Goal: Communication & Community: Answer question/provide support

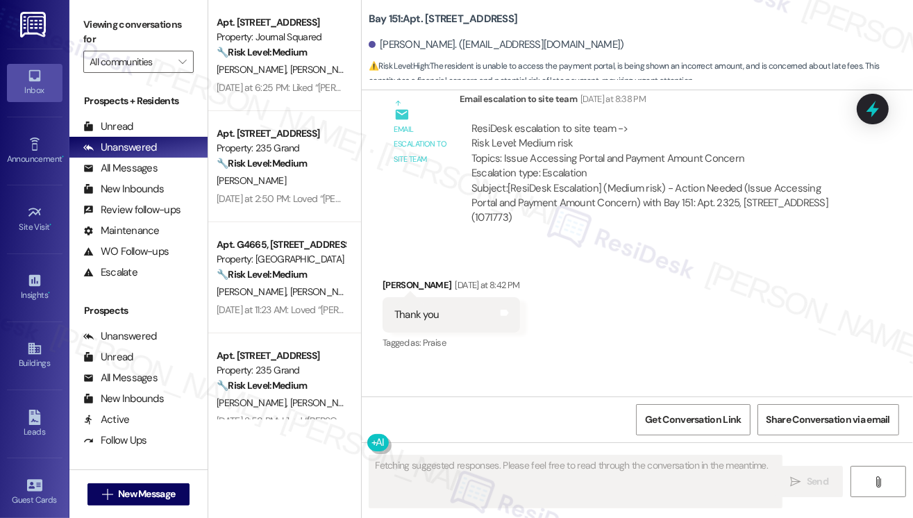
scroll to position [52110, 0]
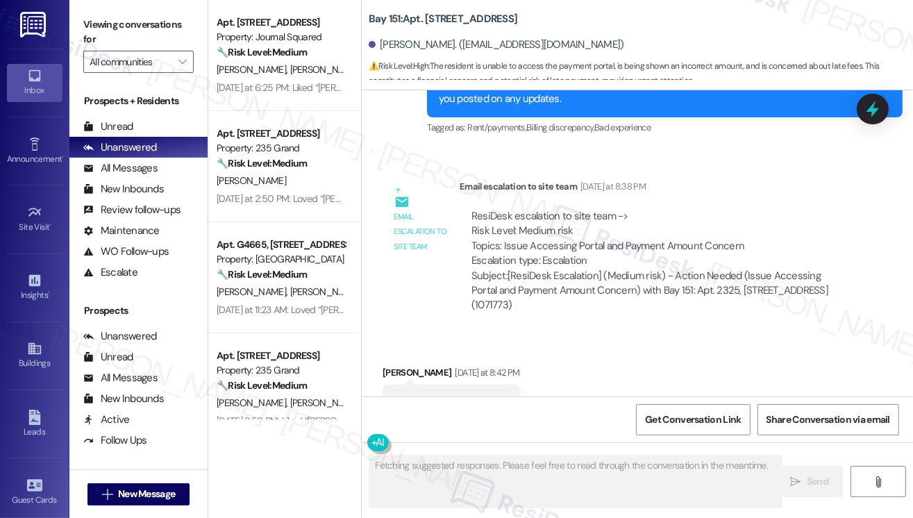
click at [566, 512] on div "Hey [PERSON_NAME], we appreciate your text! We'll be back at 11AM to help you o…" at bounding box center [659, 527] width 441 height 30
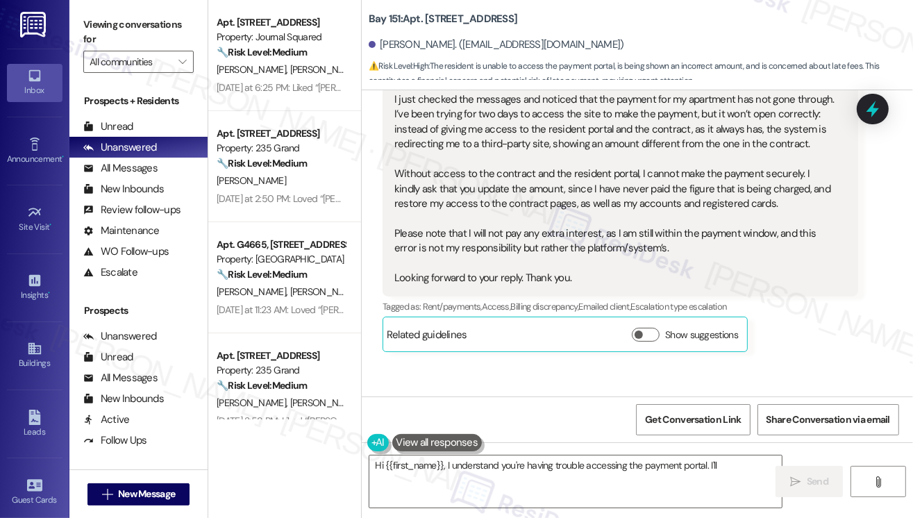
scroll to position [51694, 0]
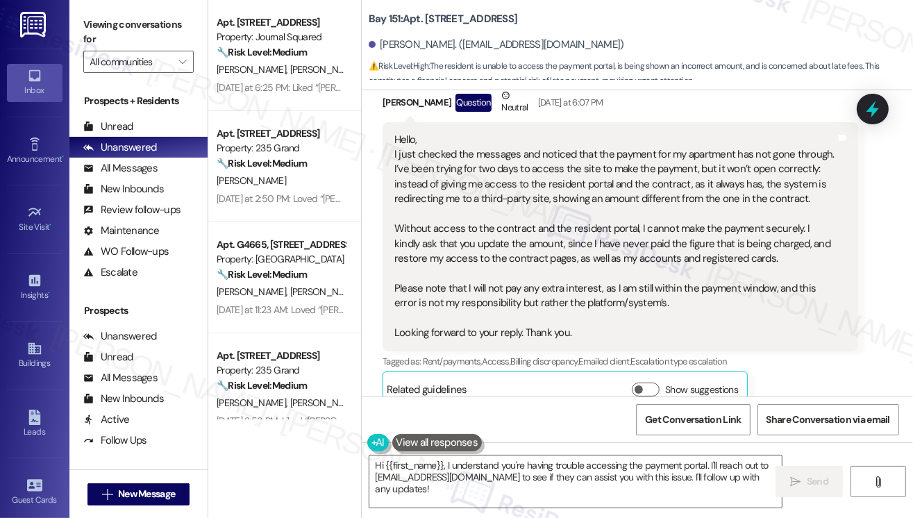
click at [547, 478] on div "Hi [PERSON_NAME], I understand you're having trouble accessing the payment port…" at bounding box center [659, 500] width 441 height 44
click at [536, 478] on div "Hi [PERSON_NAME], I understand you're having trouble accessing the payment port…" at bounding box center [659, 500] width 441 height 44
click at [535, 478] on div "Hi [PERSON_NAME], I understand you're having trouble accessing the payment port…" at bounding box center [659, 500] width 441 height 44
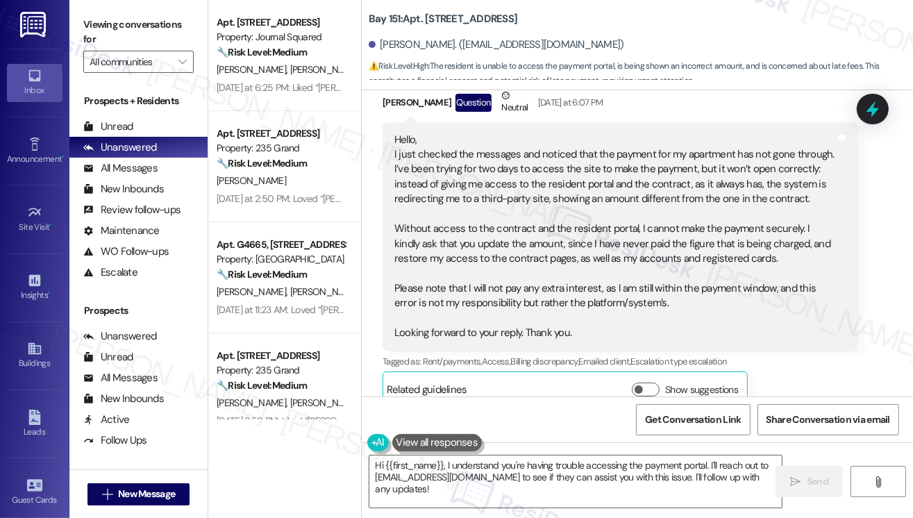
click at [535, 478] on div "Hi [PERSON_NAME], I understand you're having trouble accessing the payment port…" at bounding box center [659, 500] width 441 height 44
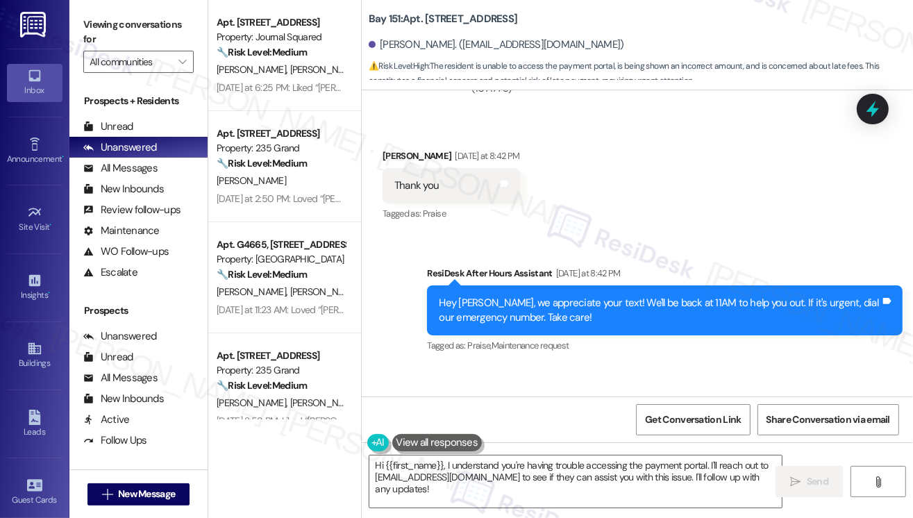
scroll to position [52388, 0]
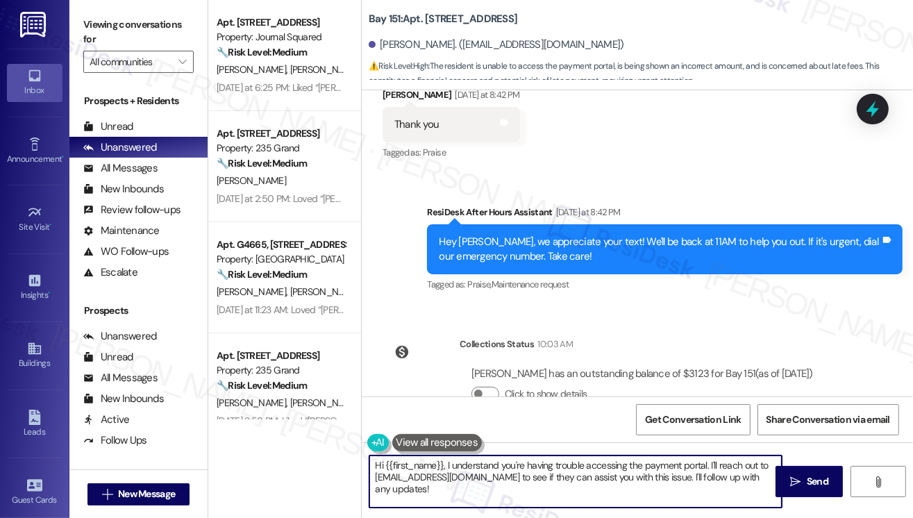
drag, startPoint x: 444, startPoint y: 462, endPoint x: 719, endPoint y: 465, distance: 274.9
click at [719, 465] on textarea "Hi {{first_name}}, I understand you're having trouble accessing the payment por…" at bounding box center [575, 481] width 412 height 52
click at [585, 474] on textarea "Hi {{first_name}}, kindly reach out to [EMAIL_ADDRESS][DOMAIN_NAME] to see if t…" at bounding box center [575, 481] width 412 height 52
drag, startPoint x: 448, startPoint y: 475, endPoint x: 412, endPoint y: 477, distance: 36.8
click at [404, 478] on textarea "Hi {{first_name}}, kindly reach out to [EMAIL_ADDRESS][DOMAIN_NAME] to see if t…" at bounding box center [575, 481] width 412 height 52
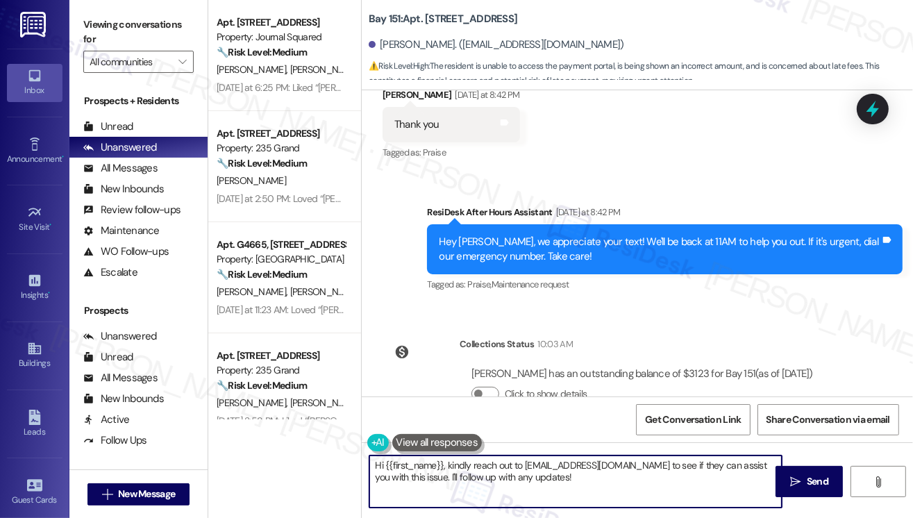
click at [414, 476] on textarea "Hi {{first_name}}, kindly reach out to [EMAIL_ADDRESS][DOMAIN_NAME] to see if t…" at bounding box center [575, 481] width 412 height 52
drag, startPoint x: 447, startPoint y: 478, endPoint x: 416, endPoint y: 480, distance: 31.3
click at [416, 480] on textarea "Hi {{first_name}}, kindly reach out to [EMAIL_ADDRESS][DOMAIN_NAME] to see if t…" at bounding box center [575, 481] width 412 height 52
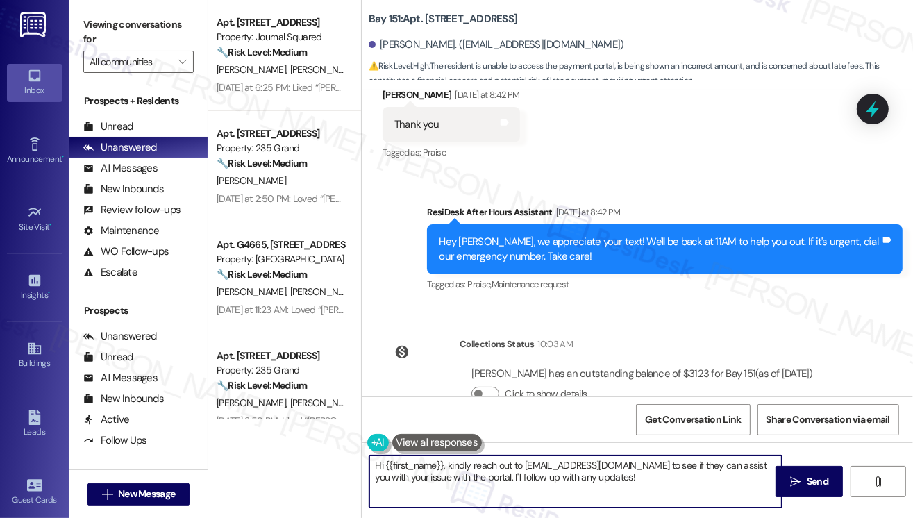
drag, startPoint x: 647, startPoint y: 482, endPoint x: 516, endPoint y: 479, distance: 130.5
click at [516, 479] on textarea "Hi {{first_name}}, kindly reach out to [EMAIL_ADDRESS][DOMAIN_NAME] to see if t…" at bounding box center [575, 481] width 412 height 52
paste textarea "the additional charge of $500 was the 2nd year amenity fee which was not previo…"
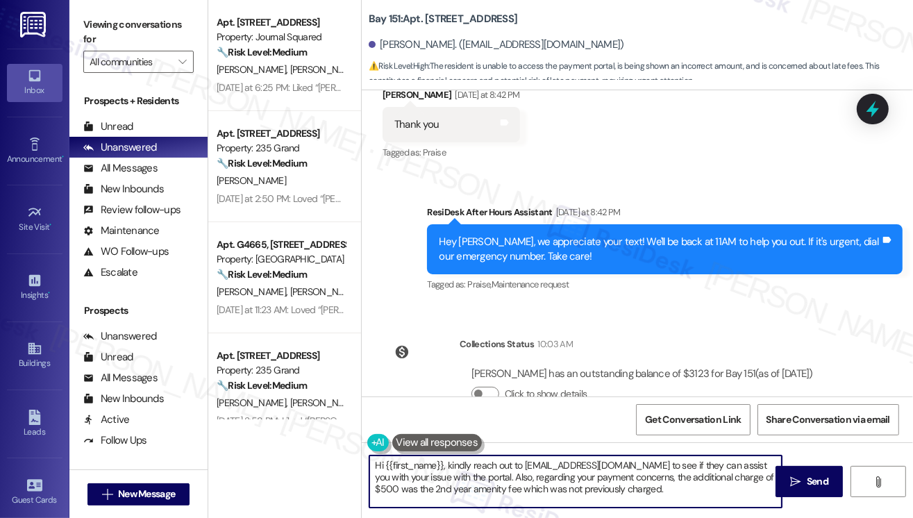
click at [697, 474] on textarea "Hi {{first_name}}, kindly reach out to [EMAIL_ADDRESS][DOMAIN_NAME] to see if t…" at bounding box center [575, 481] width 412 height 52
click at [679, 475] on textarea "Hi {{first_name}}, kindly reach out to [EMAIL_ADDRESS][DOMAIN_NAME] to see if t…" at bounding box center [575, 481] width 412 height 52
click at [690, 473] on textarea "Hi {{first_name}}, kindly reach out to [EMAIL_ADDRESS][DOMAIN_NAME] to see if t…" at bounding box center [575, 481] width 412 height 52
click at [536, 461] on textarea "Hi {{first_name}}, kindly reach out to [EMAIL_ADDRESS][DOMAIN_NAME] to see if t…" at bounding box center [575, 481] width 412 height 52
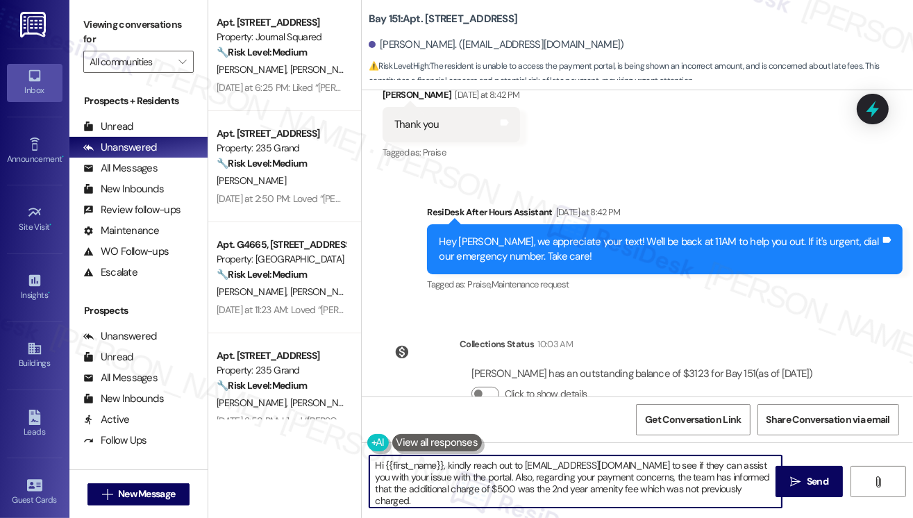
click at [536, 461] on textarea "Hi {{first_name}}, kindly reach out to [EMAIL_ADDRESS][DOMAIN_NAME] to see if t…" at bounding box center [575, 481] width 412 height 52
click at [471, 472] on textarea "Hi {{first_name}}, kindly reach out to [EMAIL_ADDRESS][DOMAIN_NAME] to see if t…" at bounding box center [575, 481] width 412 height 52
drag, startPoint x: 679, startPoint y: 464, endPoint x: 715, endPoint y: 459, distance: 35.6
click at [715, 459] on textarea "Hi {{first_name}}, kindly reach out to [EMAIL_ADDRESS][DOMAIN_NAME] to see if t…" at bounding box center [575, 481] width 412 height 52
click at [656, 468] on textarea "Hi {{first_name}}, kindly reach out to [EMAIL_ADDRESS][DOMAIN_NAME] so they can…" at bounding box center [575, 481] width 412 height 52
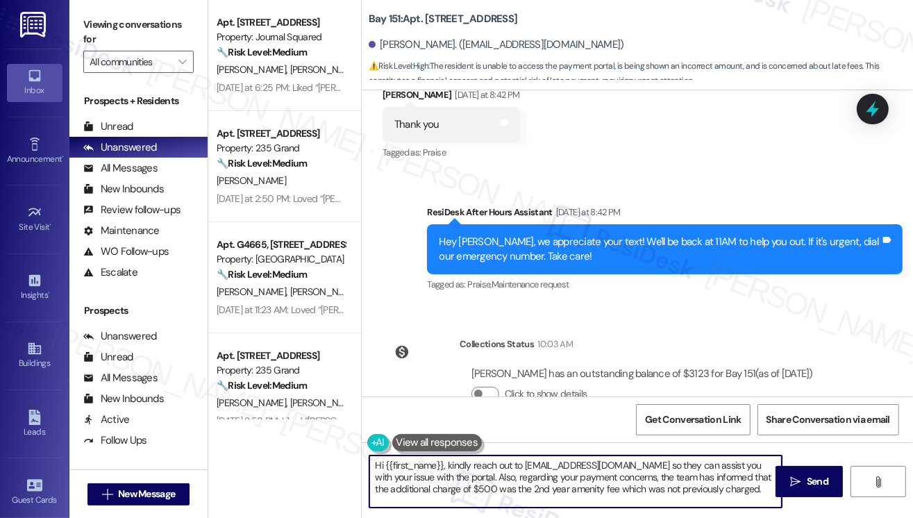
click at [656, 468] on textarea "Hi {{first_name}}, kindly reach out to [EMAIL_ADDRESS][DOMAIN_NAME] so they can…" at bounding box center [575, 481] width 412 height 52
click at [543, 475] on textarea "Hi {{first_name}}, kindly reach out to [EMAIL_ADDRESS][DOMAIN_NAME] so they can…" at bounding box center [575, 481] width 412 height 52
click at [620, 478] on textarea "Hi {{first_name}}, kindly reach out to [EMAIL_ADDRESS][DOMAIN_NAME] so they can…" at bounding box center [575, 481] width 412 height 52
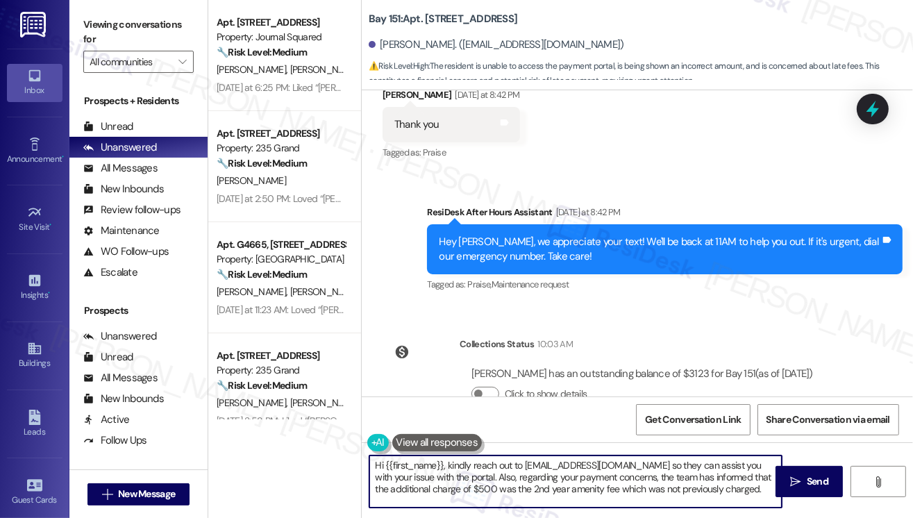
click at [762, 485] on textarea "Hi {{first_name}}, kindly reach out to [EMAIL_ADDRESS][DOMAIN_NAME] so they can…" at bounding box center [575, 481] width 412 height 52
click at [491, 496] on textarea "Hi {{first_name}}, kindly reach out to [EMAIL_ADDRESS][DOMAIN_NAME] so they can…" at bounding box center [575, 481] width 412 height 52
type textarea "Hi {{first_name}}, kindly reach out to [EMAIL_ADDRESS][DOMAIN_NAME] so they can…"
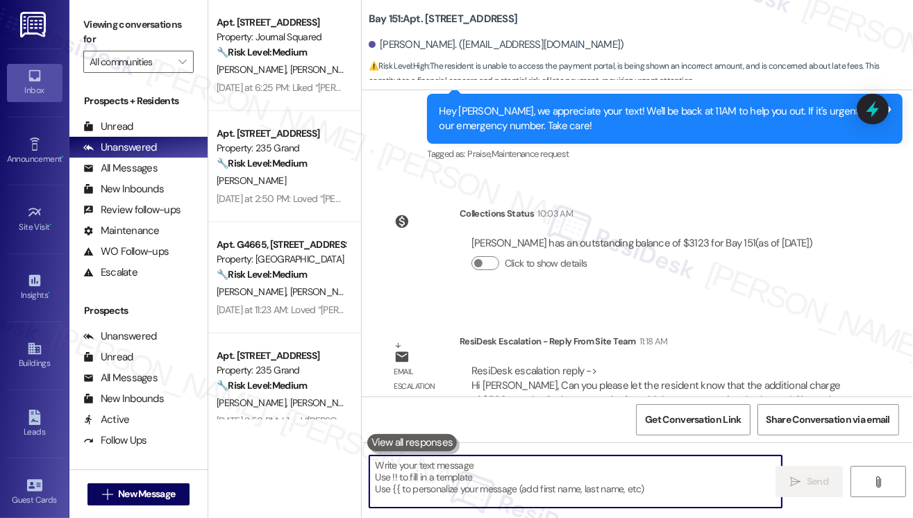
scroll to position [52529, 0]
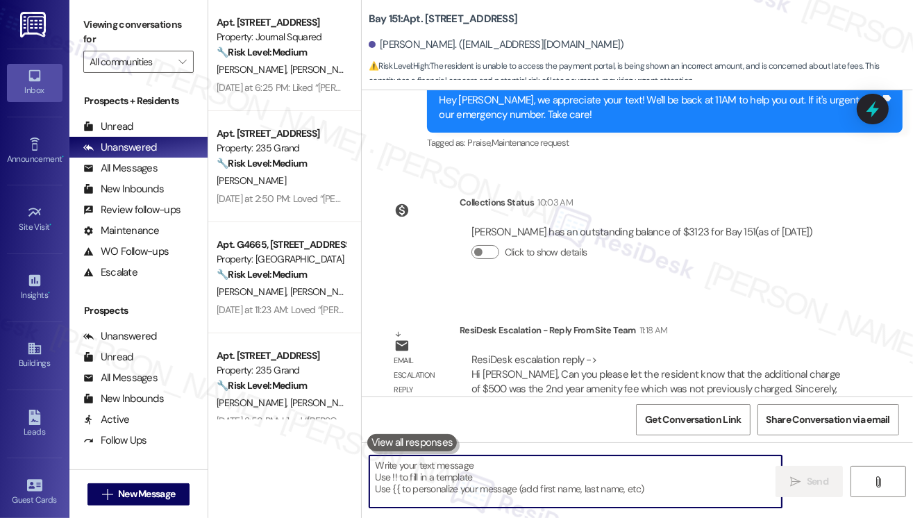
click at [607, 493] on div "Hi [PERSON_NAME], kindly reach out to [EMAIL_ADDRESS][DOMAIN_NAME] so they can …" at bounding box center [659, 523] width 441 height 60
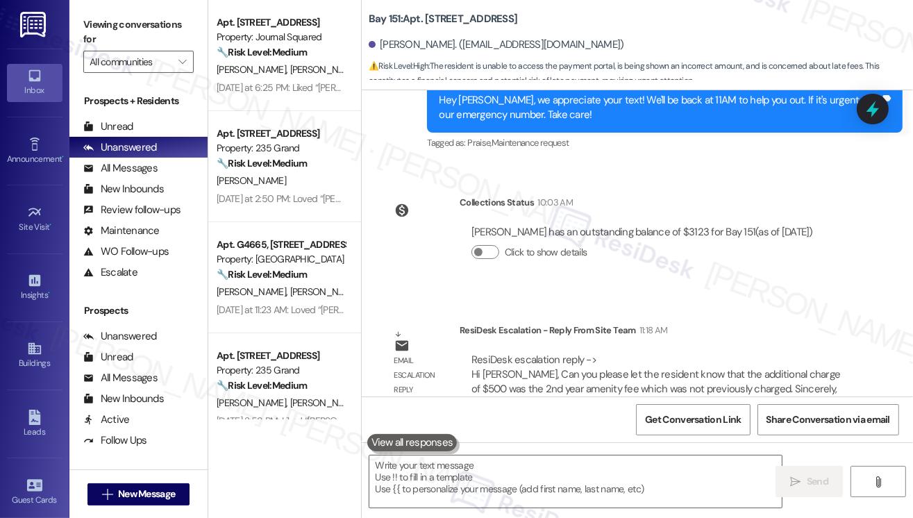
click at [607, 493] on div "Hi [PERSON_NAME], kindly reach out to [EMAIL_ADDRESS][DOMAIN_NAME] so they can …" at bounding box center [659, 523] width 441 height 60
drag, startPoint x: 799, startPoint y: 17, endPoint x: 722, endPoint y: 17, distance: 77.0
click at [799, 17] on div "Bay 151: Apt. 2325, [STREET_ADDRESS][PERSON_NAME]. ([EMAIL_ADDRESS][DOMAIN_NAME…" at bounding box center [641, 41] width 544 height 76
click at [795, 130] on div "Lease started [DATE] 7:00 PM Announcement, sent via SMS [PERSON_NAME] (ResiDesk…" at bounding box center [637, 243] width 551 height 306
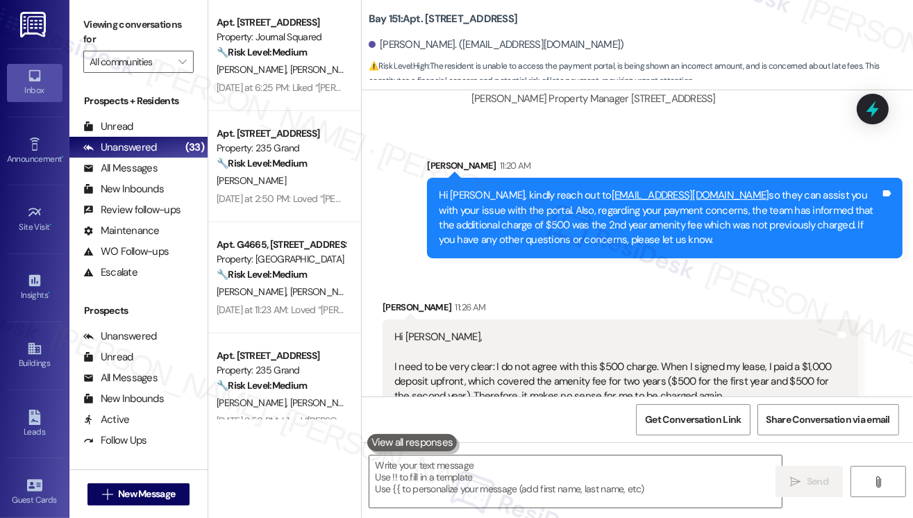
scroll to position [52839, 0]
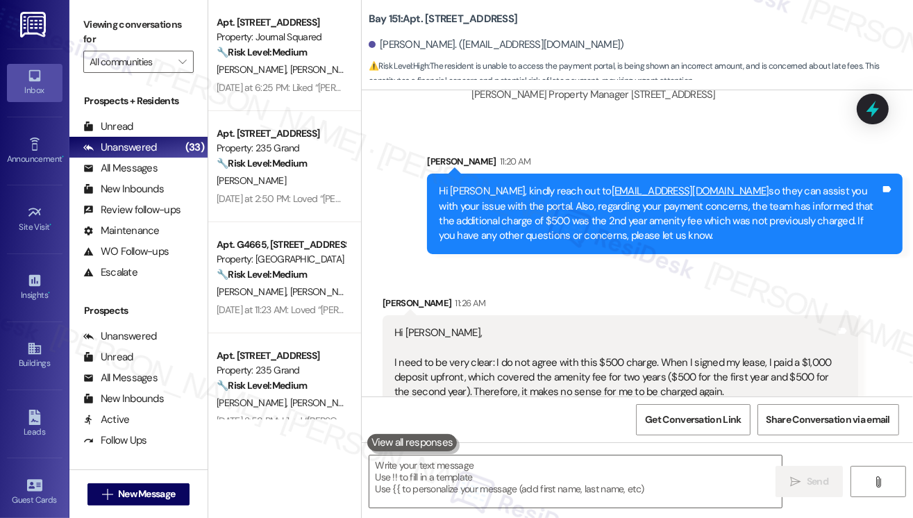
click at [453, 326] on div "Hi [PERSON_NAME], I need to be very clear: I do not agree with this $500 charge…" at bounding box center [614, 474] width 441 height 297
click at [455, 326] on div "Hi [PERSON_NAME], I need to be very clear: I do not agree with this $500 charge…" at bounding box center [614, 474] width 441 height 297
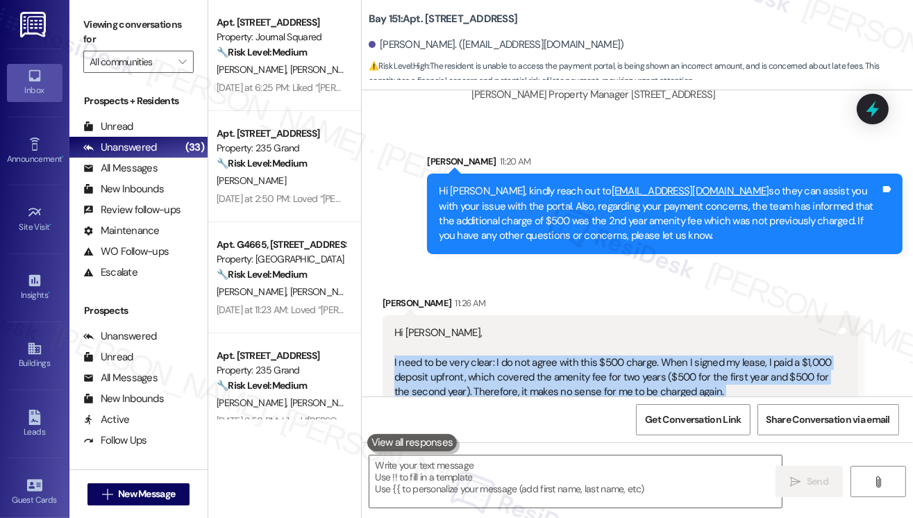
click at [455, 326] on div "Hi [PERSON_NAME], I need to be very clear: I do not agree with this $500 charge…" at bounding box center [614, 474] width 441 height 297
click at [592, 326] on div "Hi [PERSON_NAME], I need to be very clear: I do not agree with this $500 charge…" at bounding box center [614, 474] width 441 height 297
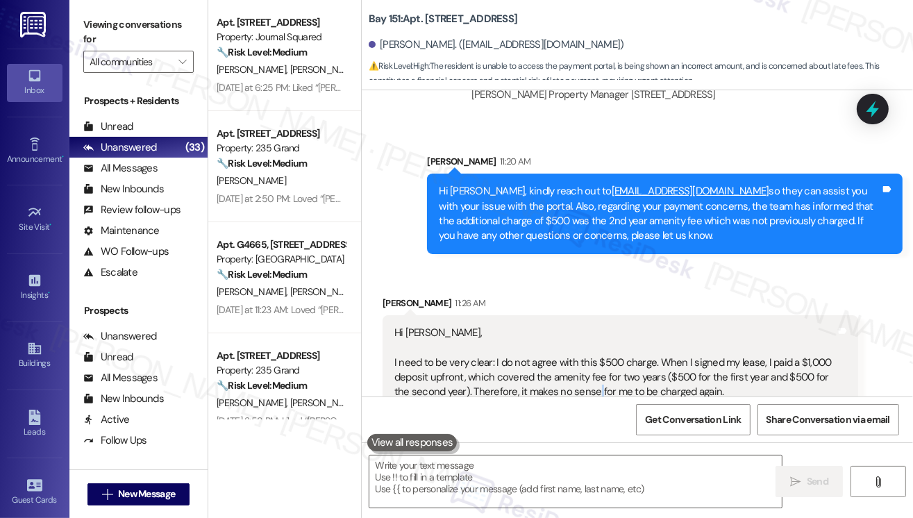
click at [592, 326] on div "Hi [PERSON_NAME], I need to be very clear: I do not agree with this $500 charge…" at bounding box center [614, 474] width 441 height 297
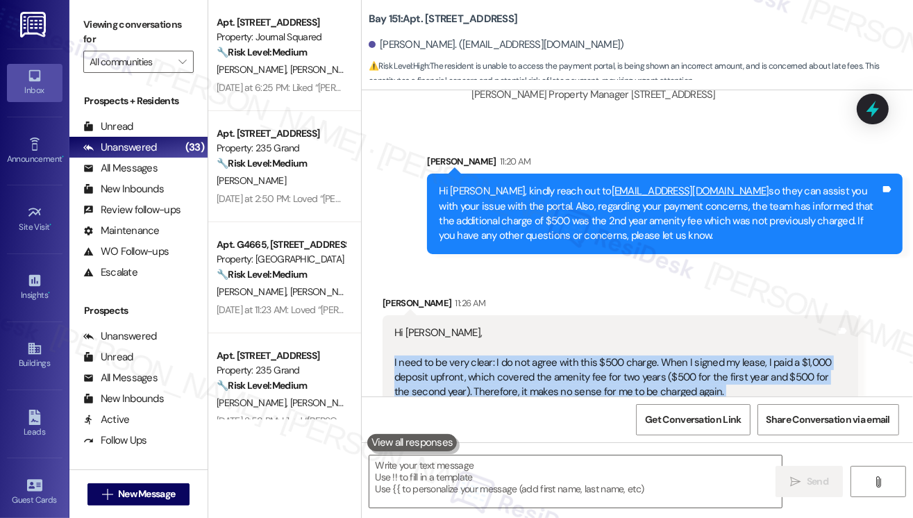
click at [592, 326] on div "Hi [PERSON_NAME], I need to be very clear: I do not agree with this $500 charge…" at bounding box center [614, 474] width 441 height 297
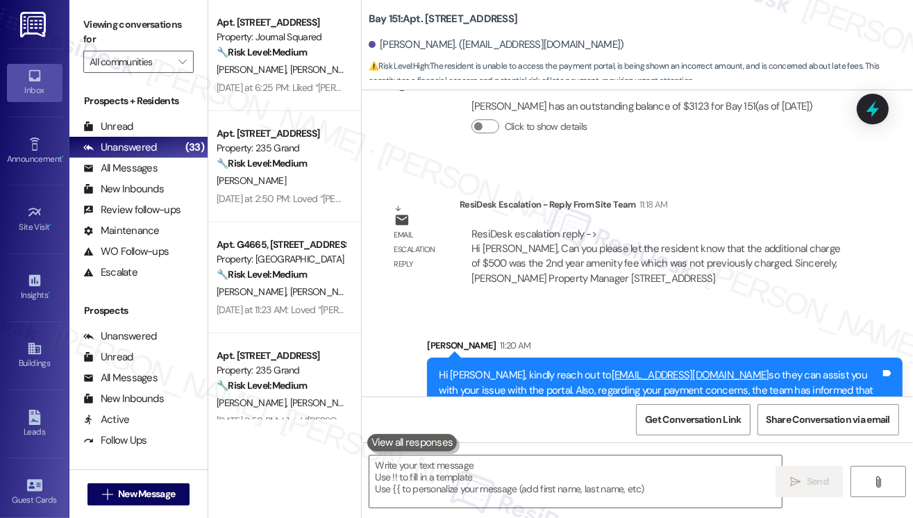
scroll to position [52631, 0]
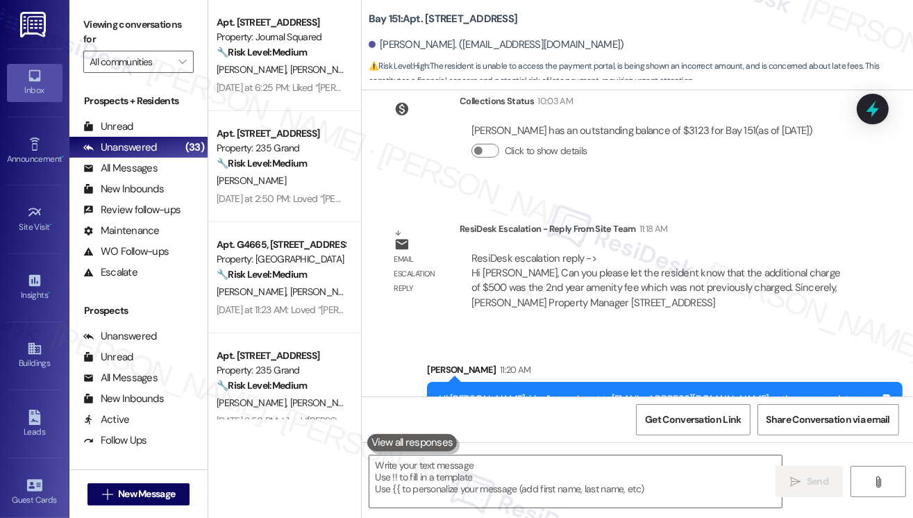
click at [484, 392] on div "Hi [PERSON_NAME], kindly reach out to [EMAIL_ADDRESS][DOMAIN_NAME] so they can …" at bounding box center [659, 422] width 441 height 60
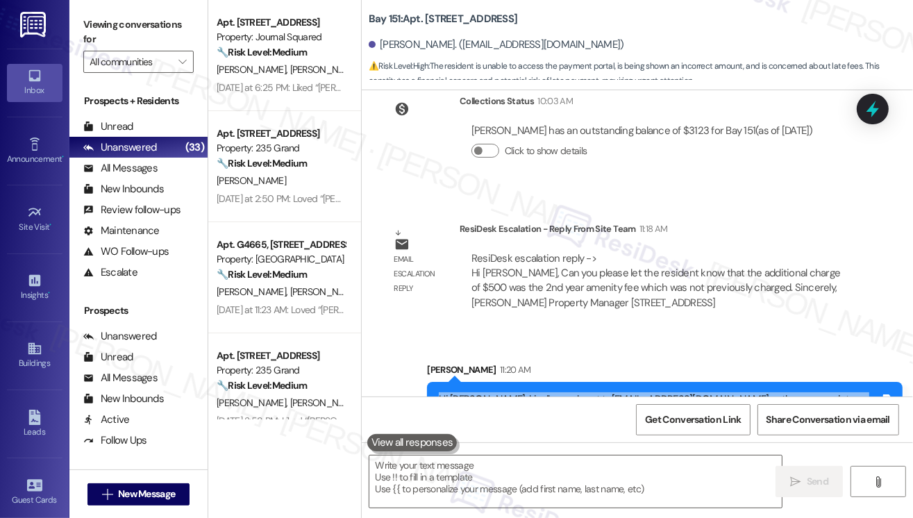
click at [484, 392] on div "Hi [PERSON_NAME], kindly reach out to [EMAIL_ADDRESS][DOMAIN_NAME] so they can …" at bounding box center [659, 422] width 441 height 60
click at [560, 392] on div "Hi [PERSON_NAME], kindly reach out to [EMAIL_ADDRESS][DOMAIN_NAME] so they can …" at bounding box center [659, 422] width 441 height 60
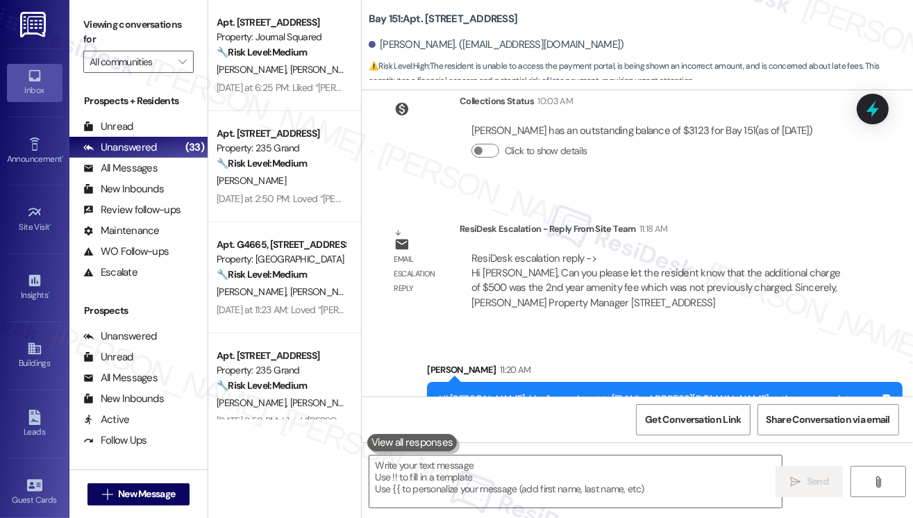
click at [560, 392] on div "Hi [PERSON_NAME], kindly reach out to [EMAIL_ADDRESS][DOMAIN_NAME] so they can …" at bounding box center [659, 422] width 441 height 60
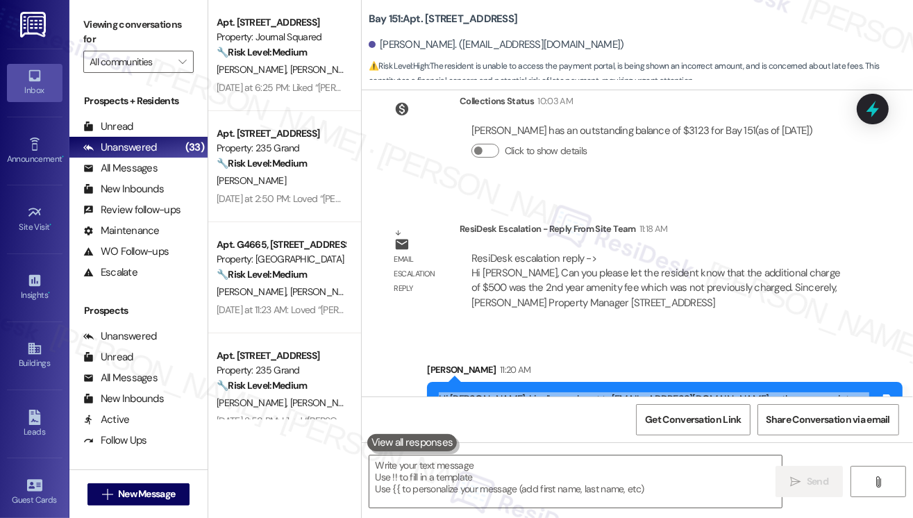
click at [560, 392] on div "Hi [PERSON_NAME], kindly reach out to [EMAIL_ADDRESS][DOMAIN_NAME] so they can …" at bounding box center [659, 422] width 441 height 60
click at [520, 392] on div "Hi [PERSON_NAME], kindly reach out to [EMAIL_ADDRESS][DOMAIN_NAME] so they can …" at bounding box center [659, 422] width 441 height 60
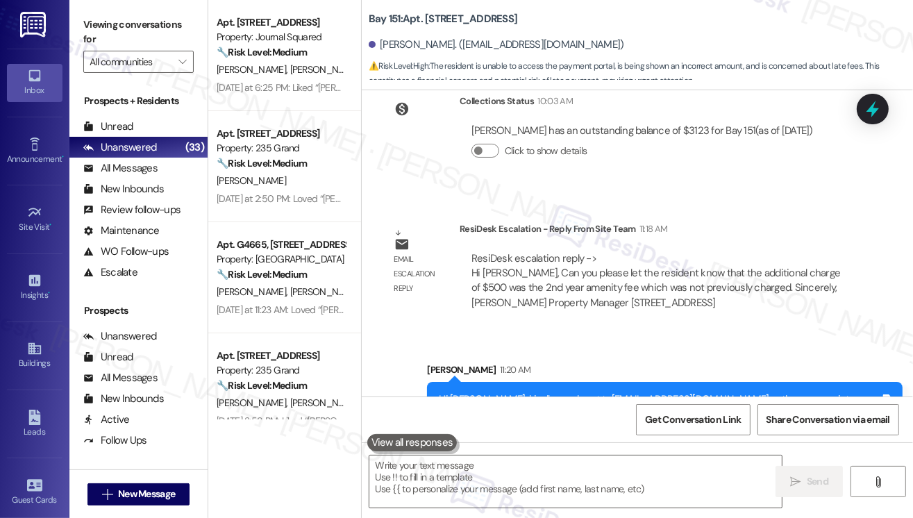
click at [520, 392] on div "Hi [PERSON_NAME], kindly reach out to [EMAIL_ADDRESS][DOMAIN_NAME] so they can …" at bounding box center [659, 422] width 441 height 60
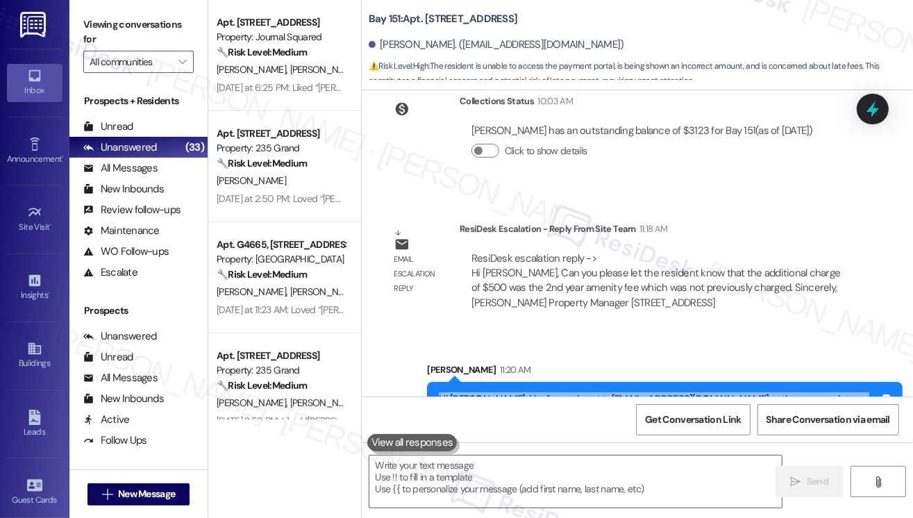
click at [520, 392] on div "Hi [PERSON_NAME], kindly reach out to [EMAIL_ADDRESS][DOMAIN_NAME] so they can …" at bounding box center [659, 422] width 441 height 60
click at [490, 392] on div "Hi [PERSON_NAME], kindly reach out to [EMAIL_ADDRESS][DOMAIN_NAME] so they can …" at bounding box center [659, 422] width 441 height 60
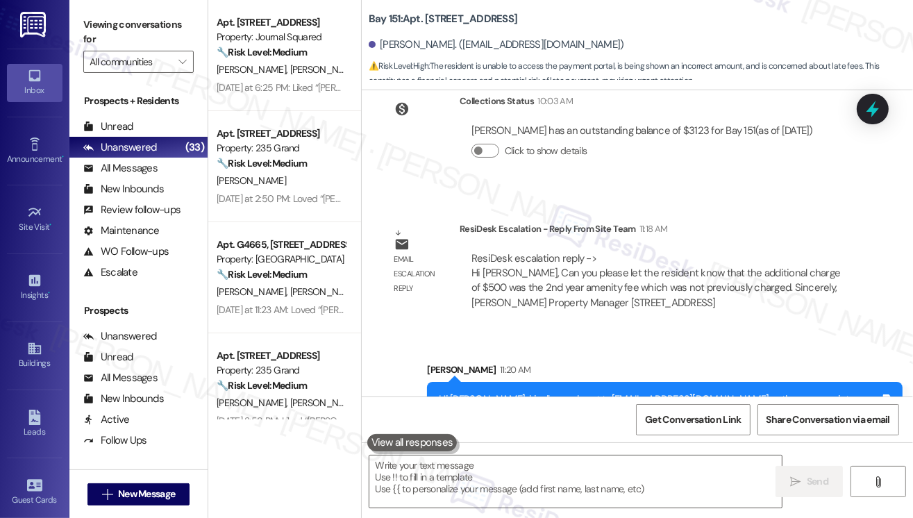
click at [490, 392] on div "Hi [PERSON_NAME], kindly reach out to [EMAIL_ADDRESS][DOMAIN_NAME] so they can …" at bounding box center [659, 422] width 441 height 60
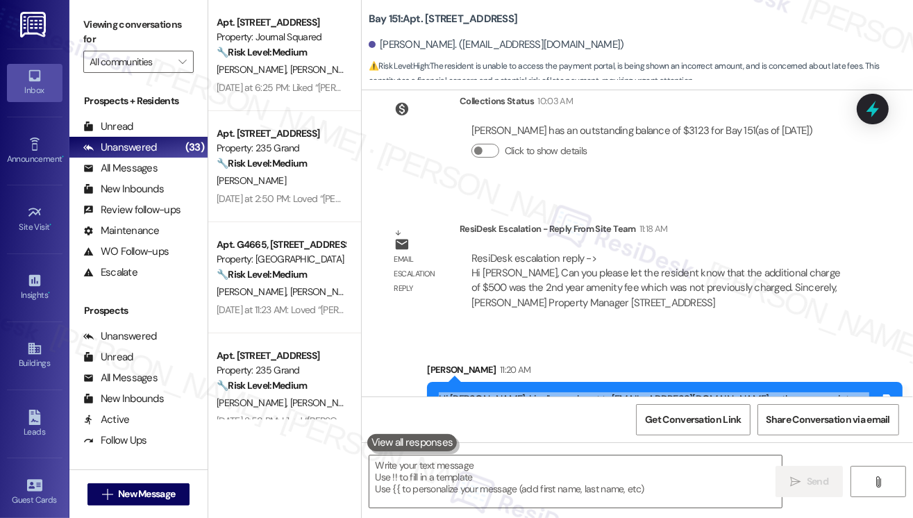
click at [490, 392] on div "Hi [PERSON_NAME], kindly reach out to [EMAIL_ADDRESS][DOMAIN_NAME] so they can …" at bounding box center [659, 422] width 441 height 60
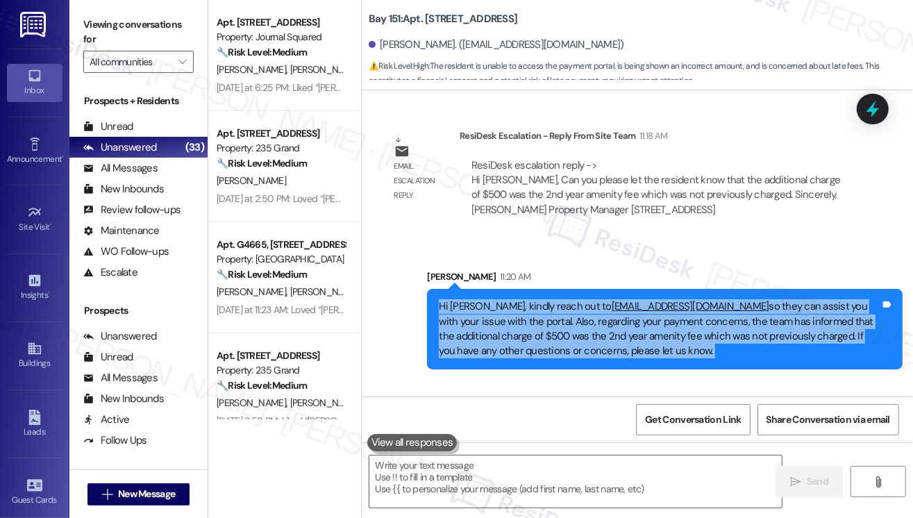
scroll to position [52839, 0]
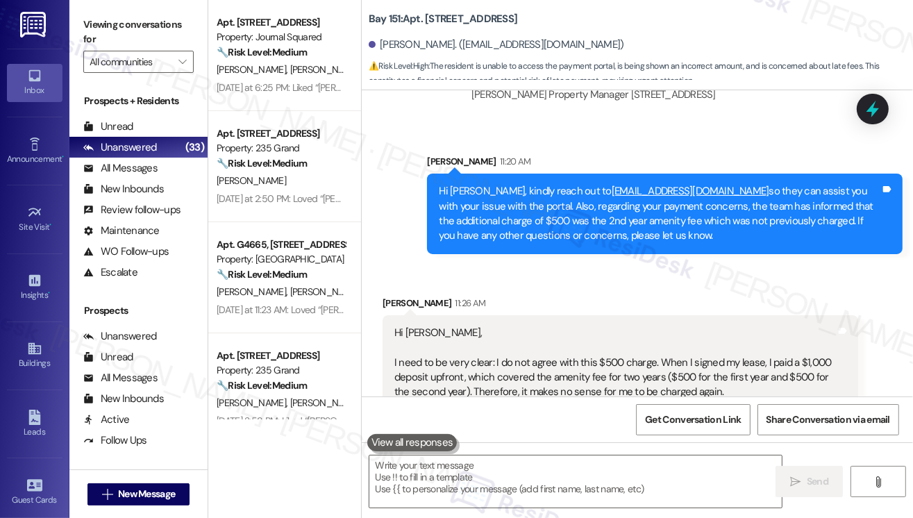
click at [412, 326] on div "Hi [PERSON_NAME], I need to be very clear: I do not agree with this $500 charge…" at bounding box center [614, 474] width 441 height 297
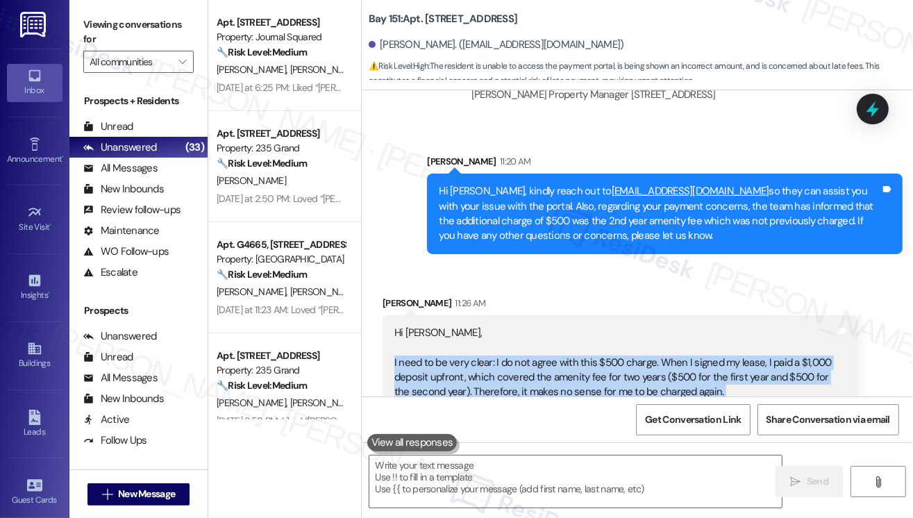
click at [412, 326] on div "Hi [PERSON_NAME], I need to be very clear: I do not agree with this $500 charge…" at bounding box center [614, 474] width 441 height 297
click at [446, 326] on div "Hi [PERSON_NAME], I need to be very clear: I do not agree with this $500 charge…" at bounding box center [614, 474] width 441 height 297
drag, startPoint x: 505, startPoint y: 185, endPoint x: 710, endPoint y: 212, distance: 207.2
click at [709, 326] on div "Hi [PERSON_NAME], I need to be very clear: I do not agree with this $500 charge…" at bounding box center [614, 474] width 441 height 297
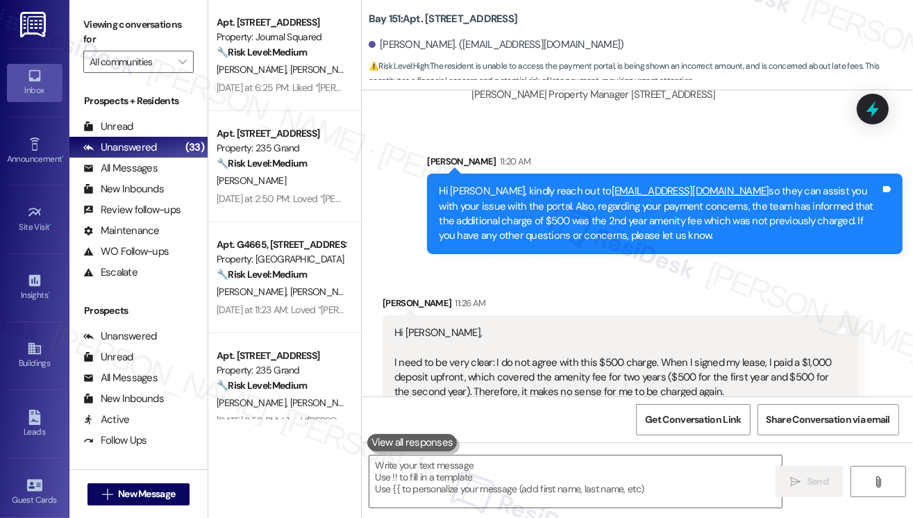
click at [710, 326] on div "Hi [PERSON_NAME], I need to be very clear: I do not agree with this $500 charge…" at bounding box center [614, 474] width 441 height 297
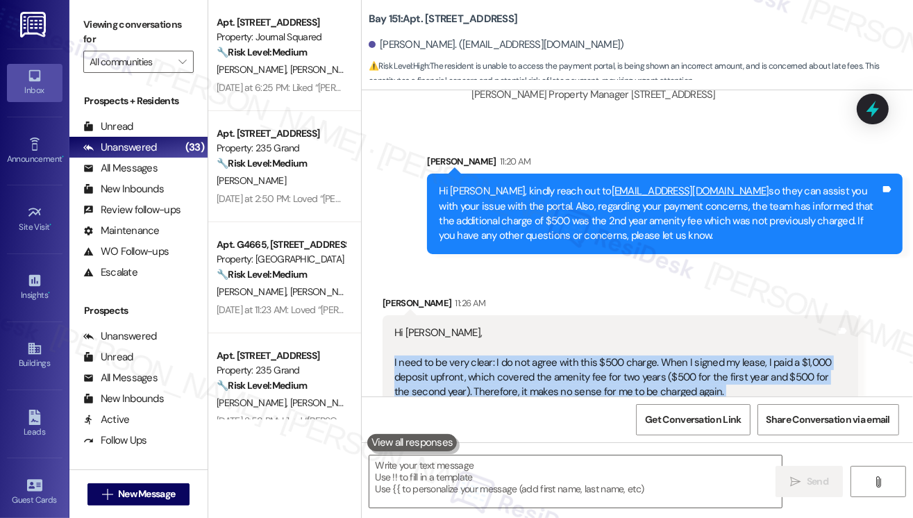
click at [710, 326] on div "Hi [PERSON_NAME], I need to be very clear: I do not agree with this $500 charge…" at bounding box center [614, 474] width 441 height 297
click at [487, 326] on div "Hi [PERSON_NAME], I need to be very clear: I do not agree with this $500 charge…" at bounding box center [614, 474] width 441 height 297
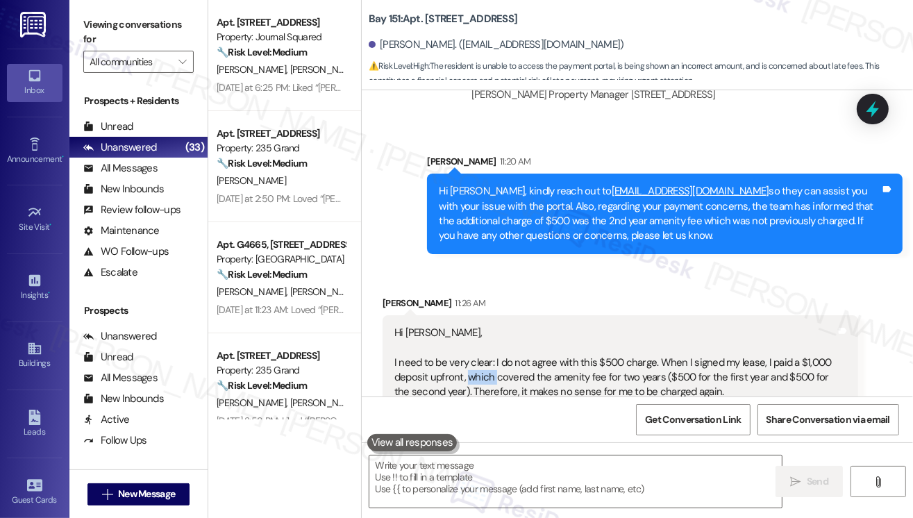
click at [487, 326] on div "Hi [PERSON_NAME], I need to be very clear: I do not agree with this $500 charge…" at bounding box center [614, 474] width 441 height 297
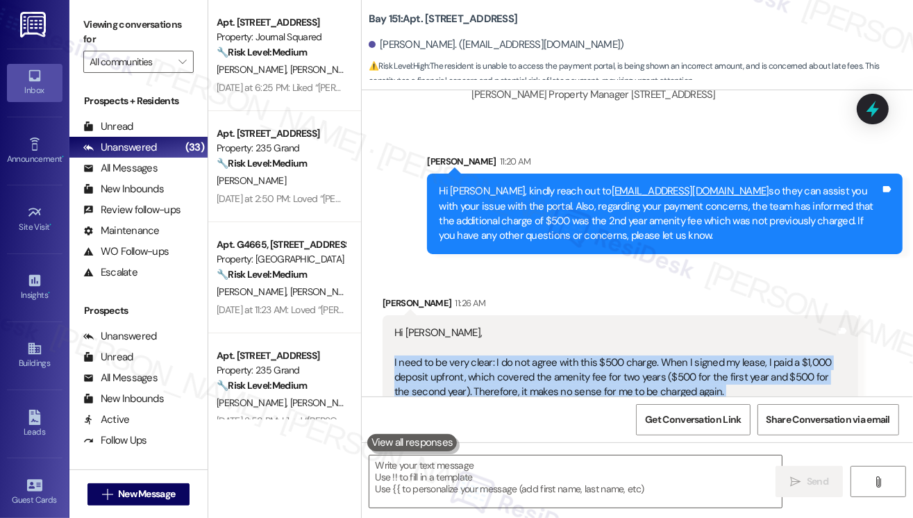
click at [487, 326] on div "Hi [PERSON_NAME], I need to be very clear: I do not agree with this $500 charge…" at bounding box center [614, 474] width 441 height 297
click at [694, 326] on div "Hi [PERSON_NAME], I need to be very clear: I do not agree with this $500 charge…" at bounding box center [614, 474] width 441 height 297
click at [575, 326] on div "Hi [PERSON_NAME], I need to be very clear: I do not agree with this $500 charge…" at bounding box center [614, 474] width 441 height 297
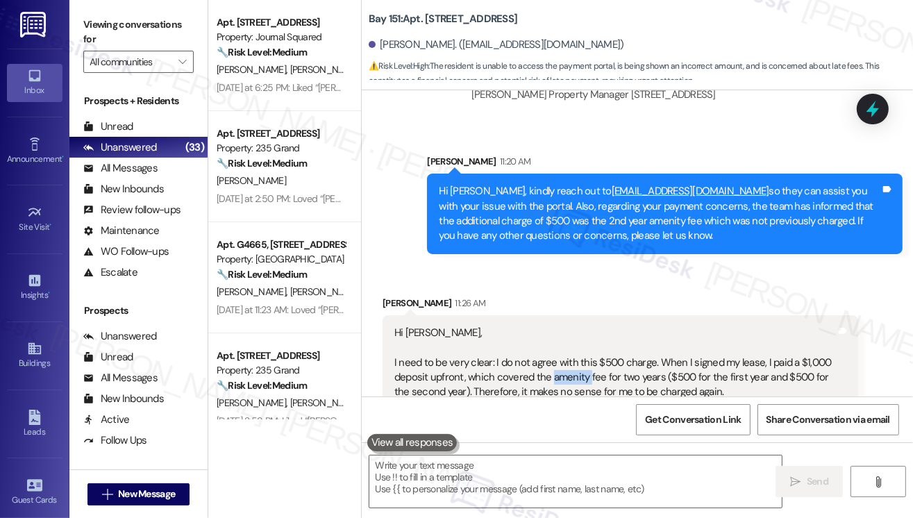
click at [575, 326] on div "Hi [PERSON_NAME], I need to be very clear: I do not agree with this $500 charge…" at bounding box center [614, 474] width 441 height 297
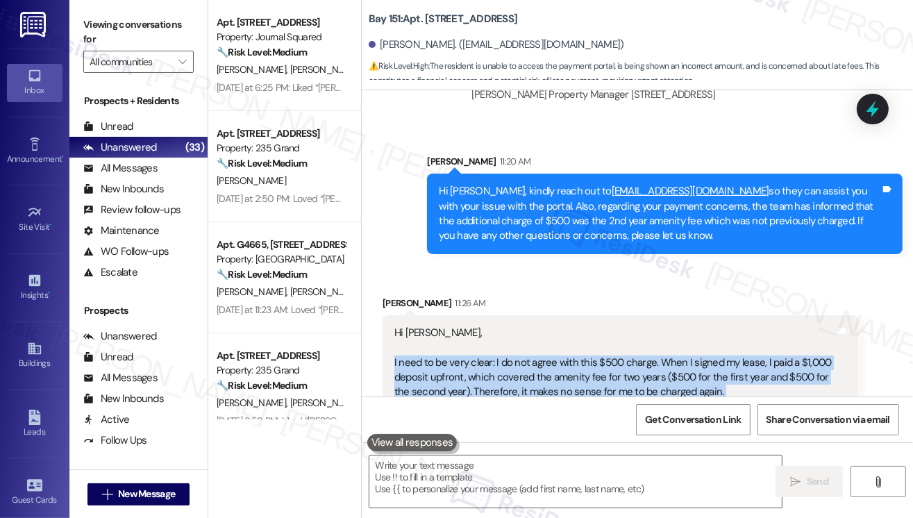
click at [575, 326] on div "Hi [PERSON_NAME], I need to be very clear: I do not agree with this $500 charge…" at bounding box center [614, 474] width 441 height 297
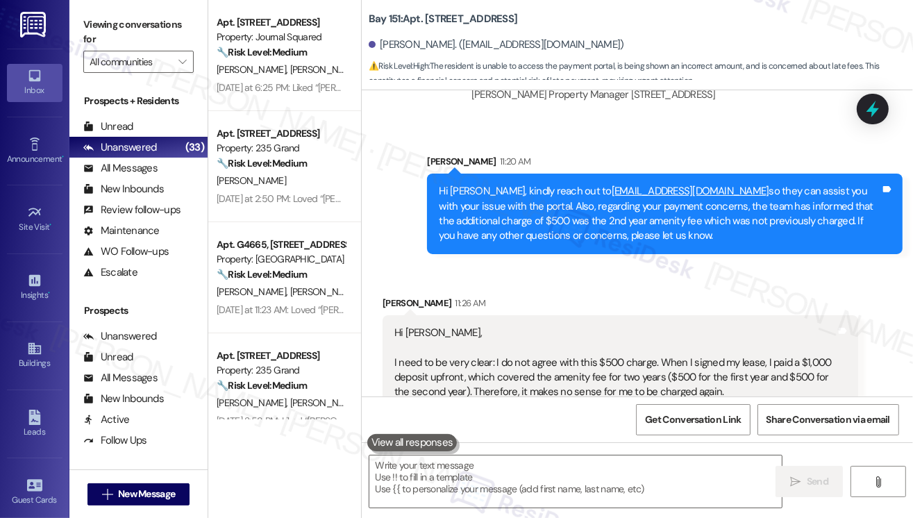
click at [507, 326] on div "Hi [PERSON_NAME], I need to be very clear: I do not agree with this $500 charge…" at bounding box center [614, 474] width 441 height 297
click at [506, 326] on div "Hi [PERSON_NAME], I need to be very clear: I do not agree with this $500 charge…" at bounding box center [614, 474] width 441 height 297
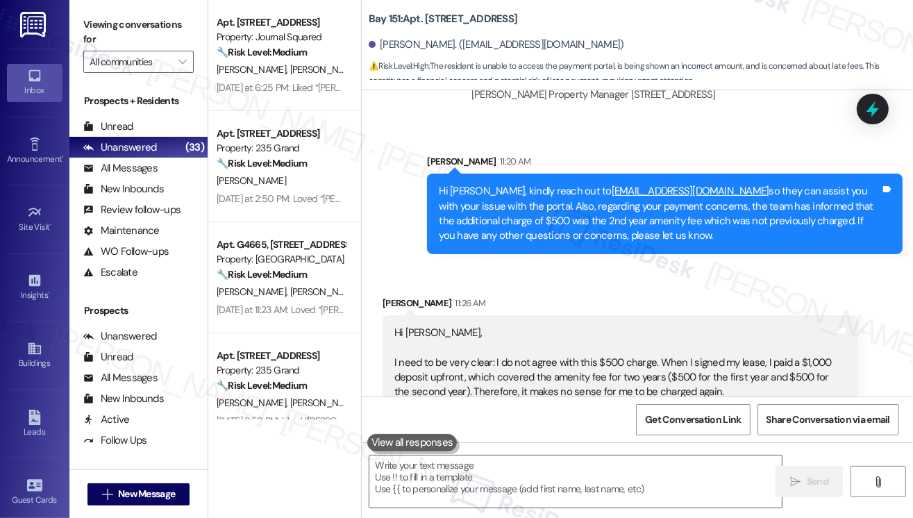
click at [506, 326] on div "Hi [PERSON_NAME], I need to be very clear: I do not agree with this $500 charge…" at bounding box center [614, 474] width 441 height 297
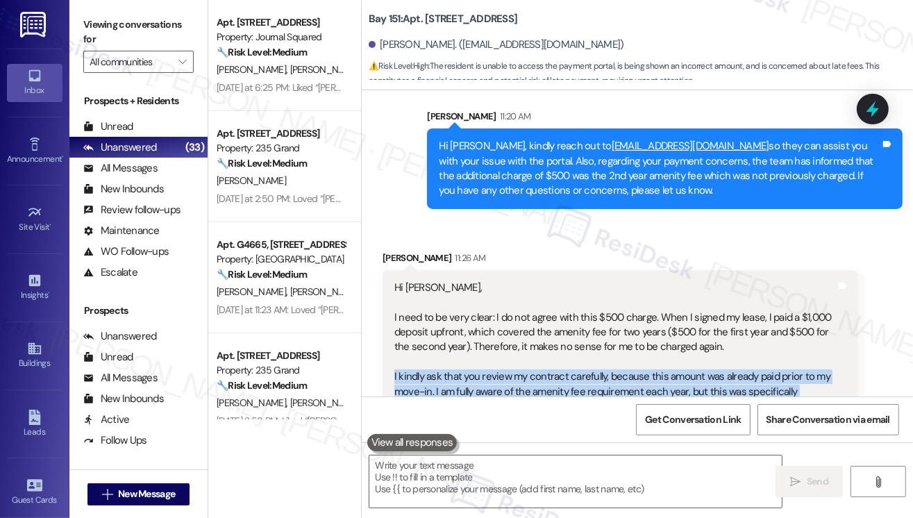
scroll to position [52908, 0]
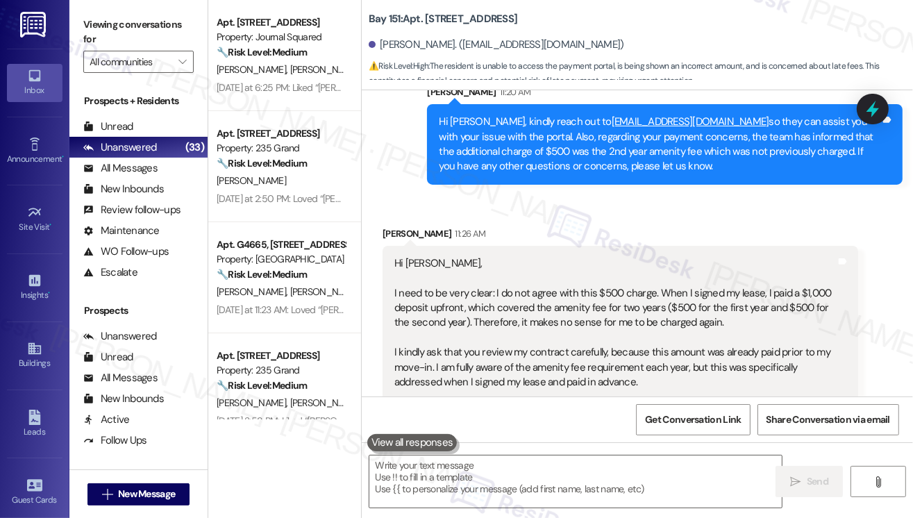
click at [455, 256] on div "Hi [PERSON_NAME], I need to be very clear: I do not agree with this $500 charge…" at bounding box center [614, 404] width 441 height 297
click at [458, 256] on div "Hi [PERSON_NAME], I need to be very clear: I do not agree with this $500 charge…" at bounding box center [614, 404] width 441 height 297
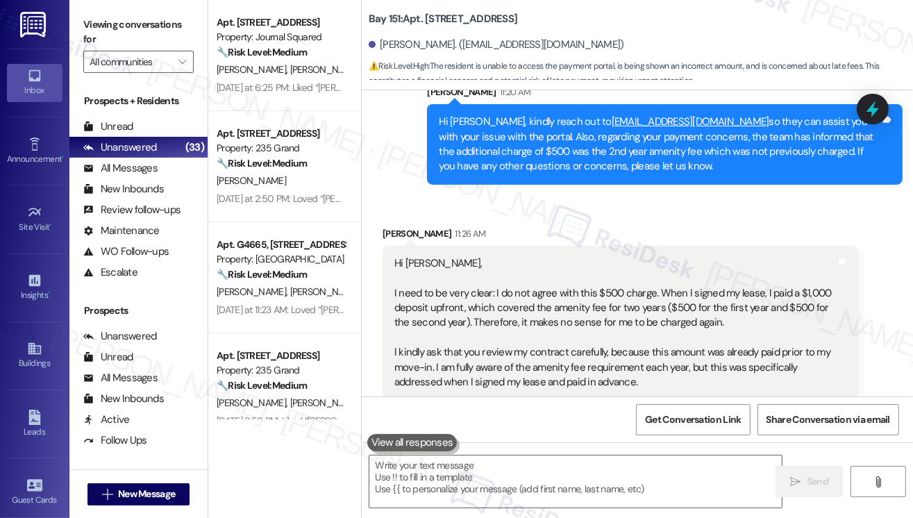
click at [458, 256] on div "Hi [PERSON_NAME], I need to be very clear: I do not agree with this $500 charge…" at bounding box center [614, 404] width 441 height 297
click at [568, 256] on div "Hi [PERSON_NAME], I need to be very clear: I do not agree with this $500 charge…" at bounding box center [614, 404] width 441 height 297
click at [688, 256] on div "Hi [PERSON_NAME], I need to be very clear: I do not agree with this $500 charge…" at bounding box center [614, 404] width 441 height 297
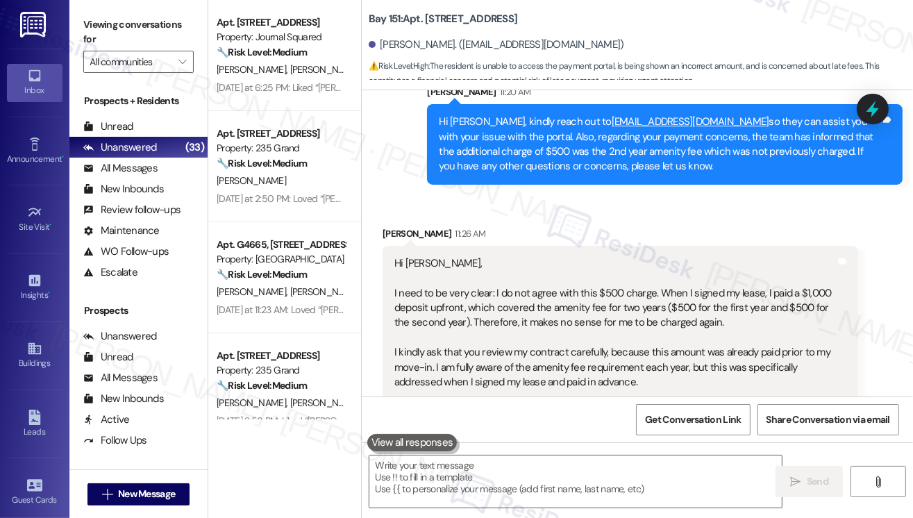
click at [688, 256] on div "Hi [PERSON_NAME], I need to be very clear: I do not agree with this $500 charge…" at bounding box center [614, 404] width 441 height 297
drag, startPoint x: 688, startPoint y: 238, endPoint x: 677, endPoint y: 239, distance: 11.2
click at [686, 256] on div "Hi [PERSON_NAME], I need to be very clear: I do not agree with this $500 charge…" at bounding box center [614, 404] width 441 height 297
click at [564, 266] on div "Hi [PERSON_NAME], I need to be very clear: I do not agree with this $500 charge…" at bounding box center [614, 404] width 441 height 297
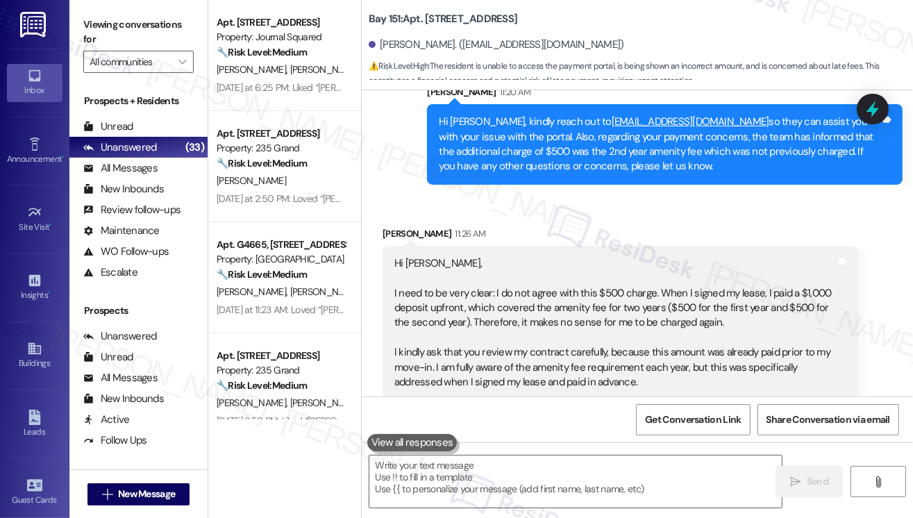
click at [564, 266] on div "Hi [PERSON_NAME], I need to be very clear: I do not agree with this $500 charge…" at bounding box center [614, 404] width 441 height 297
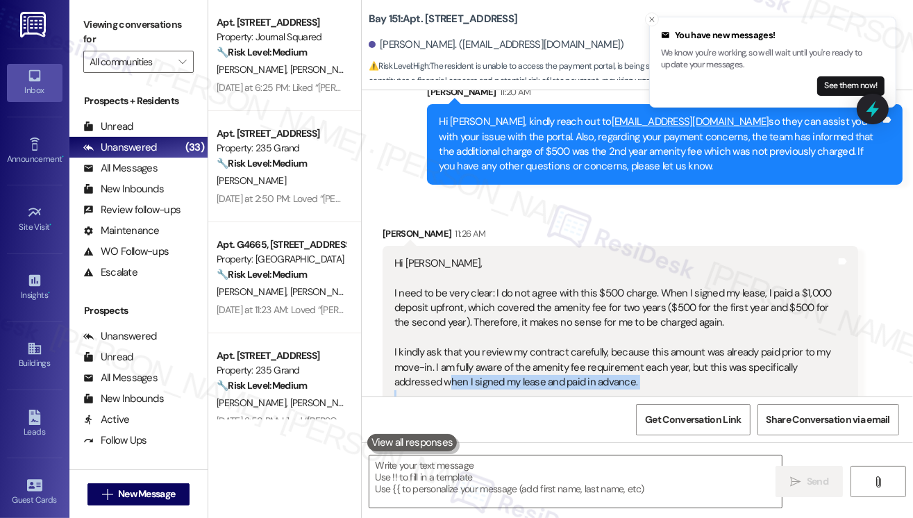
drag, startPoint x: 478, startPoint y: 321, endPoint x: 448, endPoint y: 202, distance: 123.1
click at [448, 256] on div "Hi [PERSON_NAME], I need to be very clear: I do not agree with this $500 charge…" at bounding box center [614, 404] width 441 height 297
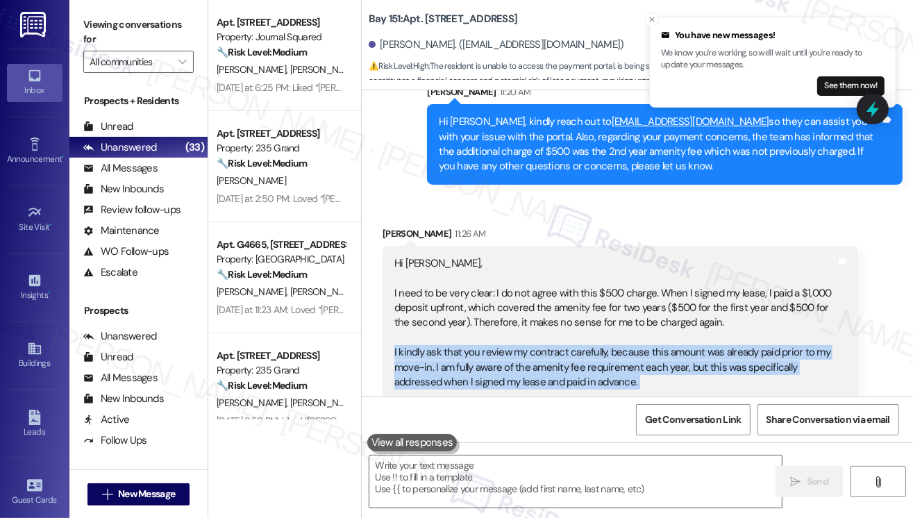
click at [448, 256] on div "Hi [PERSON_NAME], I need to be very clear: I do not agree with this $500 charge…" at bounding box center [614, 404] width 441 height 297
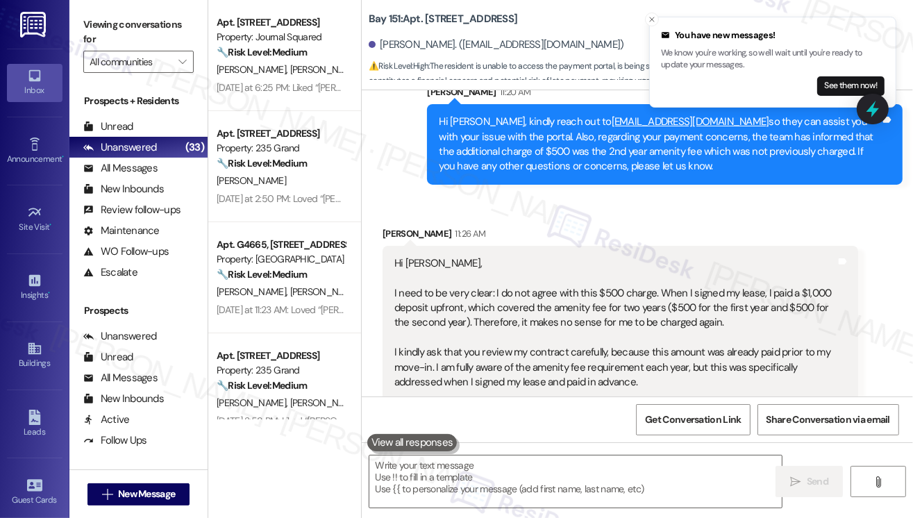
click at [447, 305] on div "Hi [PERSON_NAME], I need to be very clear: I do not agree with this $500 charge…" at bounding box center [614, 404] width 441 height 297
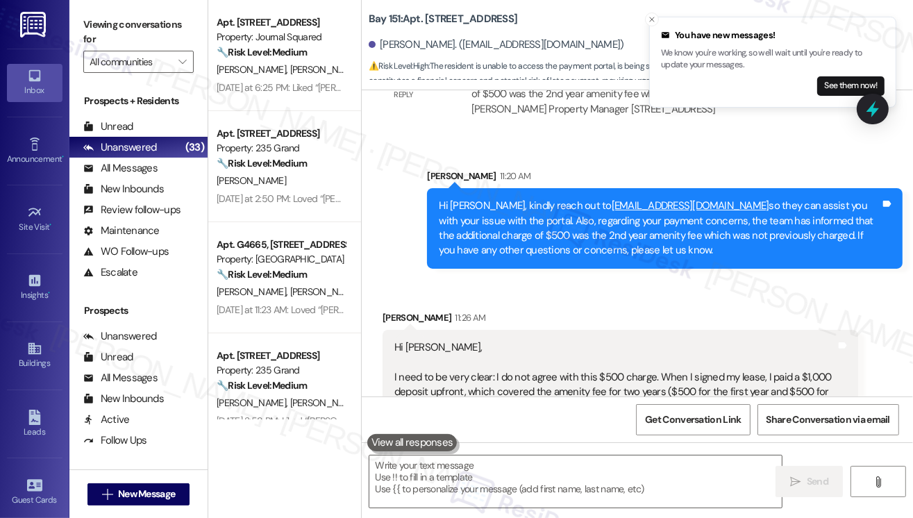
scroll to position [52769, 0]
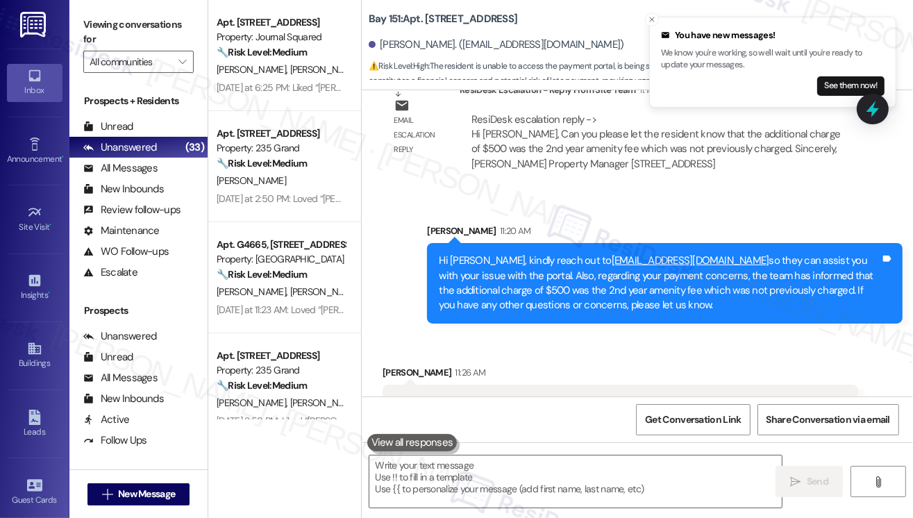
drag, startPoint x: 471, startPoint y: 332, endPoint x: 390, endPoint y: 252, distance: 113.9
copy div "I need to be very clear: I do not agree with this $500 charge. When I signed my…"
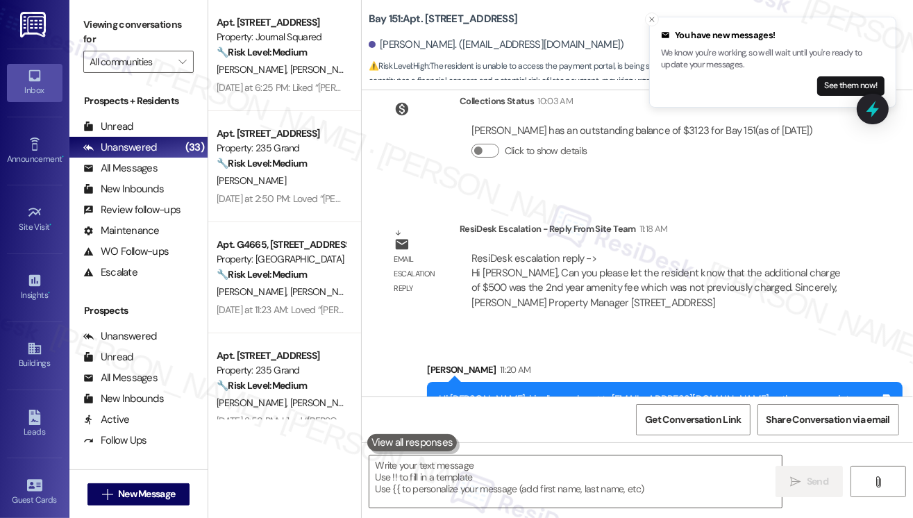
scroll to position [52908, 0]
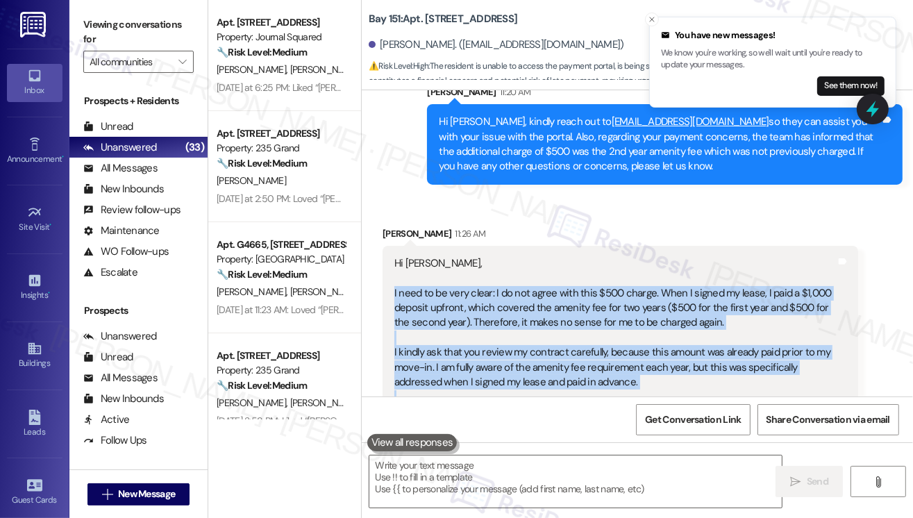
copy div "I need to be very clear: I do not agree with this $500 charge. When I signed my…"
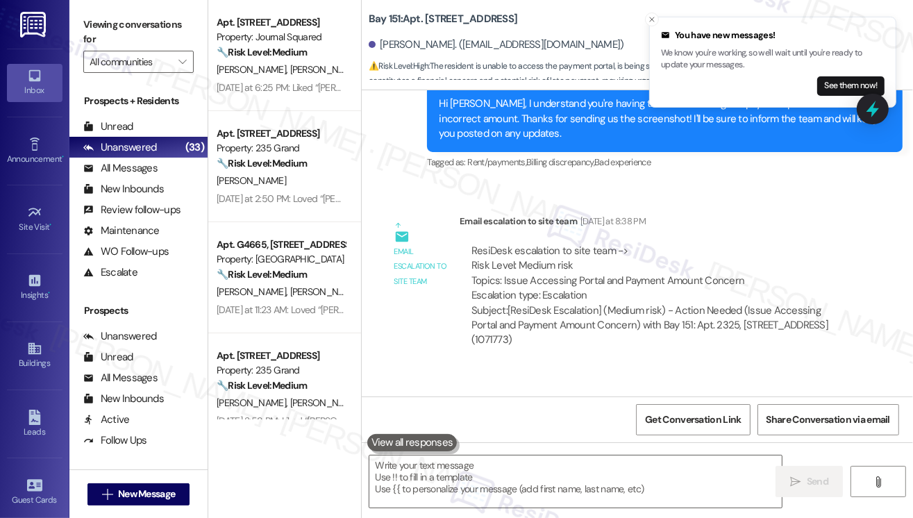
scroll to position [51937, 0]
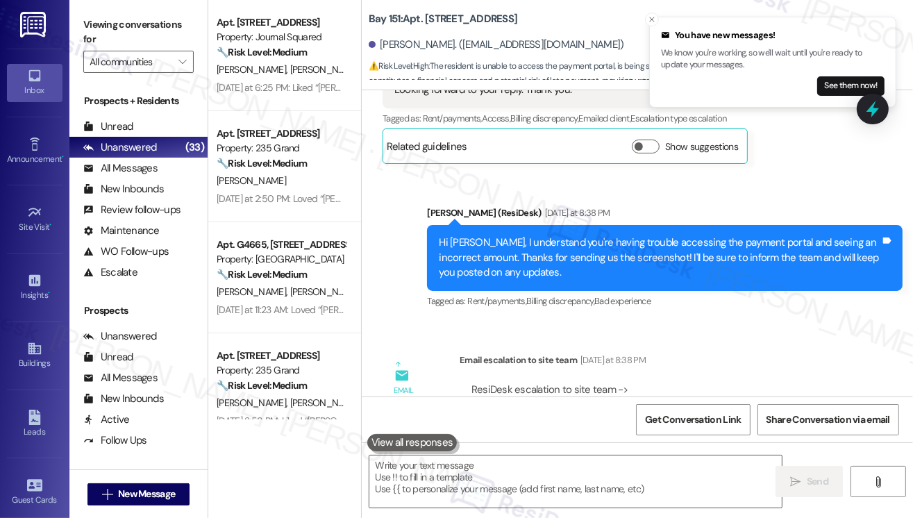
drag, startPoint x: 503, startPoint y: 225, endPoint x: 763, endPoint y: 227, distance: 261.0
click at [763, 382] on div "ResiDesk escalation to site team -> Risk Level: Medium risk Topics: Issue Acces…" at bounding box center [658, 412] width 375 height 60
copy div "Issue Accessing Portal and Payment Amount Concern"
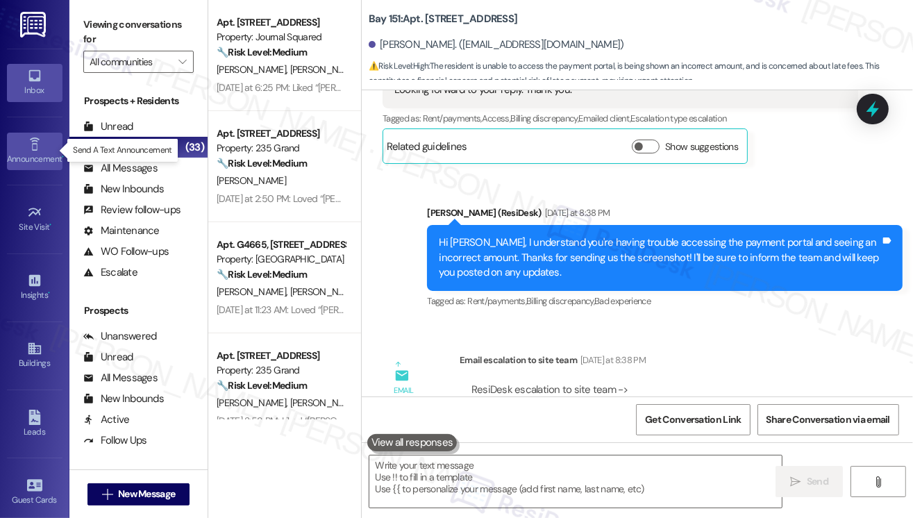
click at [32, 146] on icon at bounding box center [34, 144] width 15 height 15
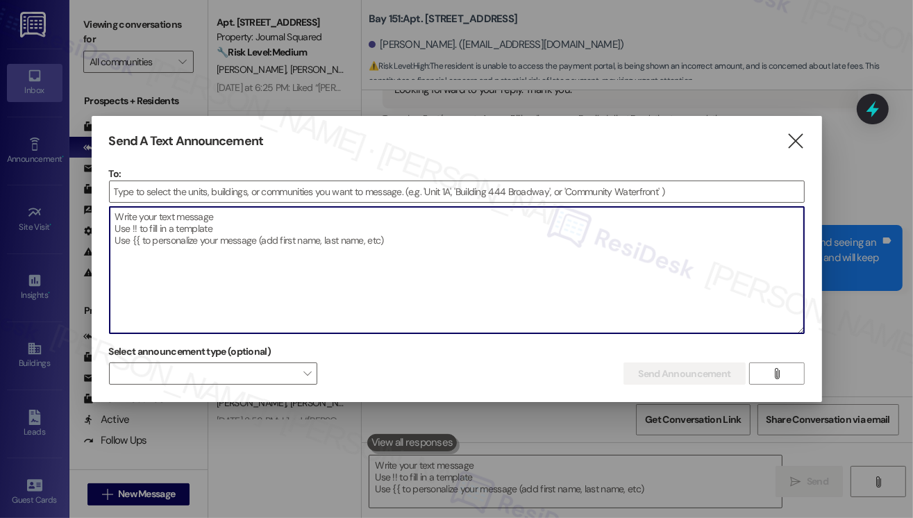
click at [330, 248] on textarea at bounding box center [457, 270] width 694 height 126
paste textarea "Hi {{first_name}}! Friendly Reminder: Starting [DATE], [DATE], the 5th Floor Do…"
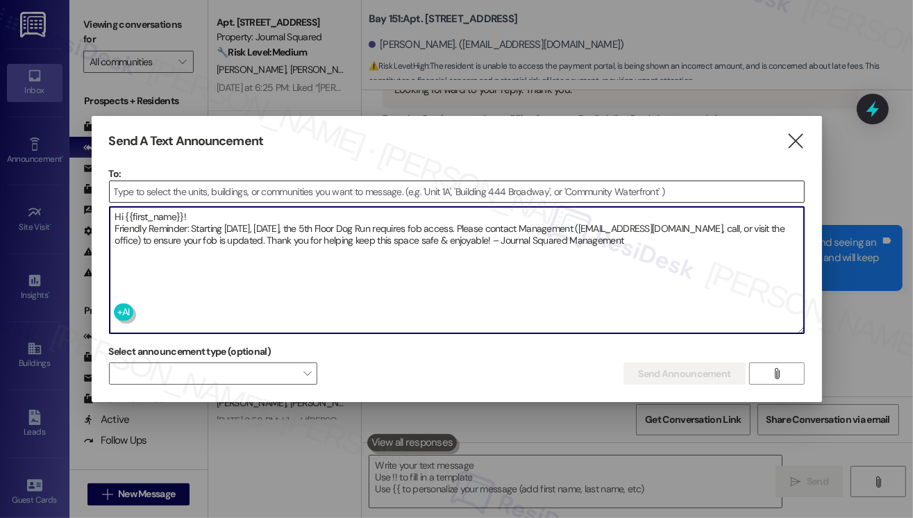
type textarea "Hi {{first_name}}! Friendly Reminder: Starting [DATE], [DATE], the 5th Floor Do…"
click at [190, 185] on input at bounding box center [457, 191] width 694 height 21
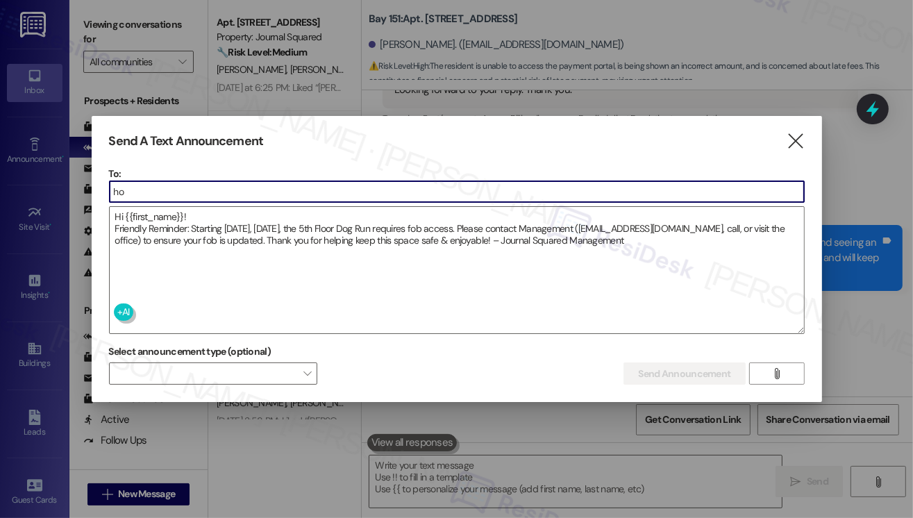
type input "h"
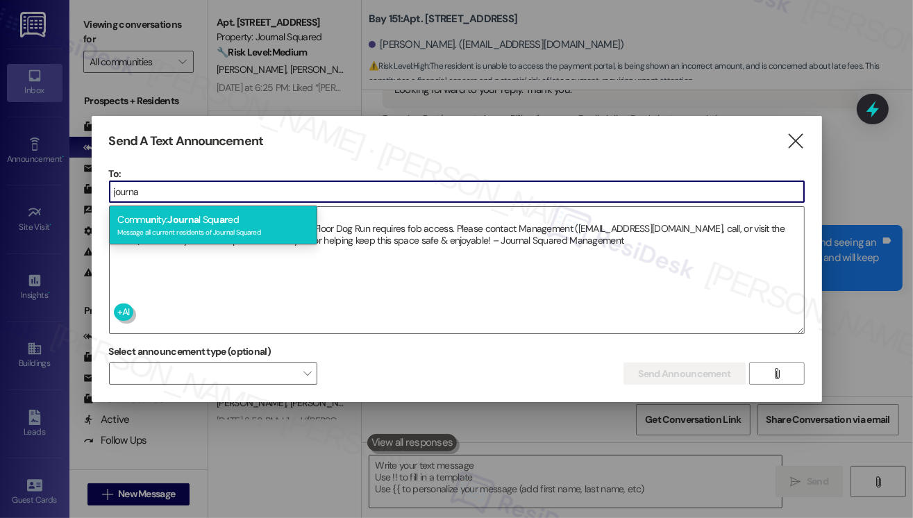
type input "journa"
click at [176, 215] on span "Journa" at bounding box center [182, 219] width 31 height 12
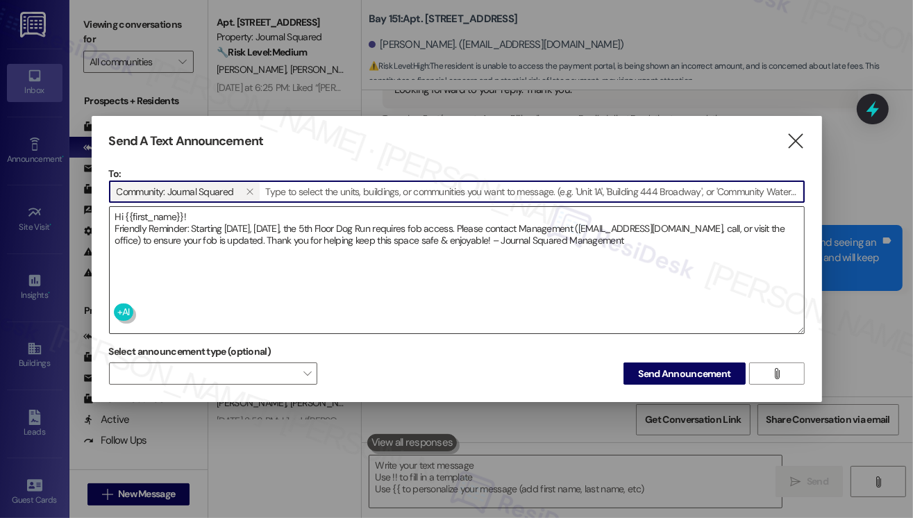
click at [296, 236] on textarea "Hi {{first_name}}! Friendly Reminder: Starting [DATE], [DATE], the 5th Floor Do…" at bounding box center [457, 270] width 694 height 126
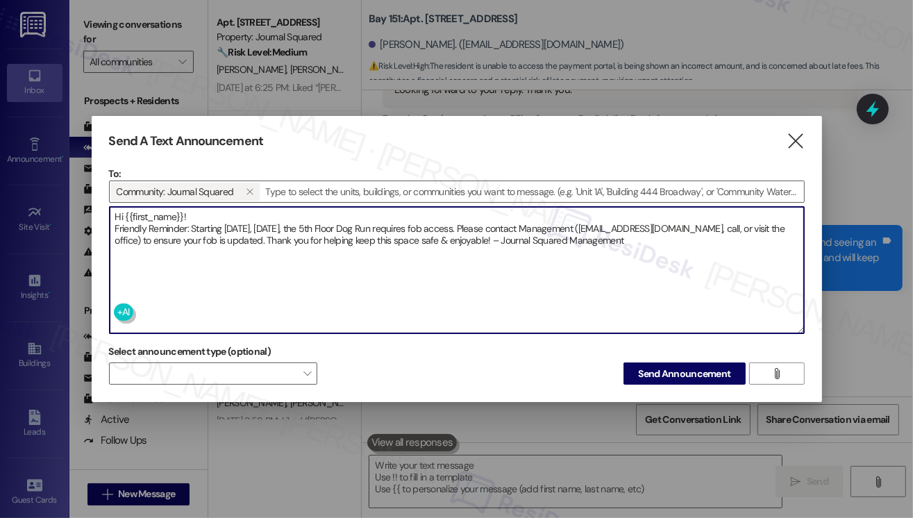
click at [296, 237] on textarea "Hi {{first_name}}! Friendly Reminder: Starting [DATE], [DATE], the 5th Floor Do…" at bounding box center [457, 270] width 694 height 126
click at [410, 235] on textarea "Hi {{first_name}}! Friendly Reminder: Starting [DATE], [DATE], the 5th Floor Do…" at bounding box center [457, 270] width 694 height 126
click at [573, 251] on textarea "Hi {{first_name}}! Friendly Reminder: Starting [DATE], [DATE], the 5th Floor Do…" at bounding box center [457, 270] width 694 height 126
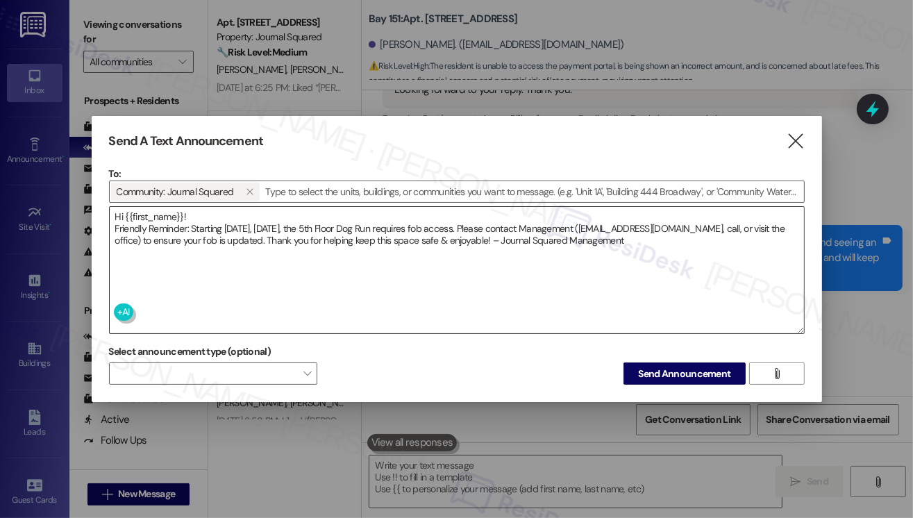
drag, startPoint x: 777, startPoint y: 219, endPoint x: 768, endPoint y: 226, distance: 11.4
click at [777, 219] on textarea "Hi {{first_name}}! Friendly Reminder: Starting [DATE], [DATE], the 5th Floor Do…" at bounding box center [457, 270] width 694 height 126
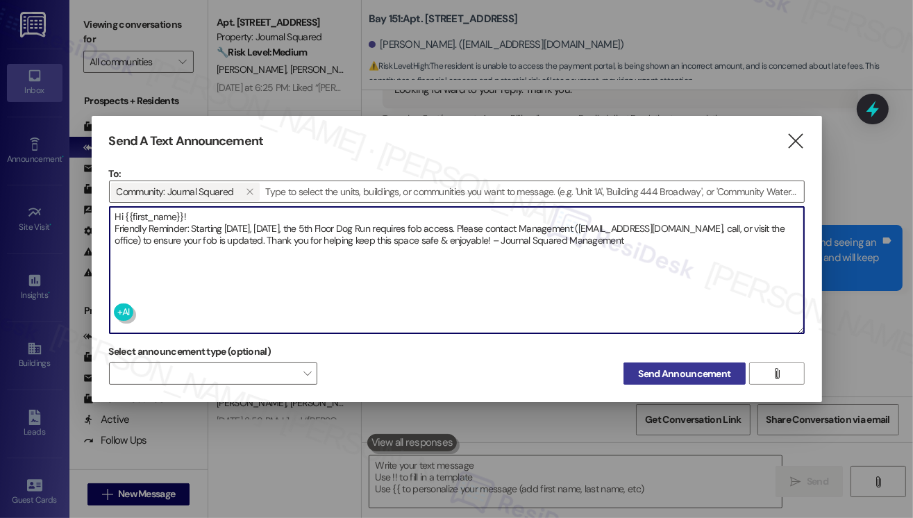
click at [680, 377] on span "Send Announcement" at bounding box center [684, 373] width 92 height 15
click at [353, 228] on textarea "Hi {{first_name}}! Friendly Reminder: Starting [DATE], [DATE], the 5th Floor Do…" at bounding box center [457, 270] width 694 height 126
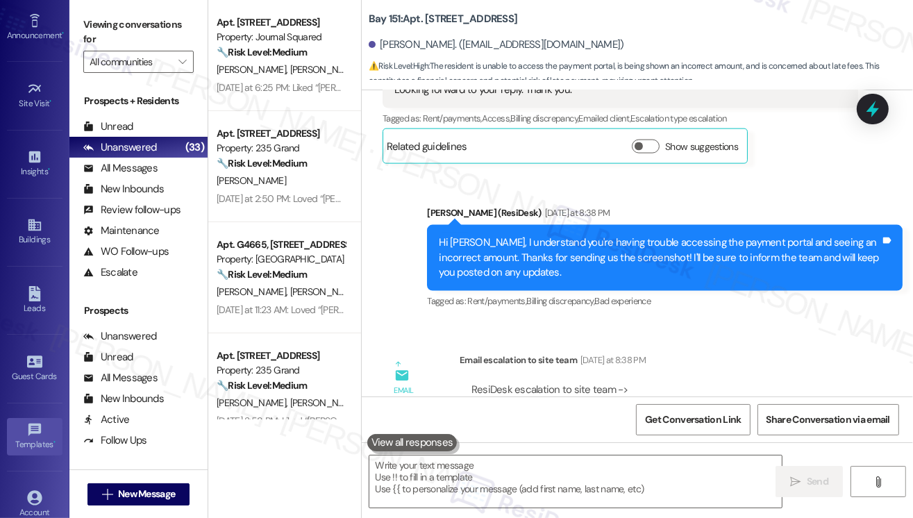
scroll to position [208, 0]
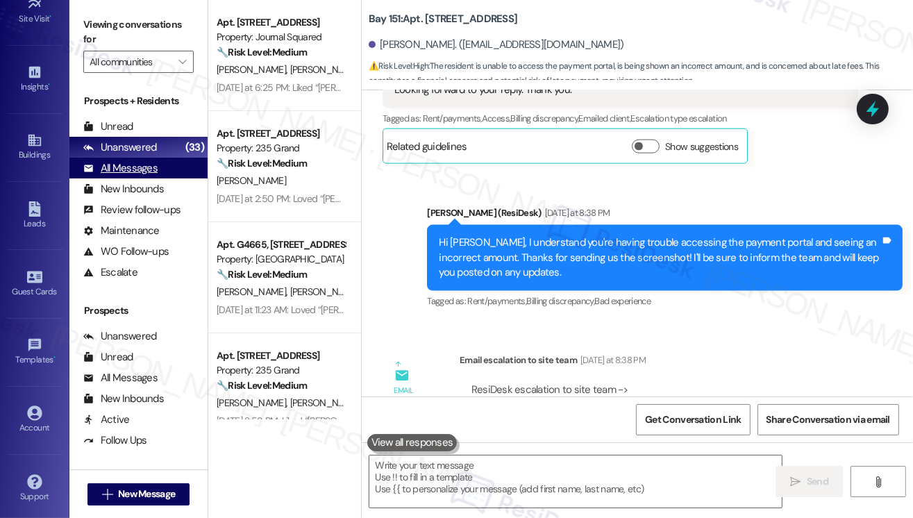
click at [142, 164] on div "All Messages" at bounding box center [120, 168] width 74 height 15
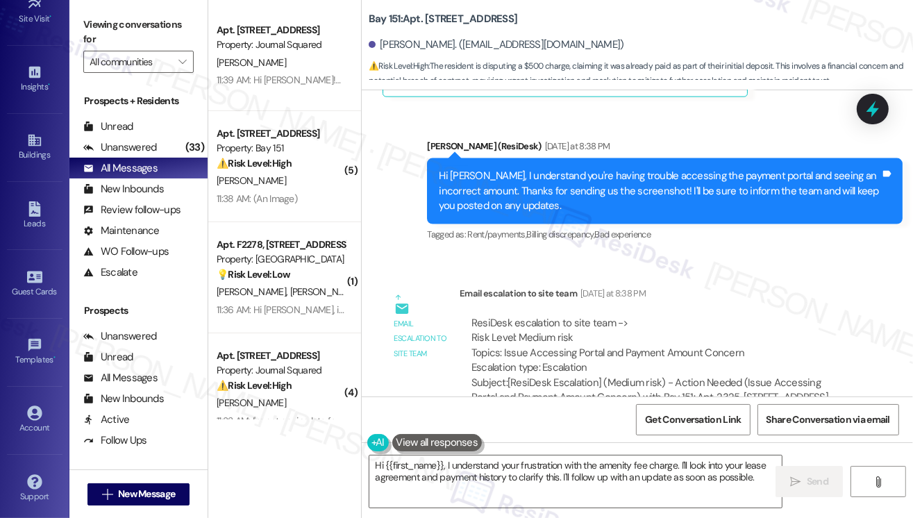
scroll to position [51980, 0]
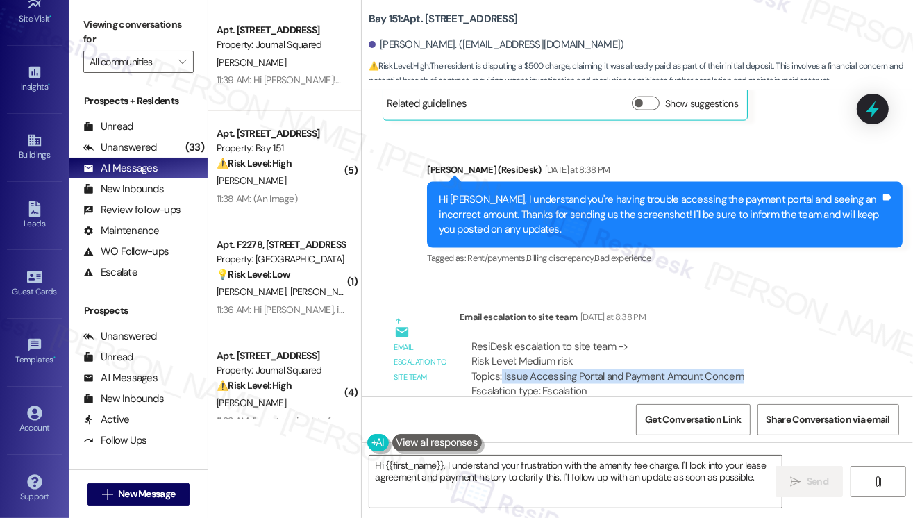
drag, startPoint x: 502, startPoint y: 183, endPoint x: 770, endPoint y: 183, distance: 267.9
click at [770, 339] on div "ResiDesk escalation to site team -> Risk Level: Medium risk Topics: Issue Acces…" at bounding box center [658, 369] width 375 height 60
copy div "Issue Accessing Portal and Payment Amount Concern"
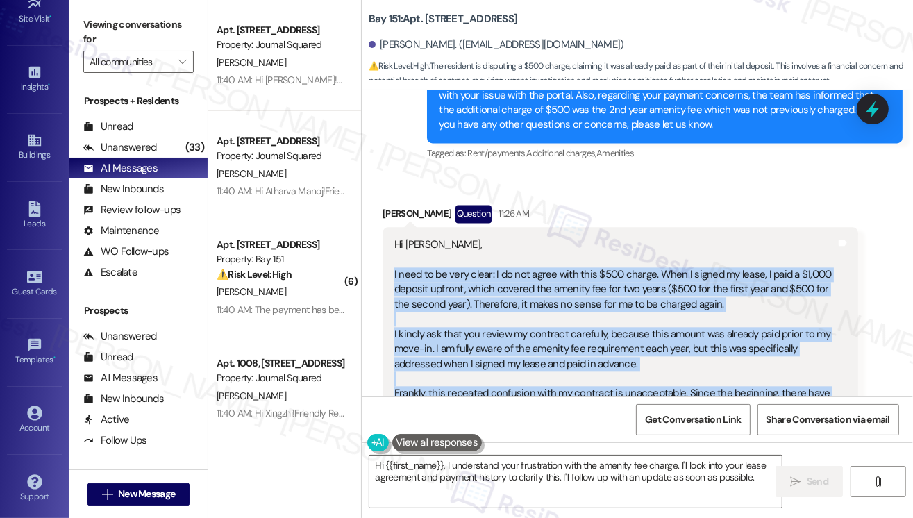
scroll to position [52952, 0]
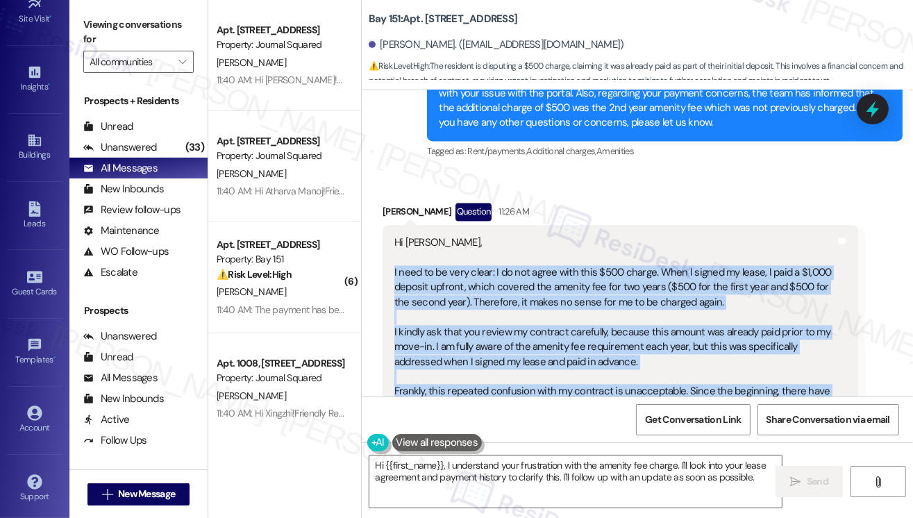
drag, startPoint x: 393, startPoint y: 233, endPoint x: 664, endPoint y: 305, distance: 280.0
click at [664, 305] on div "Hi [PERSON_NAME], I need to be very clear: I do not agree with this $500 charge…" at bounding box center [615, 383] width 444 height 297
copy div "I need to be very clear: I do not agree with this $500 charge. When I signed my…"
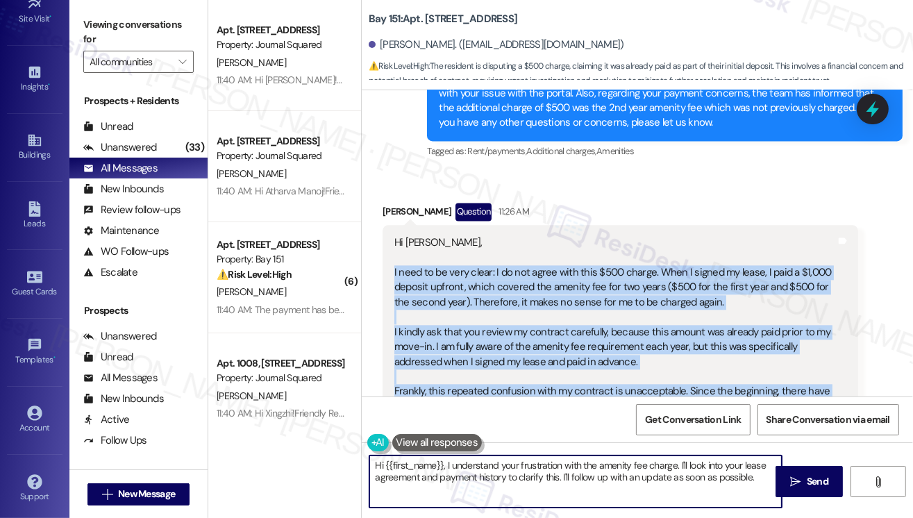
click at [552, 463] on textarea "Hi {{first_name}}, I understand your frustration with the amenity fee charge. I…" at bounding box center [575, 481] width 412 height 52
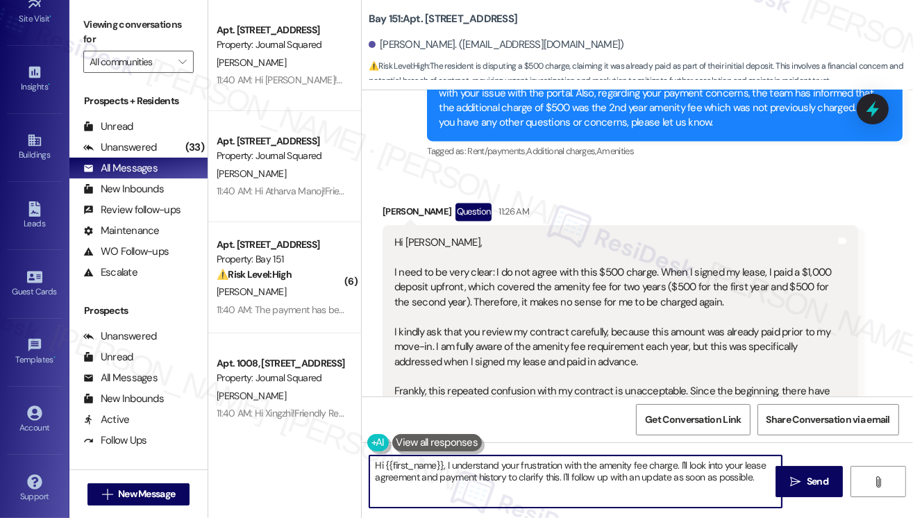
click at [552, 463] on textarea "Hi {{first_name}}, I understand your frustration with the amenity fee charge. I…" at bounding box center [575, 481] width 412 height 52
drag, startPoint x: 444, startPoint y: 464, endPoint x: 332, endPoint y: 457, distance: 112.7
click at [332, 457] on div "Apt. 1009, [STREET_ADDRESS] Property: Journal Squared [PERSON_NAME] 11:40 AM: H…" at bounding box center [560, 259] width 704 height 518
click at [594, 464] on textarea "I understand your concern with the amenity fee charge. I'll look into your leas…" at bounding box center [575, 481] width 412 height 52
click at [716, 475] on textarea "I understand your concern with the amenity fee charge, [PERSON_NAME]. I'll look…" at bounding box center [575, 481] width 412 height 52
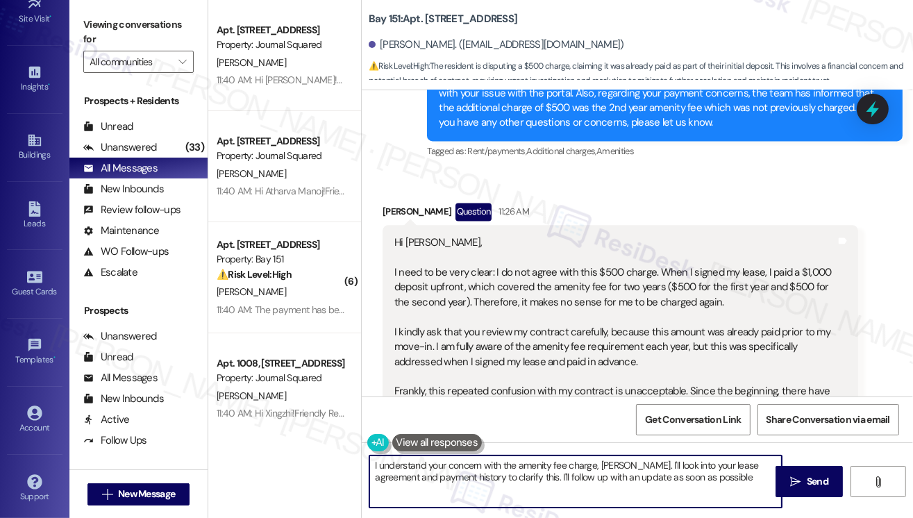
drag, startPoint x: 643, startPoint y: 463, endPoint x: 749, endPoint y: 478, distance: 107.3
click at [749, 478] on textarea "I understand your concern with the amenity fee charge, [PERSON_NAME]. I'll look…" at bounding box center [575, 481] width 412 height 52
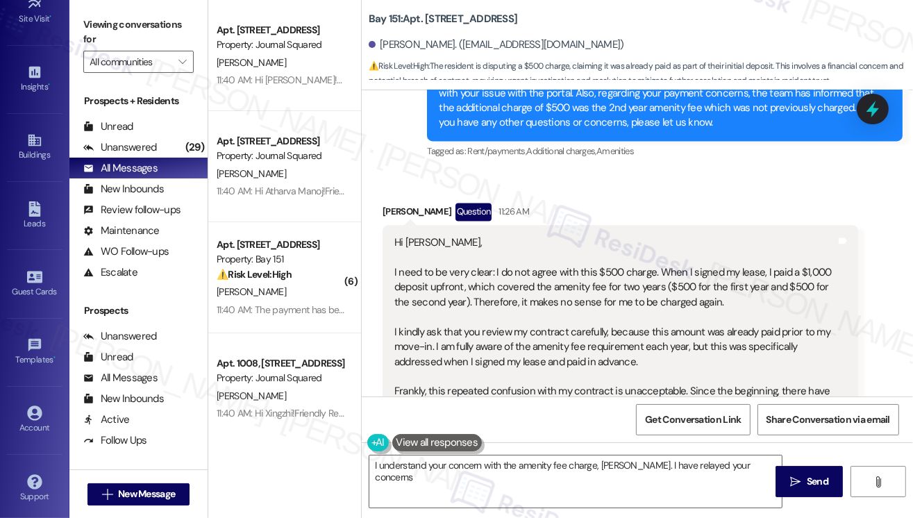
click at [795, 269] on div "Hi [PERSON_NAME], I need to be very clear: I do not agree with this $500 charge…" at bounding box center [614, 383] width 441 height 297
click at [757, 460] on textarea "I understand your concern with the amenity fee charge, [PERSON_NAME]. I have re…" at bounding box center [575, 481] width 412 height 52
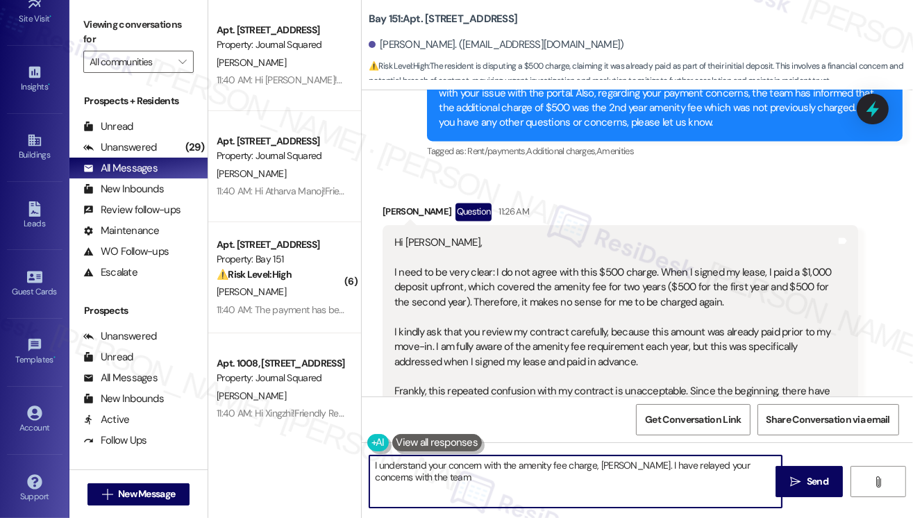
click at [475, 463] on textarea "I understand your concern with the amenity fee charge, [PERSON_NAME]. I have re…" at bounding box center [575, 481] width 412 height 52
click at [670, 464] on textarea "I understand your concern with the amenity fee charge, [PERSON_NAME]. I have re…" at bounding box center [575, 481] width 412 height 52
click at [493, 475] on textarea "I understand your concern with the amenity fee charge, [PERSON_NAME]. I have pa…" at bounding box center [575, 481] width 412 height 52
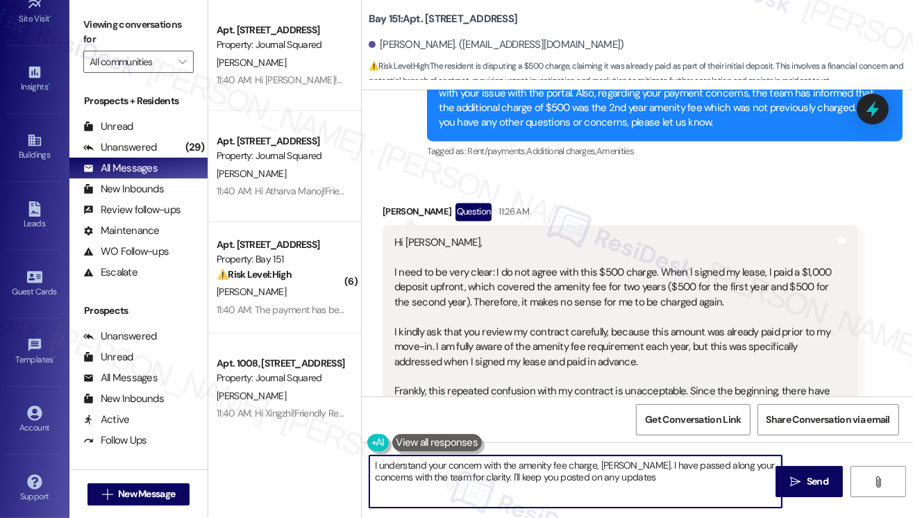
type textarea "I understand your concern with the amenity fee charge, [PERSON_NAME]. I have pa…"
click at [643, 459] on textarea "I understand your concern with the amenity fee charge, [PERSON_NAME]. I have pa…" at bounding box center [575, 481] width 412 height 52
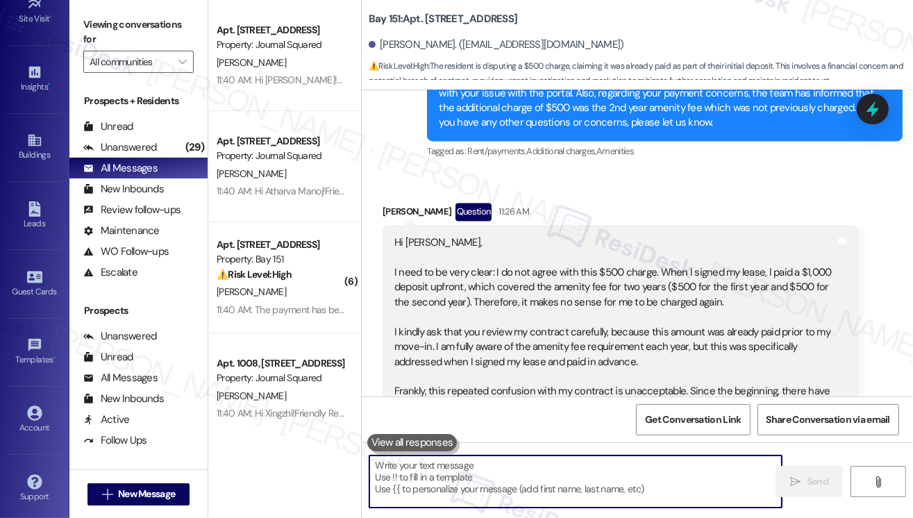
click at [453, 463] on textarea at bounding box center [575, 481] width 412 height 52
paste textarea "I completely understand your concern about the amenity fee charge. I’ve shared …"
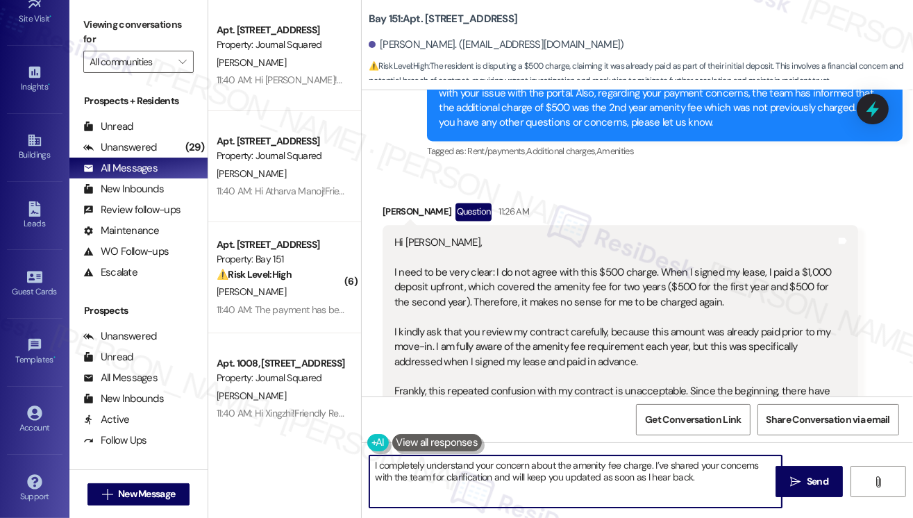
click at [394, 464] on textarea "I completely understand your concern about the amenity fee charge. I’ve shared …" at bounding box center [575, 481] width 412 height 52
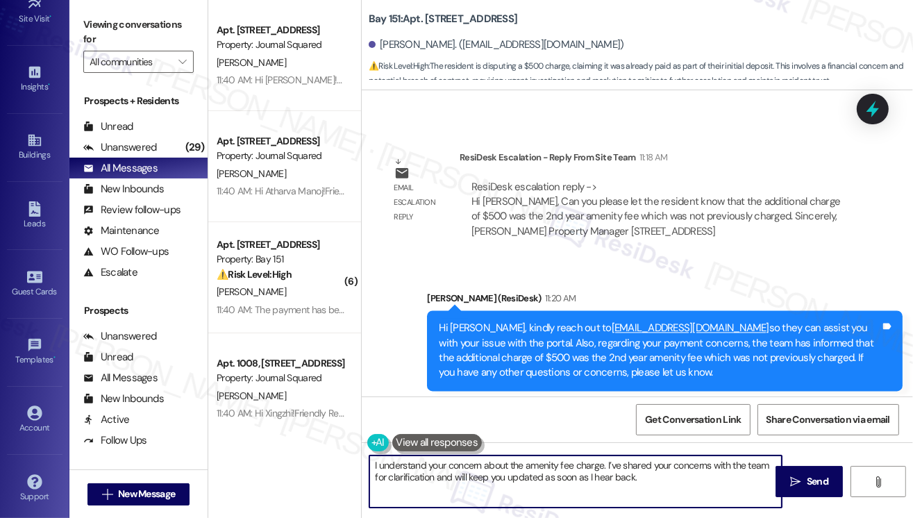
scroll to position [52744, 0]
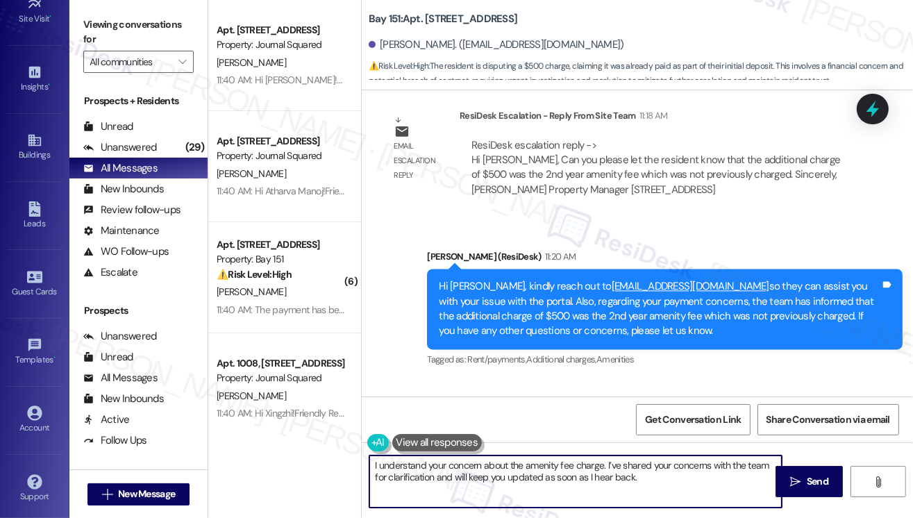
click at [401, 411] on div "[PERSON_NAME] Question 11:26 AM" at bounding box center [619, 422] width 475 height 22
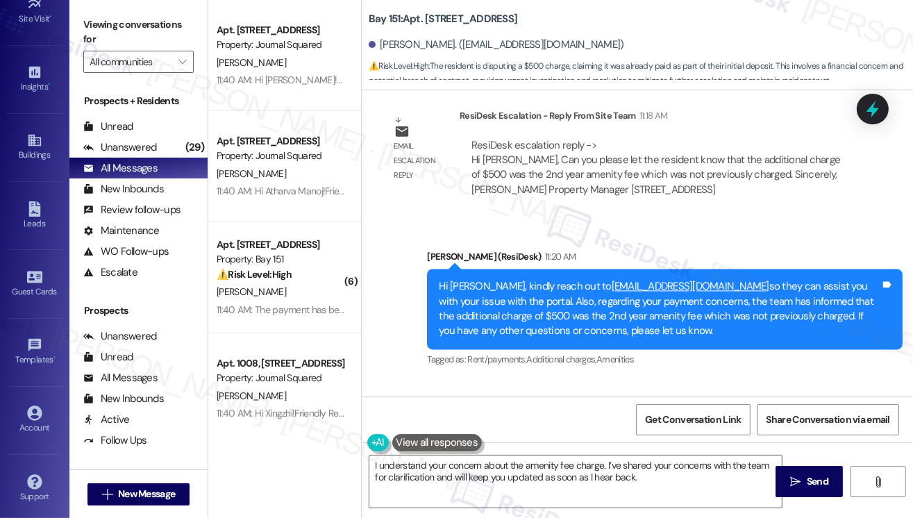
click at [401, 411] on div "[PERSON_NAME] Question 11:26 AM" at bounding box center [619, 422] width 475 height 22
copy div "[PERSON_NAME]"
click at [600, 463] on textarea "I understand your concern about the amenity fee charge. I’ve shared your concer…" at bounding box center [575, 481] width 412 height 52
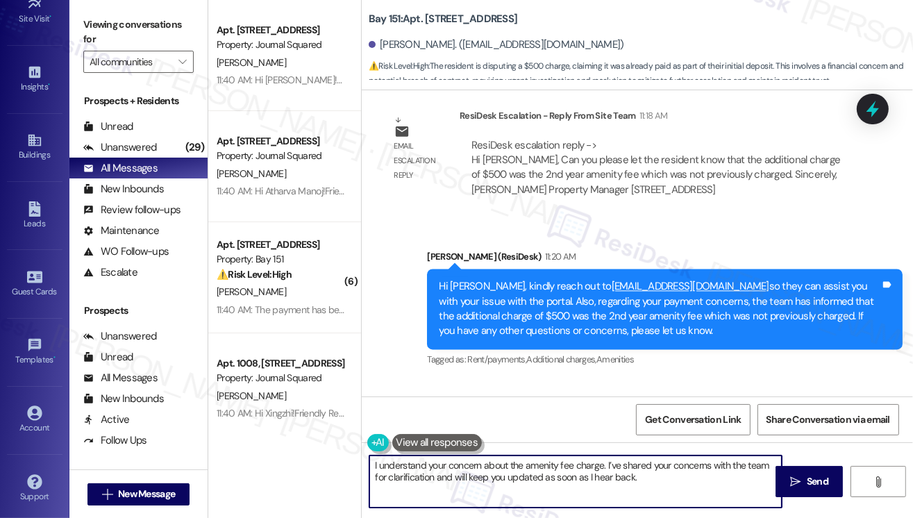
click at [602, 464] on textarea "I understand your concern about the amenity fee charge. I’ve shared your concer…" at bounding box center [575, 481] width 412 height 52
paste textarea "[PERSON_NAME]"
type textarea "I understand your concern about the amenity fee charge, [PERSON_NAME]. I’ve sha…"
click at [711, 482] on textarea "I understand your concern about the amenity fee charge, [PERSON_NAME]. I’ve sha…" at bounding box center [575, 481] width 412 height 52
click at [650, 478] on textarea "I understand your concern about the amenity fee charge, [PERSON_NAME]. I’ve sha…" at bounding box center [575, 481] width 412 height 52
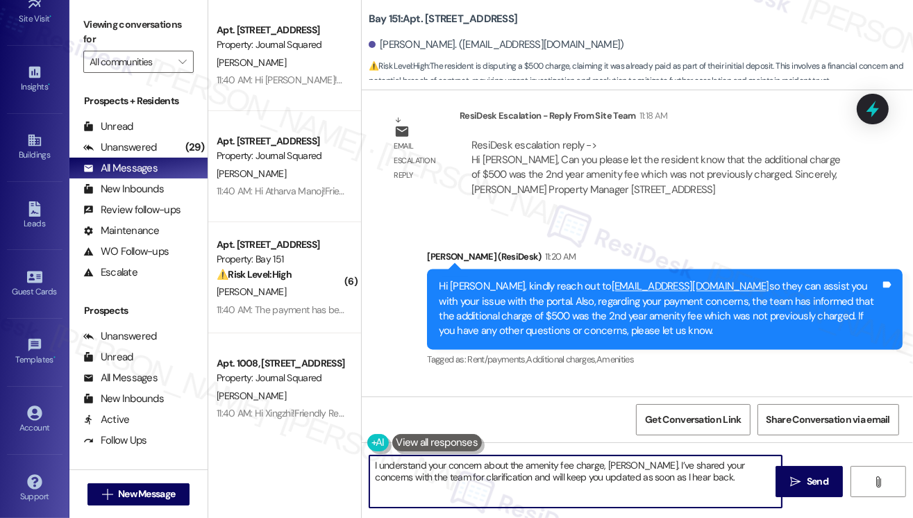
click at [625, 474] on textarea "I understand your concern about the amenity fee charge, [PERSON_NAME]. I’ve sha…" at bounding box center [575, 481] width 412 height 52
click at [684, 483] on textarea "I understand your concern about the amenity fee charge, [PERSON_NAME]. I’ve sha…" at bounding box center [575, 481] width 412 height 52
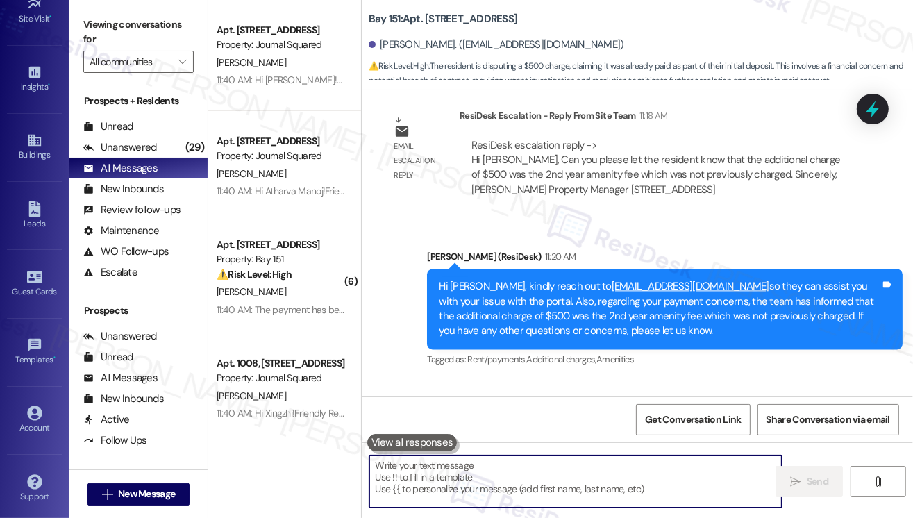
scroll to position [53063, 0]
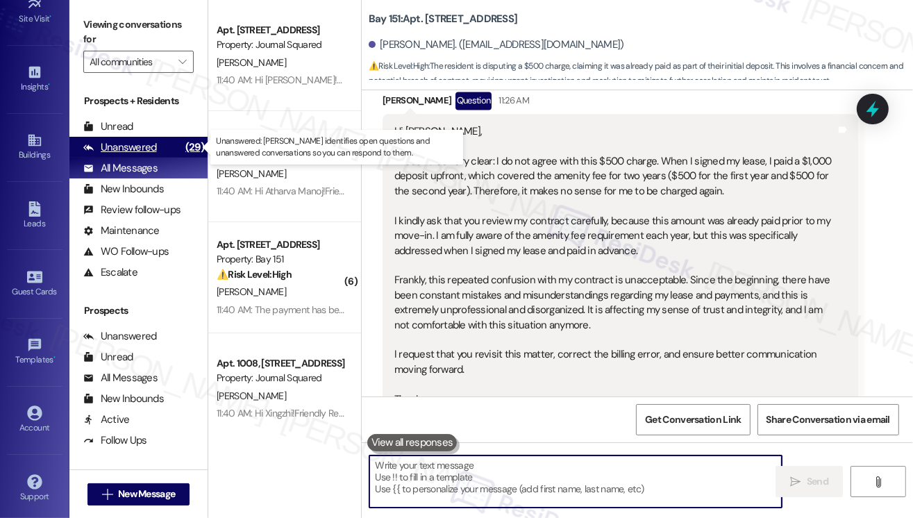
click at [142, 149] on div "Unanswered" at bounding box center [120, 147] width 74 height 15
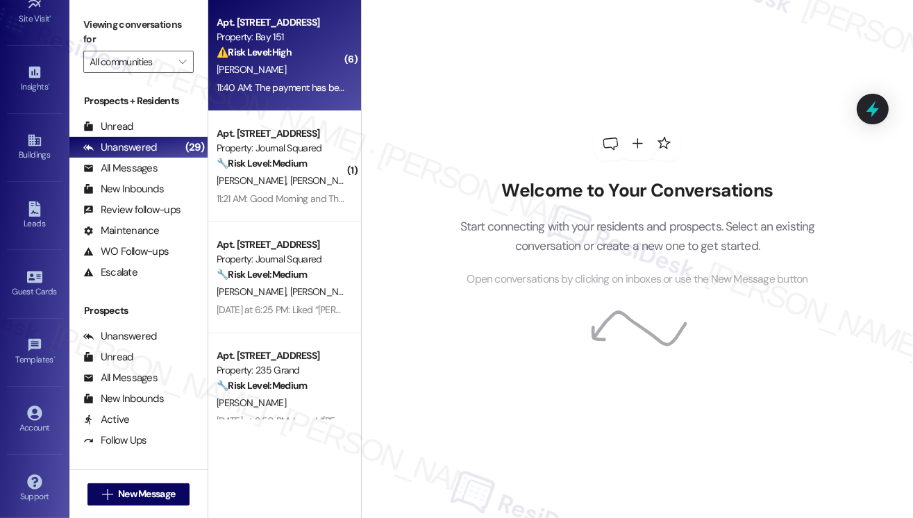
click at [303, 83] on div "11:40 AM: The payment has been available to you for over 24 hours. Thank you in…" at bounding box center [461, 87] width 489 height 12
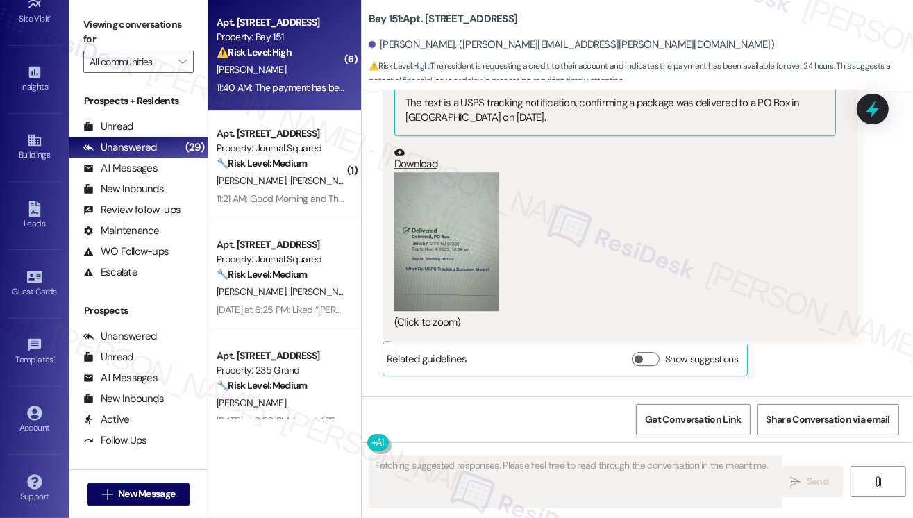
click at [548, 428] on div "The payment has been available to you for over 24 hours. Thank you in advance f…" at bounding box center [614, 443] width 441 height 30
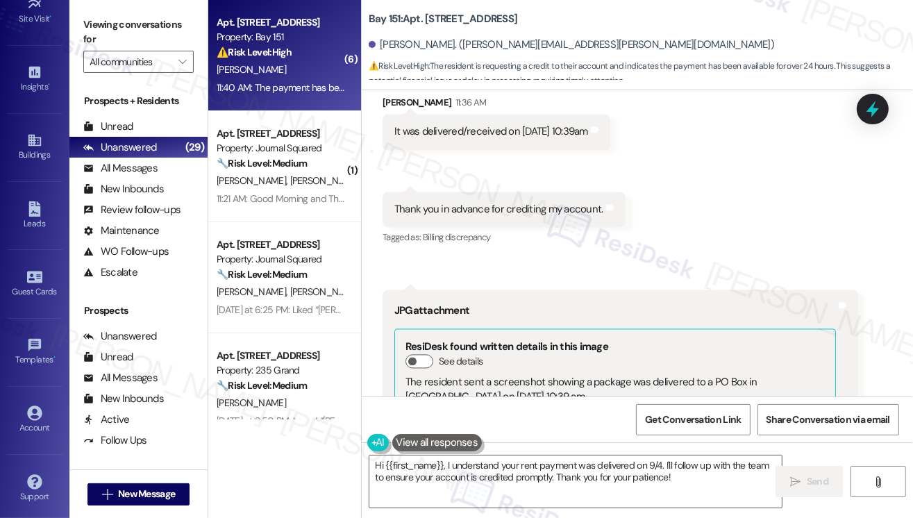
scroll to position [24882, 0]
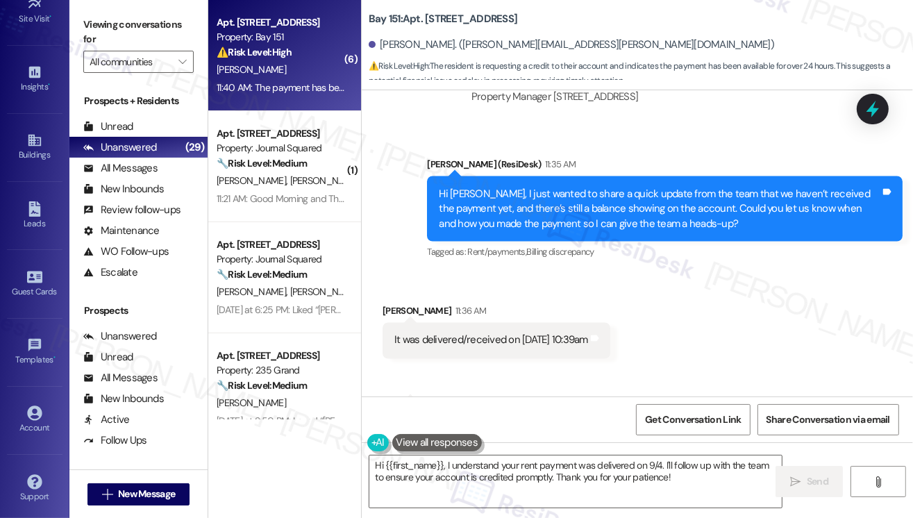
click at [480, 333] on div "It was delivered/received on [DATE] 10:39am" at bounding box center [491, 340] width 194 height 15
click at [487, 400] on div "Thank you in advance for crediting my account. Tags and notes" at bounding box center [503, 417] width 243 height 35
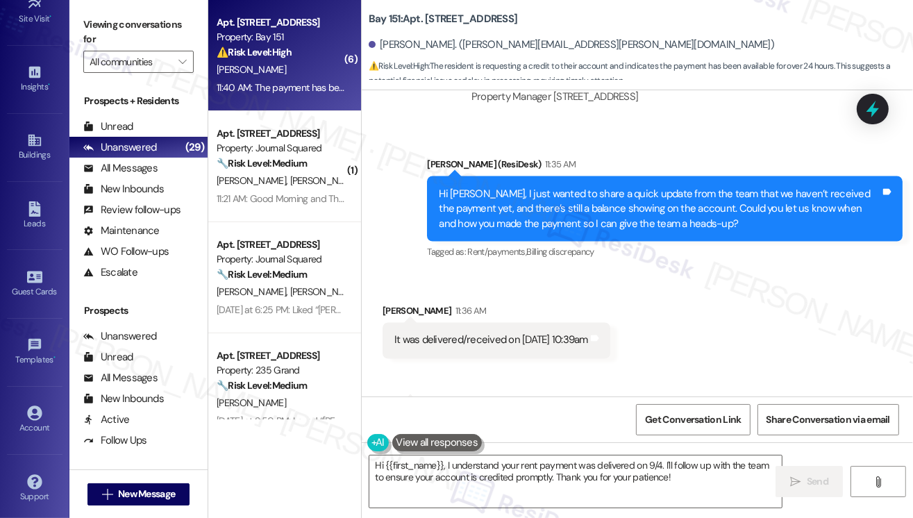
click at [487, 400] on div "Thank you in advance for crediting my account. Tags and notes" at bounding box center [503, 417] width 243 height 35
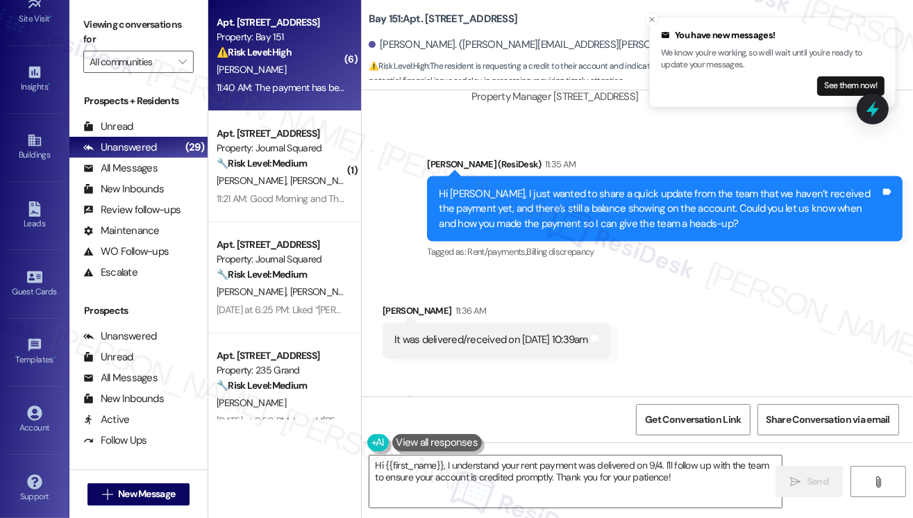
click at [516, 303] on div "[PERSON_NAME] 11:36 AM" at bounding box center [496, 312] width 228 height 19
click at [515, 333] on div "It was delivered/received on [DATE] 10:39am" at bounding box center [491, 340] width 194 height 15
click at [514, 333] on div "It was delivered/received on [DATE] 10:39am" at bounding box center [491, 340] width 194 height 15
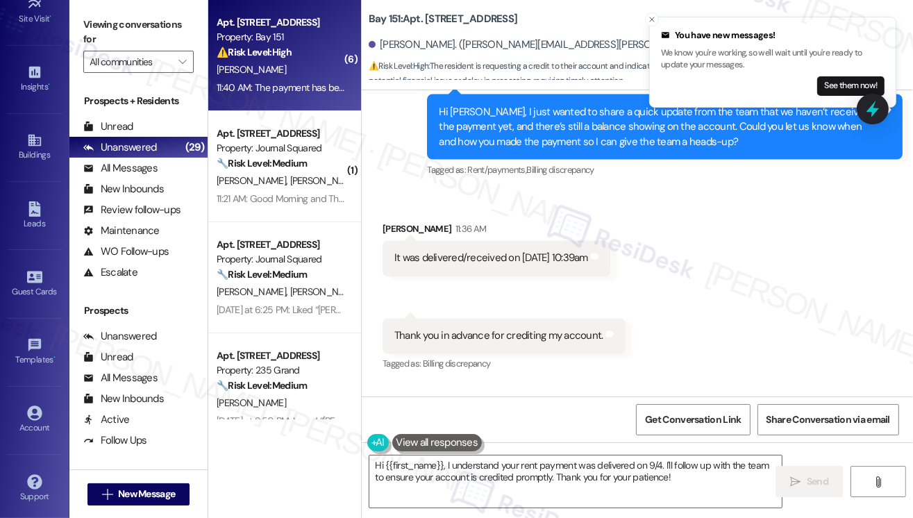
scroll to position [25160, 0]
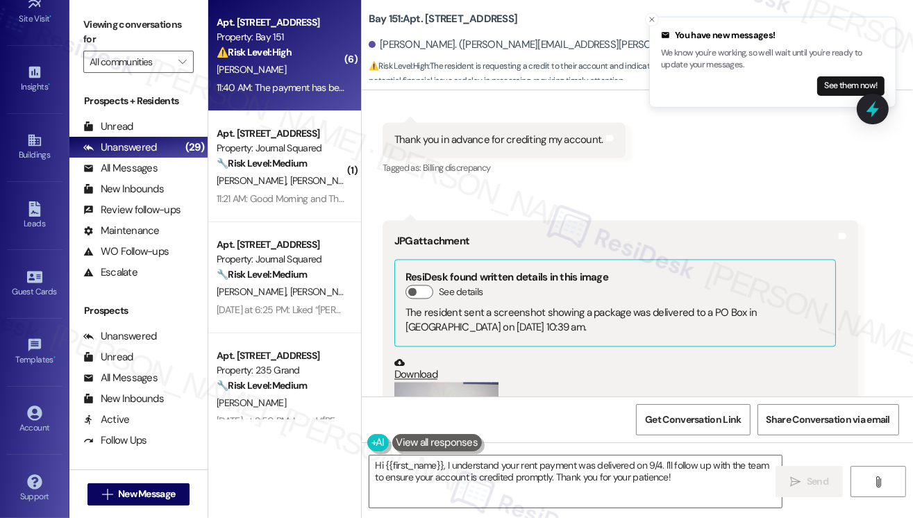
click at [444, 382] on button "Zoom image" at bounding box center [446, 451] width 104 height 139
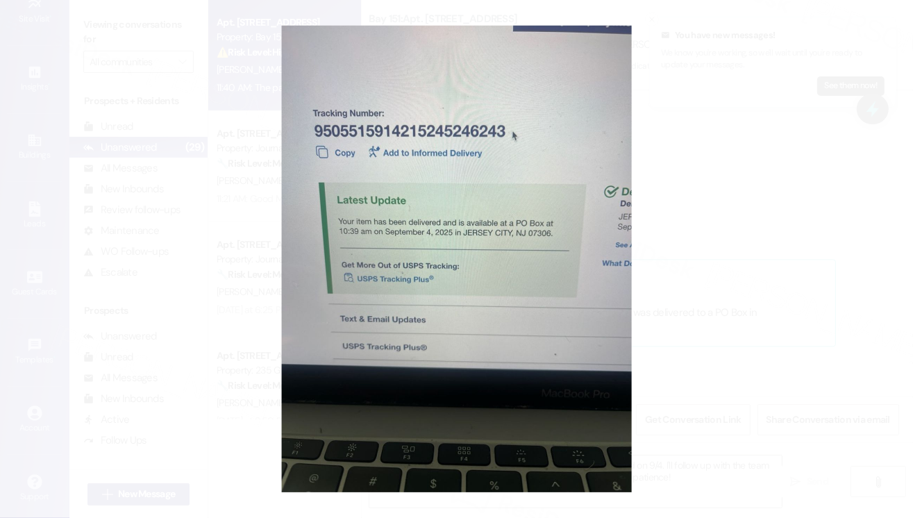
click at [794, 325] on button "Unzoom image" at bounding box center [456, 259] width 913 height 518
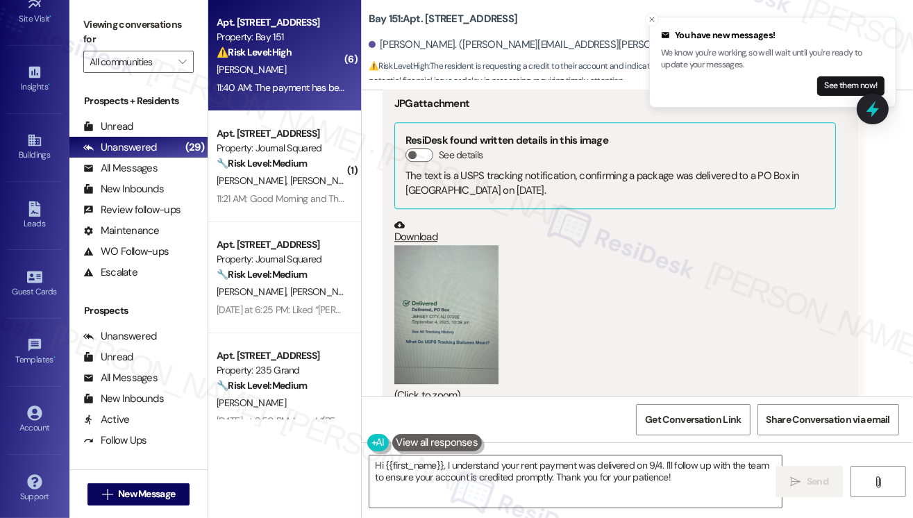
scroll to position [26132, 0]
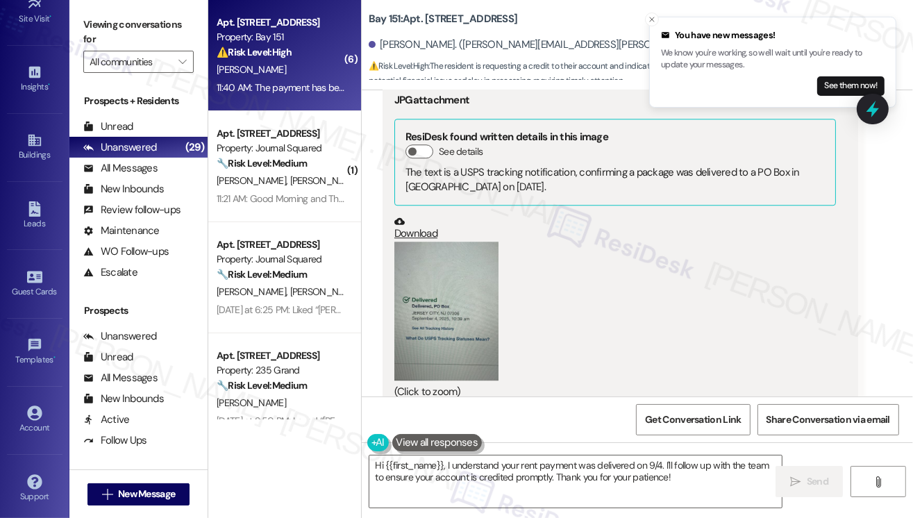
click at [438, 242] on button "Zoom image" at bounding box center [446, 311] width 104 height 139
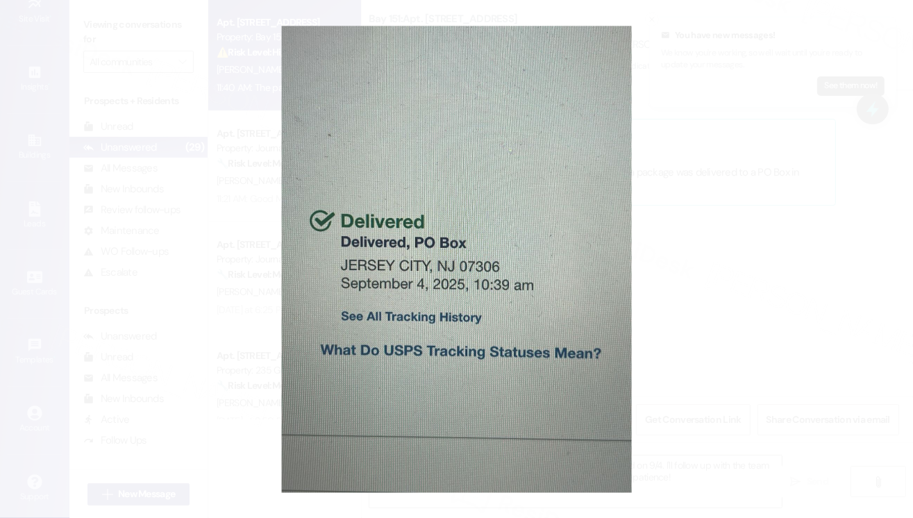
click at [666, 264] on button "Unzoom image" at bounding box center [456, 259] width 913 height 518
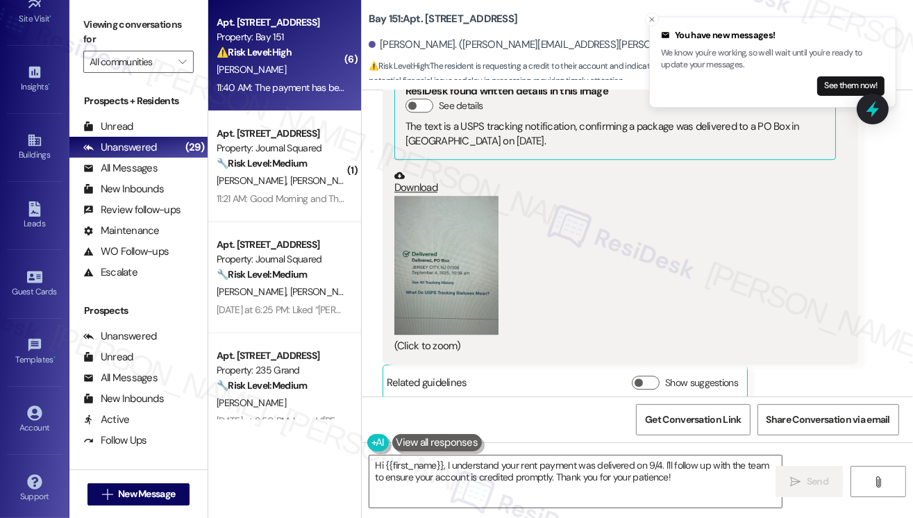
scroll to position [26201, 0]
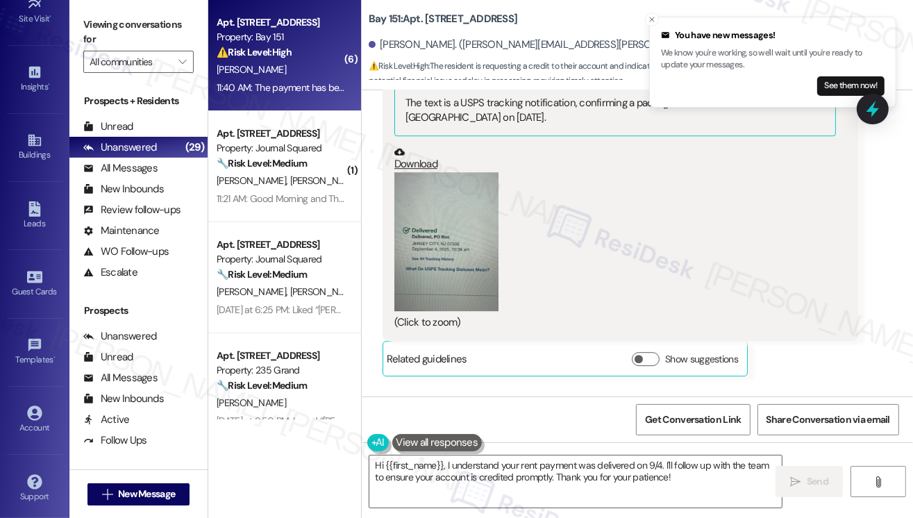
click at [466, 428] on div "The payment has been available to you for over 24 hours. Thank you in advance f…" at bounding box center [614, 443] width 441 height 30
click at [465, 428] on div "The payment has been available to you for over 24 hours. Thank you in advance f…" at bounding box center [614, 443] width 441 height 30
click at [464, 428] on div "The payment has been available to you for over 24 hours. Thank you in advance f…" at bounding box center [614, 443] width 441 height 30
click at [515, 428] on div "The payment has been available to you for over 24 hours. Thank you in advance f…" at bounding box center [614, 443] width 441 height 30
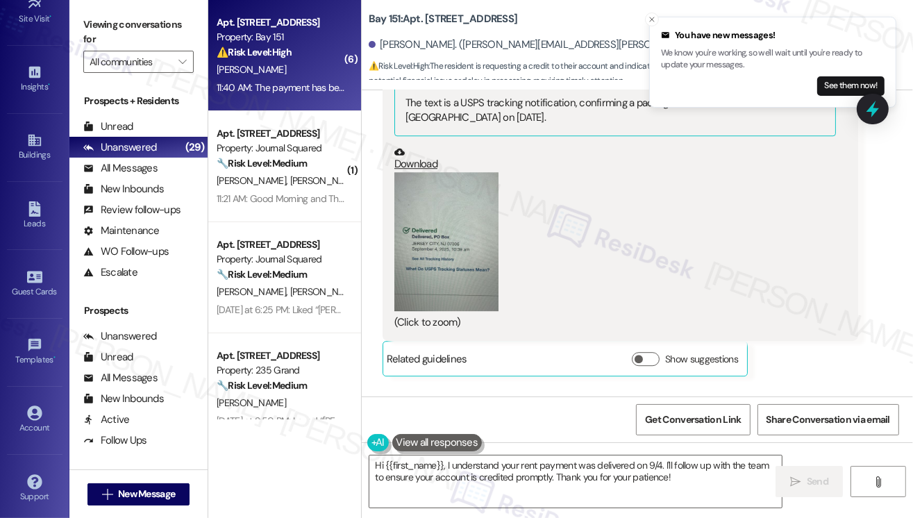
click at [515, 428] on div "The payment has been available to you for over 24 hours. Thank you in advance f…" at bounding box center [614, 443] width 441 height 30
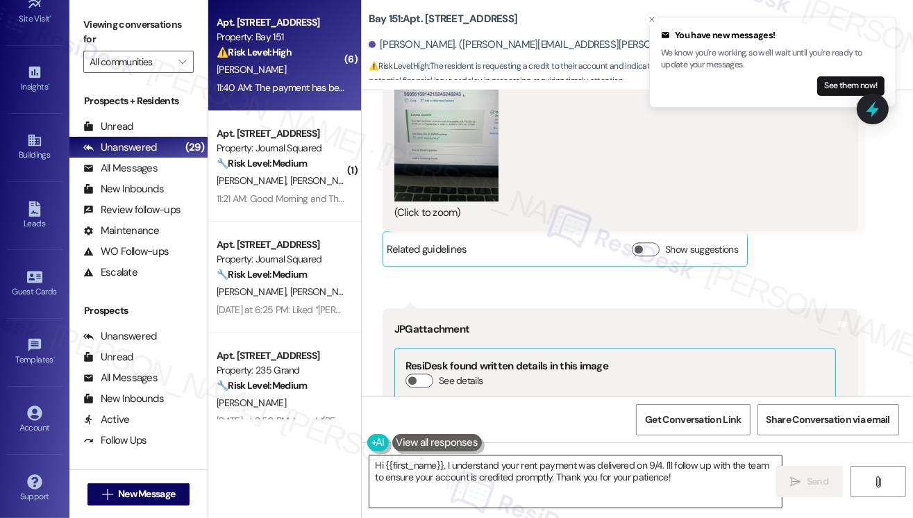
scroll to position [26062, 0]
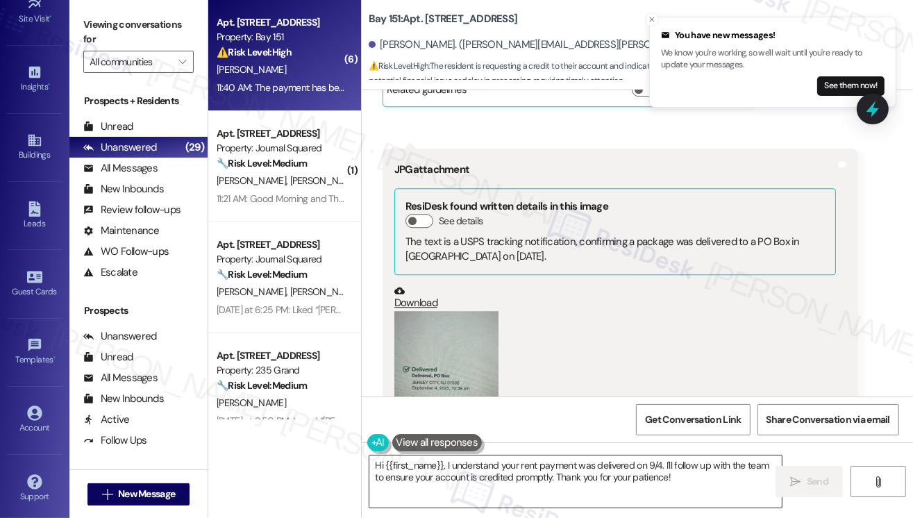
click at [530, 468] on textarea "Hi {{first_name}}, I understand your rent payment was delivered on 9/4. I'll fo…" at bounding box center [575, 481] width 412 height 52
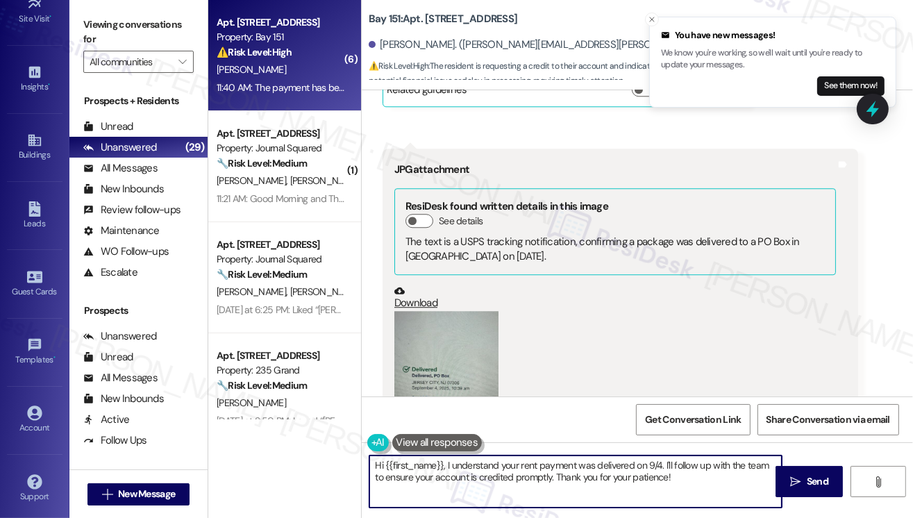
click at [530, 468] on textarea "Hi {{first_name}}, I understand your rent payment was delivered on 9/4. I'll fo…" at bounding box center [575, 481] width 412 height 52
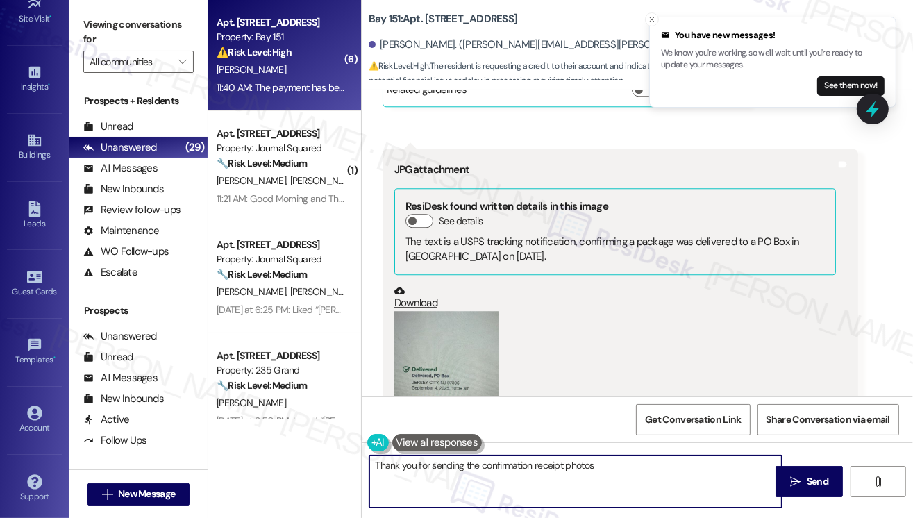
click at [645, 450] on div "Thank you for sending the confirmation receipt photos  Send " at bounding box center [637, 494] width 551 height 104
click at [627, 460] on textarea "Thank you for sending the confirmation receipt photos" at bounding box center [575, 481] width 412 height 52
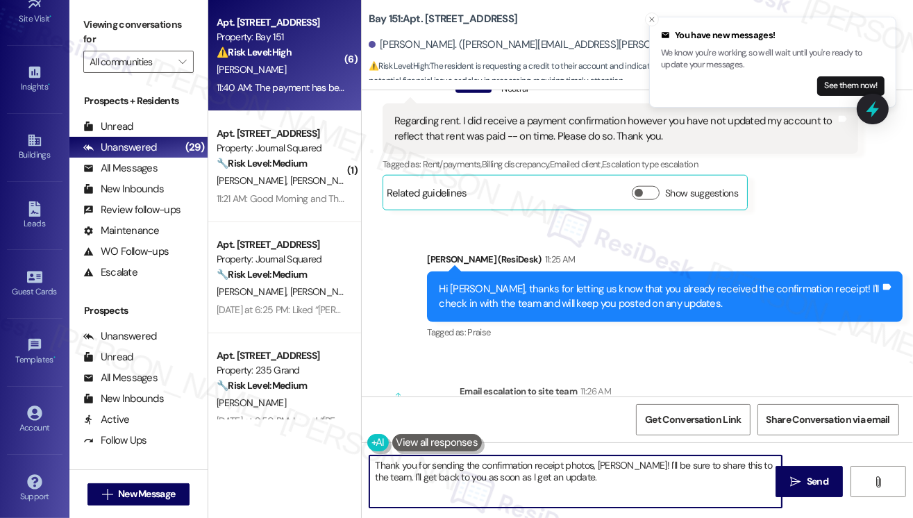
scroll to position [24327, 0]
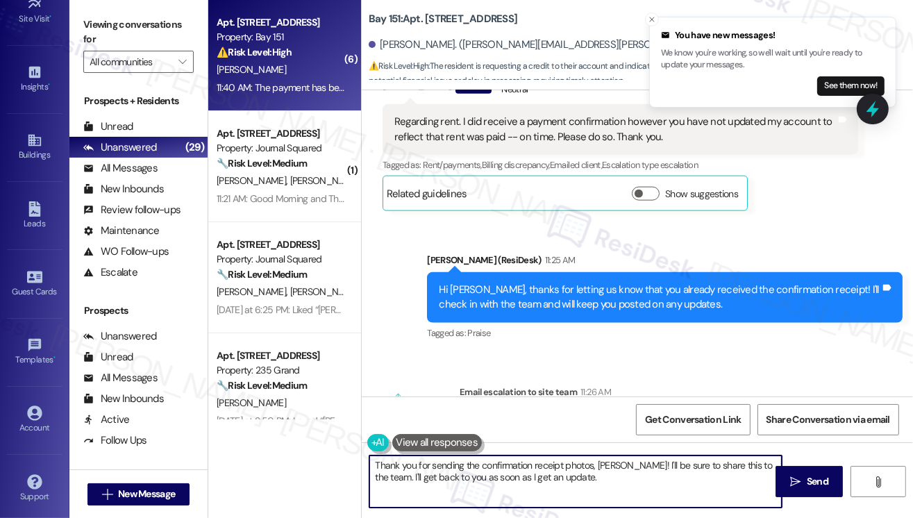
drag, startPoint x: 596, startPoint y: 477, endPoint x: 586, endPoint y: 481, distance: 11.2
click at [586, 481] on textarea "Thank you for sending the confirmation receipt photos, [PERSON_NAME]! I'll be s…" at bounding box center [575, 481] width 412 height 52
type textarea "Thank you for sending the confirmation receipt photos, [PERSON_NAME]! I'll be s…"
click at [677, 466] on textarea "Thank you for sending the confirmation receipt photos, [PERSON_NAME]! I'll be s…" at bounding box center [575, 481] width 412 height 52
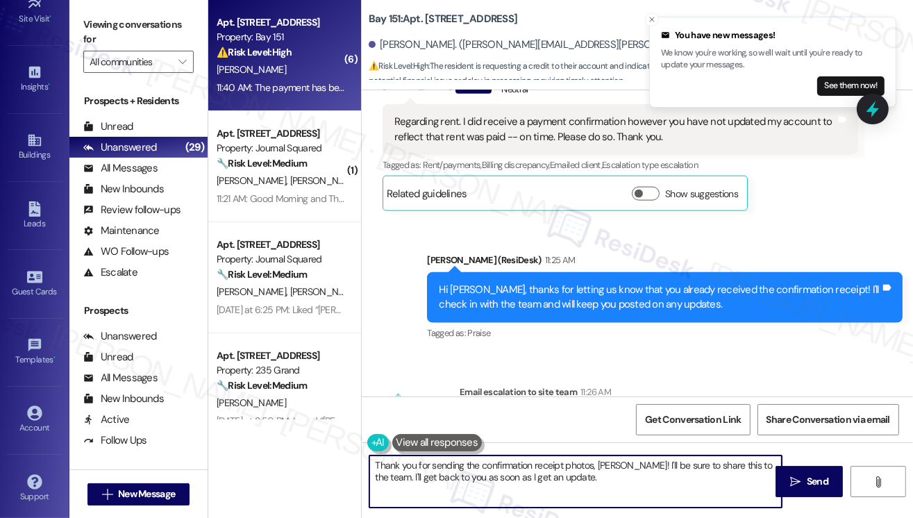
click at [607, 480] on textarea "Thank you for sending the confirmation receipt photos, [PERSON_NAME]! I'll be s…" at bounding box center [575, 481] width 412 height 52
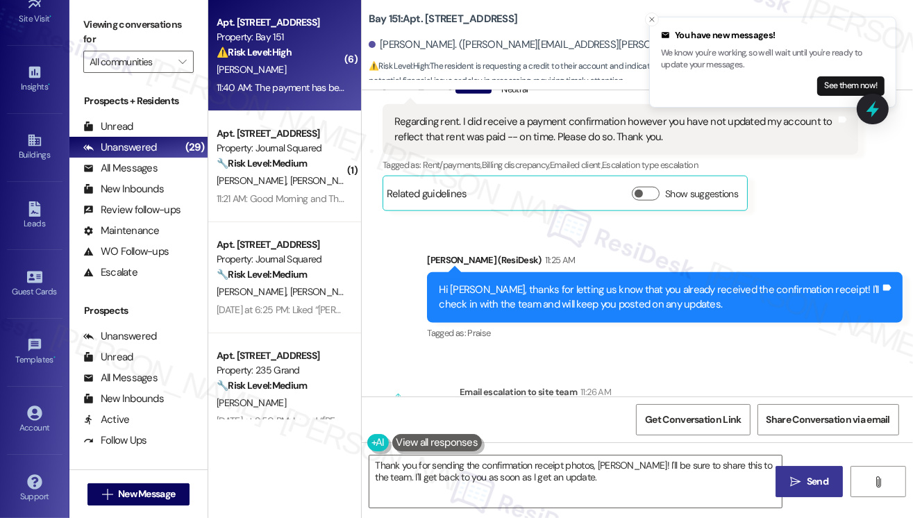
click at [821, 491] on button " Send" at bounding box center [808, 481] width 67 height 31
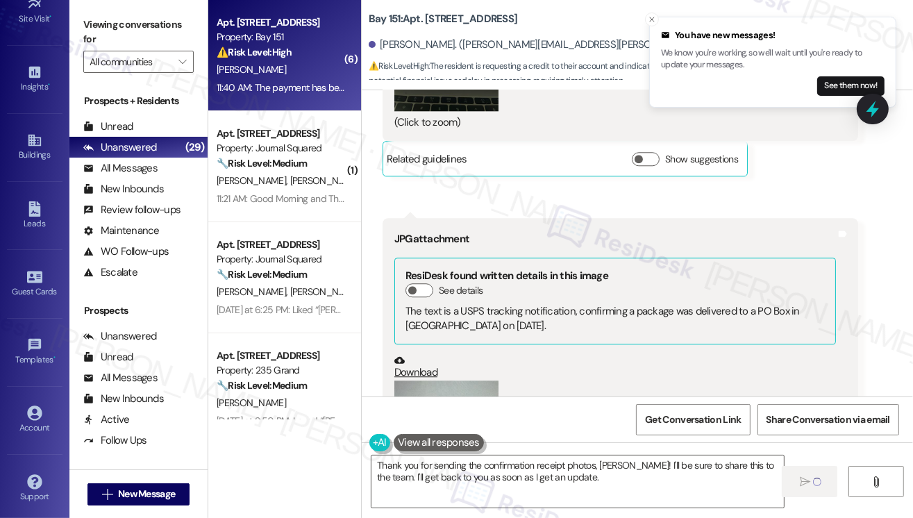
scroll to position [26201, 0]
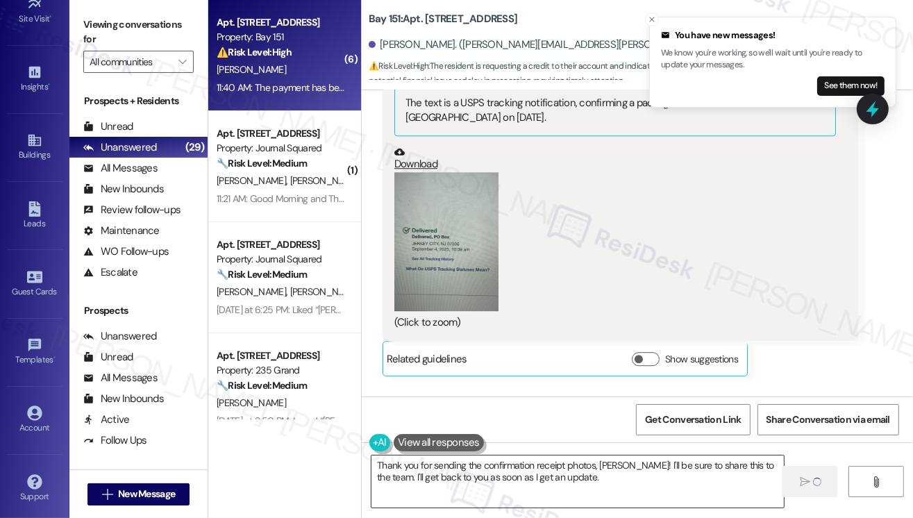
click at [616, 471] on textarea "Thank you for sending the confirmation receipt photos, [PERSON_NAME]! I'll be s…" at bounding box center [577, 481] width 412 height 52
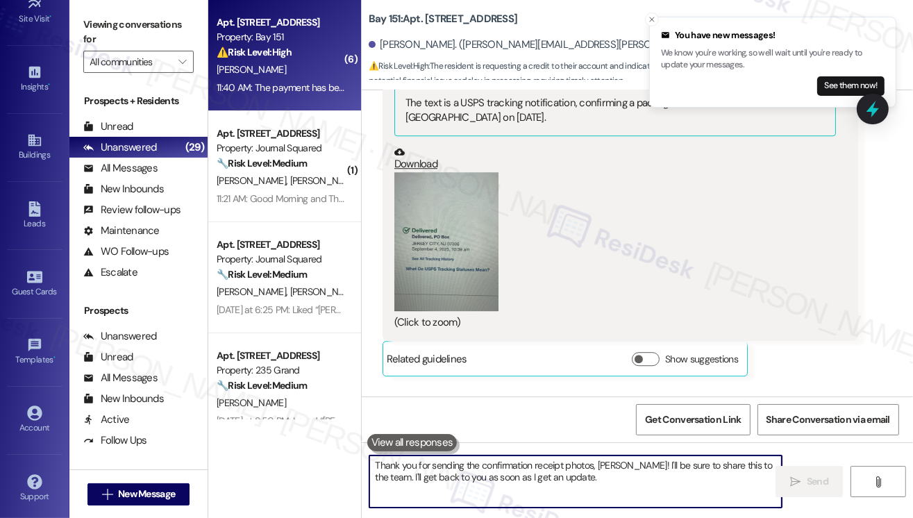
scroll to position [26200, 0]
click at [652, 22] on icon "Close toast" at bounding box center [652, 19] width 8 height 8
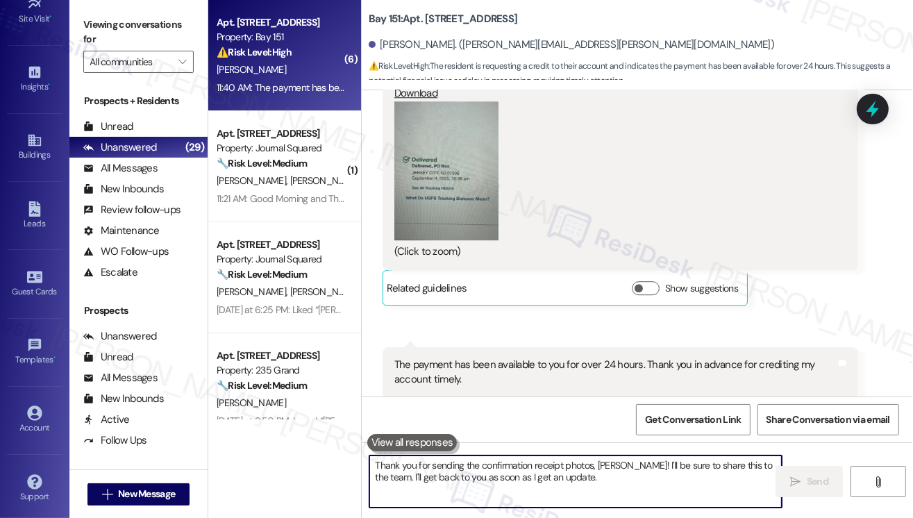
scroll to position [26313, 0]
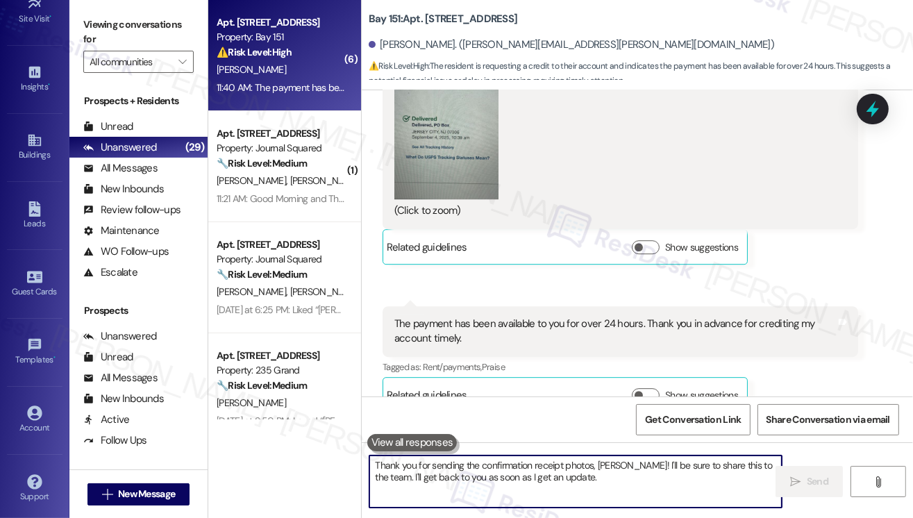
click at [612, 455] on div "[PERSON_NAME] 11:47 AM" at bounding box center [664, 464] width 475 height 19
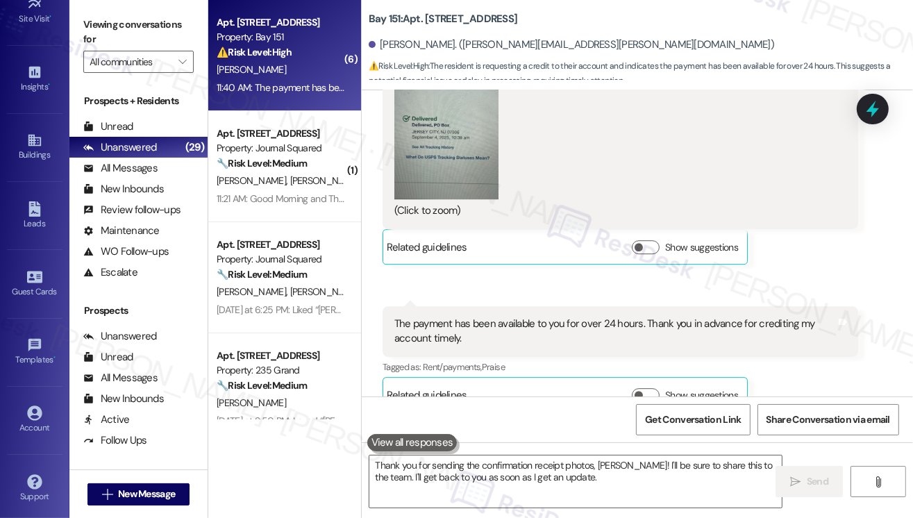
click at [611, 474] on div "Thank you for sending the confirmation receipt photos, [PERSON_NAME]! I'll be s…" at bounding box center [664, 499] width 475 height 51
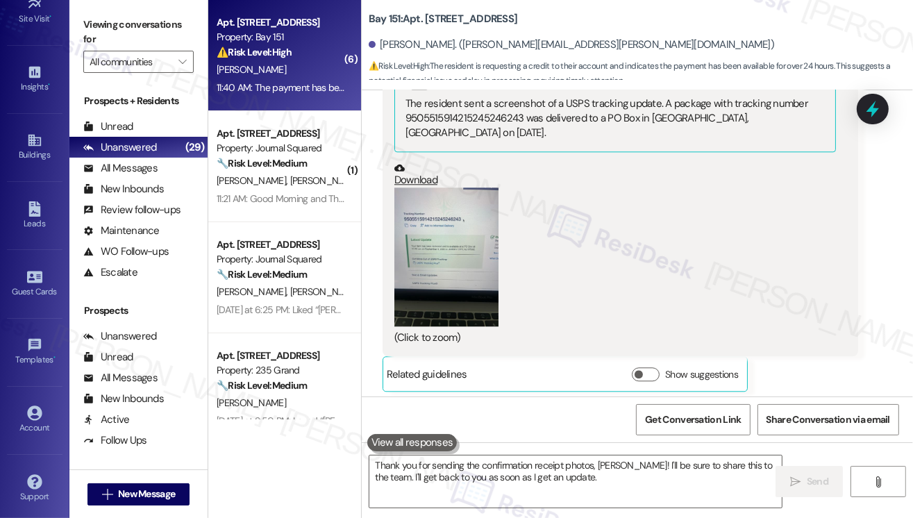
scroll to position [26035, 0]
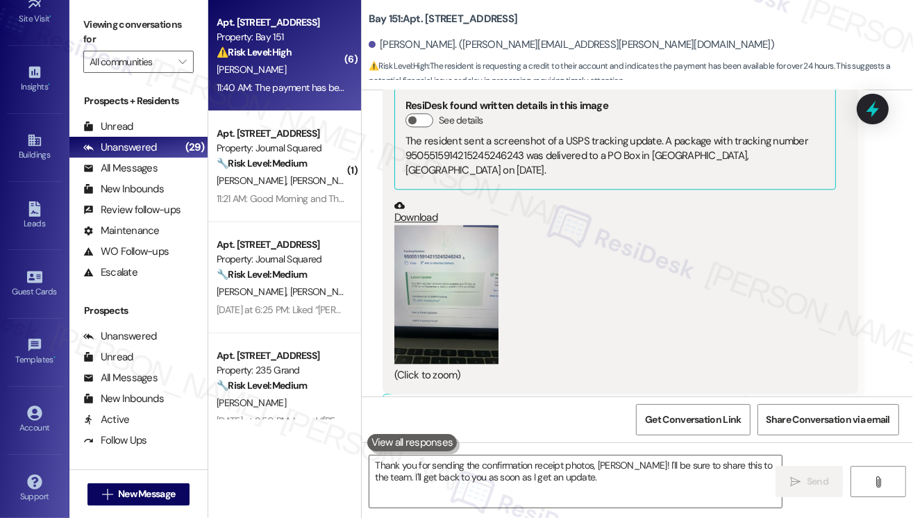
scroll to position [25480, 0]
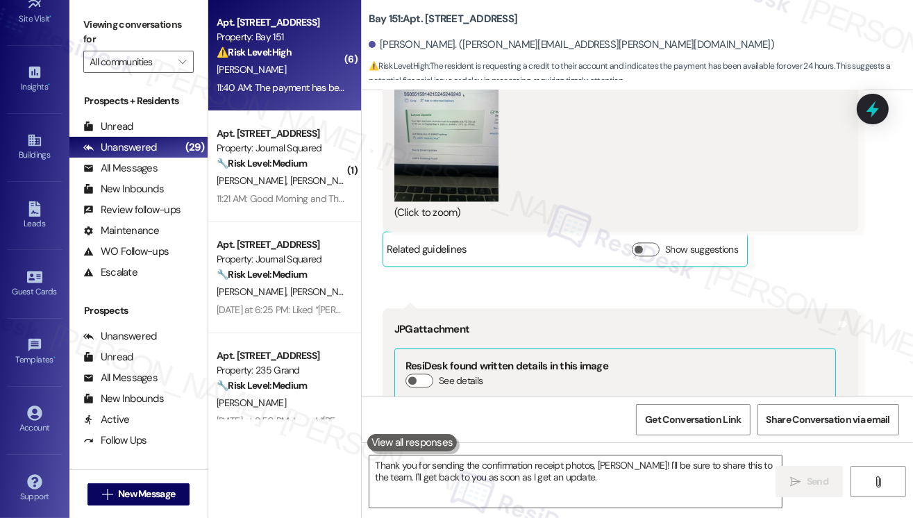
click at [422, 460] on link "Download" at bounding box center [614, 472] width 441 height 24
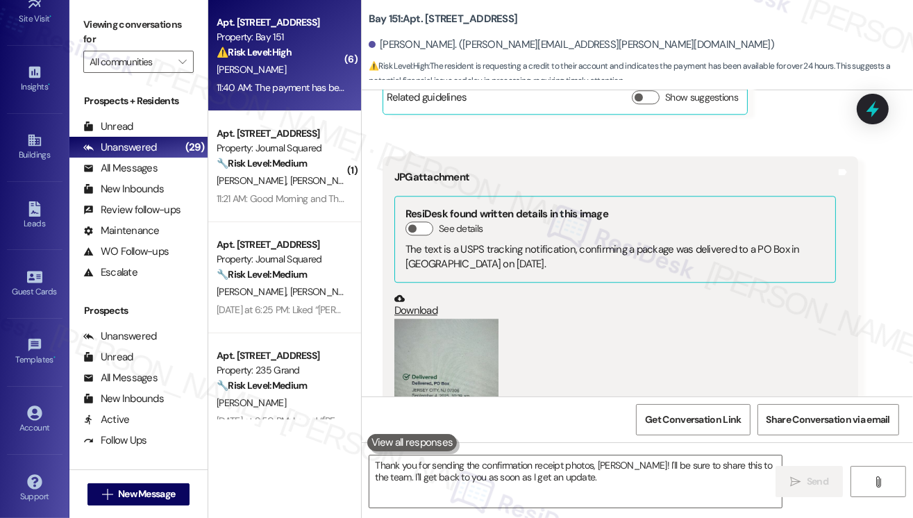
scroll to position [26244, 0]
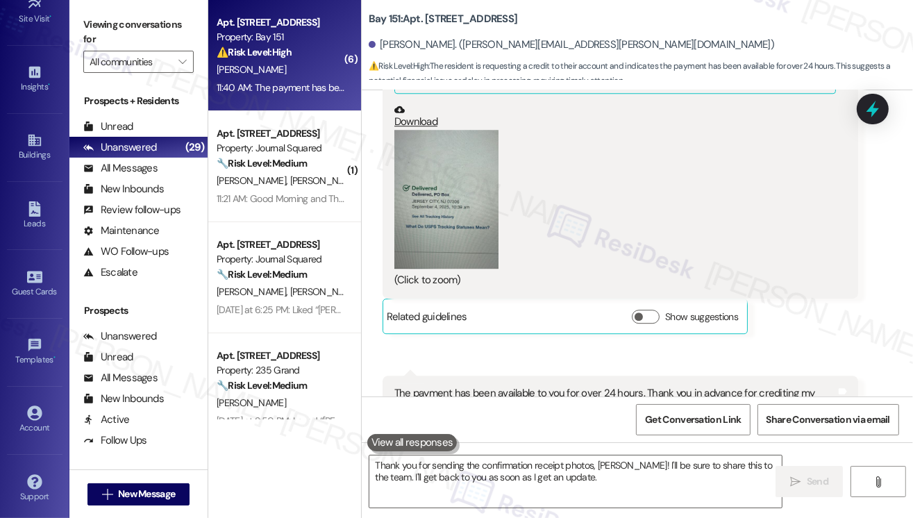
click at [438, 130] on button "Zoom image" at bounding box center [446, 199] width 104 height 139
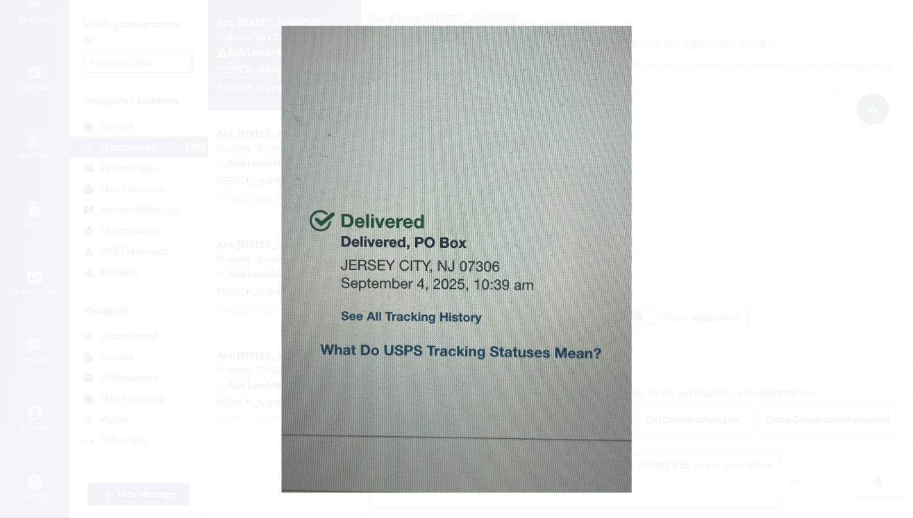
click at [741, 214] on button "Unzoom image" at bounding box center [456, 259] width 913 height 518
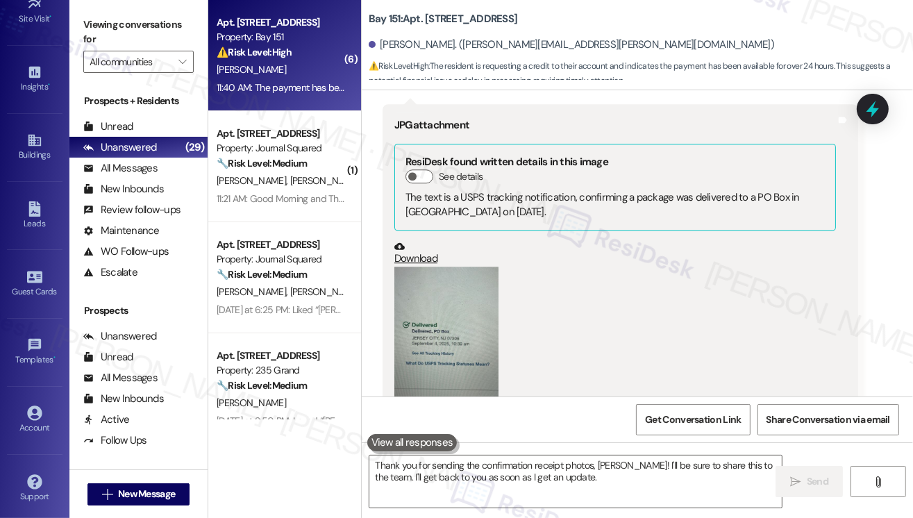
scroll to position [26105, 0]
click at [426, 243] on link "Download" at bounding box center [614, 255] width 441 height 24
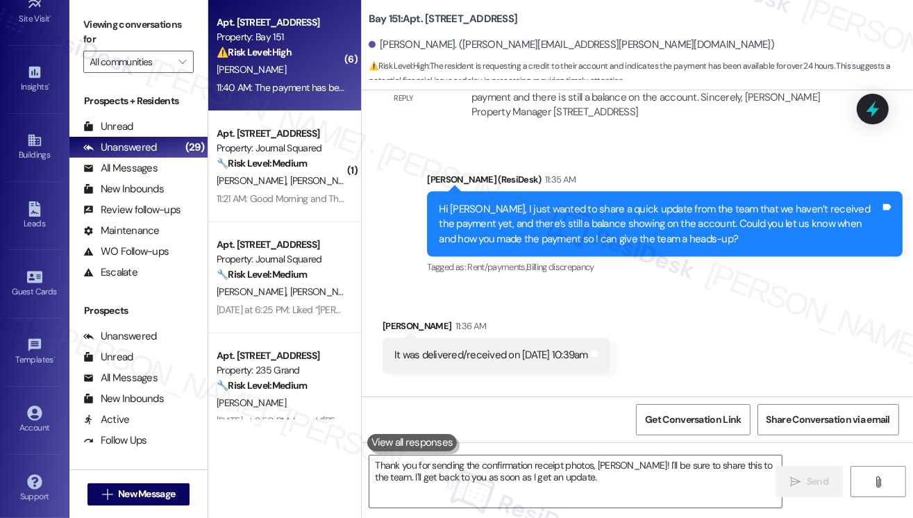
scroll to position [24786, 0]
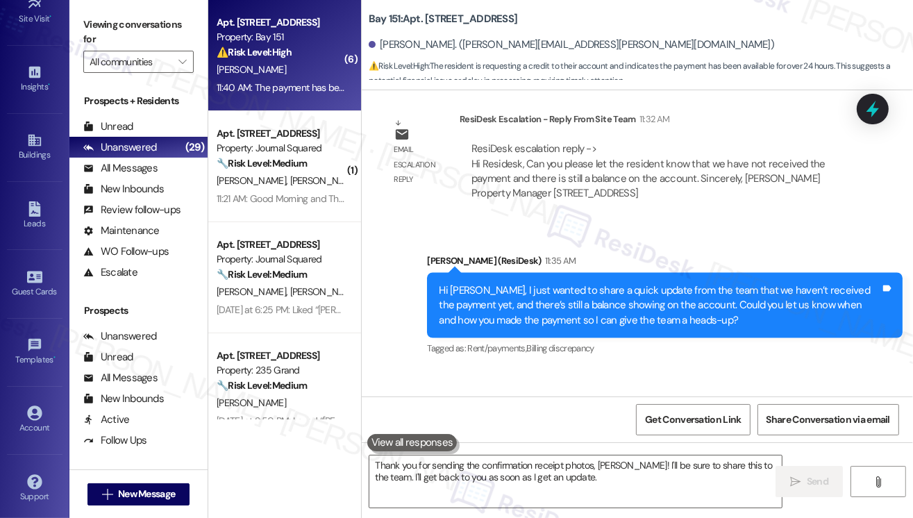
click at [444, 419] on div "It was delivered/received on [DATE] 10:39am Tags and notes" at bounding box center [496, 436] width 228 height 35
click at [505, 283] on div "Hi [PERSON_NAME], I just wanted to share a quick update from the team that we h…" at bounding box center [659, 305] width 441 height 44
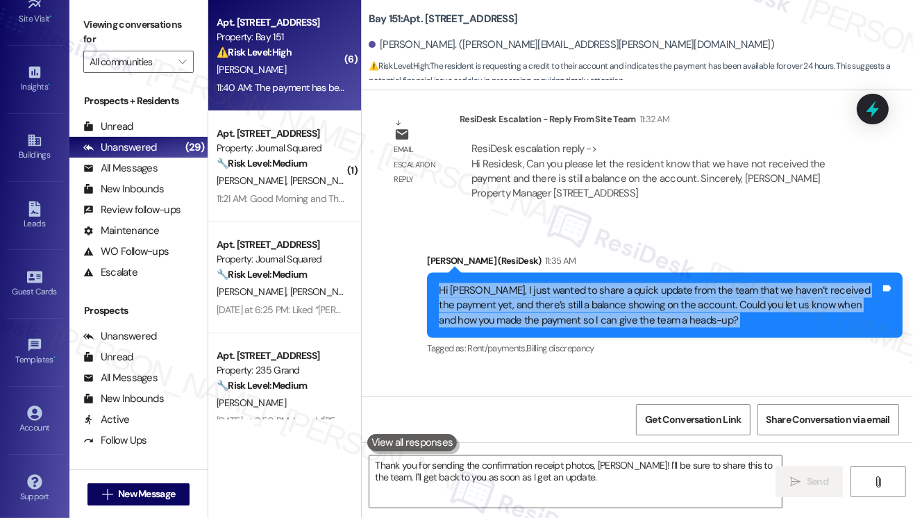
click at [505, 283] on div "Hi [PERSON_NAME], I just wanted to share a quick update from the team that we h…" at bounding box center [659, 305] width 441 height 44
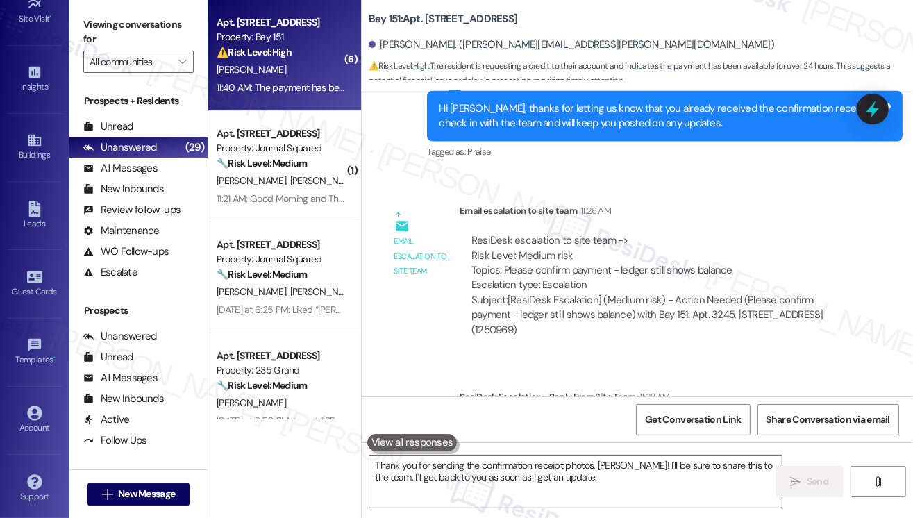
scroll to position [24370, 0]
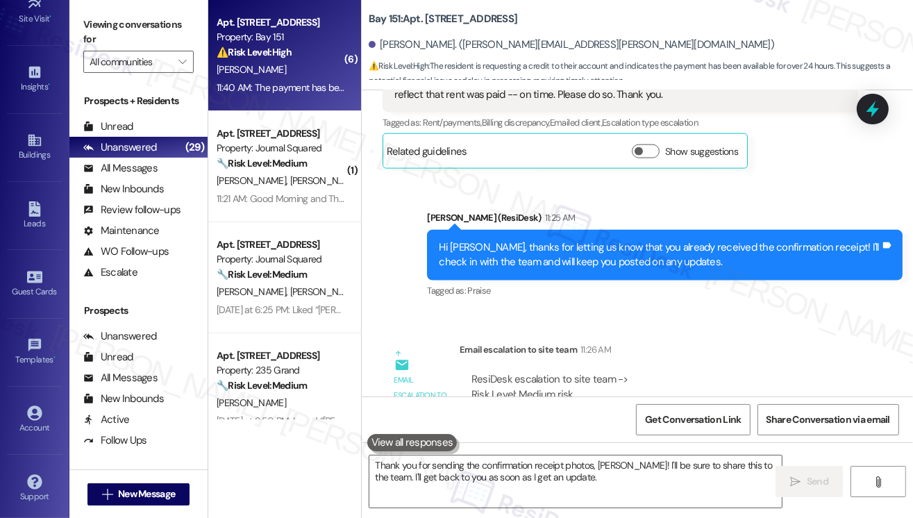
copy div "Please confirm payment - ledger still shows balance"
drag, startPoint x: 503, startPoint y: 285, endPoint x: 745, endPoint y: 286, distance: 241.5
click at [745, 372] on div "ResiDesk escalation to site team -> Risk Level: Medium risk Topics: Please conf…" at bounding box center [658, 402] width 375 height 60
copy div "Please confirm payment - ledger still shows balance"
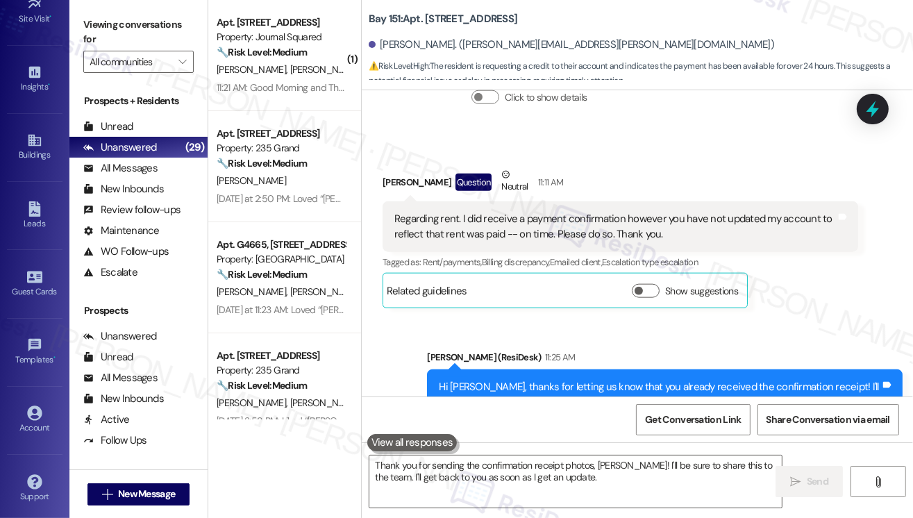
scroll to position [24231, 0]
click at [528, 211] on div "Regarding rent. I did receive a payment confirmation however you have not updat…" at bounding box center [614, 226] width 441 height 30
click at [547, 211] on div "Regarding rent. I did receive a payment confirmation however you have not updat…" at bounding box center [614, 226] width 441 height 30
click at [548, 211] on div "Regarding rent. I did receive a payment confirmation however you have not updat…" at bounding box center [614, 226] width 441 height 30
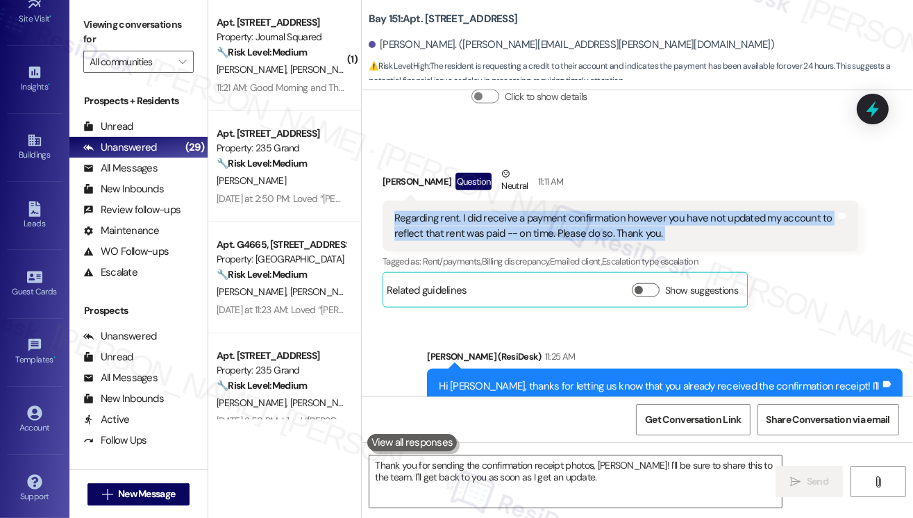
click at [548, 211] on div "Regarding rent. I did receive a payment confirmation however you have not updat…" at bounding box center [614, 226] width 441 height 30
click at [524, 211] on div "Regarding rent. I did receive a payment confirmation however you have not updat…" at bounding box center [614, 226] width 441 height 30
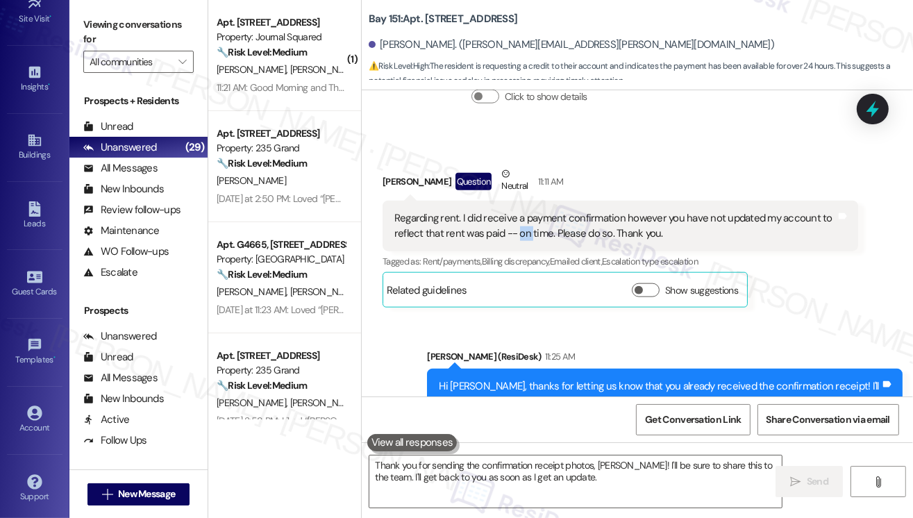
click at [524, 211] on div "Regarding rent. I did receive a payment confirmation however you have not updat…" at bounding box center [614, 226] width 441 height 30
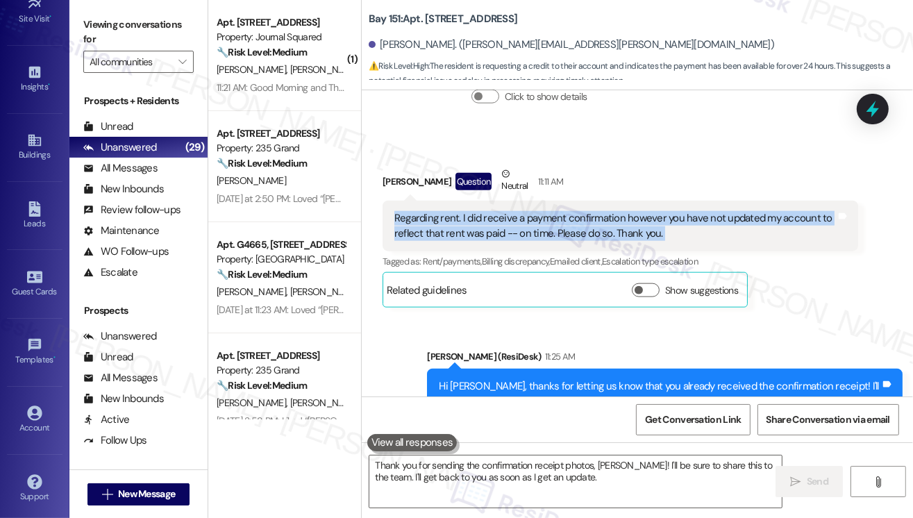
click at [524, 211] on div "Regarding rent. I did receive a payment confirmation however you have not updat…" at bounding box center [614, 226] width 441 height 30
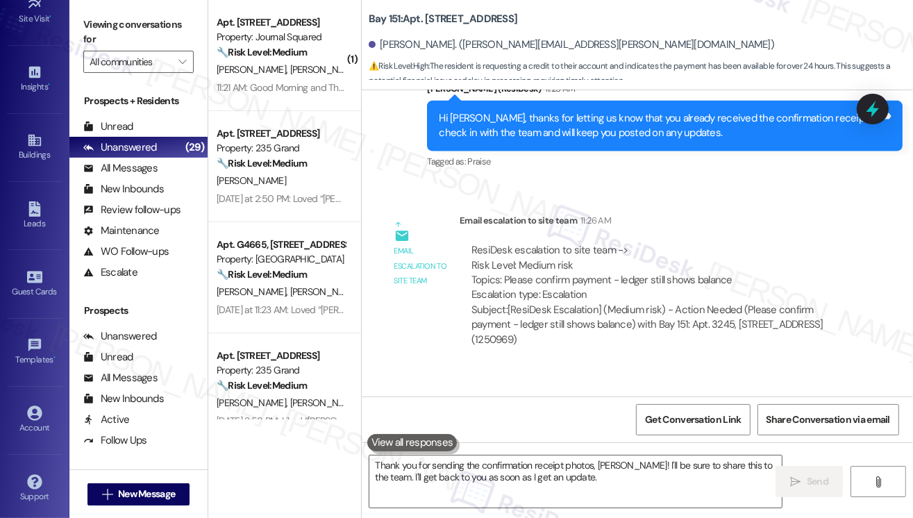
scroll to position [24508, 0]
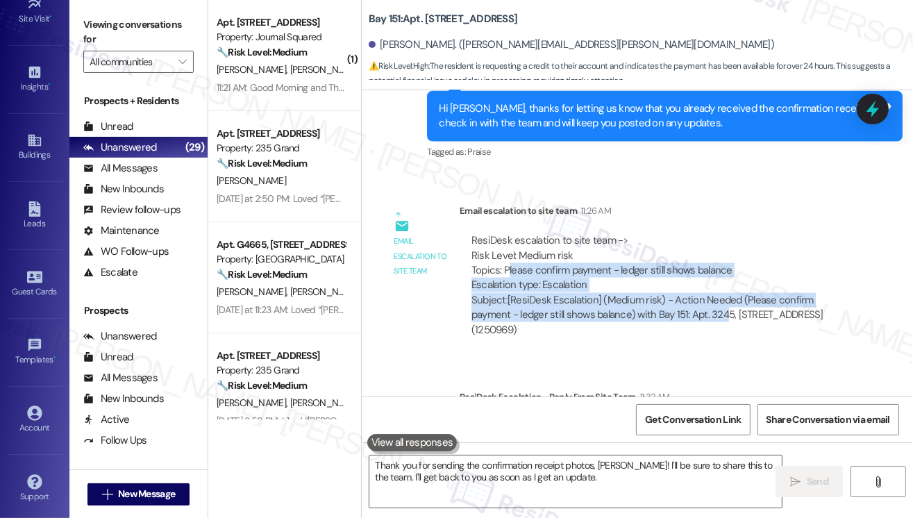
drag, startPoint x: 511, startPoint y: 149, endPoint x: 727, endPoint y: 199, distance: 221.6
click at [727, 233] on div "ResiDesk escalation to site team -> Risk Level: Medium risk Topics: Please conf…" at bounding box center [659, 285] width 378 height 104
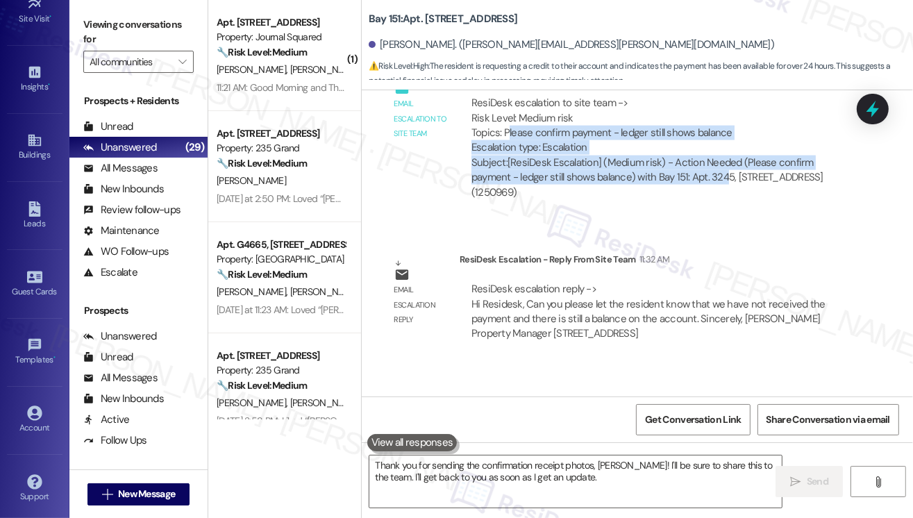
scroll to position [24647, 0]
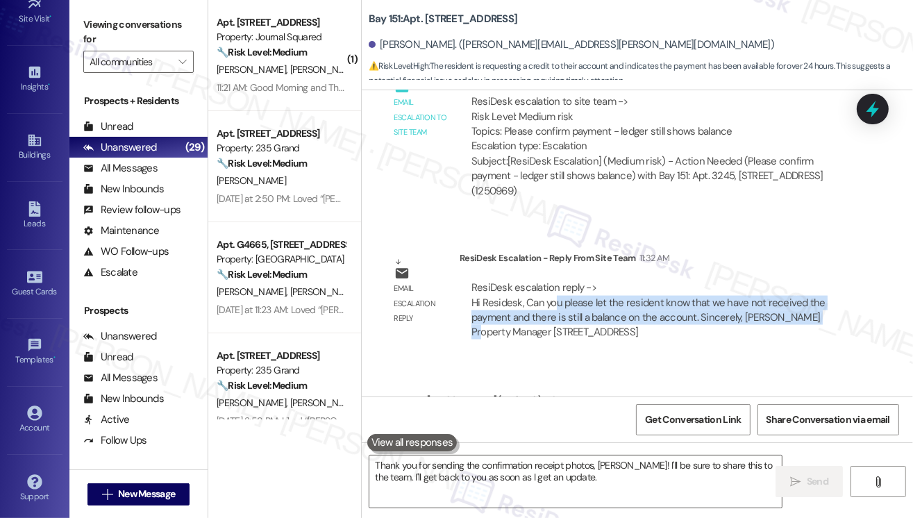
drag, startPoint x: 552, startPoint y: 180, endPoint x: 805, endPoint y: 194, distance: 253.7
click at [805, 280] on div "ResiDesk escalation reply -> Hi Residesk, Can you please let the resident know …" at bounding box center [648, 309] width 354 height 58
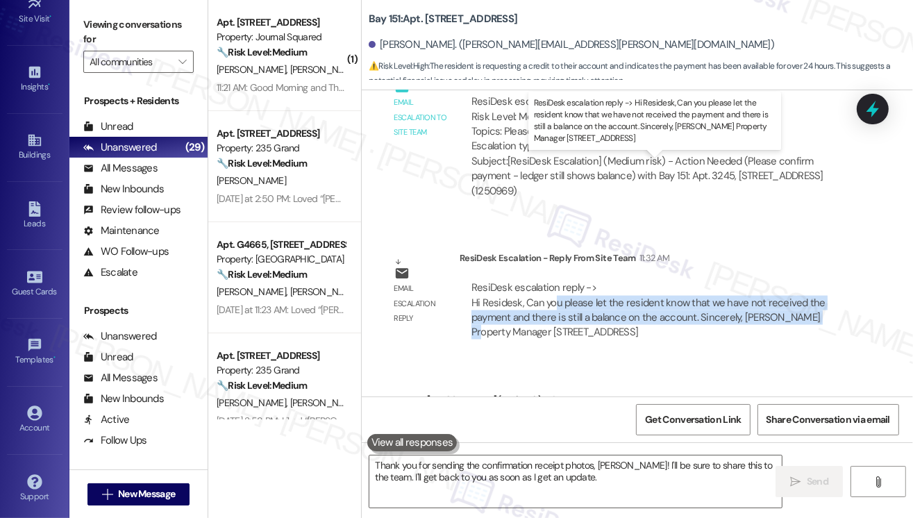
click at [620, 280] on div "ResiDesk escalation reply -> Hi Residesk, Can you please let the resident know …" at bounding box center [648, 309] width 354 height 58
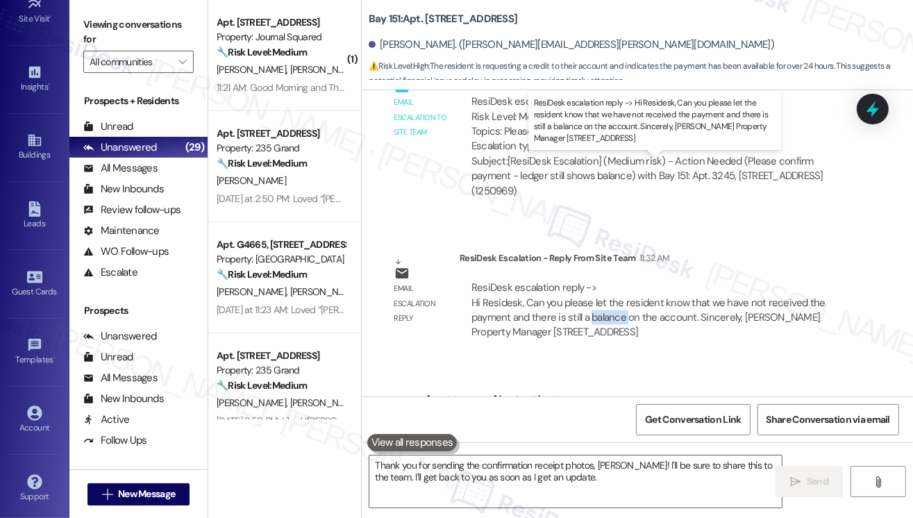
click at [620, 280] on div "ResiDesk escalation reply -> Hi Residesk, Can you please let the resident know …" at bounding box center [648, 309] width 354 height 58
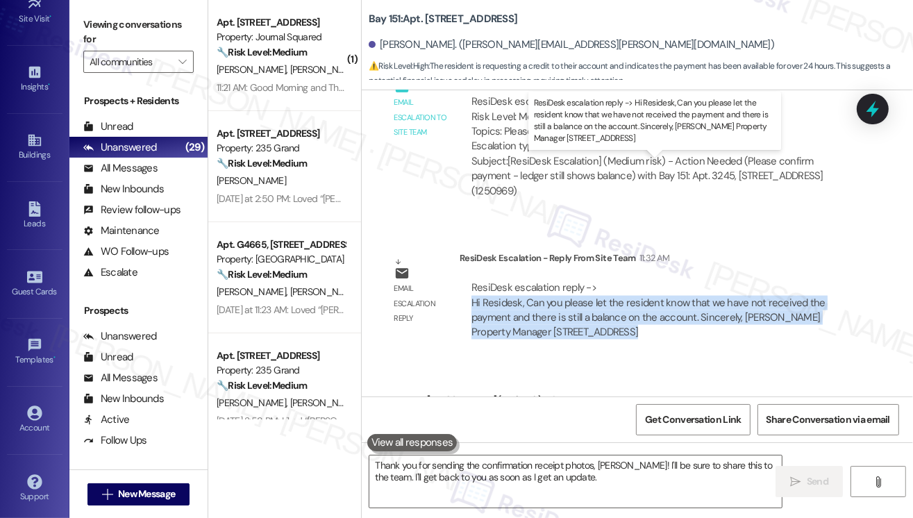
click at [620, 280] on div "ResiDesk escalation reply -> Hi Residesk, Can you please let the resident know …" at bounding box center [648, 309] width 354 height 58
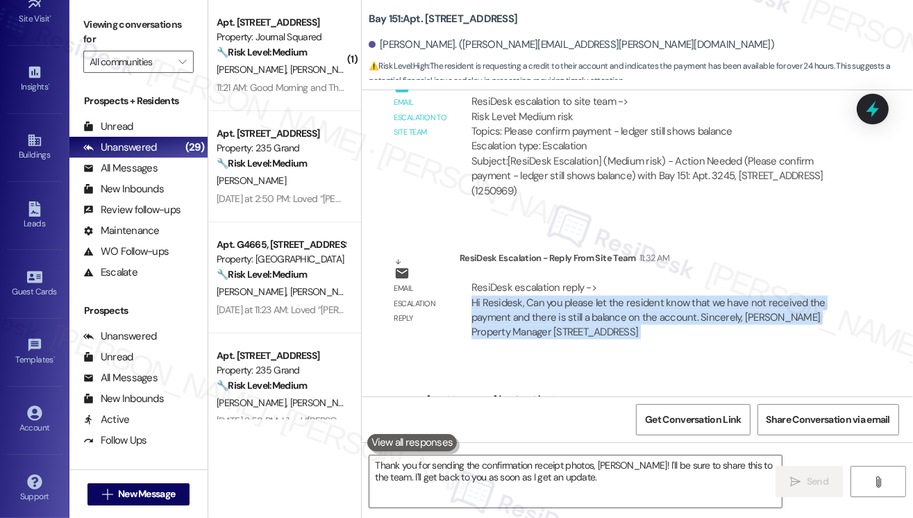
scroll to position [24786, 0]
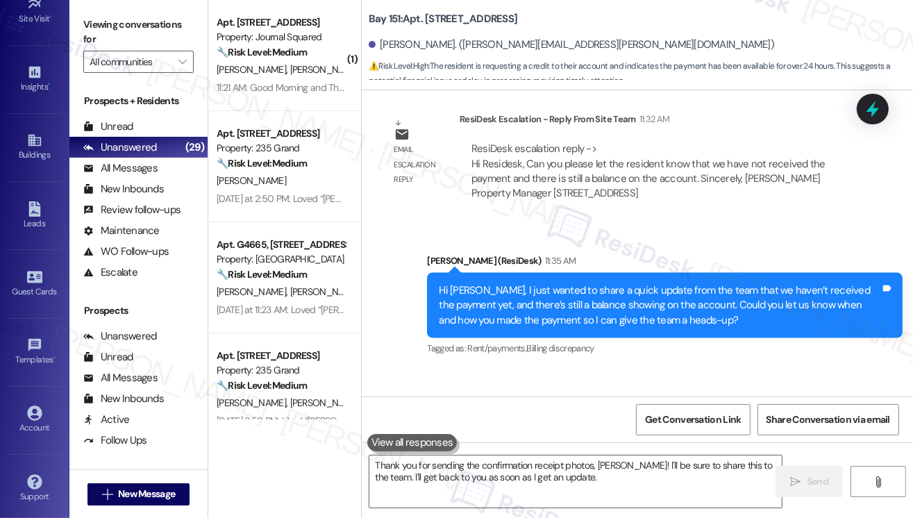
click at [645, 283] on div "Hi [PERSON_NAME], I just wanted to share a quick update from the team that we h…" at bounding box center [659, 305] width 441 height 44
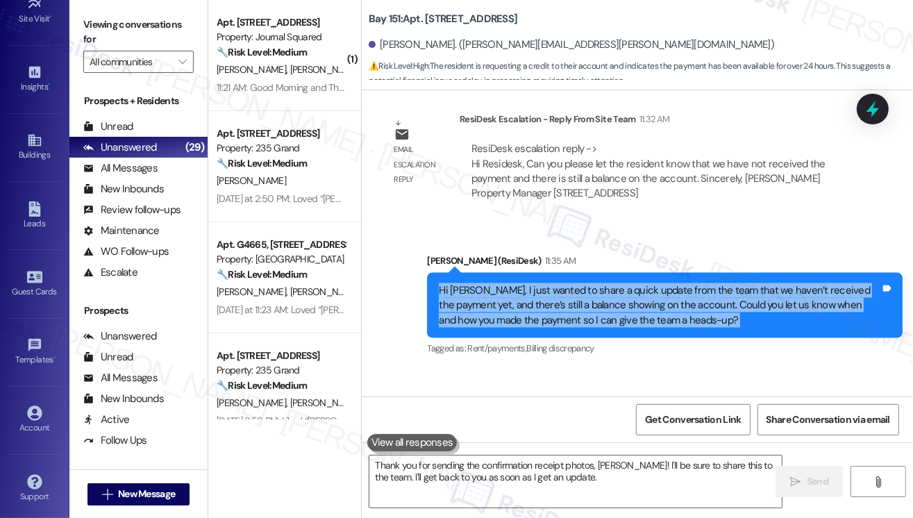
click at [645, 283] on div "Hi [PERSON_NAME], I just wanted to share a quick update from the team that we h…" at bounding box center [659, 305] width 441 height 44
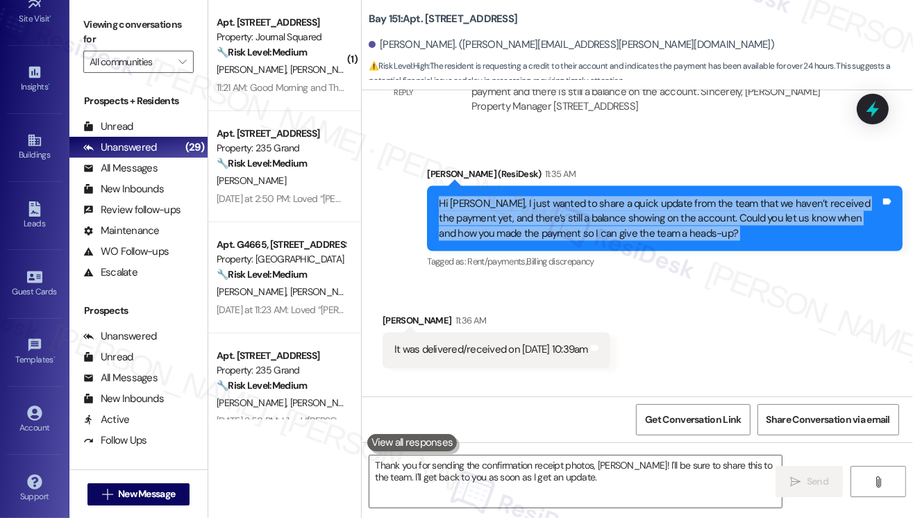
scroll to position [24925, 0]
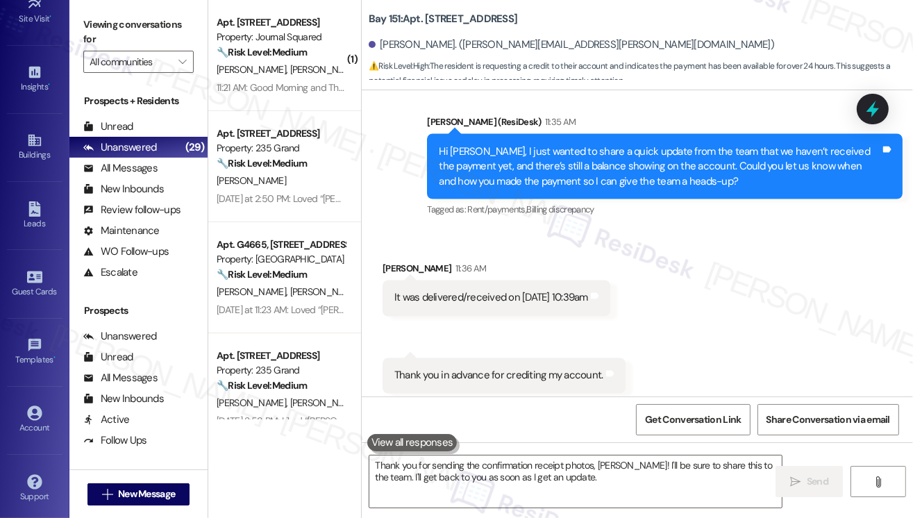
click at [496, 280] on div "It was delivered/received on [DATE] 10:39am Tags and notes" at bounding box center [496, 297] width 228 height 35
click at [516, 291] on div "It was delivered/received on [DATE] 10:39am" at bounding box center [491, 298] width 194 height 15
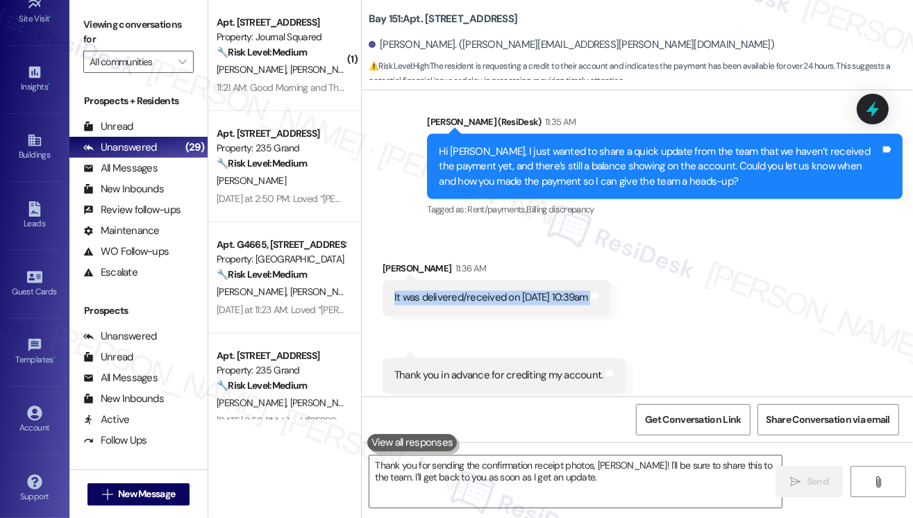
copy div "It was delivered/received on [DATE] 10:39am Tags and notes Received via SMS 11:…"
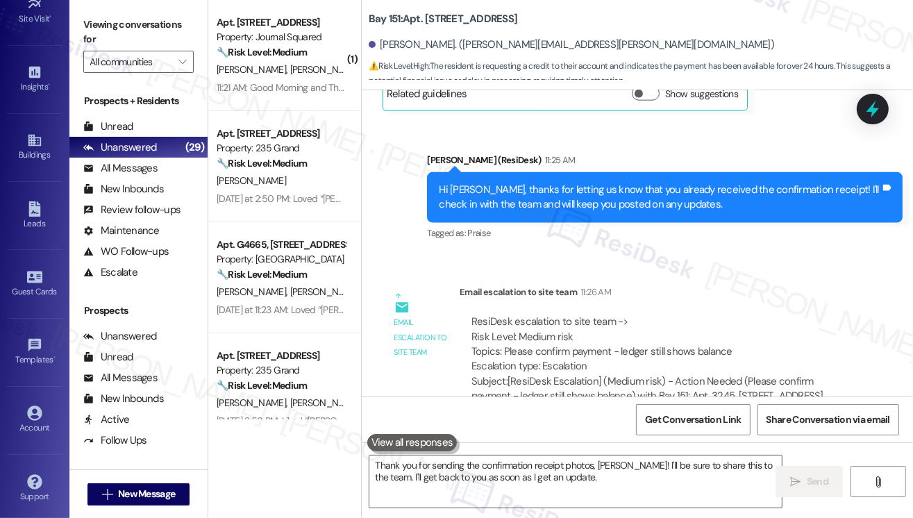
scroll to position [24300, 0]
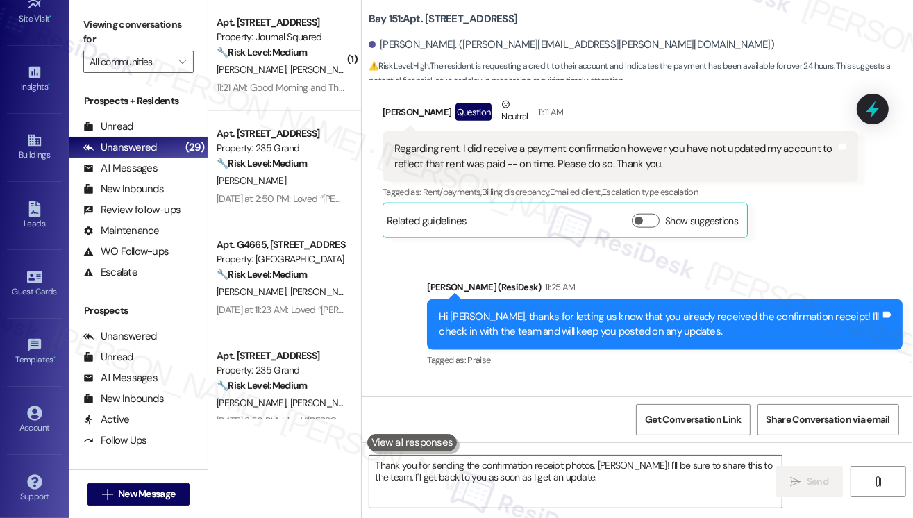
drag, startPoint x: 505, startPoint y: 353, endPoint x: 753, endPoint y: 355, distance: 248.5
click at [753, 441] on div "ResiDesk escalation to site team -> Risk Level: Medium risk Topics: Please conf…" at bounding box center [658, 471] width 375 height 60
copy div "Please confirm payment - ledger still shows balance"
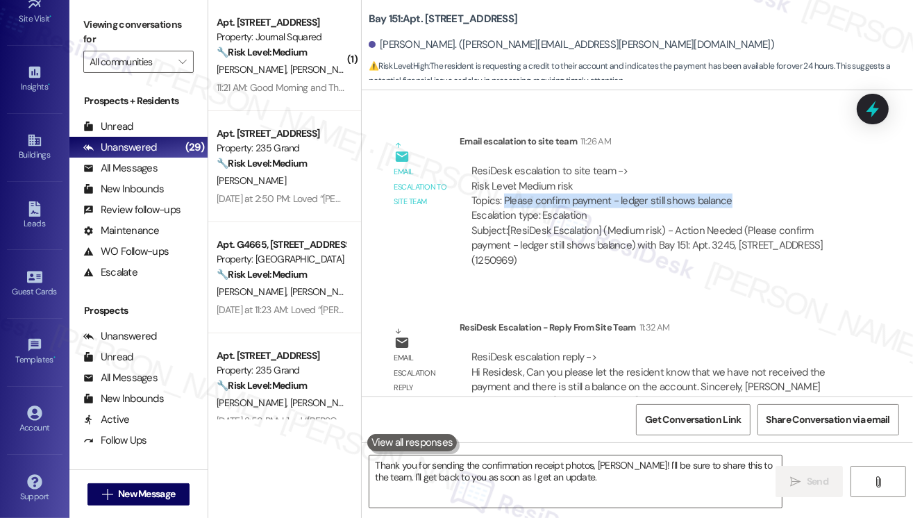
scroll to position [24855, 0]
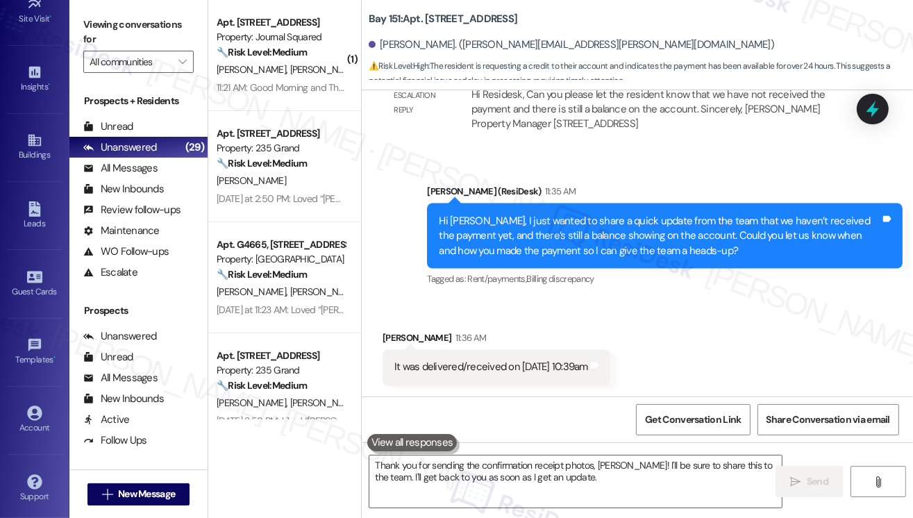
click at [454, 360] on div "It was delivered/received on [DATE] 10:39am" at bounding box center [491, 367] width 194 height 15
click at [502, 438] on div "Thank you in advance for crediting my account." at bounding box center [498, 445] width 209 height 15
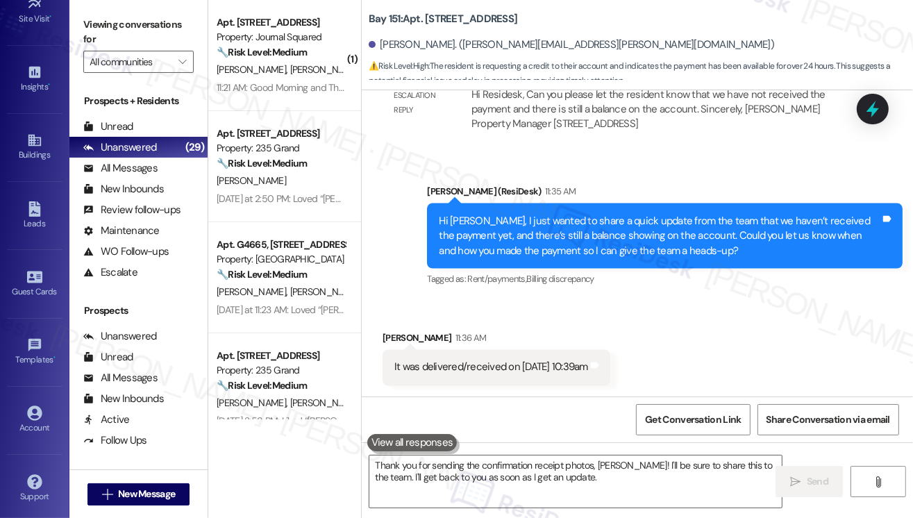
click at [502, 438] on div "Thank you in advance for crediting my account." at bounding box center [498, 445] width 209 height 15
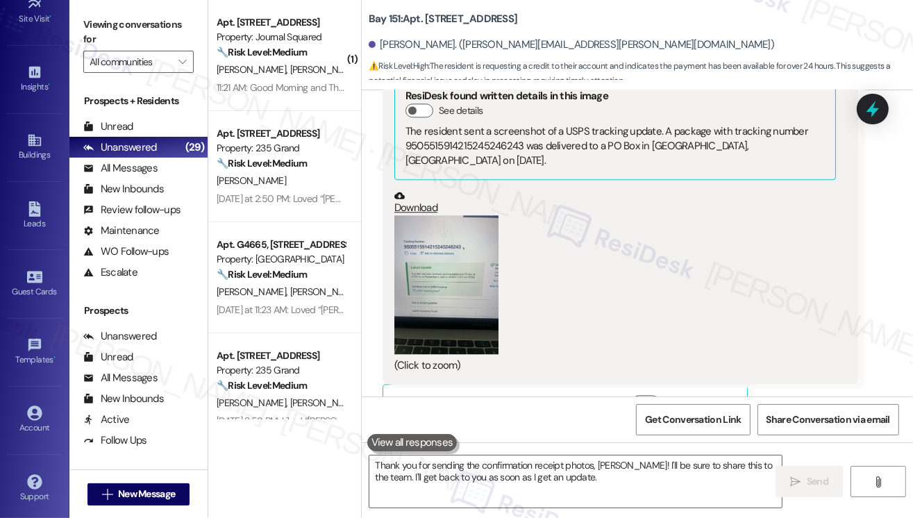
scroll to position [25688, 0]
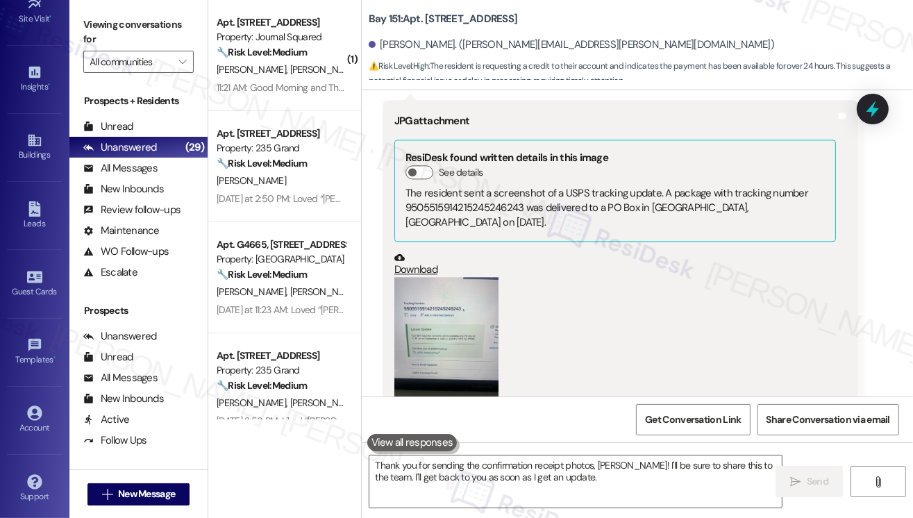
click at [425, 277] on button "Zoom image" at bounding box center [446, 346] width 104 height 139
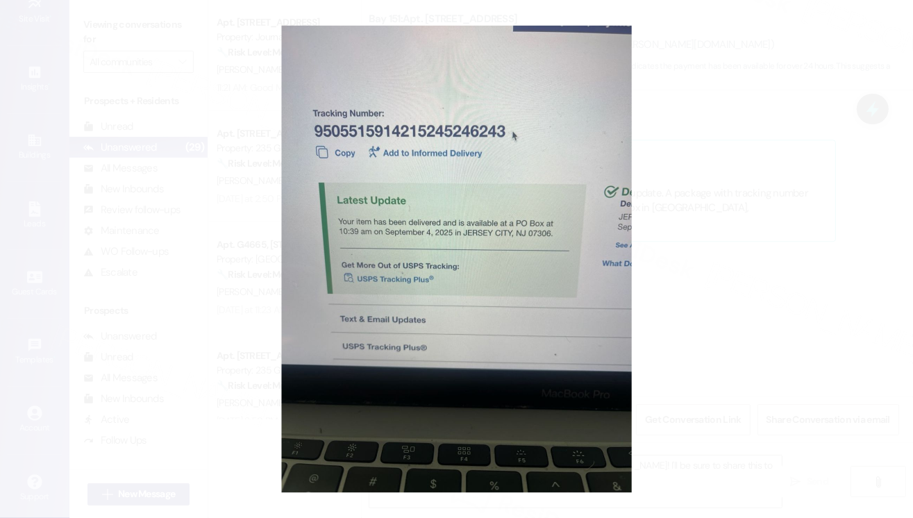
drag, startPoint x: 418, startPoint y: 185, endPoint x: 364, endPoint y: 132, distance: 75.6
drag, startPoint x: 364, startPoint y: 132, endPoint x: 634, endPoint y: 105, distance: 271.3
click at [660, 116] on button "Unzoom image" at bounding box center [456, 259] width 913 height 518
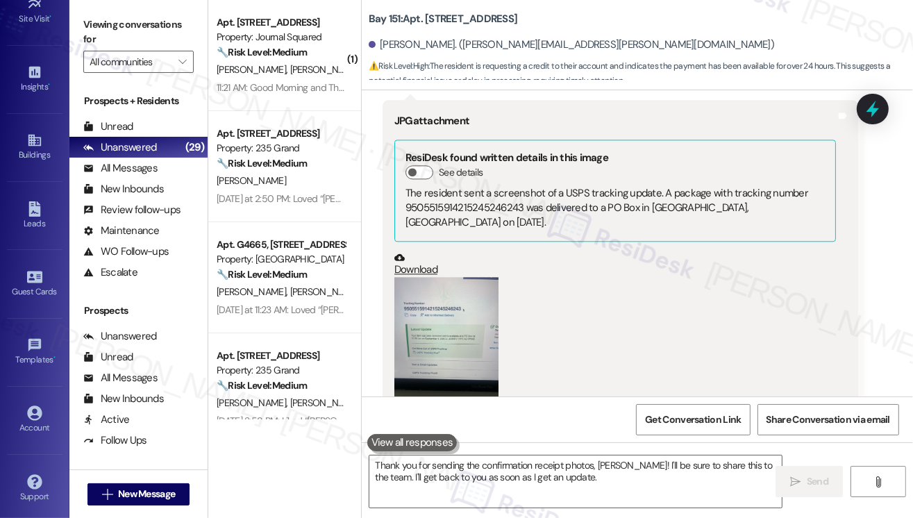
click at [421, 252] on link "Download" at bounding box center [614, 264] width 441 height 24
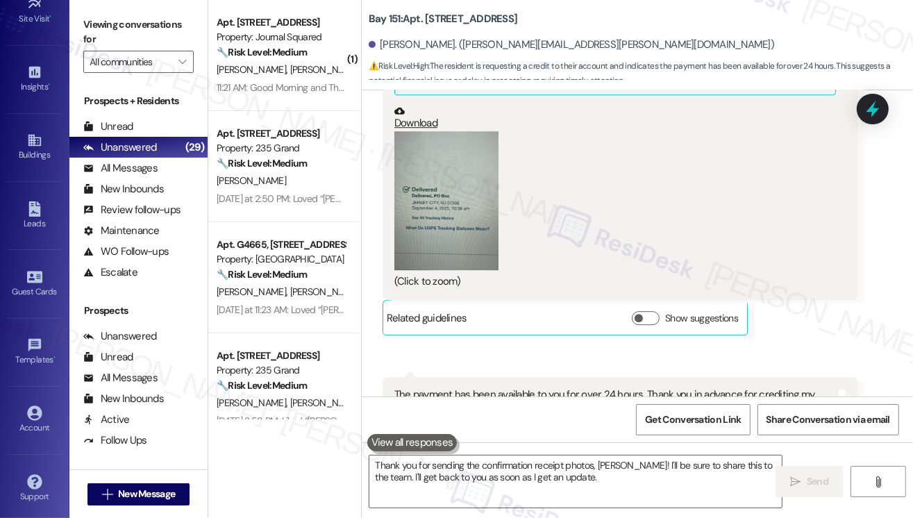
scroll to position [26313, 0]
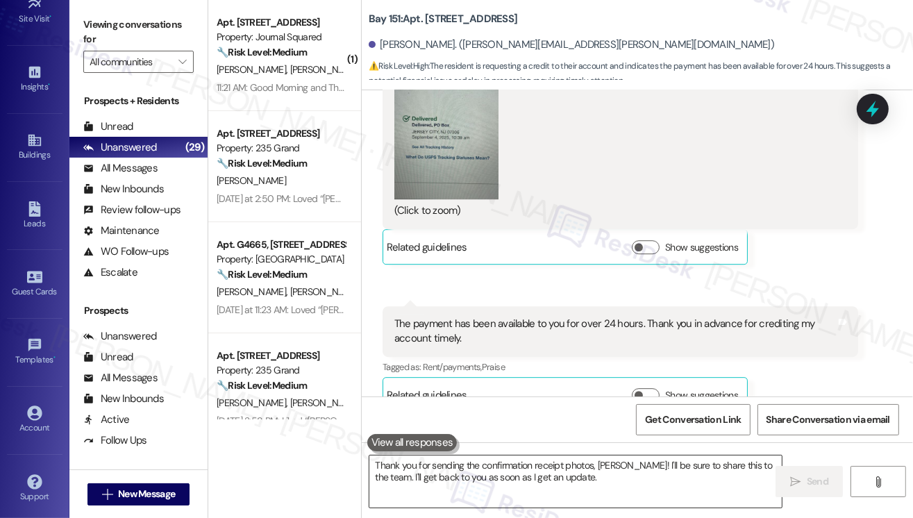
click at [530, 475] on textarea "Thank you for sending the confirmation receipt photos, [PERSON_NAME]! I'll be s…" at bounding box center [575, 481] width 412 height 52
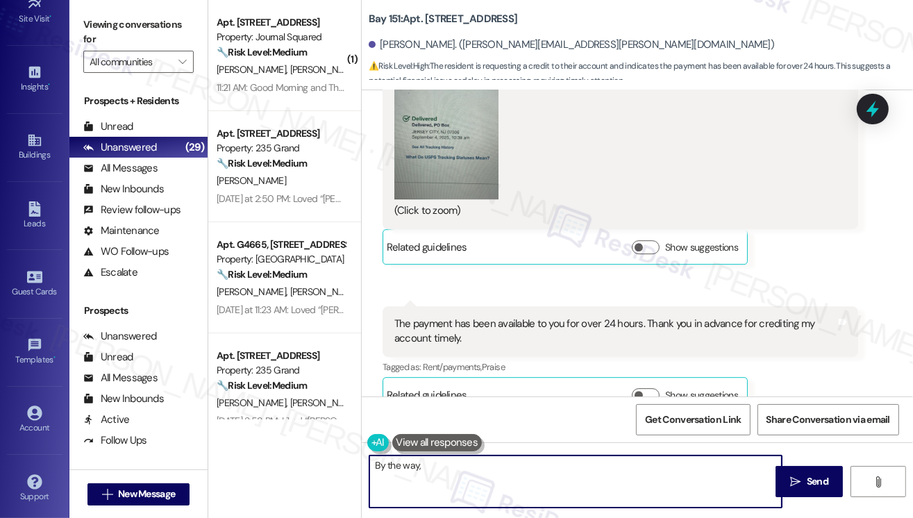
paste textarea "Sometimes, it may take a few days for payments to be processed and posted"
click at [424, 463] on textarea "By the way, Sometimes, it may take a few days for payments to be processed and …" at bounding box center [575, 481] width 412 height 52
drag, startPoint x: 418, startPoint y: 464, endPoint x: 369, endPoint y: 464, distance: 49.3
click at [369, 464] on textarea "By the way, sometimes, it may take a few days for payments to be processed and …" at bounding box center [575, 481] width 412 height 52
click at [453, 463] on textarea "Just so you'll know, sometimes, it may take a few days for payments to be proce…" at bounding box center [575, 481] width 412 height 52
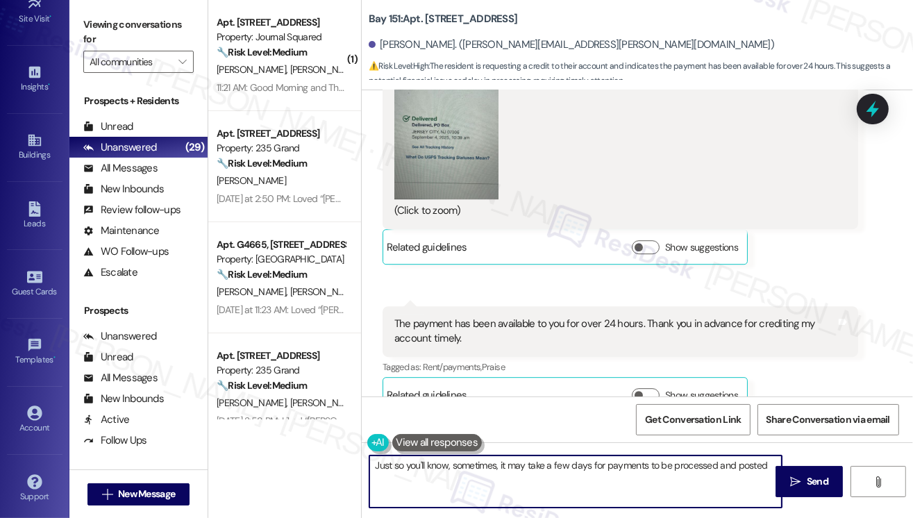
drag, startPoint x: 456, startPoint y: 463, endPoint x: 345, endPoint y: 463, distance: 111.1
click at [345, 463] on div "( 1 ) Apt. 1406, [STREET_ADDRESS] Property: Journal Squared 🔧 Risk Level: Mediu…" at bounding box center [560, 259] width 704 height 518
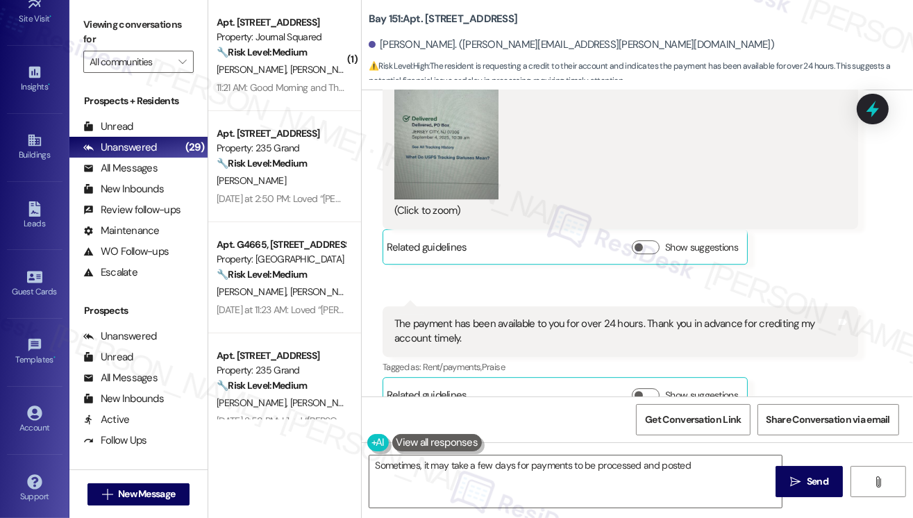
click at [786, 27] on div "Bay 151: Apt. [STREET_ADDRESS][PERSON_NAME]. ([PERSON_NAME][EMAIL_ADDRESS][PERS…" at bounding box center [641, 41] width 544 height 76
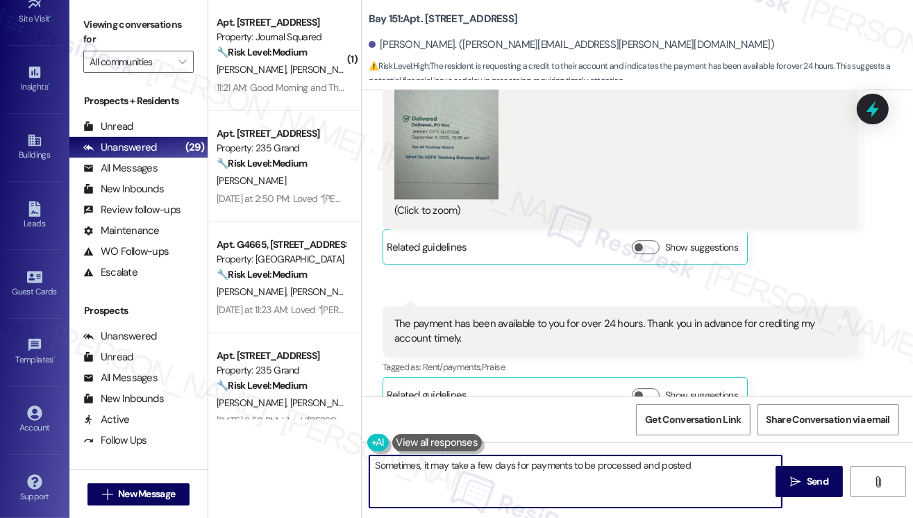
click at [375, 464] on textarea "Sometimes, it may take a few days for payments to be processed and posted" at bounding box center [575, 481] width 412 height 52
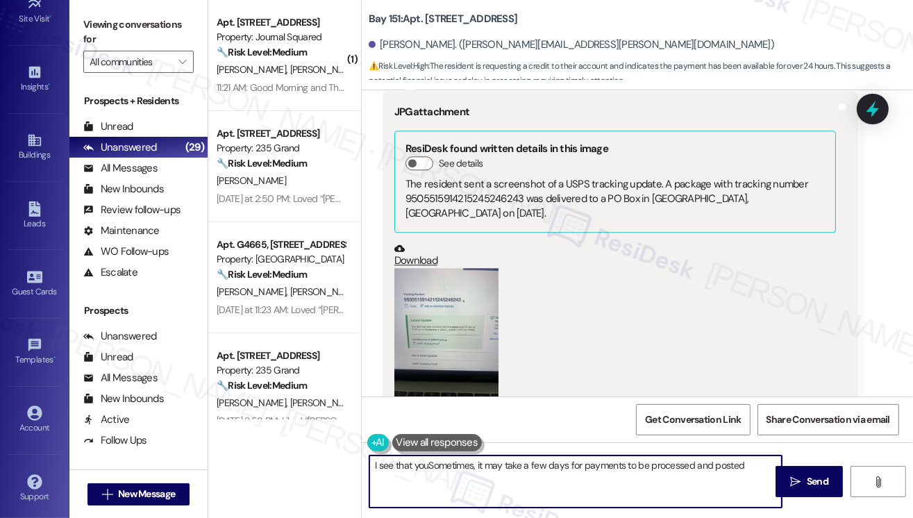
scroll to position [25688, 0]
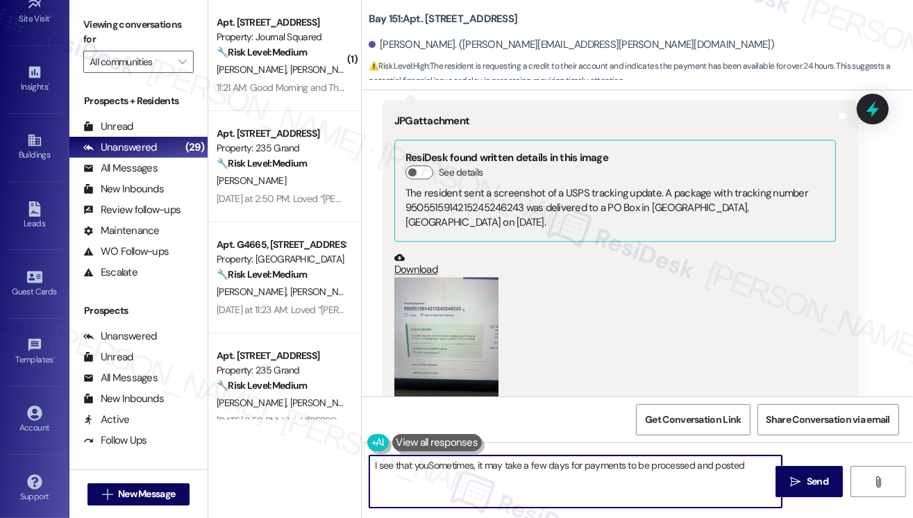
click at [454, 277] on button "Zoom image" at bounding box center [446, 346] width 104 height 139
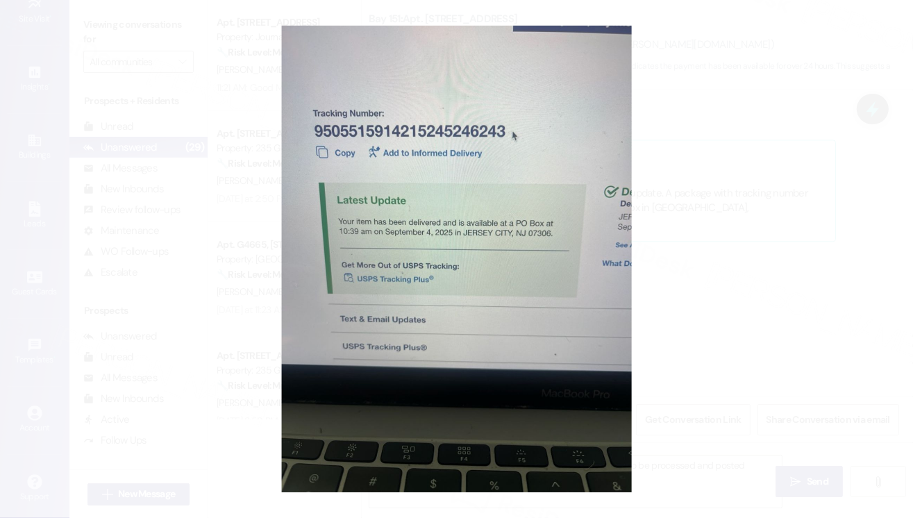
click at [753, 275] on button "Unzoom image" at bounding box center [456, 259] width 913 height 518
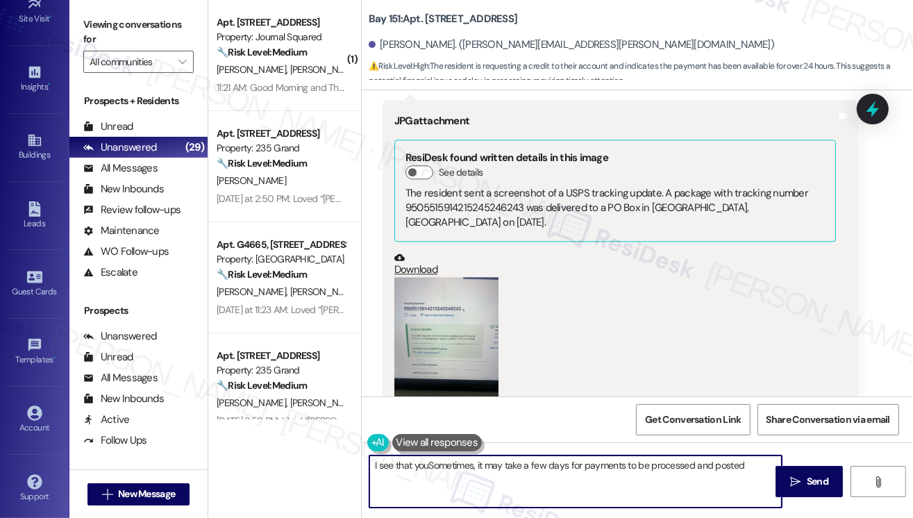
click at [430, 466] on textarea "I see that youSometimes, it may take a few days for payments to be processed an…" at bounding box center [575, 481] width 412 height 52
click at [457, 277] on button "Zoom image" at bounding box center [446, 346] width 104 height 139
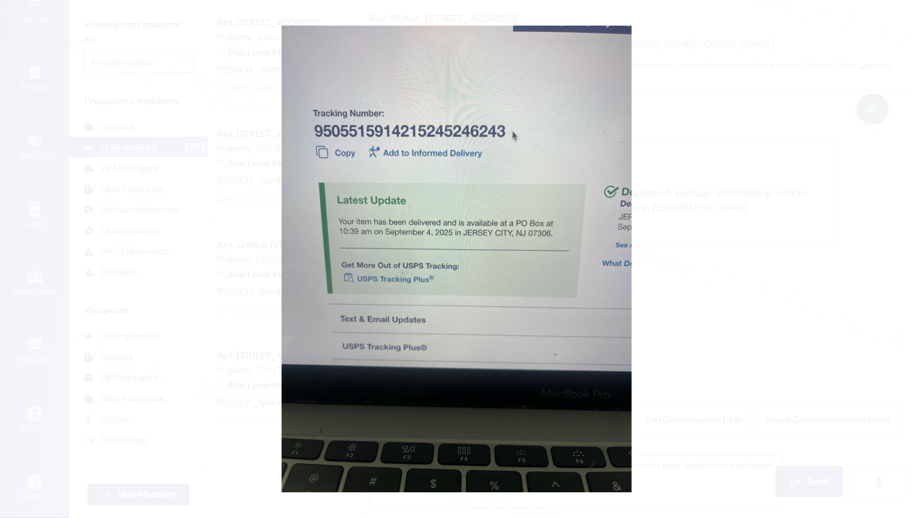
click at [791, 216] on button "Unzoom image" at bounding box center [456, 259] width 913 height 518
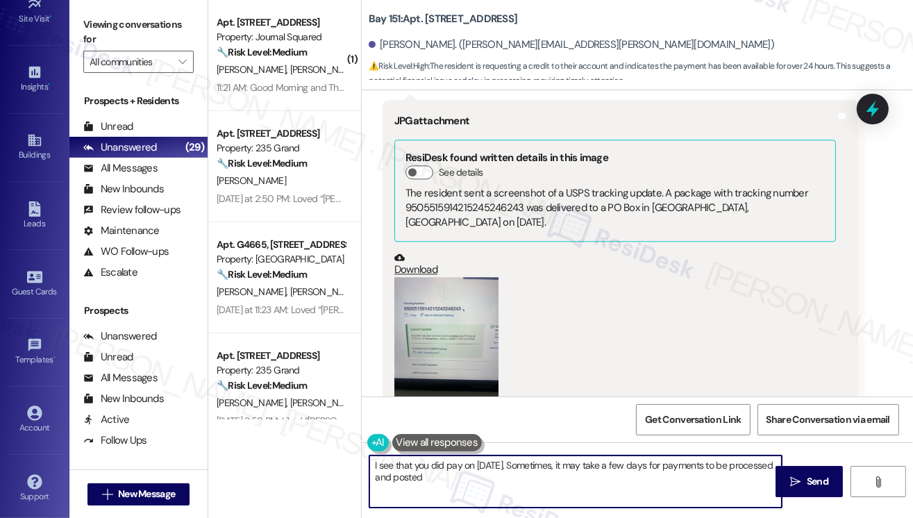
click at [500, 478] on textarea "I see that you did pay on [DATE]. Sometimes, it may take a few days for payment…" at bounding box center [575, 481] width 412 height 52
click at [538, 462] on textarea "I see that you did pay on [DATE]. Sometimes, it may take a few days for payment…" at bounding box center [575, 481] width 412 height 52
click at [500, 464] on textarea "I see that you did pay on [DATE] via USPS. Sometimes, it may take a few days fo…" at bounding box center [575, 481] width 412 height 52
click at [500, 466] on textarea "I see that you did pay on [DATE] via USPS. Sometimes, it may take a few days fo…" at bounding box center [575, 481] width 412 height 52
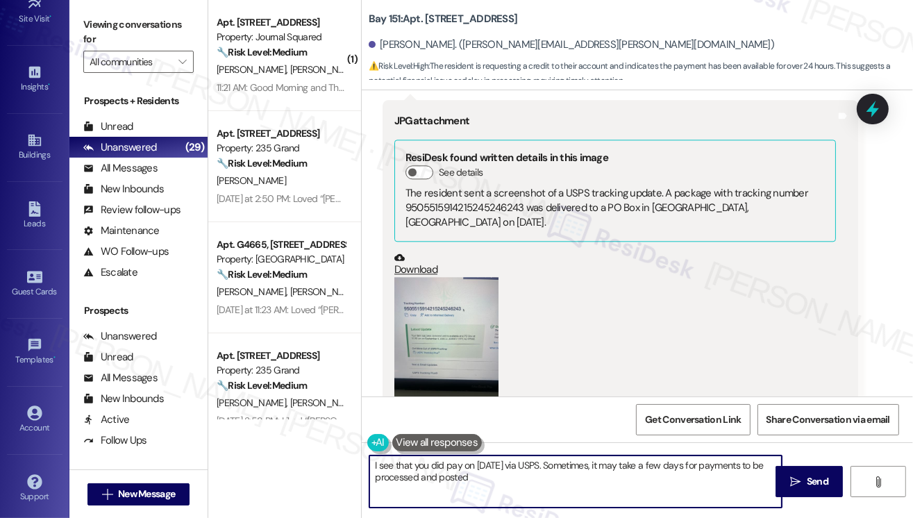
click at [575, 483] on textarea "I see that you did pay on [DATE] via USPS. Sometimes, it may take a few days fo…" at bounding box center [575, 481] width 412 height 52
click at [608, 482] on textarea "I see that you did pay on [DATE] via USPS. Sometimes, it may take a few days fo…" at bounding box center [575, 481] width 412 height 52
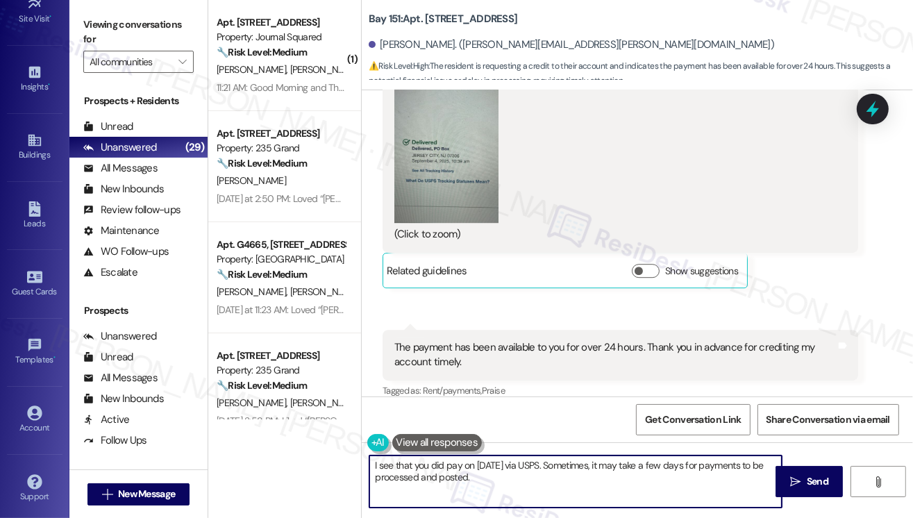
scroll to position [26313, 0]
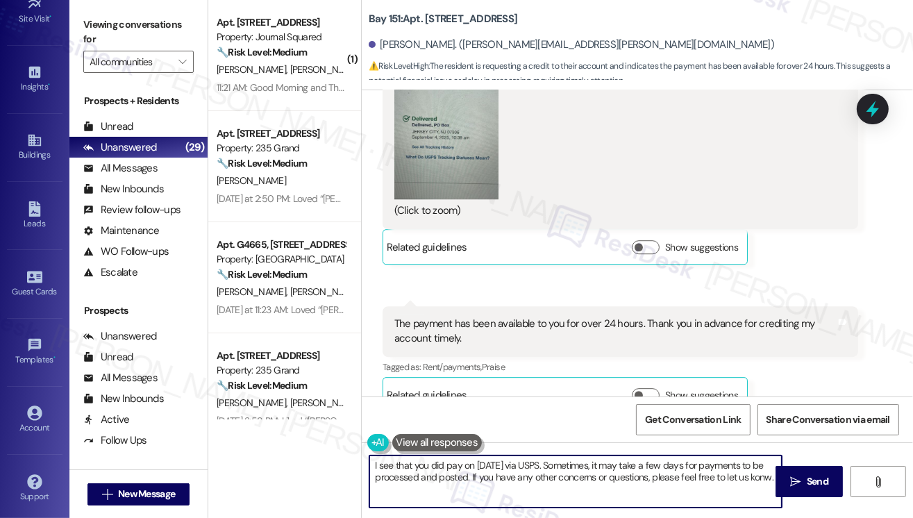
click at [382, 493] on textarea "I see that you did pay on [DATE] via USPS. Sometimes, it may take a few days fo…" at bounding box center [575, 481] width 412 height 52
type textarea "I see that you did pay on [DATE] via USPS. Sometimes, it may take a few days fo…"
click at [530, 474] on textarea "I see that you did pay on [DATE] via USPS. Sometimes, it may take a few days fo…" at bounding box center [575, 481] width 412 height 52
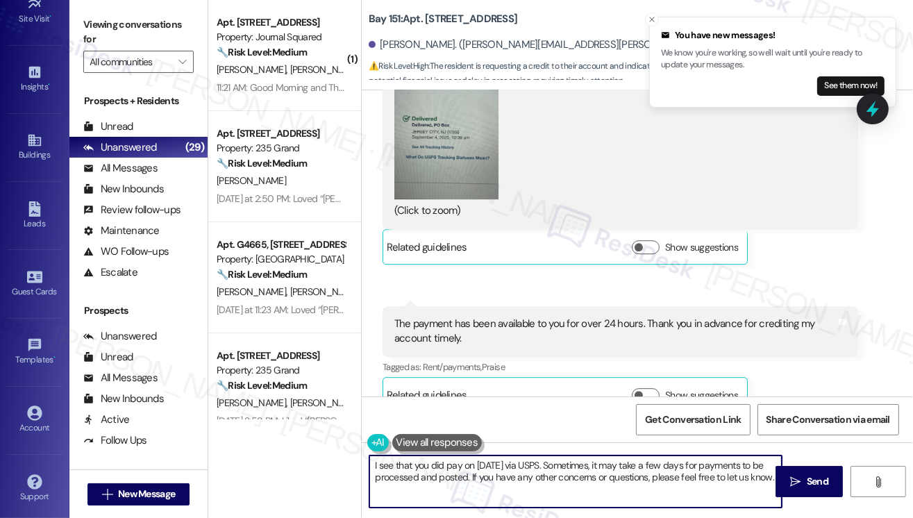
click at [531, 474] on textarea "I see that you did pay on [DATE] via USPS. Sometimes, it may take a few days fo…" at bounding box center [575, 481] width 412 height 52
drag, startPoint x: 454, startPoint y: 491, endPoint x: 491, endPoint y: 476, distance: 40.2
click at [491, 476] on textarea "I see that you did pay on [DATE] via USPS. Sometimes, it may take a few days fo…" at bounding box center [575, 481] width 412 height 52
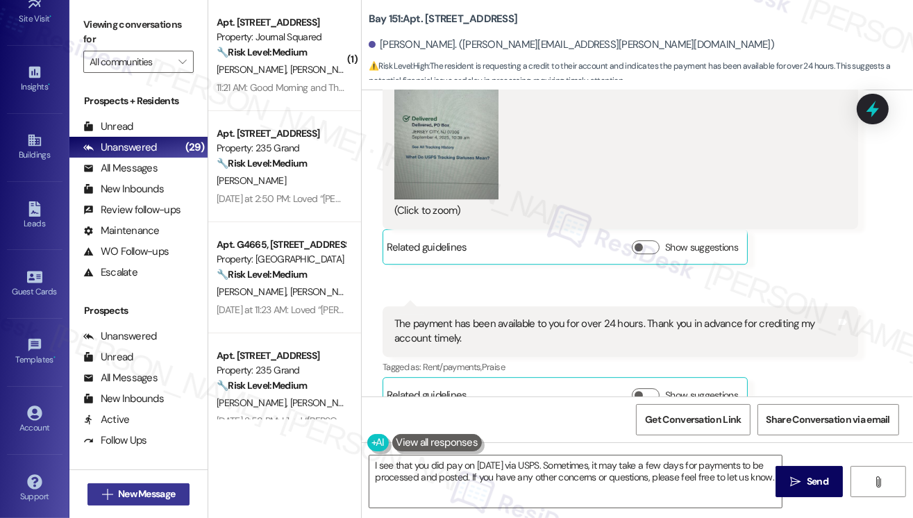
click at [139, 492] on span "New Message" at bounding box center [146, 494] width 57 height 15
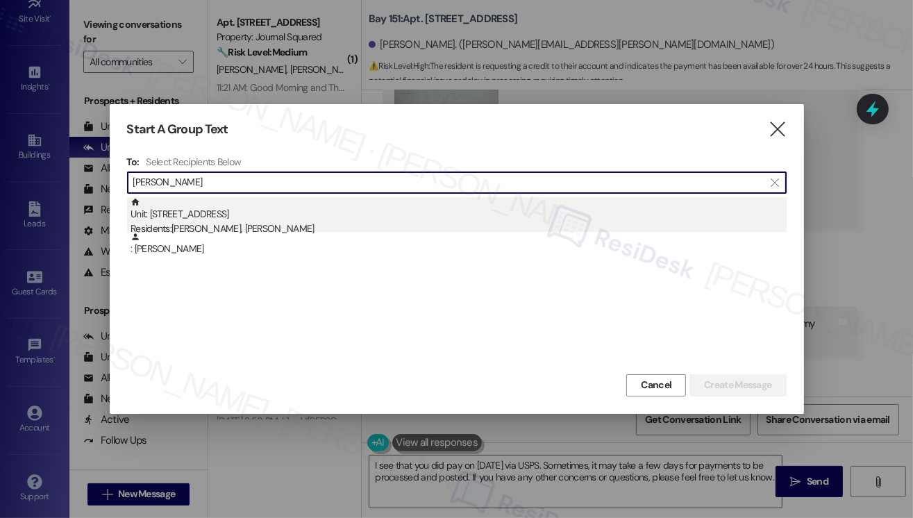
type input "[PERSON_NAME]"
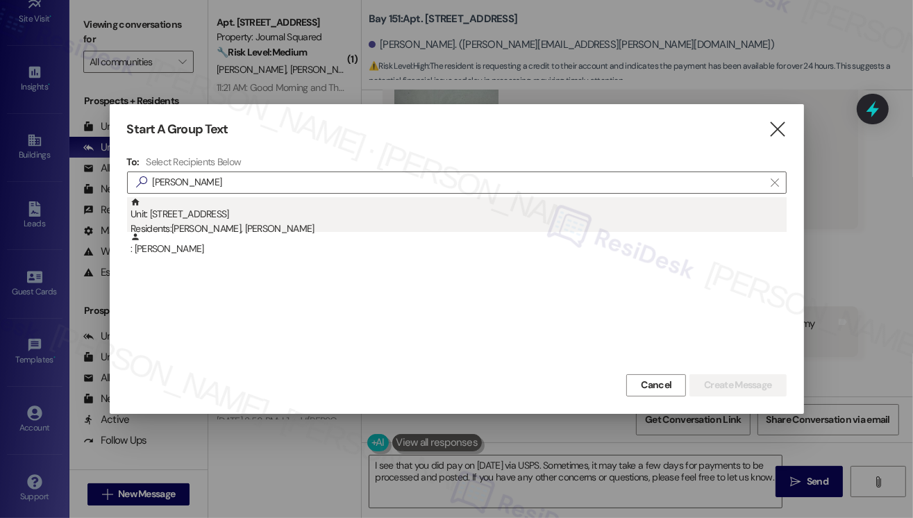
click at [256, 227] on div "Residents: [PERSON_NAME], [PERSON_NAME]" at bounding box center [458, 228] width 656 height 15
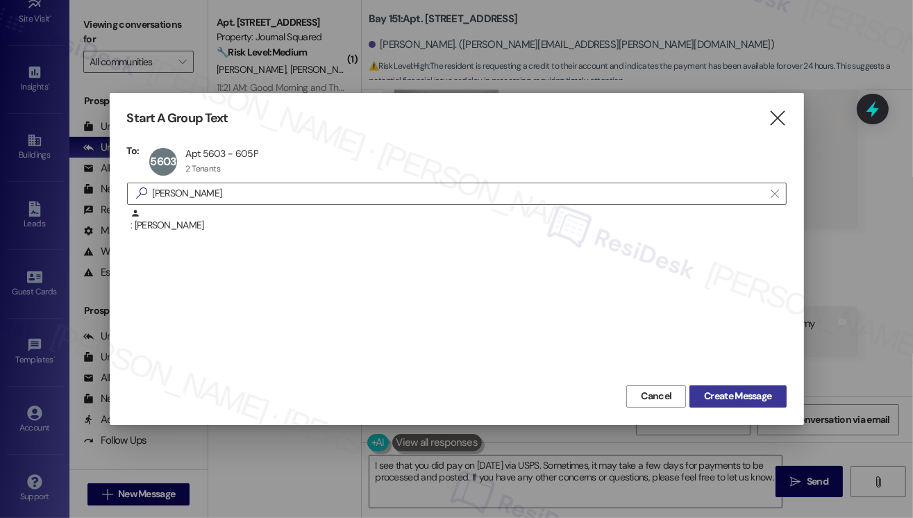
click at [704, 389] on span "Create Message" at bounding box center [737, 396] width 67 height 15
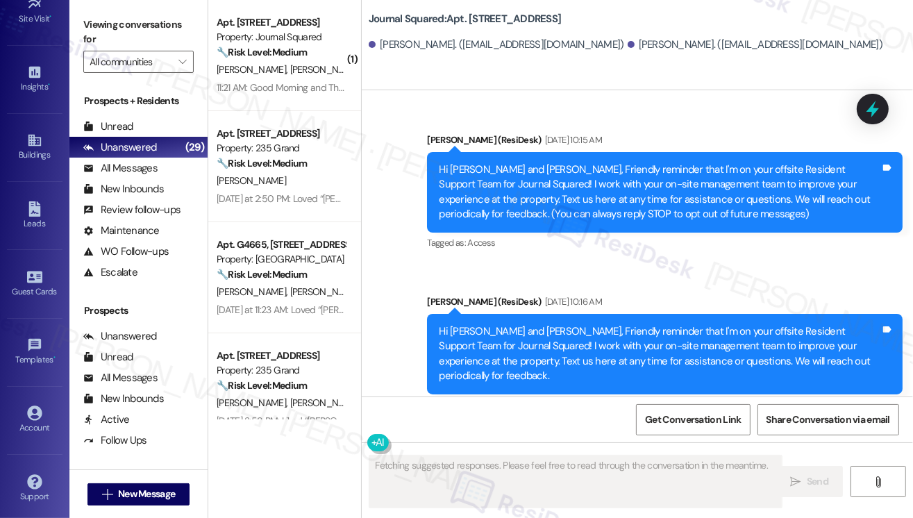
scroll to position [23686, 0]
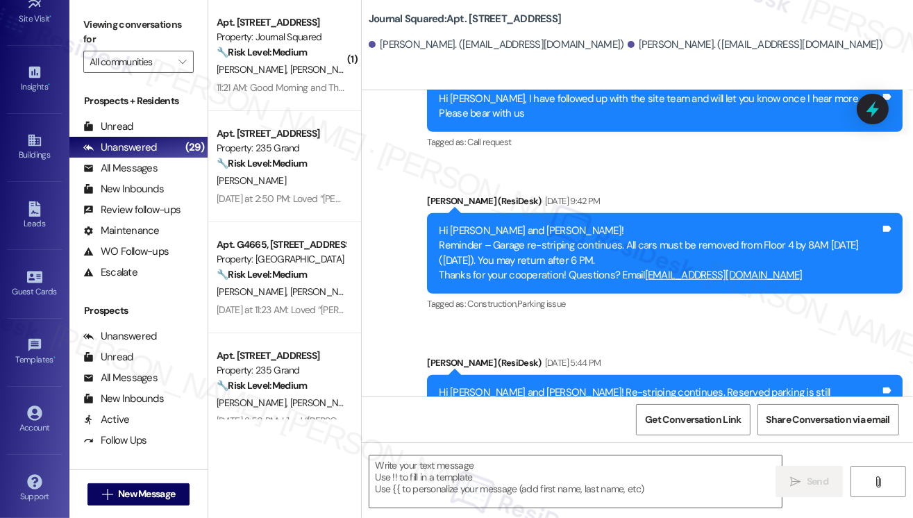
drag, startPoint x: 802, startPoint y: 54, endPoint x: 769, endPoint y: 77, distance: 40.4
click at [802, 54] on div "[PERSON_NAME]. ([EMAIL_ADDRESS][DOMAIN_NAME]) [PERSON_NAME]. ([EMAIL_ADDRESS][D…" at bounding box center [641, 45] width 544 height 28
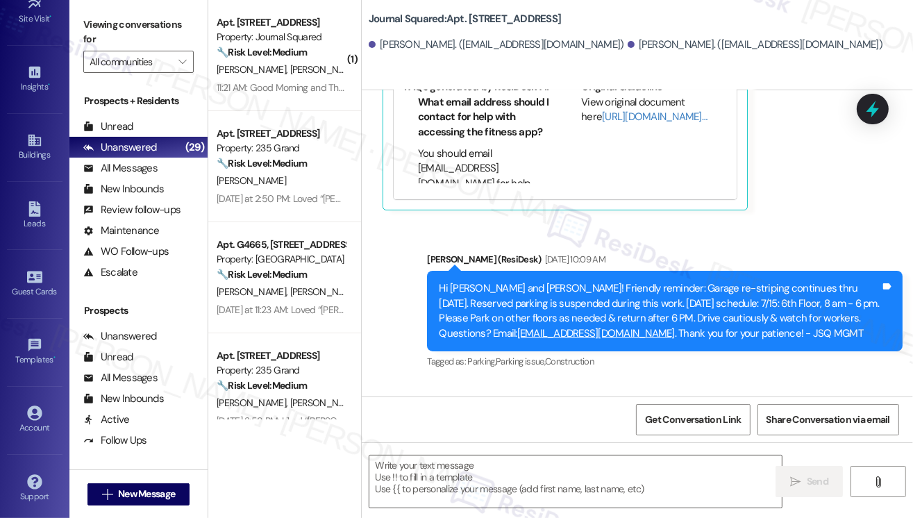
scroll to position [23201, 0]
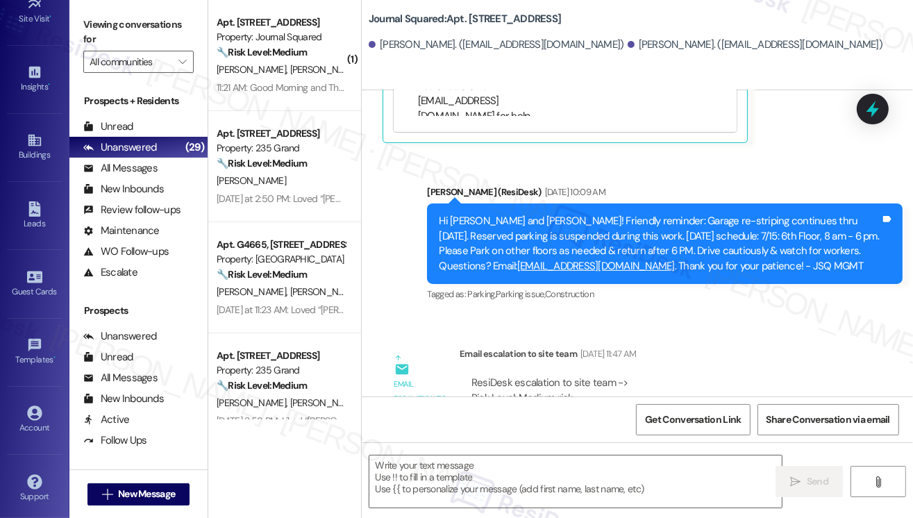
drag, startPoint x: 549, startPoint y: 240, endPoint x: 727, endPoint y: 249, distance: 178.6
click at [727, 375] on div "ResiDesk escalation to site team -> Risk Level: Medium risk Topics: Follow up o…" at bounding box center [658, 412] width 375 height 74
click at [740, 375] on div "ResiDesk escalation to site team -> Risk Level: Medium risk Topics: Follow up o…" at bounding box center [658, 412] width 375 height 74
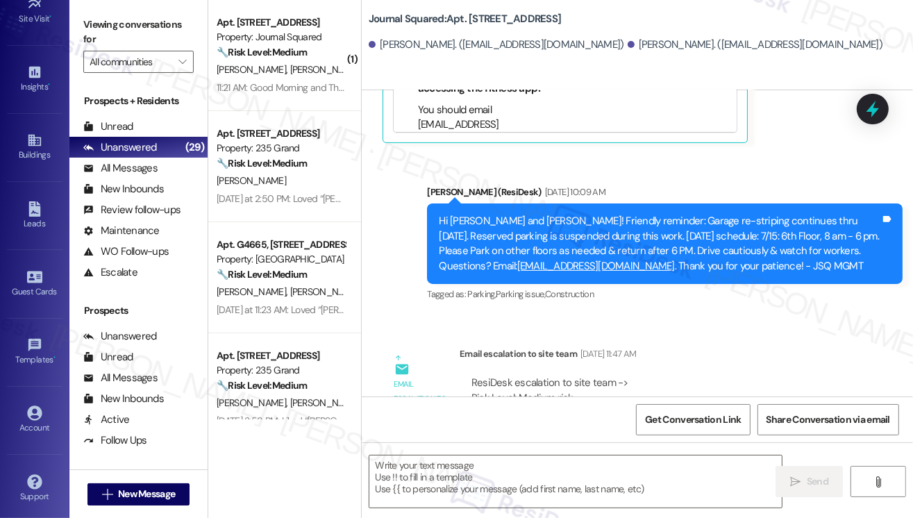
click at [621, 375] on div "ResiDesk escalation to site team -> Risk Level: Medium risk Topics: Follow up o…" at bounding box center [658, 412] width 375 height 74
drag, startPoint x: 574, startPoint y: 258, endPoint x: 498, endPoint y: 238, distance: 78.8
click at [498, 375] on div "ResiDesk escalation to site team -> Risk Level: Medium risk Topics: Follow up o…" at bounding box center [658, 412] width 375 height 74
drag, startPoint x: 770, startPoint y: 149, endPoint x: 721, endPoint y: 106, distance: 65.4
click at [770, 149] on div "Announcement, sent via SMS [PERSON_NAME] (ResiDesk) [DATE] 10:15 AM Hi [PERSON_…" at bounding box center [637, 243] width 551 height 306
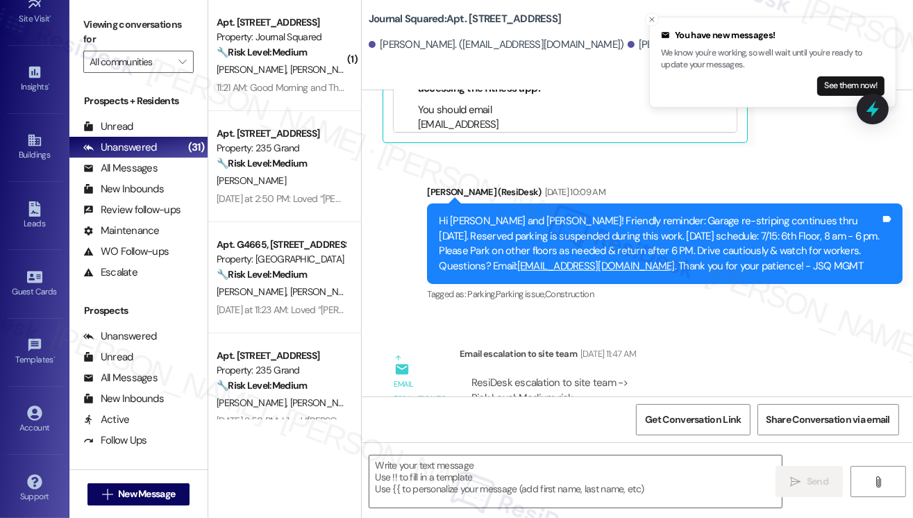
scroll to position [23131, 0]
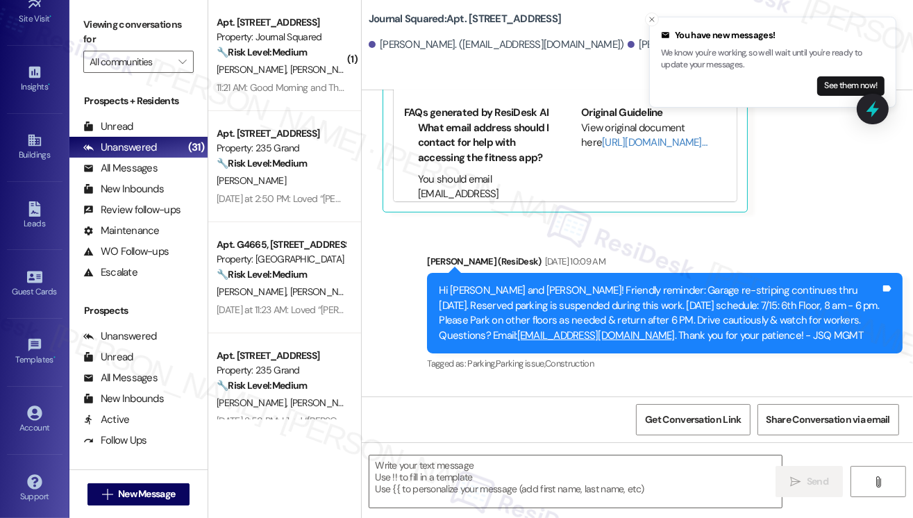
drag, startPoint x: 821, startPoint y: 299, endPoint x: 772, endPoint y: 302, distance: 49.4
click at [821, 445] on div "ResiDesk escalation to site team -> Risk Level: Medium risk Topics: Follow up o…" at bounding box center [658, 482] width 375 height 74
click at [774, 353] on div "Tagged as: Parking , Click to highlight conversations about Parking Parking iss…" at bounding box center [664, 363] width 475 height 20
click at [536, 445] on div "ResiDesk escalation to site team -> Risk Level: Medium risk Topics: Follow up o…" at bounding box center [658, 482] width 375 height 74
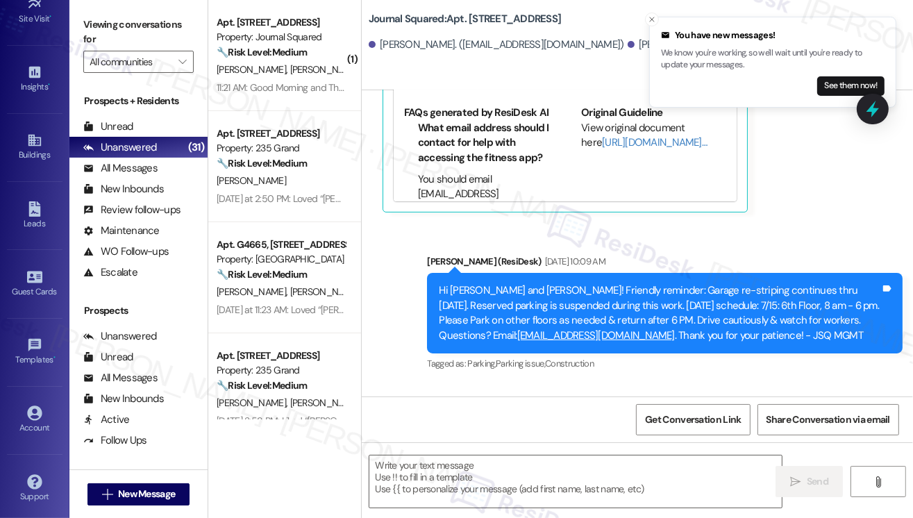
click at [536, 445] on div "ResiDesk escalation to site team -> Risk Level: Medium risk Topics: Follow up o…" at bounding box center [658, 482] width 375 height 74
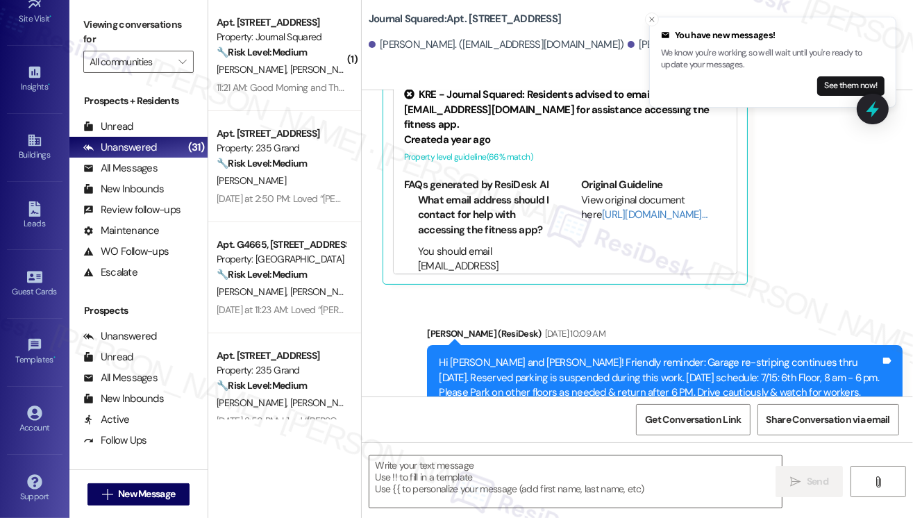
scroll to position [22923, 0]
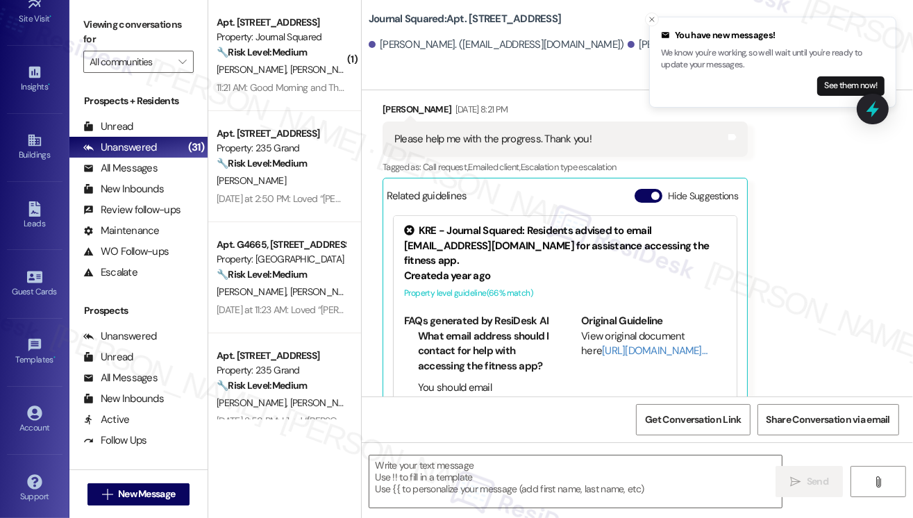
drag, startPoint x: 808, startPoint y: 197, endPoint x: 798, endPoint y: 210, distance: 16.4
click at [808, 197] on div "Received via SMS [PERSON_NAME] [DATE] 8:21 PM Please help me with the progress.…" at bounding box center [637, 251] width 551 height 360
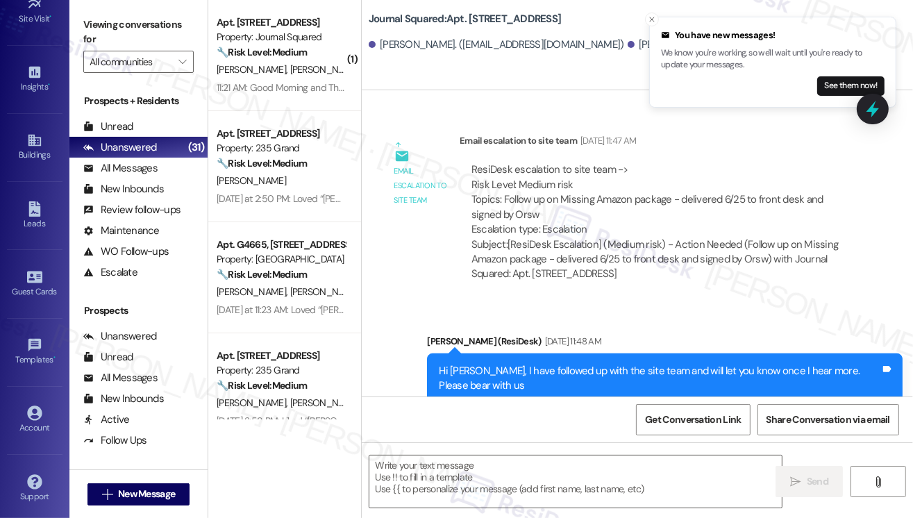
scroll to position [23339, 0]
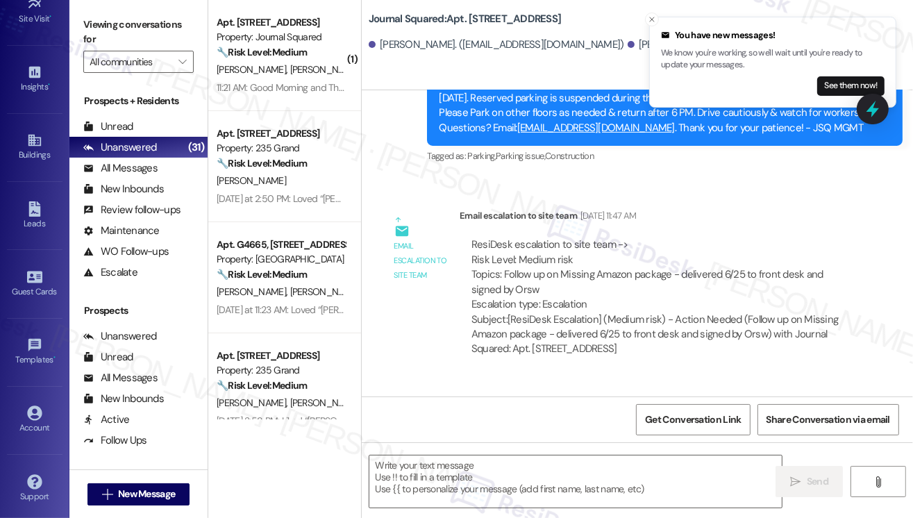
click at [707, 439] on div "Hi [PERSON_NAME], I have followed up with the site team and will let you know o…" at bounding box center [659, 454] width 441 height 30
click at [709, 439] on div "Hi [PERSON_NAME], I have followed up with the site team and will let you know o…" at bounding box center [659, 454] width 441 height 30
click at [704, 439] on div "Hi [PERSON_NAME], I have followed up with the site team and will let you know o…" at bounding box center [659, 454] width 441 height 30
click at [702, 439] on div "Hi [PERSON_NAME], I have followed up with the site team and will let you know o…" at bounding box center [659, 454] width 441 height 30
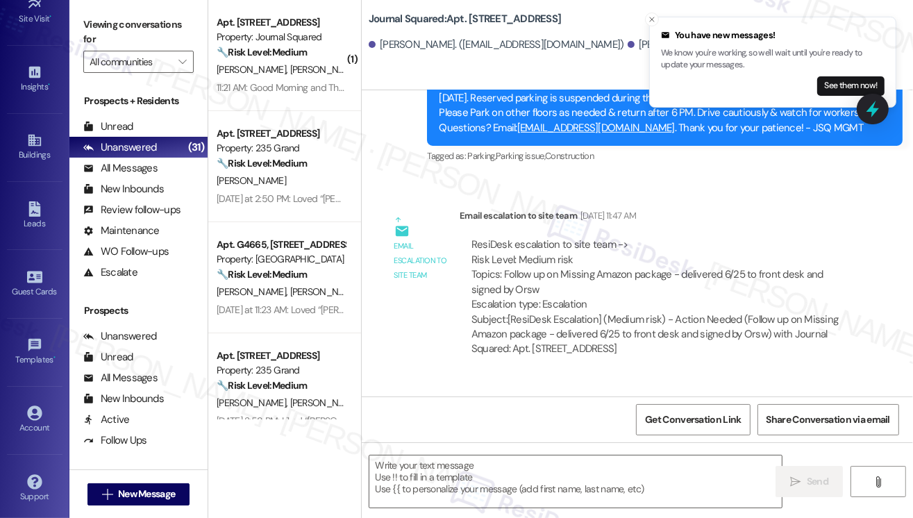
click at [702, 439] on div "Hi [PERSON_NAME], I have followed up with the site team and will let you know o…" at bounding box center [659, 454] width 441 height 30
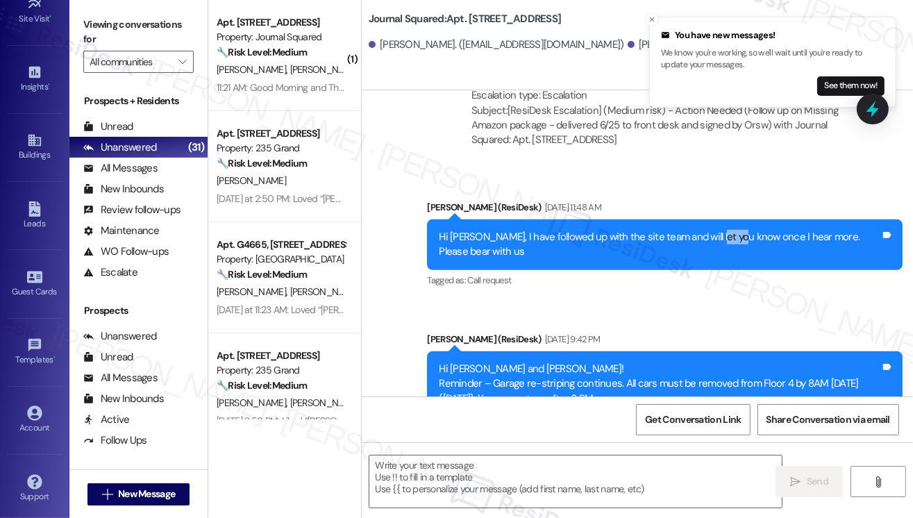
scroll to position [23686, 0]
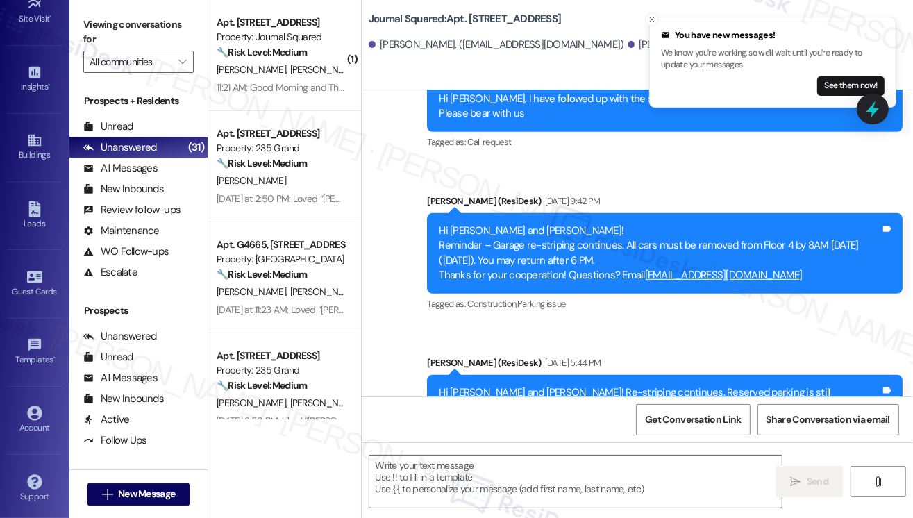
click at [831, 385] on div "Hi [PERSON_NAME] and [PERSON_NAME]! Re-striping continues. Reserved parking is …" at bounding box center [659, 415] width 441 height 60
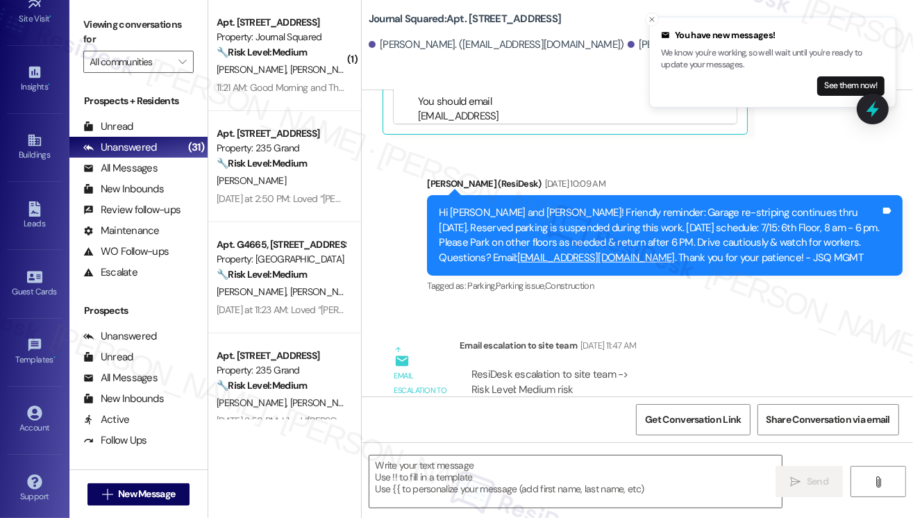
scroll to position [23131, 0]
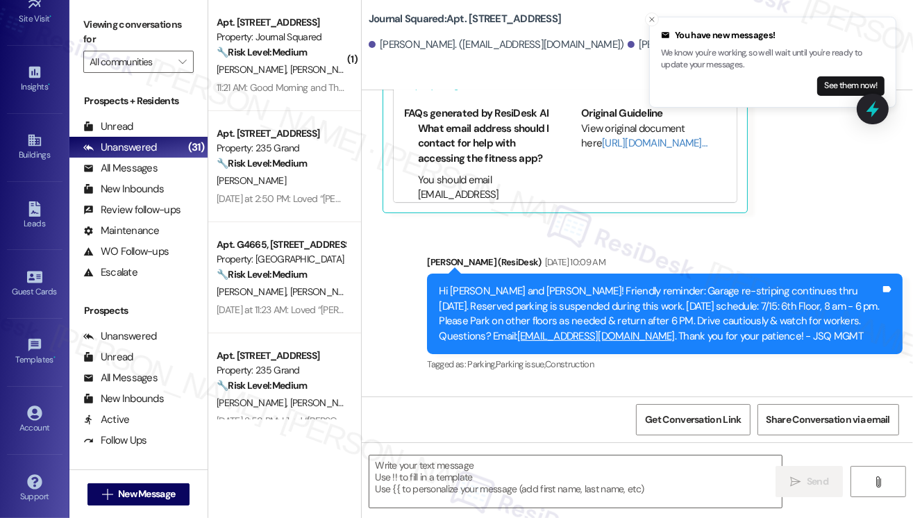
drag, startPoint x: 805, startPoint y: 246, endPoint x: 787, endPoint y: 246, distance: 18.0
click at [805, 416] on div "Email escalation to site team [DATE] 11:47 AM" at bounding box center [658, 425] width 398 height 19
click at [659, 418] on span "Get Conversation Link" at bounding box center [693, 419] width 96 height 15
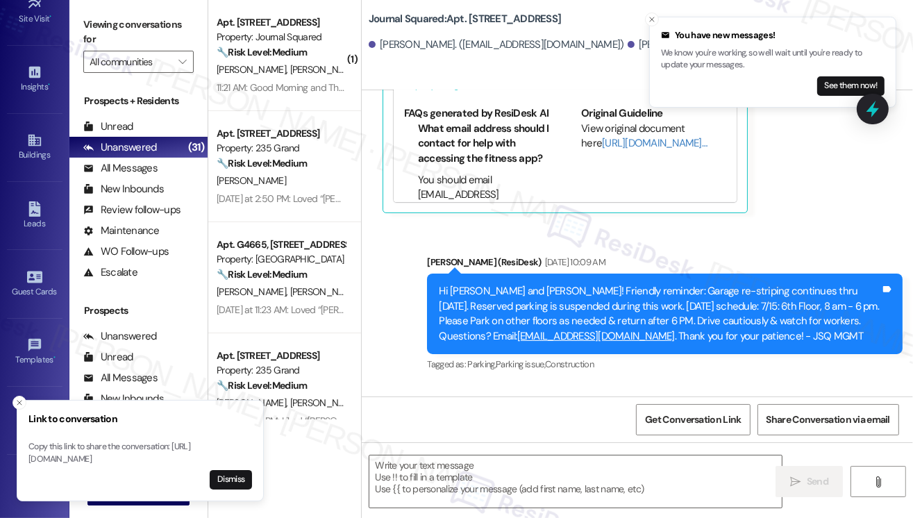
click at [791, 446] on div "ResiDesk escalation to site team -> Risk Level: Medium risk Topics: Follow up o…" at bounding box center [658, 483] width 375 height 74
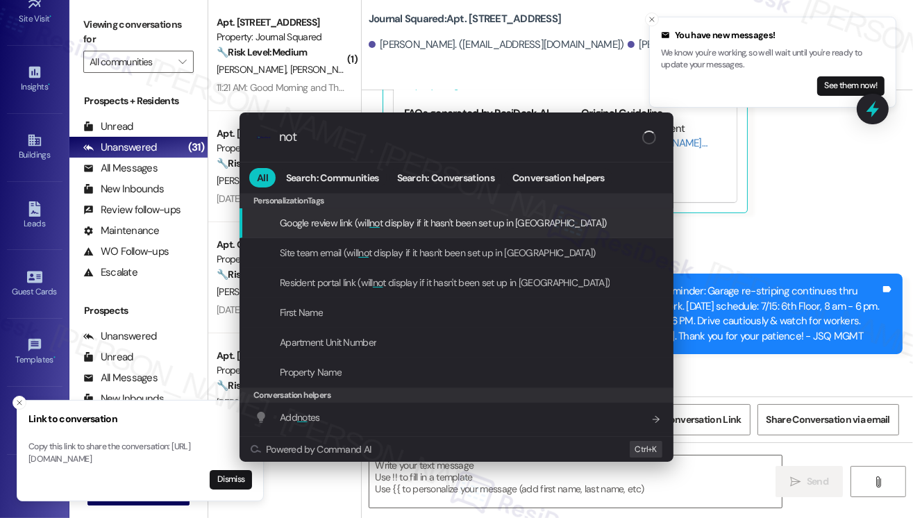
type input "note"
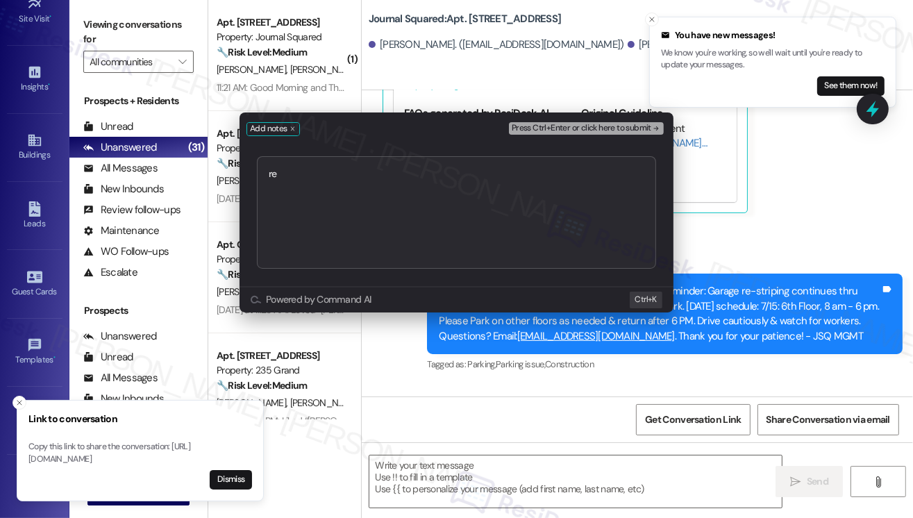
type textarea "r"
type textarea "sent a message in different thread - [URL][DOMAIN_NAME]"
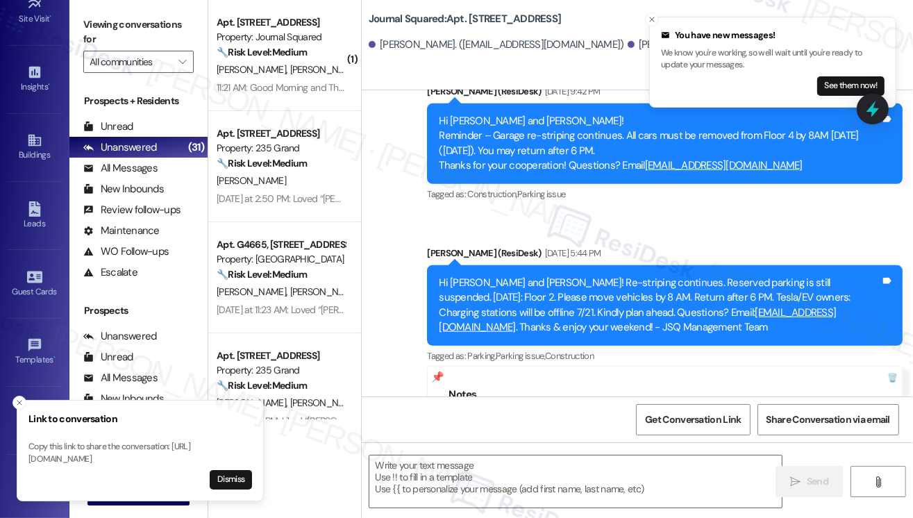
scroll to position [23818, 0]
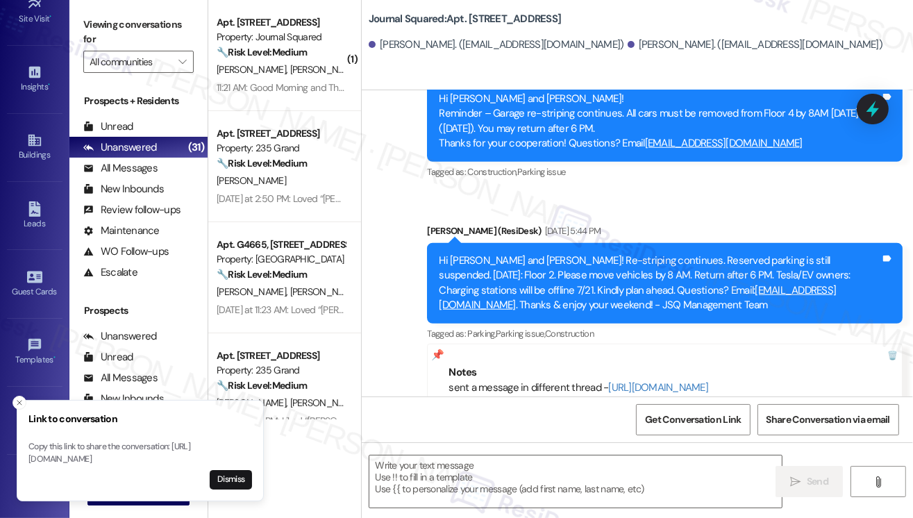
click at [863, 323] on div "Tagged as: Parking , Click to highlight conversations about Parking Parking iss…" at bounding box center [664, 333] width 475 height 20
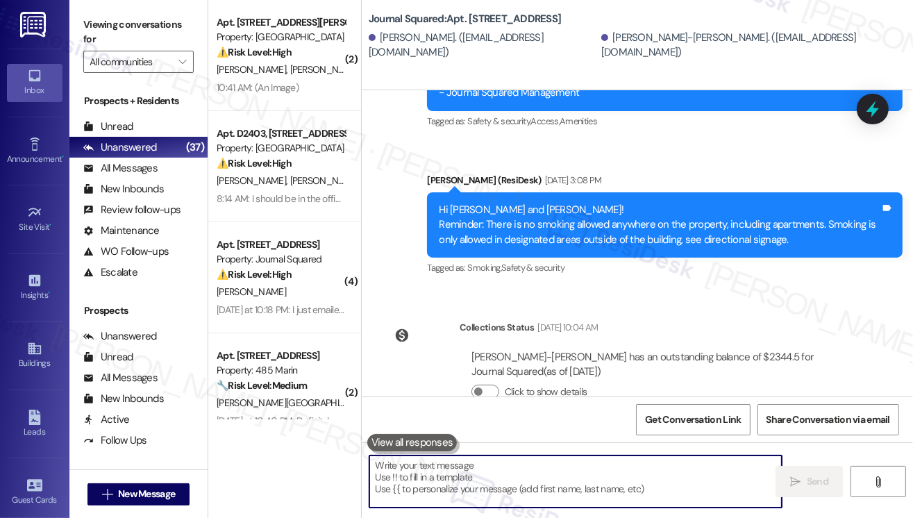
scroll to position [17032, 0]
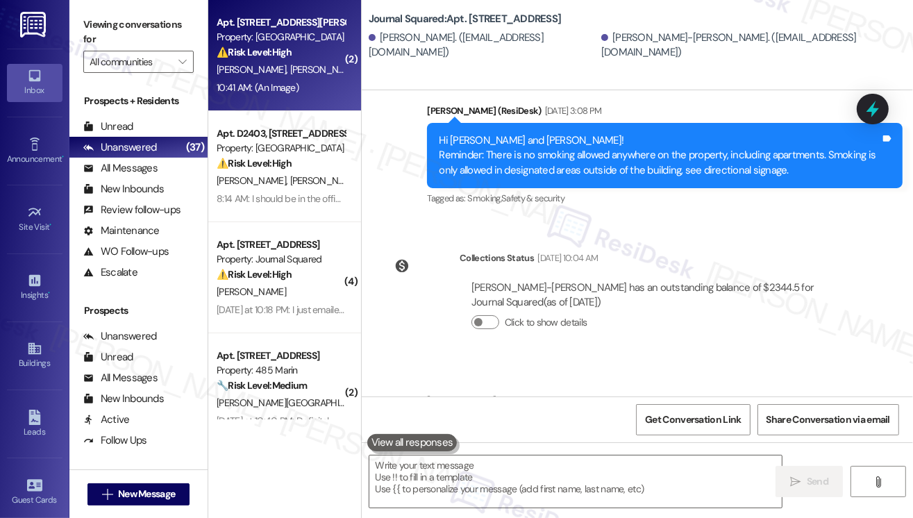
click at [267, 82] on div "10:41 AM: (An Image) 10:41 AM: (An Image)" at bounding box center [258, 87] width 82 height 12
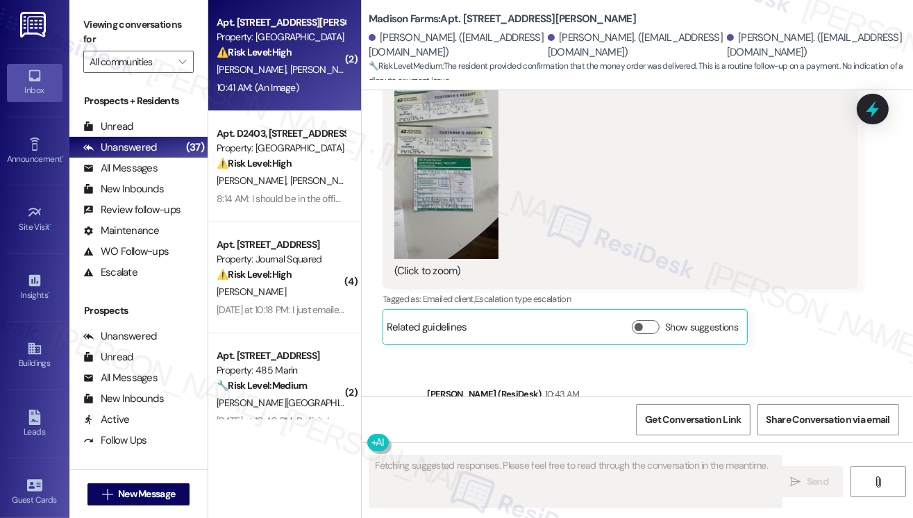
scroll to position [6163, 0]
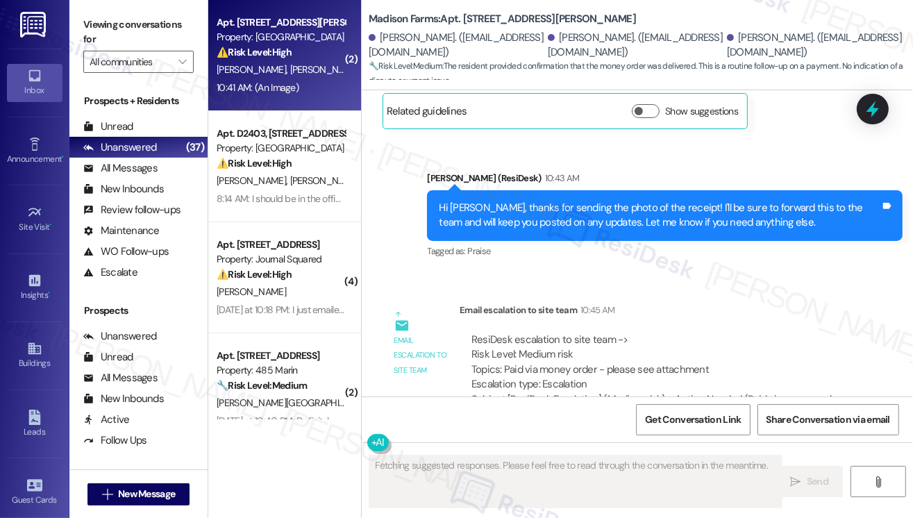
click at [625, 201] on div "Hi Jeancarlo, thanks for sending the photo of the receipt! I'll be sure to forw…" at bounding box center [659, 216] width 441 height 30
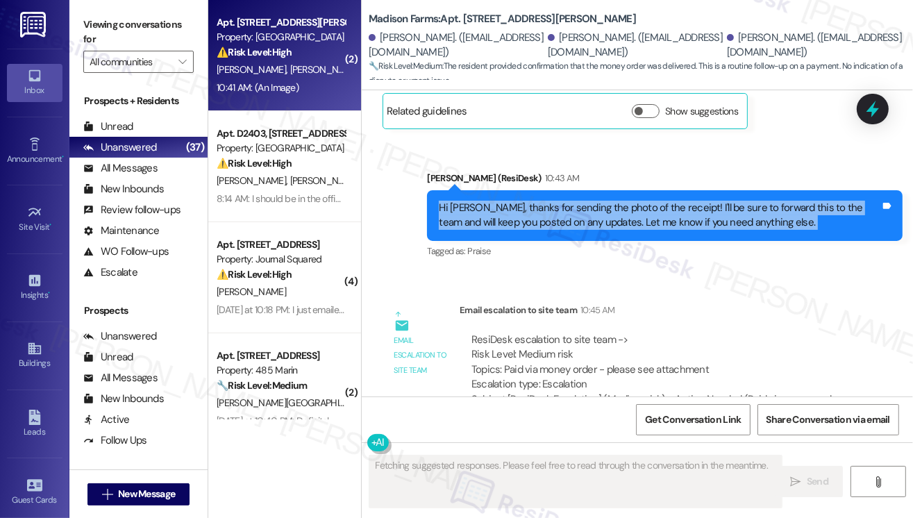
click at [625, 201] on div "Hi Jeancarlo, thanks for sending the photo of the receipt! I'll be sure to forw…" at bounding box center [659, 216] width 441 height 30
click at [713, 201] on div "Hi Jeancarlo, thanks for sending the photo of the receipt! I'll be sure to forw…" at bounding box center [659, 216] width 441 height 30
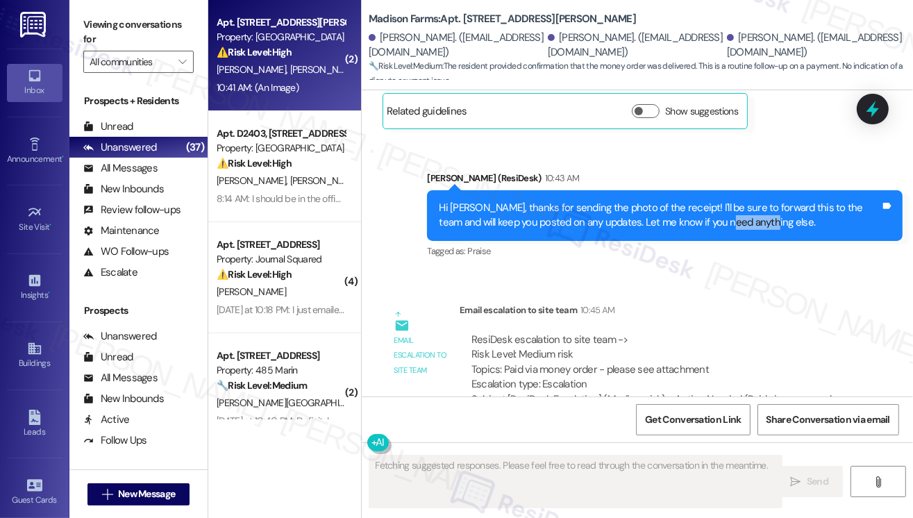
click at [713, 201] on div "Hi Jeancarlo, thanks for sending the photo of the receipt! I'll be sure to forw…" at bounding box center [659, 216] width 441 height 30
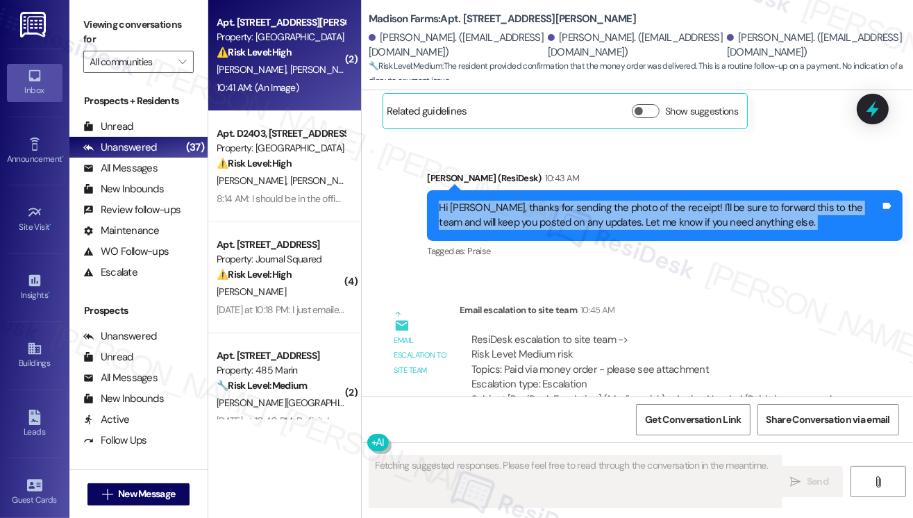
click at [713, 201] on div "Hi Jeancarlo, thanks for sending the photo of the receipt! I'll be sure to forw…" at bounding box center [659, 216] width 441 height 30
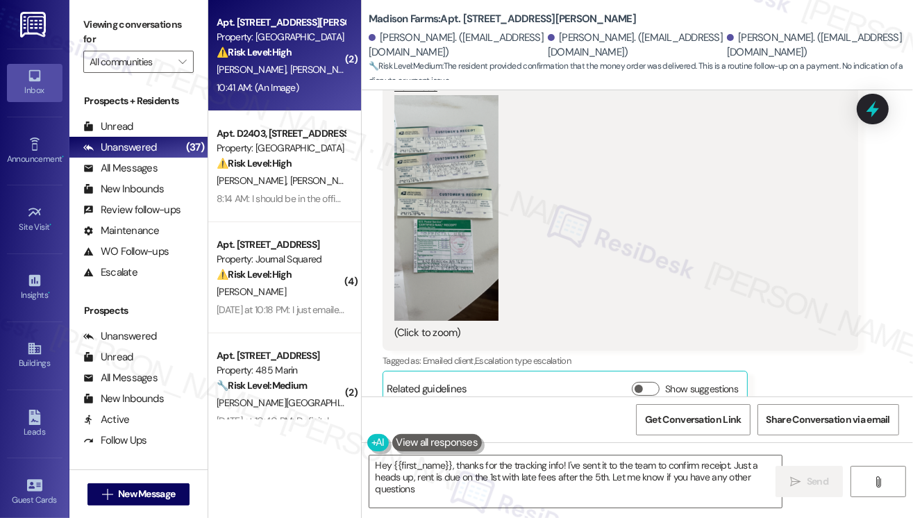
type textarea "Hey {{first_name}}, thanks for the tracking info! I've sent it to the team to c…"
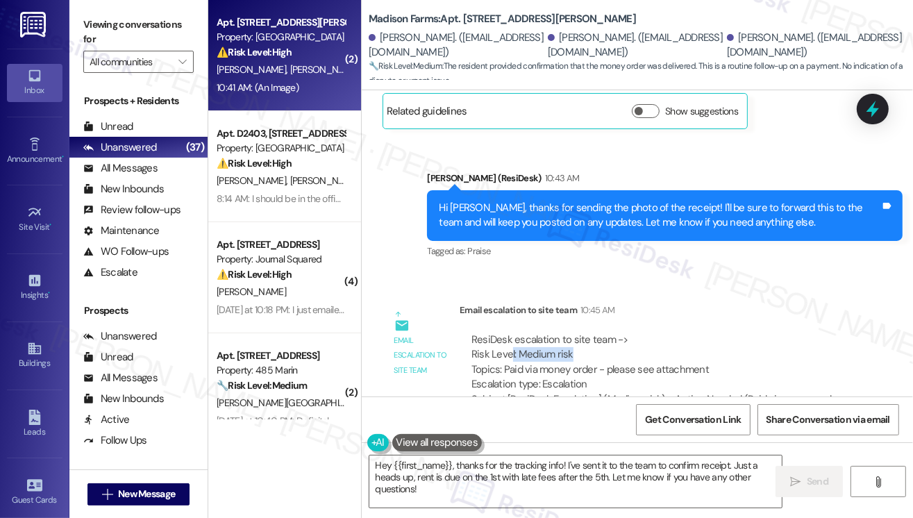
drag, startPoint x: 508, startPoint y: 312, endPoint x: 723, endPoint y: 310, distance: 214.5
click at [723, 332] on div "ResiDesk escalation to site team -> Risk Level: Medium risk Topics: Paid via mo…" at bounding box center [658, 362] width 375 height 60
click at [719, 332] on div "ResiDesk escalation to site team -> Risk Level: Medium risk Topics: Paid via mo…" at bounding box center [658, 362] width 375 height 60
drag, startPoint x: 705, startPoint y: 319, endPoint x: 556, endPoint y: 323, distance: 149.3
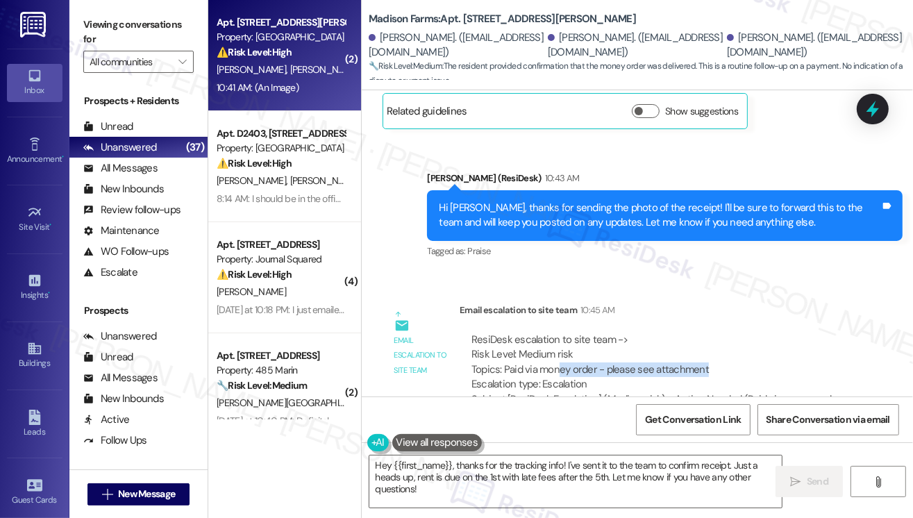
click at [556, 332] on div "ResiDesk escalation to site team -> Risk Level: Medium risk Topics: Paid via mo…" at bounding box center [658, 362] width 375 height 60
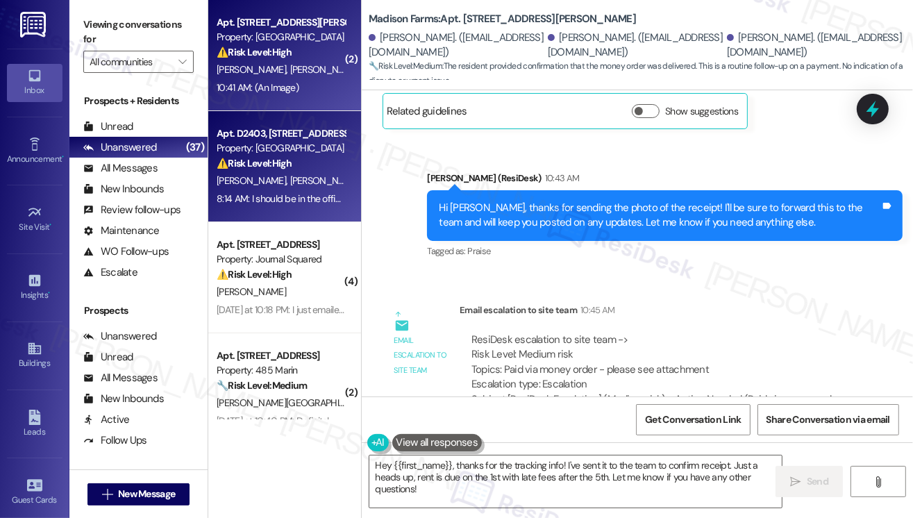
click at [329, 176] on div "P. Pierson L. Pierson" at bounding box center [280, 180] width 131 height 17
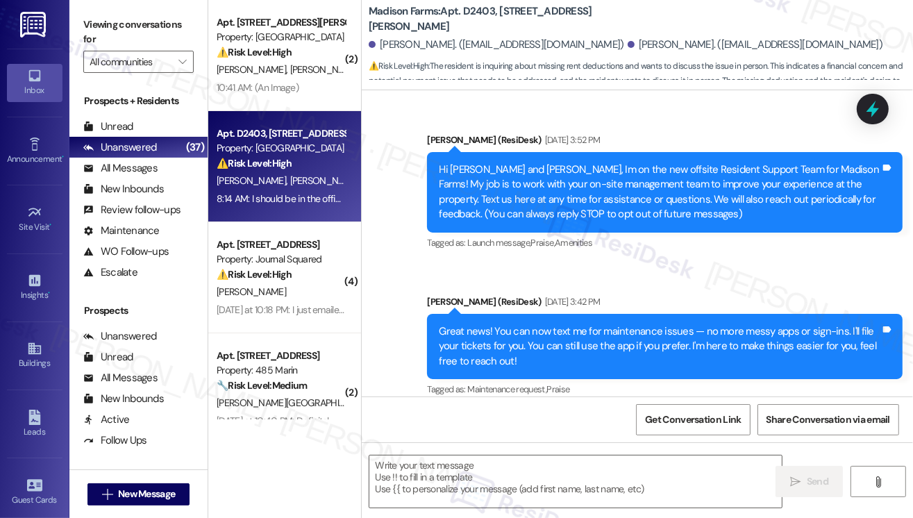
type textarea "Fetching suggested responses. Please feel free to read through the conversation…"
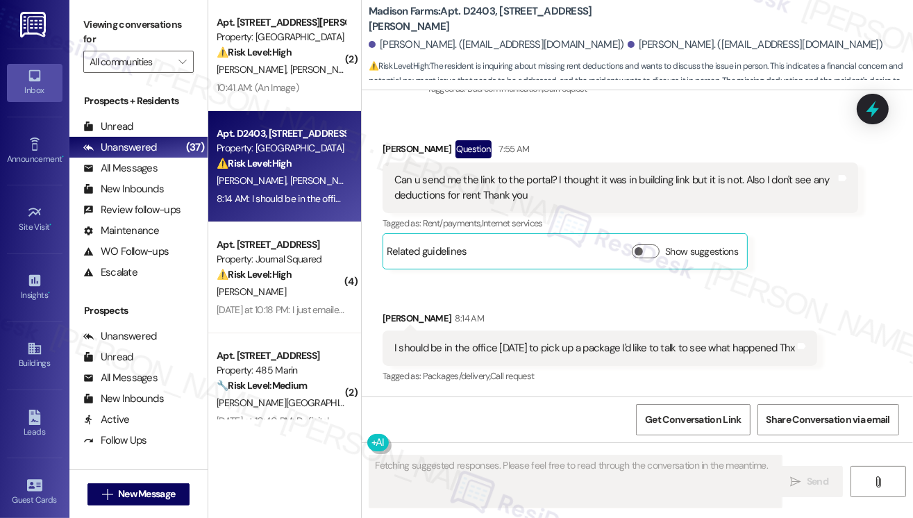
scroll to position [4257, 0]
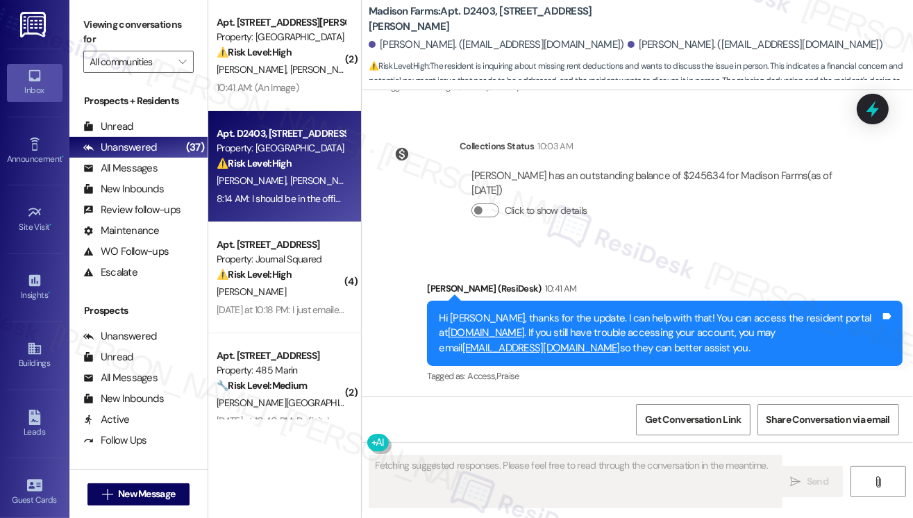
click at [630, 307] on div "Hi Linda, thanks for the update. I can help with that! You can access the resid…" at bounding box center [664, 333] width 475 height 65
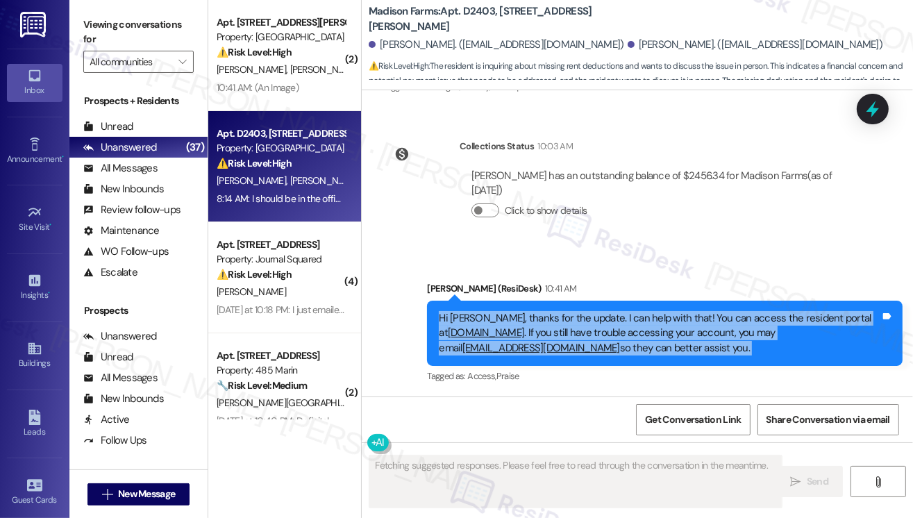
click at [630, 307] on div "Hi Linda, thanks for the update. I can help with that! You can access the resid…" at bounding box center [664, 333] width 475 height 65
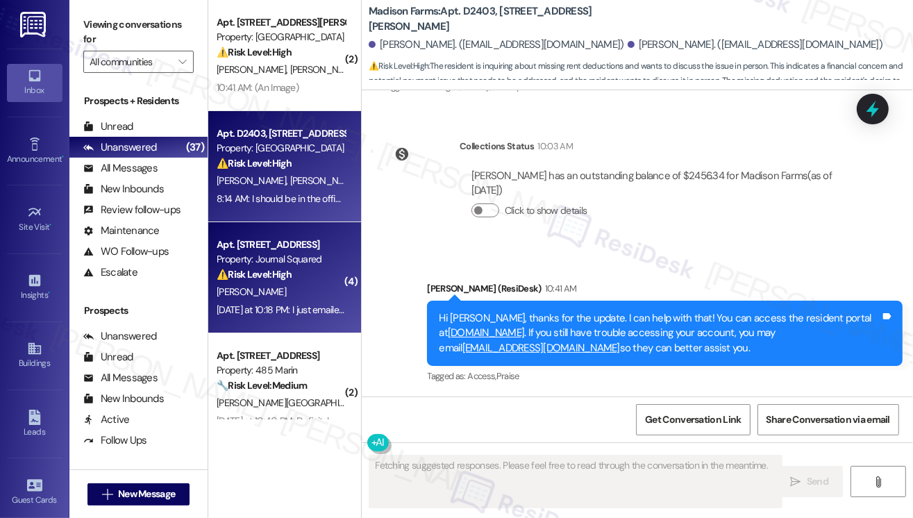
click at [311, 275] on div "⚠️ Risk Level: High The resident is disputing late fees and claims to have proo…" at bounding box center [281, 274] width 128 height 15
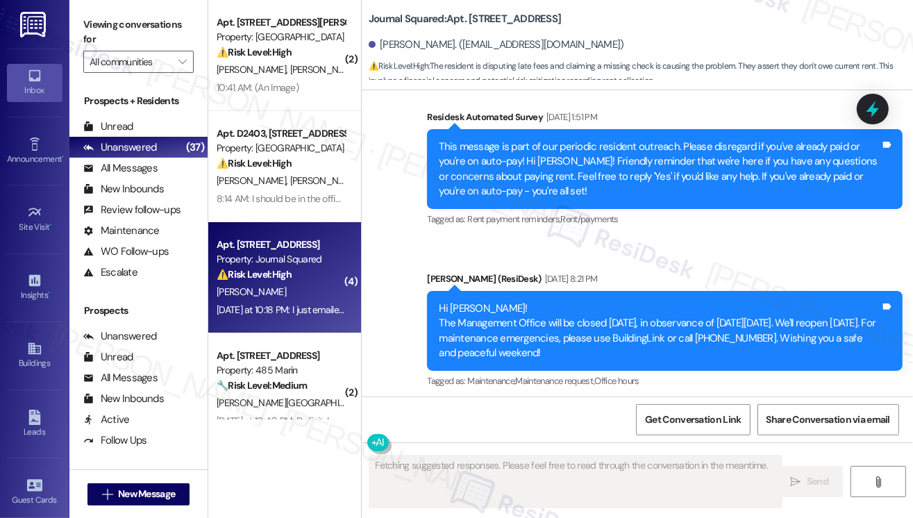
scroll to position [13770, 0]
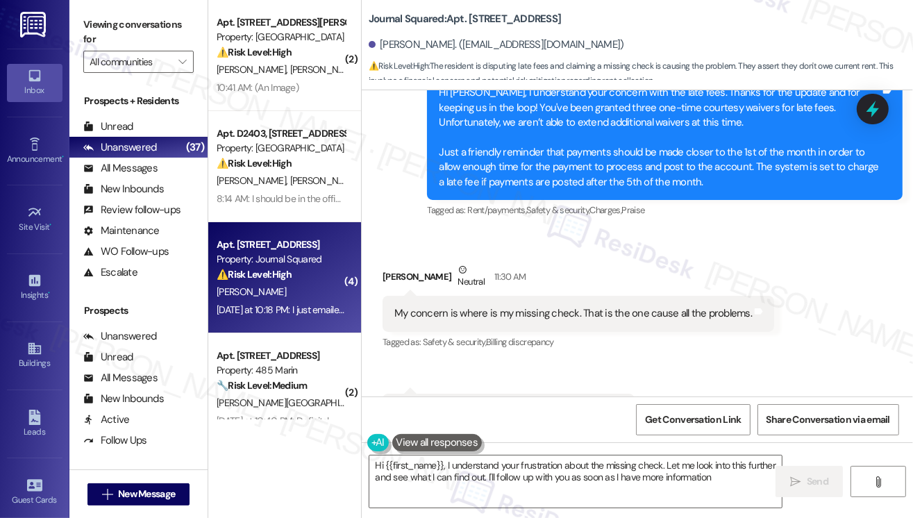
type textarea "Hi {{first_name}}, I understand your frustration about the missing check. Let m…"
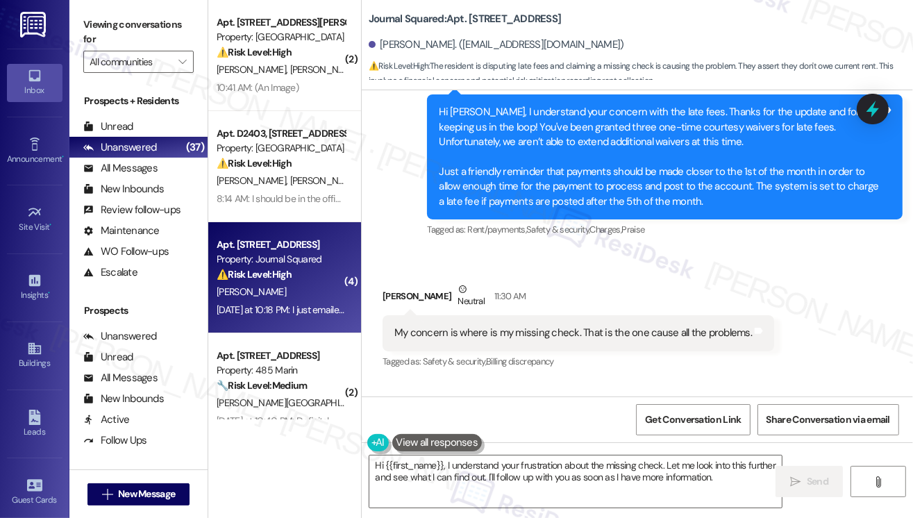
click at [450, 326] on div "My concern is where is my missing check. That is the one cause all the problems." at bounding box center [572, 333] width 357 height 15
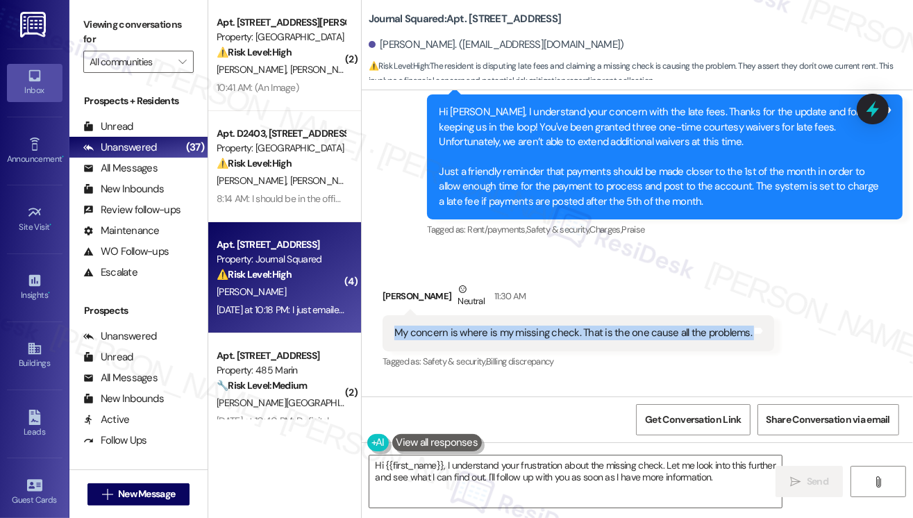
click at [450, 326] on div "My concern is where is my missing check. That is the one cause all the problems." at bounding box center [572, 333] width 357 height 15
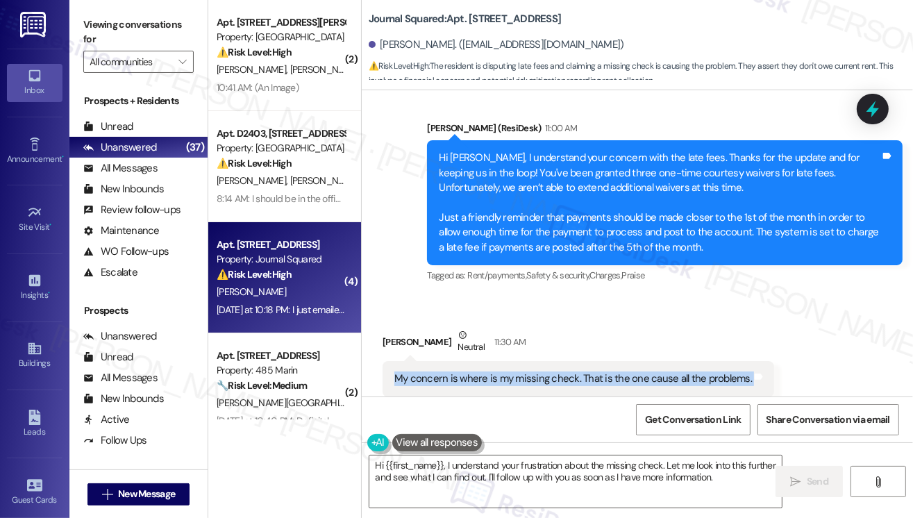
scroll to position [13285, 0]
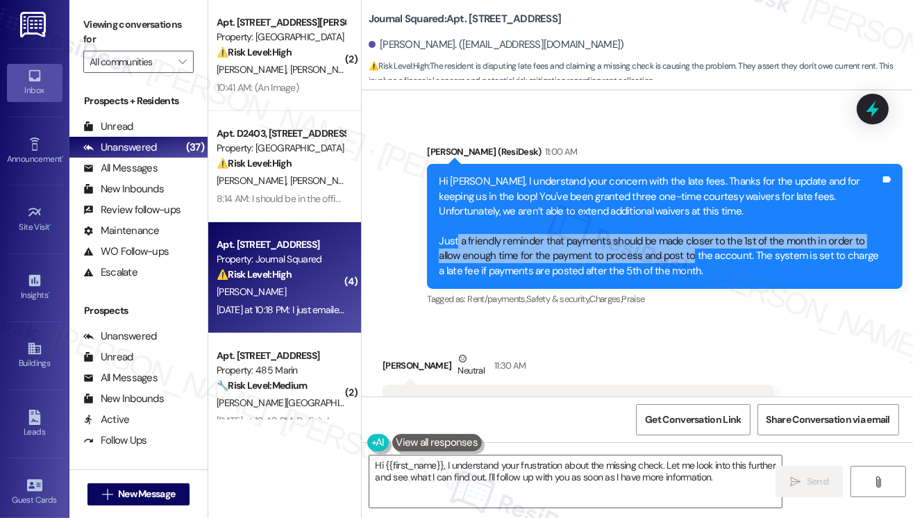
drag, startPoint x: 455, startPoint y: 196, endPoint x: 689, endPoint y: 205, distance: 234.1
click at [689, 205] on div "Hi Kelly, I understand your concern with the late fees. Thanks for the update a…" at bounding box center [659, 226] width 441 height 104
click at [690, 205] on div "Hi Kelly, I understand your concern with the late fees. Thanks for the update a…" at bounding box center [659, 226] width 441 height 104
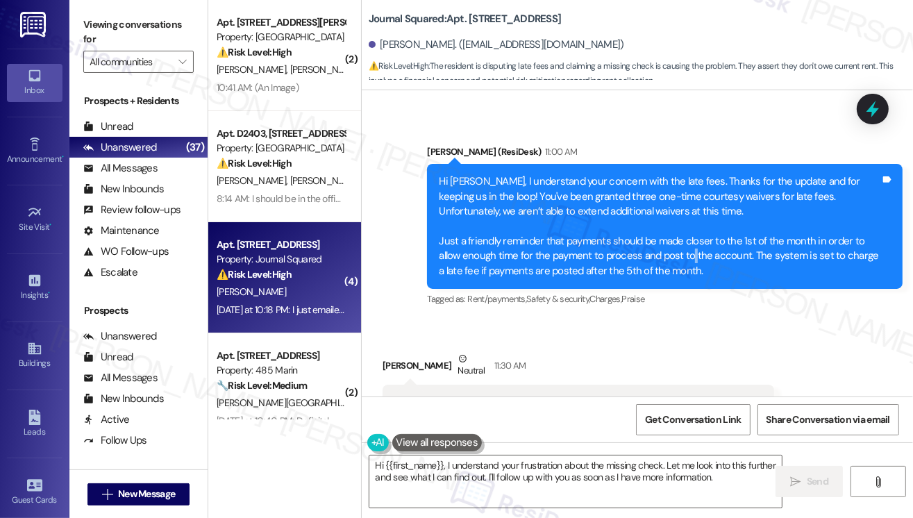
click at [690, 205] on div "Hi Kelly, I understand your concern with the late fees. Thanks for the update a…" at bounding box center [659, 226] width 441 height 104
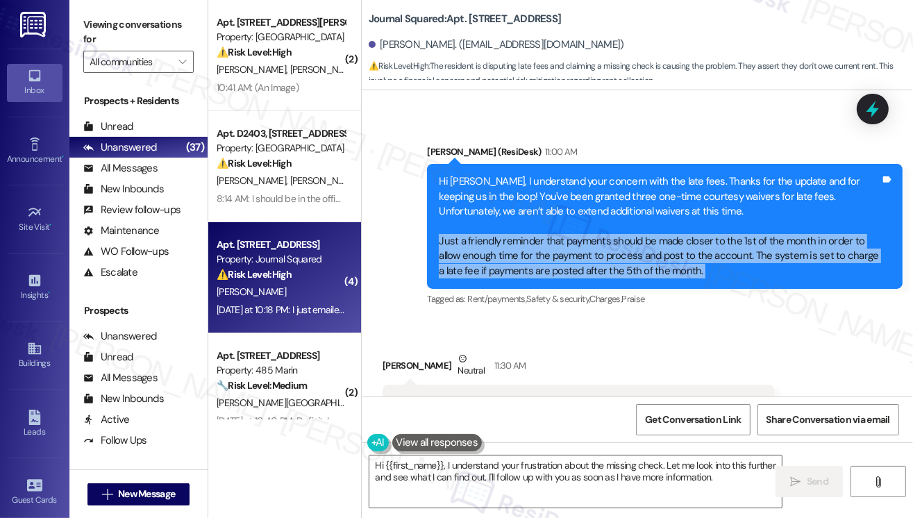
click at [690, 205] on div "Hi Kelly, I understand your concern with the late fees. Thanks for the update a…" at bounding box center [659, 226] width 441 height 104
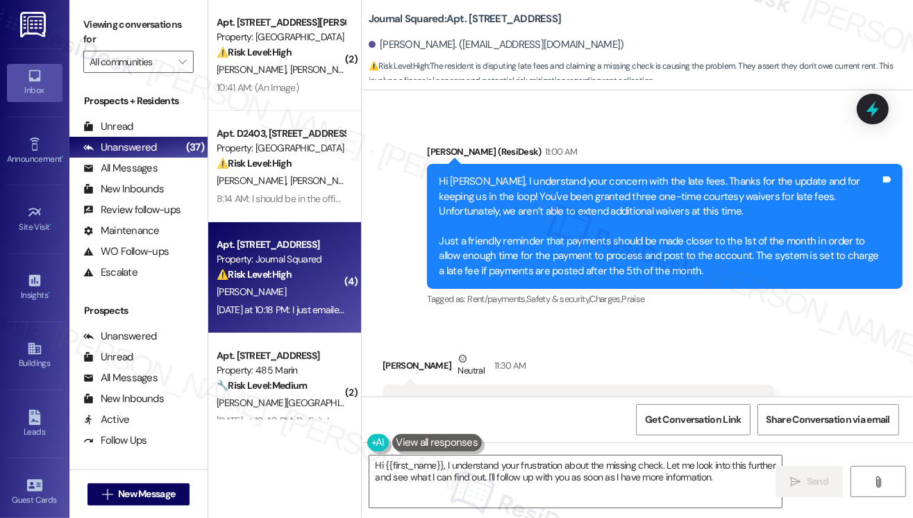
click at [560, 174] on div "Hi Kelly, I understand your concern with the late fees. Thanks for the update a…" at bounding box center [659, 226] width 441 height 104
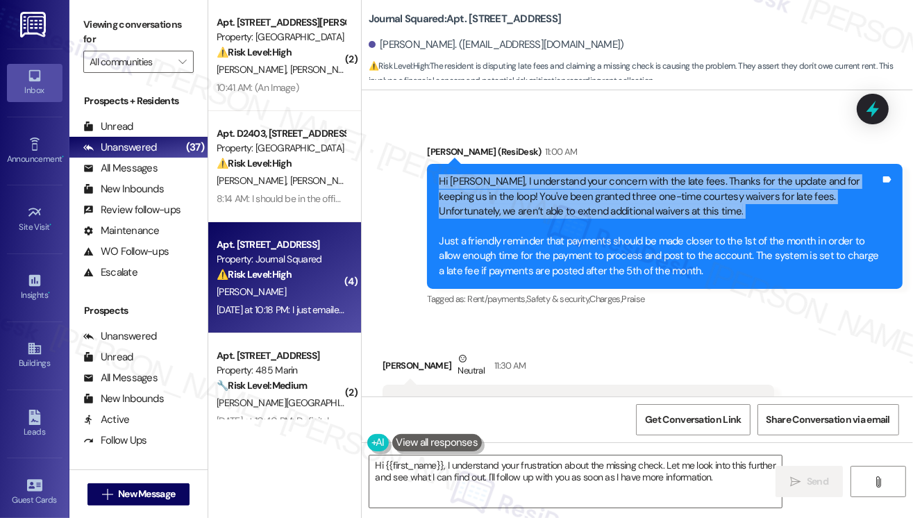
click at [560, 174] on div "Hi Kelly, I understand your concern with the late fees. Thanks for the update a…" at bounding box center [659, 226] width 441 height 104
click at [658, 174] on div "Hi Kelly, I understand your concern with the late fees. Thanks for the update a…" at bounding box center [659, 226] width 441 height 104
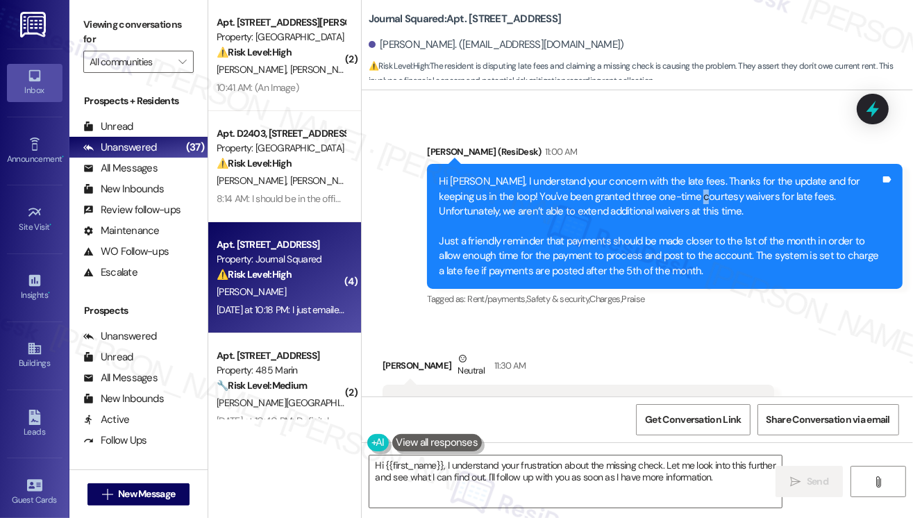
click at [658, 174] on div "Hi Kelly, I understand your concern with the late fees. Thanks for the update a…" at bounding box center [659, 226] width 441 height 104
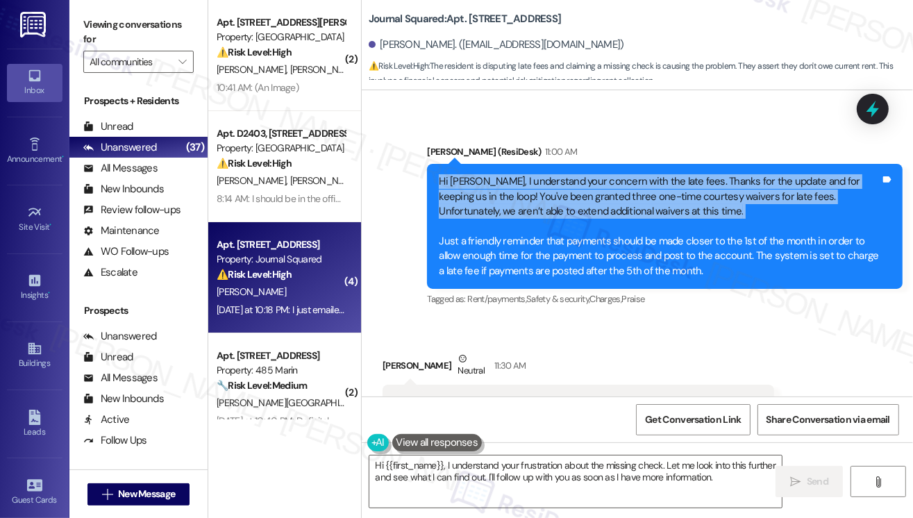
click at [658, 174] on div "Hi Kelly, I understand your concern with the late fees. Thanks for the update a…" at bounding box center [659, 226] width 441 height 104
click at [518, 174] on div "Hi Kelly, I understand your concern with the late fees. Thanks for the update a…" at bounding box center [659, 226] width 441 height 104
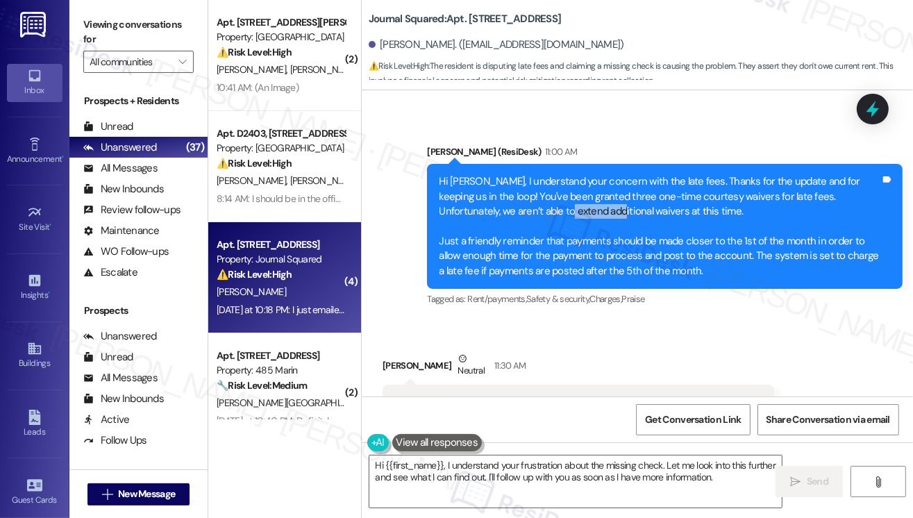
click at [518, 174] on div "Hi Kelly, I understand your concern with the late fees. Thanks for the update a…" at bounding box center [659, 226] width 441 height 104
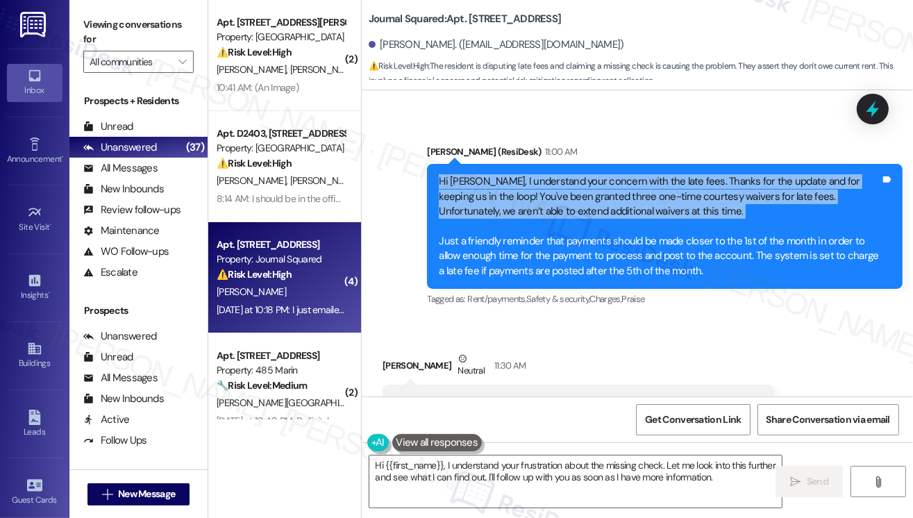
click at [518, 174] on div "Hi Kelly, I understand your concern with the late fees. Thanks for the update a…" at bounding box center [659, 226] width 441 height 104
click at [594, 174] on div "Hi Kelly, I understand your concern with the late fees. Thanks for the update a…" at bounding box center [659, 226] width 441 height 104
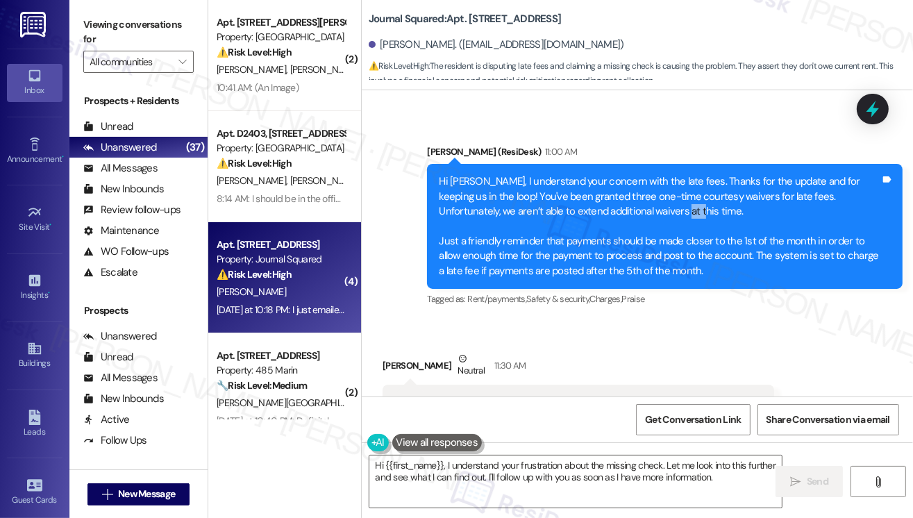
click at [594, 174] on div "Hi Kelly, I understand your concern with the late fees. Thanks for the update a…" at bounding box center [659, 226] width 441 height 104
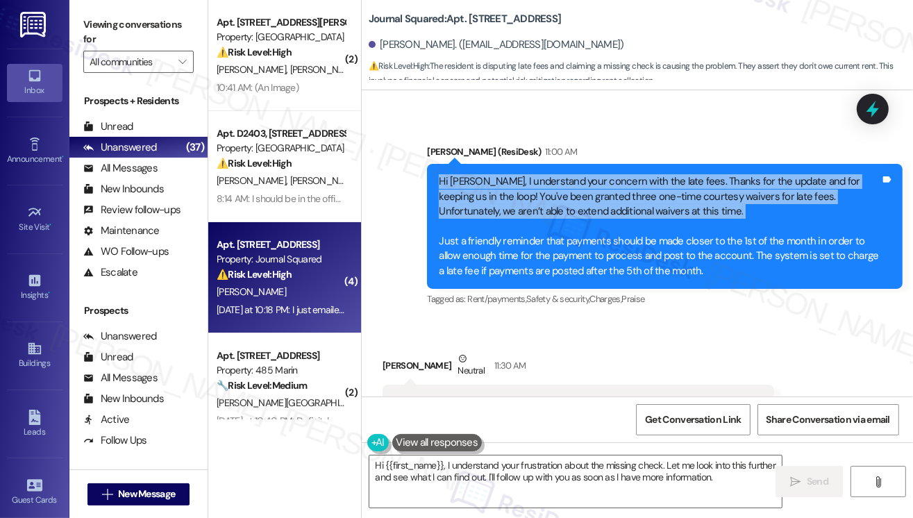
click at [594, 174] on div "Hi Kelly, I understand your concern with the late fees. Thanks for the update a…" at bounding box center [659, 226] width 441 height 104
click at [631, 174] on div "Hi Kelly, I understand your concern with the late fees. Thanks for the update a…" at bounding box center [659, 226] width 441 height 104
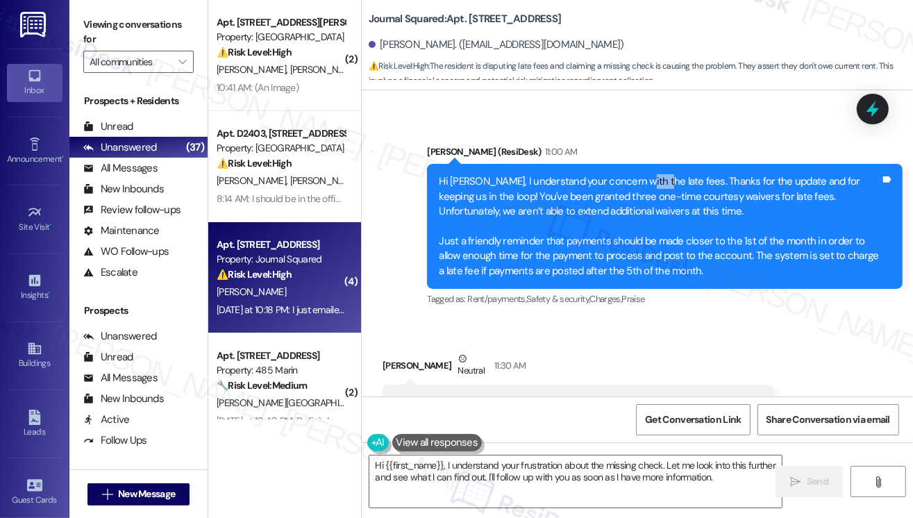
click at [631, 174] on div "Hi Kelly, I understand your concern with the late fees. Thanks for the update a…" at bounding box center [659, 226] width 441 height 104
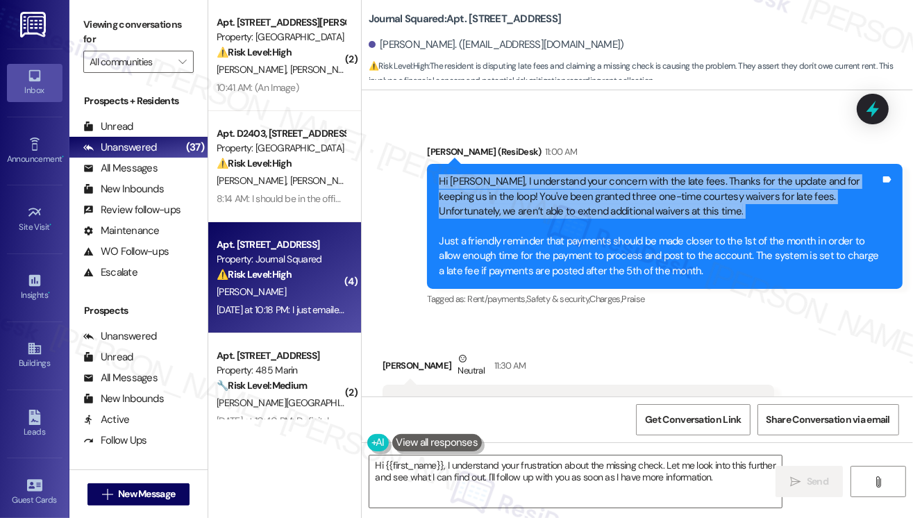
click at [631, 174] on div "Hi Kelly, I understand your concern with the late fees. Thanks for the update a…" at bounding box center [659, 226] width 441 height 104
click at [608, 174] on div "Hi Kelly, I understand your concern with the late fees. Thanks for the update a…" at bounding box center [659, 226] width 441 height 104
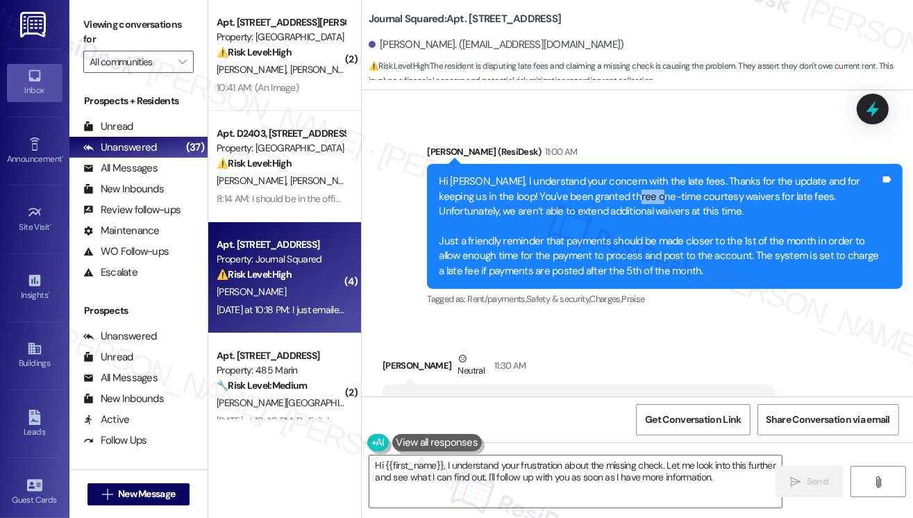
click at [608, 174] on div "Hi Kelly, I understand your concern with the late fees. Thanks for the update a…" at bounding box center [659, 226] width 441 height 104
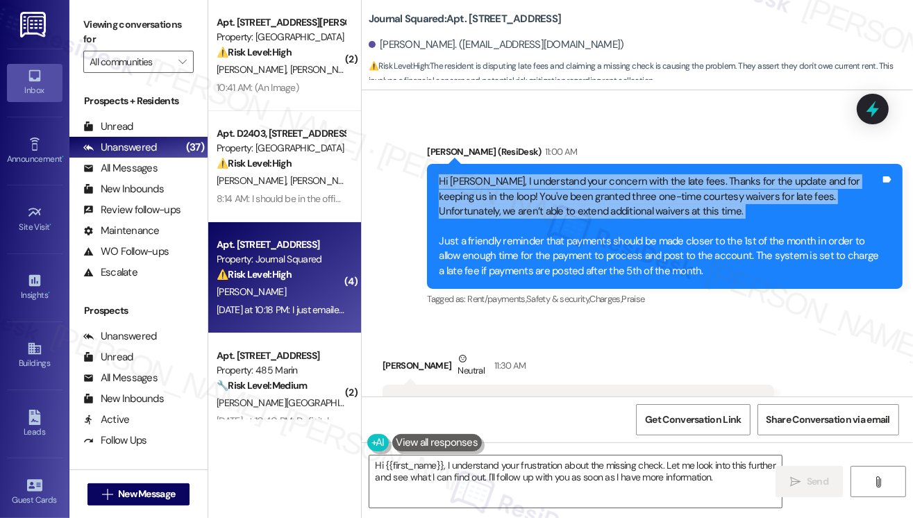
click at [608, 174] on div "Hi Kelly, I understand your concern with the late fees. Thanks for the update a…" at bounding box center [659, 226] width 441 height 104
click at [577, 174] on div "Hi Kelly, I understand your concern with the late fees. Thanks for the update a…" at bounding box center [659, 226] width 441 height 104
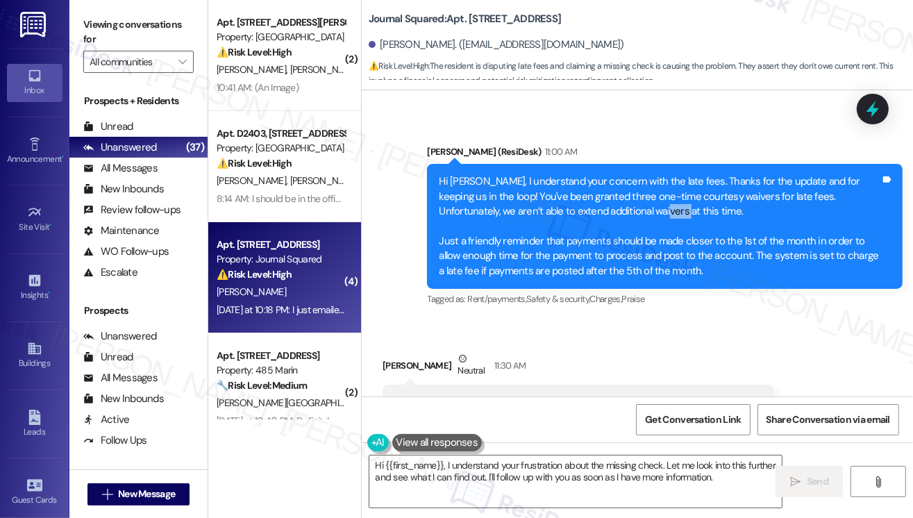
click at [577, 174] on div "Hi Kelly, I understand your concern with the late fees. Thanks for the update a…" at bounding box center [659, 226] width 441 height 104
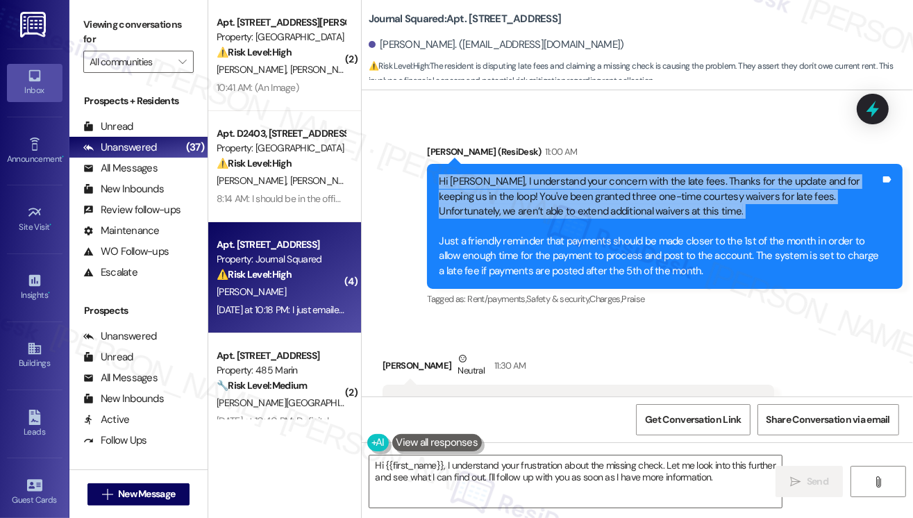
click at [577, 174] on div "Hi Kelly, I understand your concern with the late fees. Thanks for the update a…" at bounding box center [659, 226] width 441 height 104
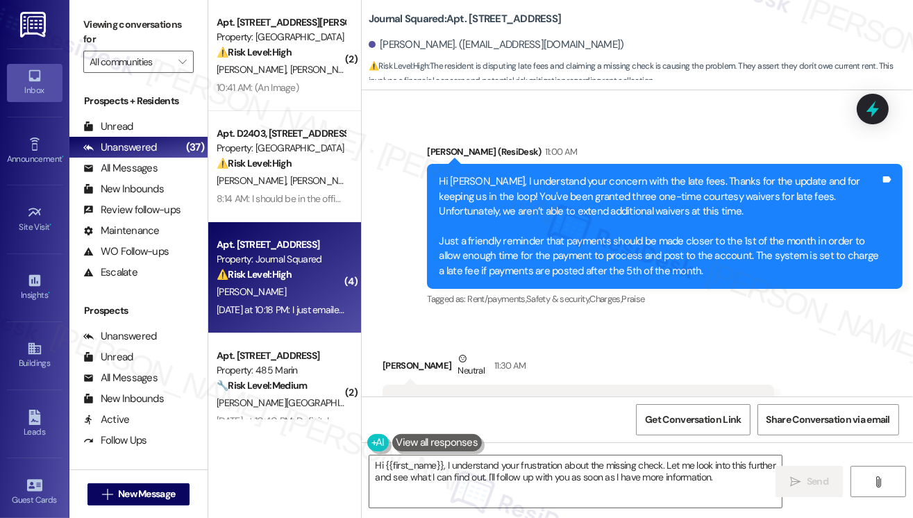
click at [522, 203] on div "Hi Kelly, I understand your concern with the late fees. Thanks for the update a…" at bounding box center [659, 226] width 441 height 104
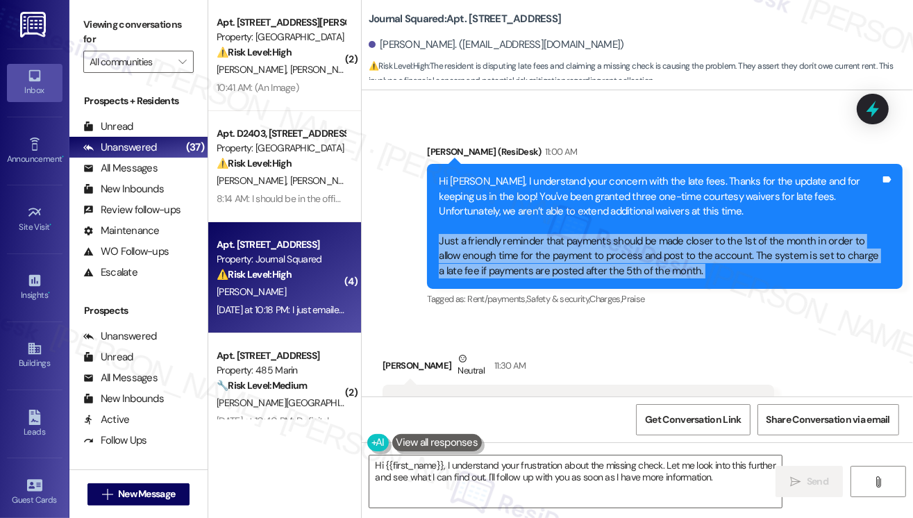
click at [522, 203] on div "Hi Kelly, I understand your concern with the late fees. Thanks for the update a…" at bounding box center [659, 226] width 441 height 104
click at [531, 196] on div "Hi Kelly, I understand your concern with the late fees. Thanks for the update a…" at bounding box center [659, 226] width 441 height 104
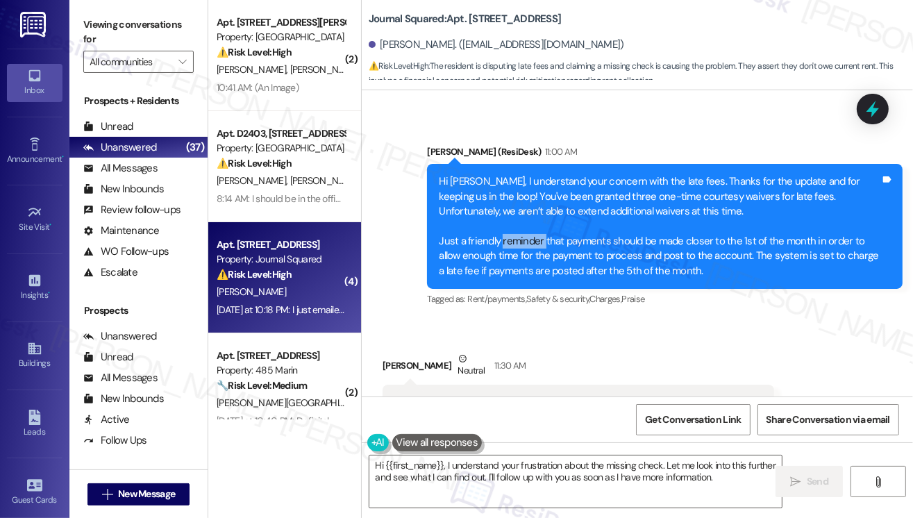
click at [531, 196] on div "Hi Kelly, I understand your concern with the late fees. Thanks for the update a…" at bounding box center [659, 226] width 441 height 104
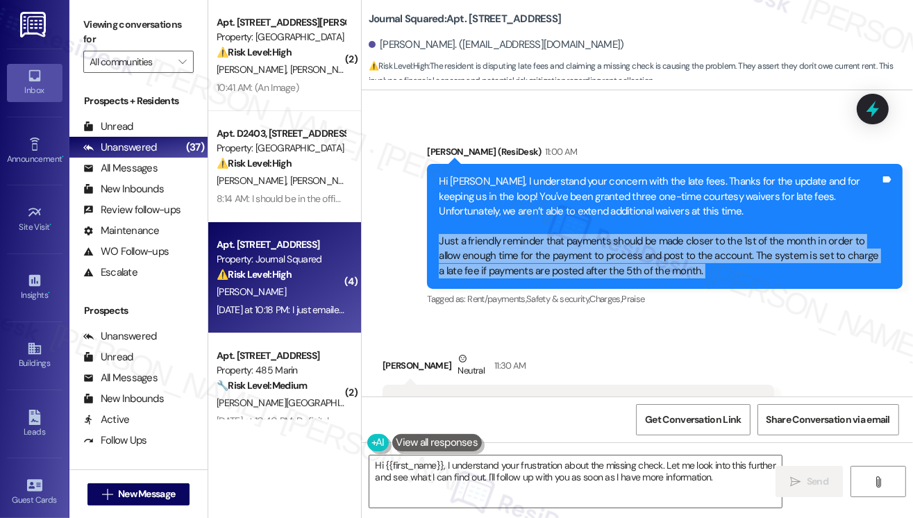
click at [531, 196] on div "Hi Kelly, I understand your concern with the late fees. Thanks for the update a…" at bounding box center [659, 226] width 441 height 104
click at [589, 215] on div "Hi Kelly, I understand your concern with the late fees. Thanks for the update a…" at bounding box center [659, 226] width 441 height 104
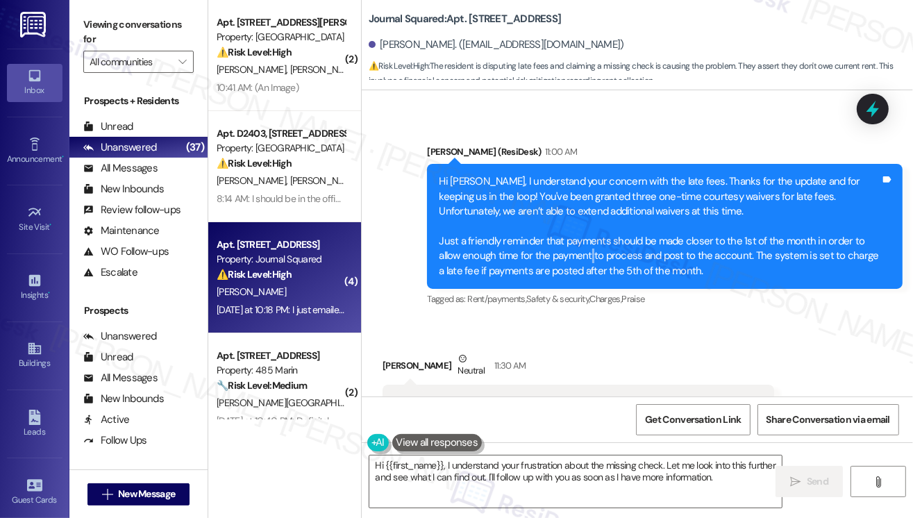
click at [589, 215] on div "Hi Kelly, I understand your concern with the late fees. Thanks for the update a…" at bounding box center [659, 226] width 441 height 104
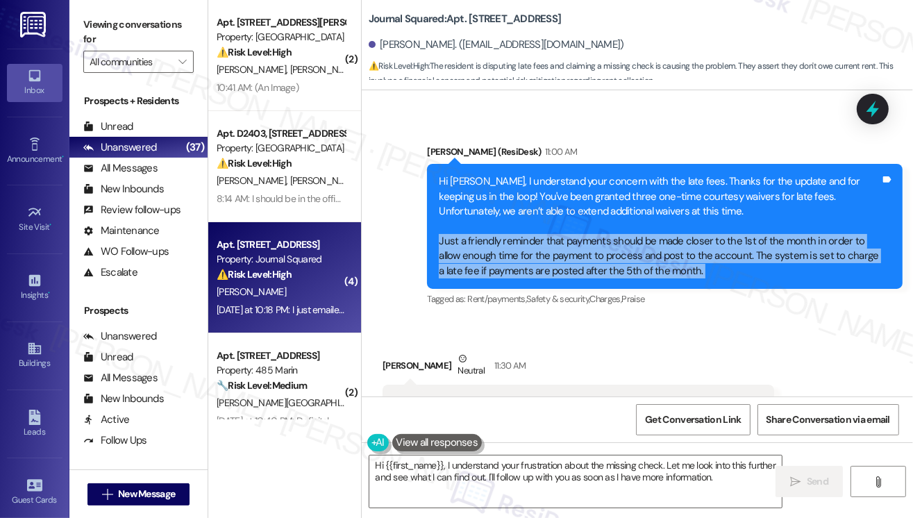
click at [589, 215] on div "Hi Kelly, I understand your concern with the late fees. Thanks for the update a…" at bounding box center [659, 226] width 441 height 104
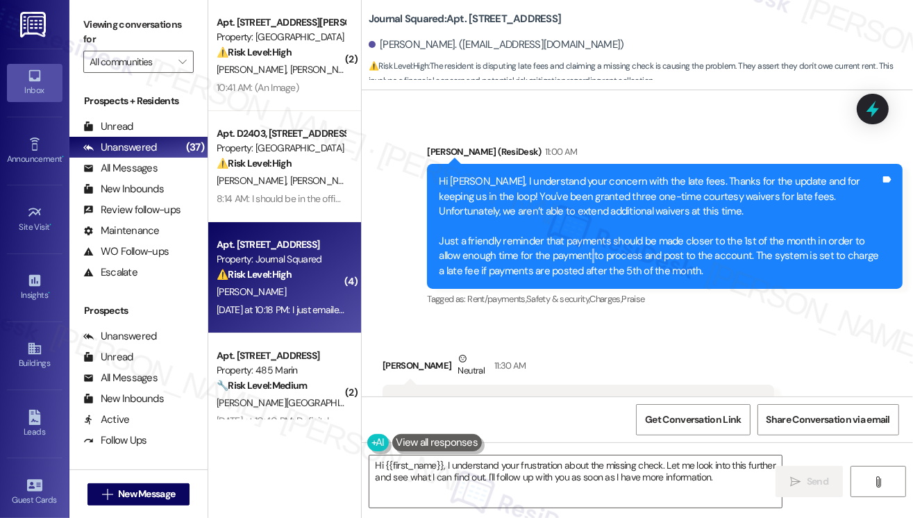
click at [589, 215] on div "Hi Kelly, I understand your concern with the late fees. Thanks for the update a…" at bounding box center [659, 226] width 441 height 104
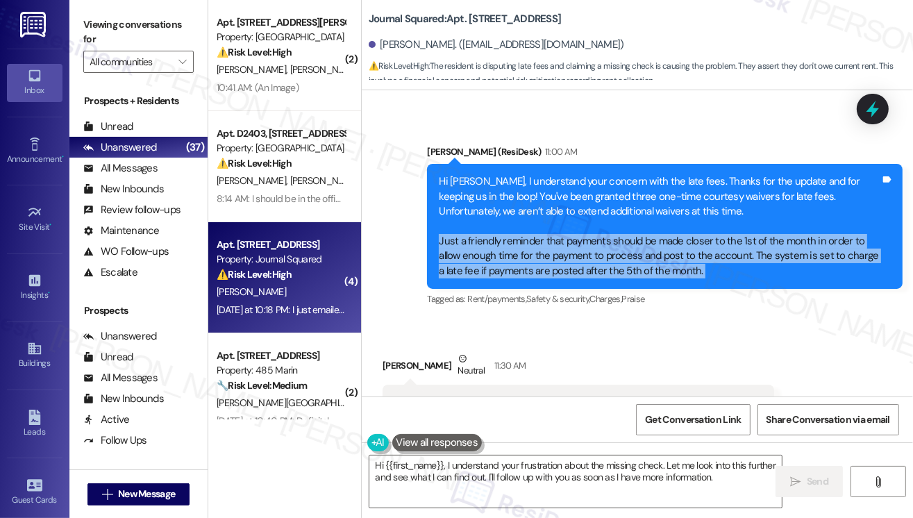
click at [589, 215] on div "Hi Kelly, I understand your concern with the late fees. Thanks for the update a…" at bounding box center [659, 226] width 441 height 104
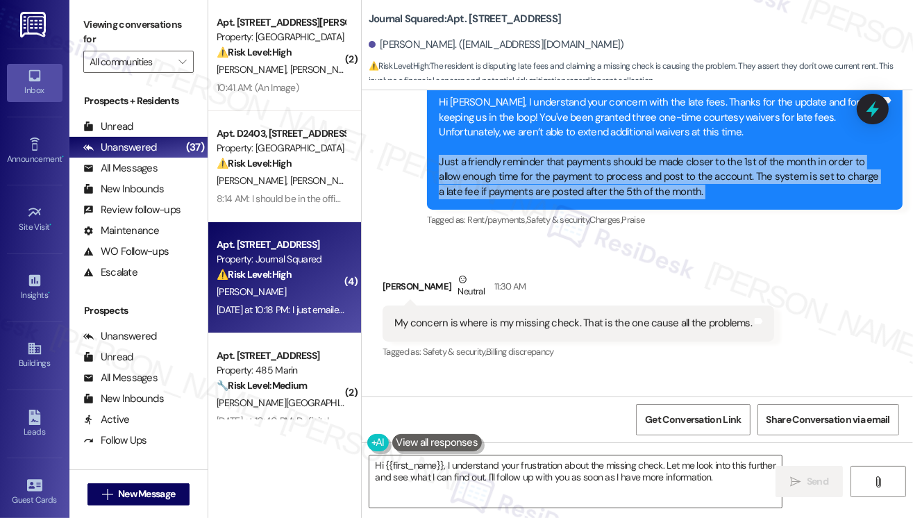
scroll to position [13423, 0]
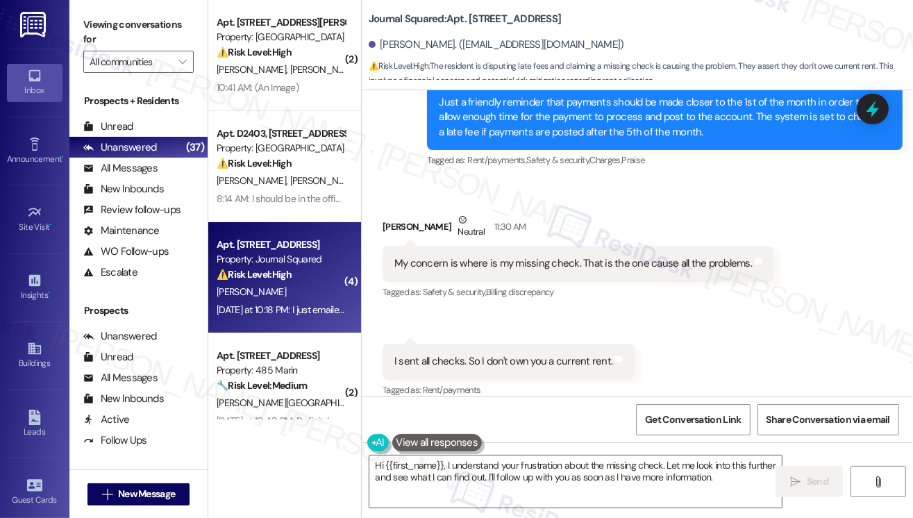
click at [468, 256] on div "My concern is where is my missing check. That is the one cause all the problems." at bounding box center [572, 263] width 357 height 15
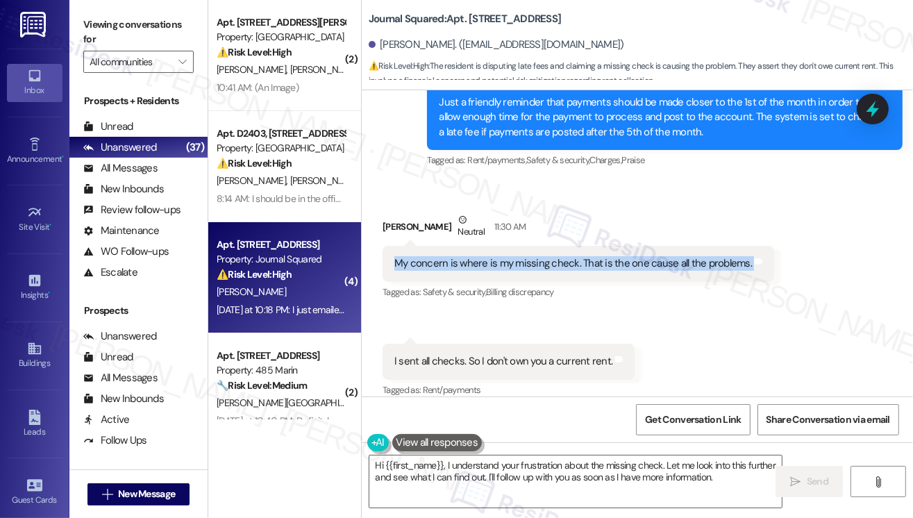
click at [468, 256] on div "My concern is where is my missing check. That is the one cause all the problems." at bounding box center [572, 263] width 357 height 15
click at [514, 256] on div "My concern is where is my missing check. That is the one cause all the problems." at bounding box center [572, 263] width 357 height 15
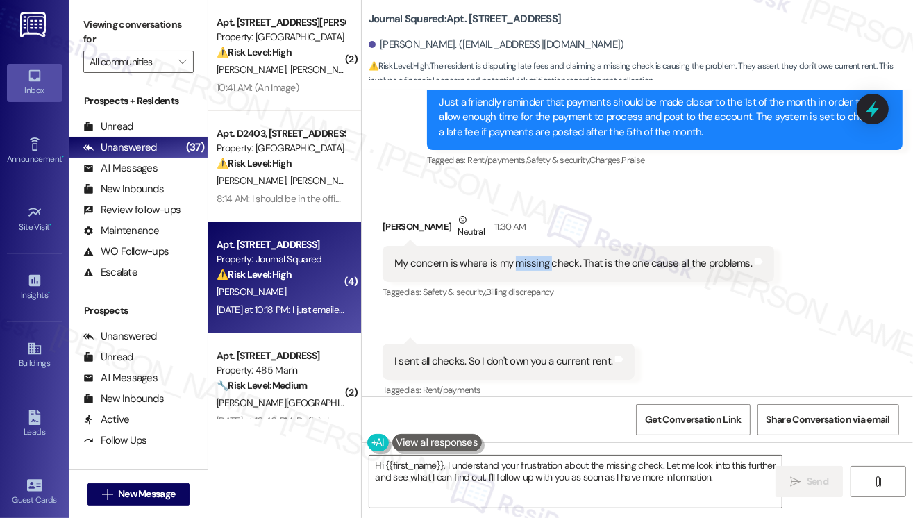
click at [514, 256] on div "My concern is where is my missing check. That is the one cause all the problems." at bounding box center [572, 263] width 357 height 15
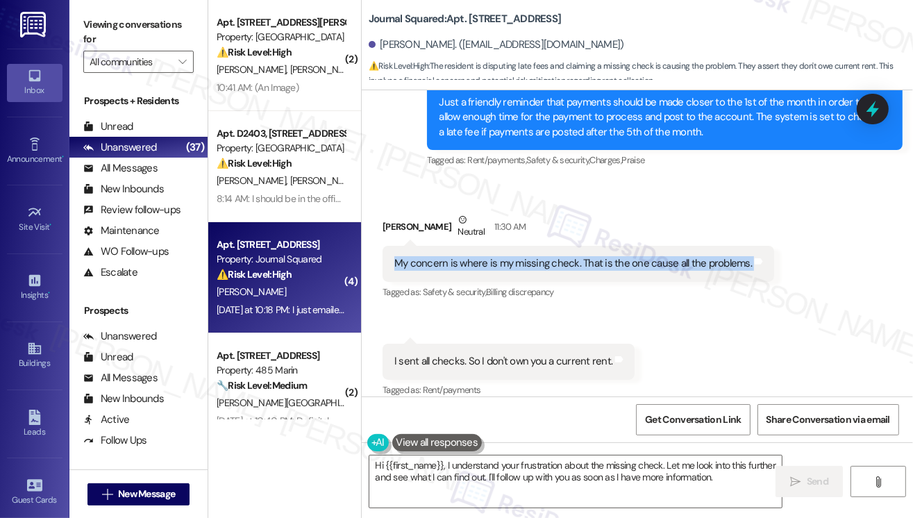
click at [514, 256] on div "My concern is where is my missing check. That is the one cause all the problems." at bounding box center [572, 263] width 357 height 15
click at [630, 256] on div "My concern is where is my missing check. That is the one cause all the problems." at bounding box center [572, 263] width 357 height 15
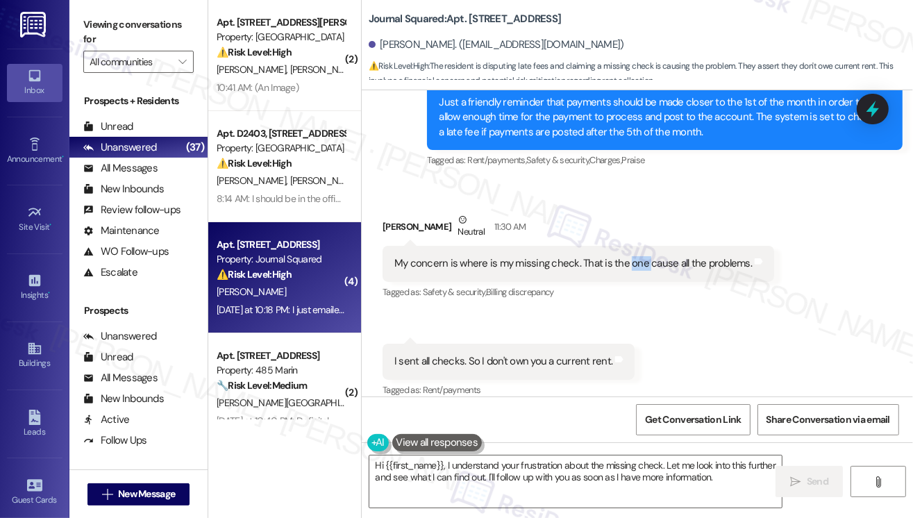
click at [630, 256] on div "My concern is where is my missing check. That is the one cause all the problems." at bounding box center [572, 263] width 357 height 15
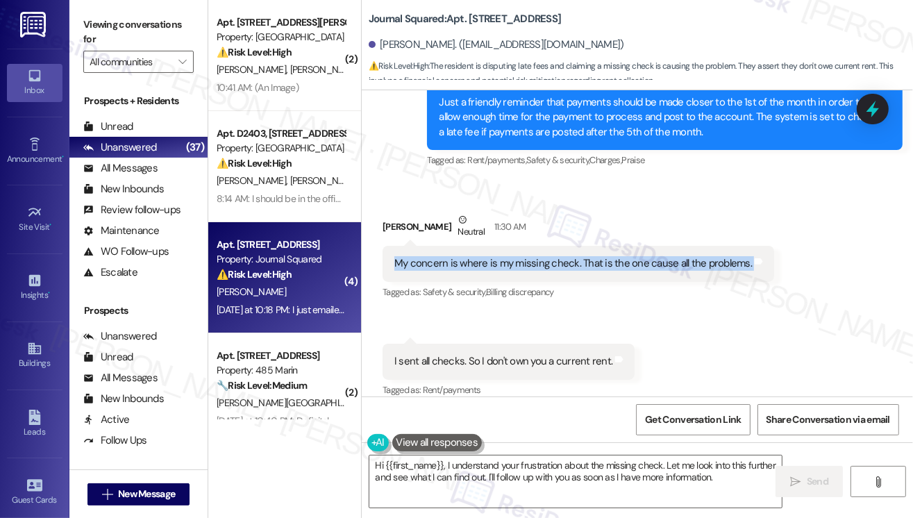
click at [630, 256] on div "My concern is where is my missing check. That is the one cause all the problems." at bounding box center [572, 263] width 357 height 15
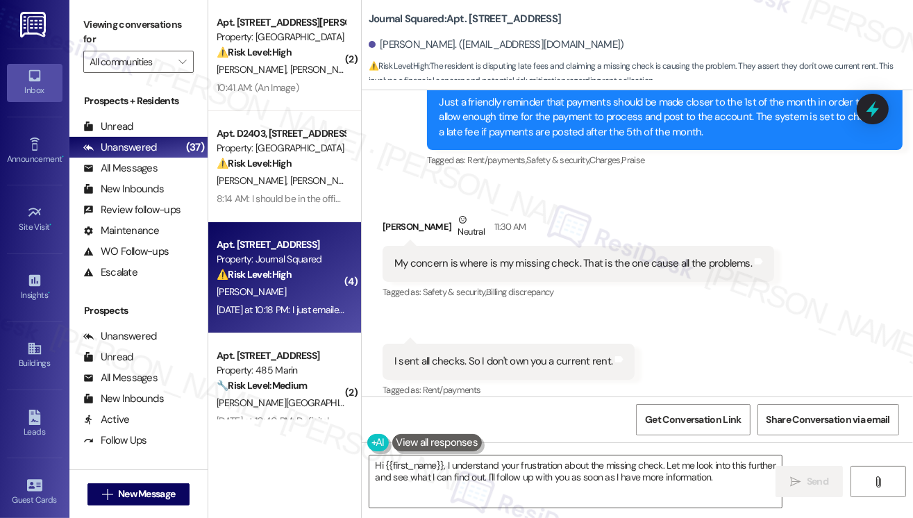
click at [483, 354] on div "I sent all checks. So I don't own you a current rent." at bounding box center [503, 361] width 218 height 15
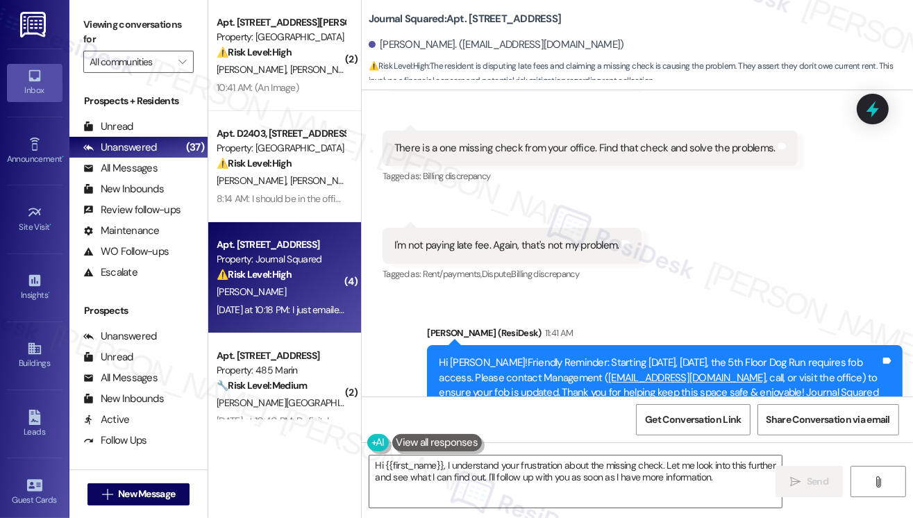
scroll to position [13632, 0]
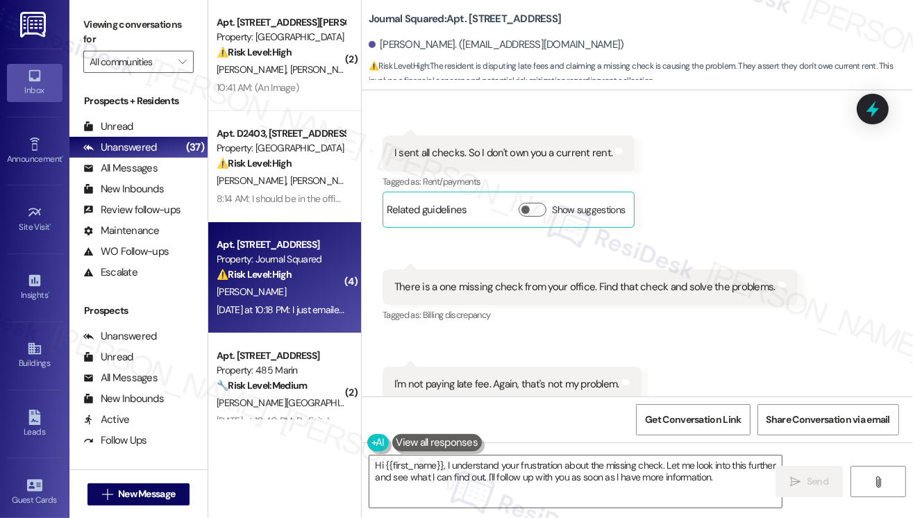
click at [467, 280] on div "There is a one missing check from your office. Find that check and solve the pr…" at bounding box center [584, 287] width 381 height 15
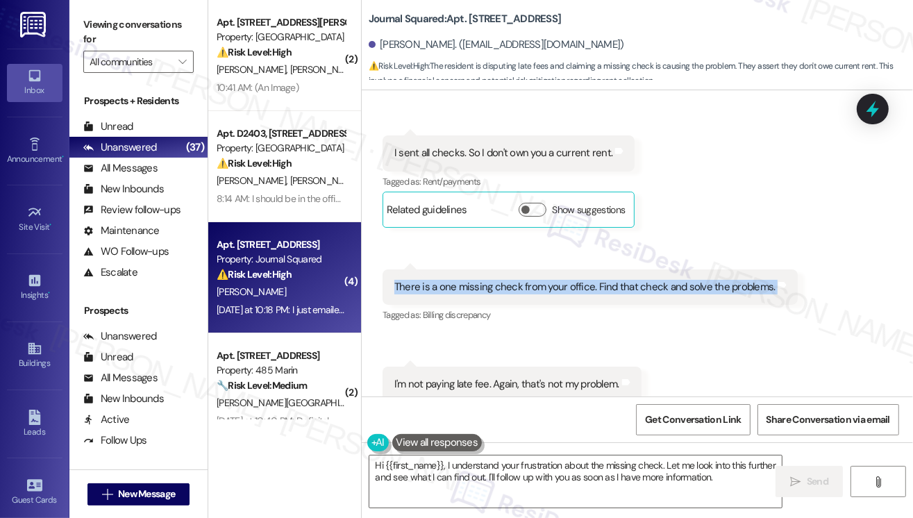
click at [467, 280] on div "There is a one missing check from your office. Find that check and solve the pr…" at bounding box center [584, 287] width 381 height 15
click at [641, 269] on div "There is a one missing check from your office. Find that check and solve the pr…" at bounding box center [589, 286] width 415 height 35
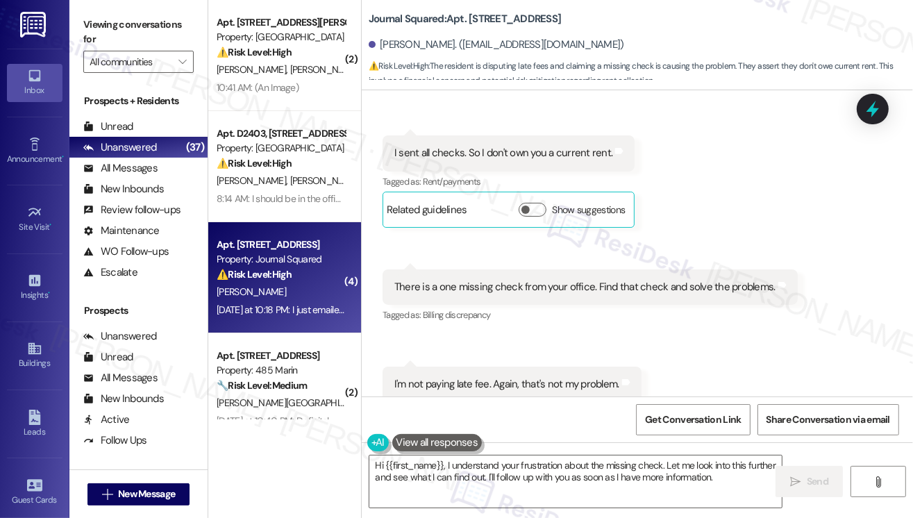
click at [645, 280] on div "There is a one missing check from your office. Find that check and solve the pr…" at bounding box center [584, 287] width 381 height 15
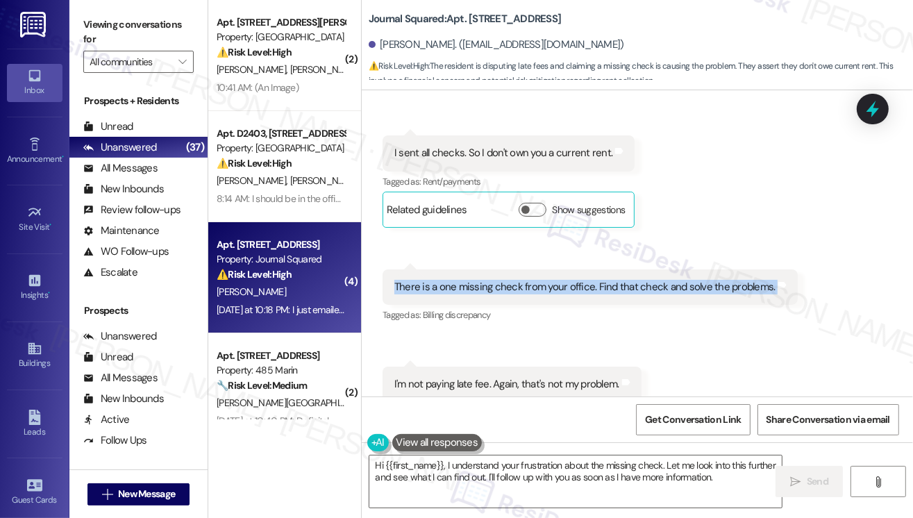
click at [645, 280] on div "There is a one missing check from your office. Find that check and solve the pr…" at bounding box center [584, 287] width 381 height 15
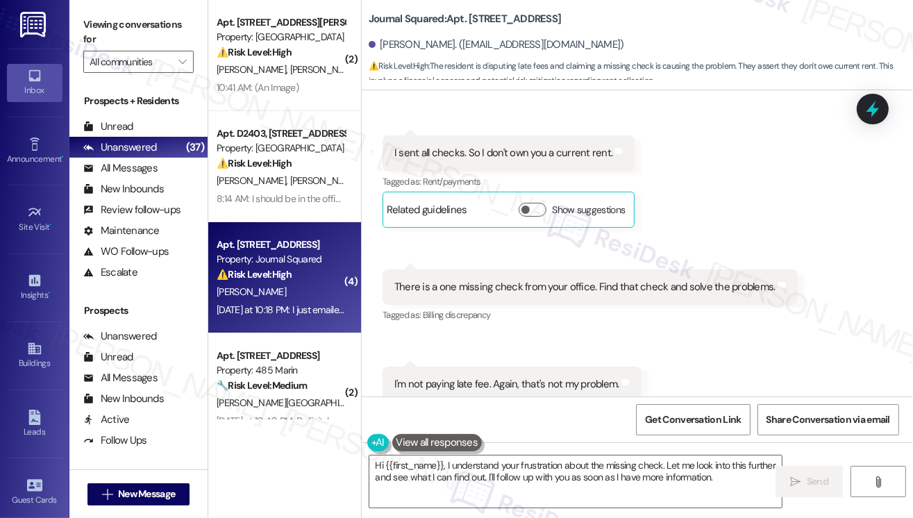
click at [489, 377] on div "I'm not paying late fee. Again, that's not my problem." at bounding box center [506, 384] width 225 height 15
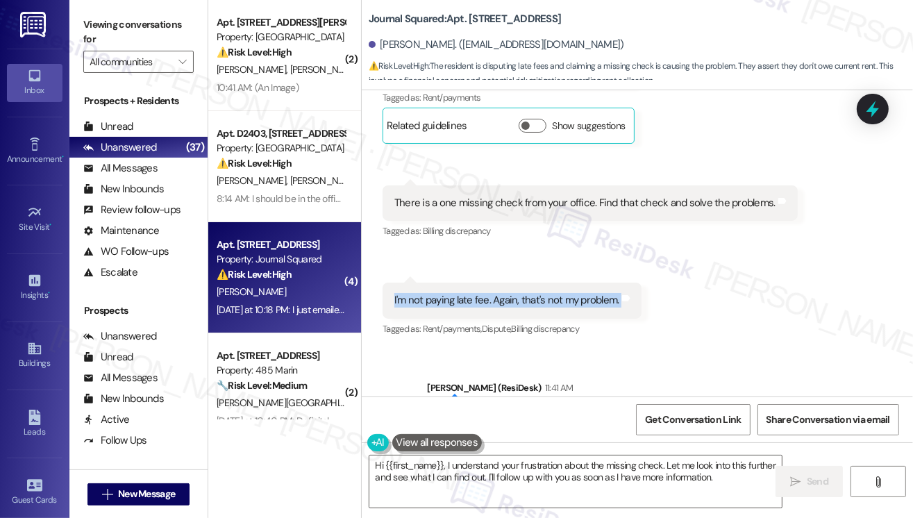
scroll to position [13770, 0]
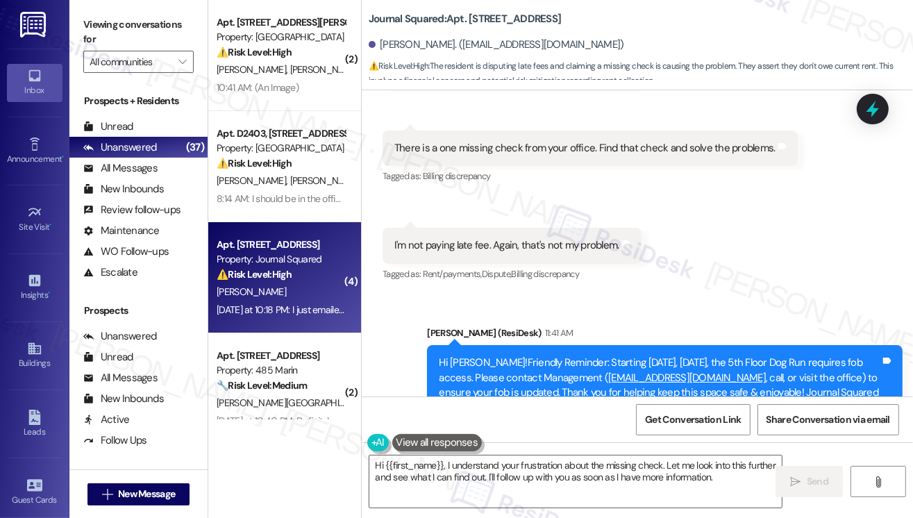
click at [518, 355] on div "Hi Kelly!Friendly Reminder: Starting today, Sept 5, the 5th Floor Dog Run requi…" at bounding box center [659, 385] width 441 height 60
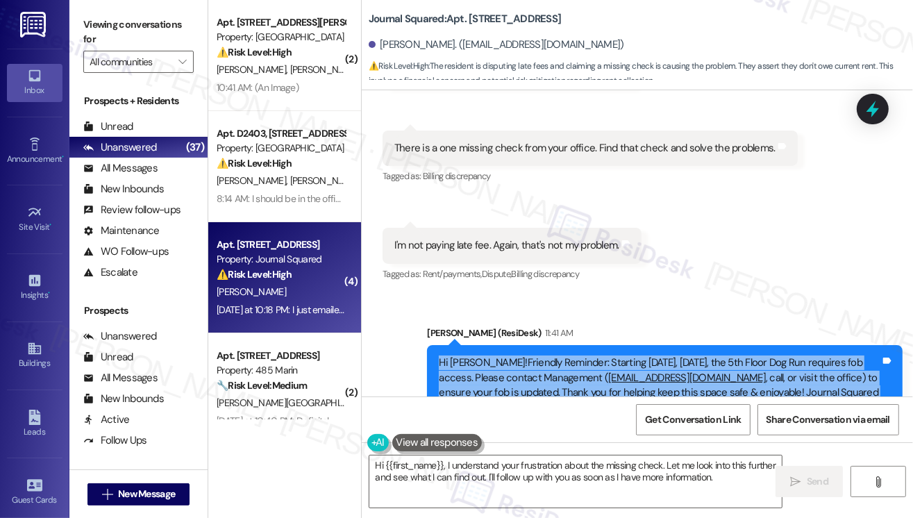
click at [518, 355] on div "Hi Kelly!Friendly Reminder: Starting today, Sept 5, the 5th Floor Dog Run requi…" at bounding box center [659, 385] width 441 height 60
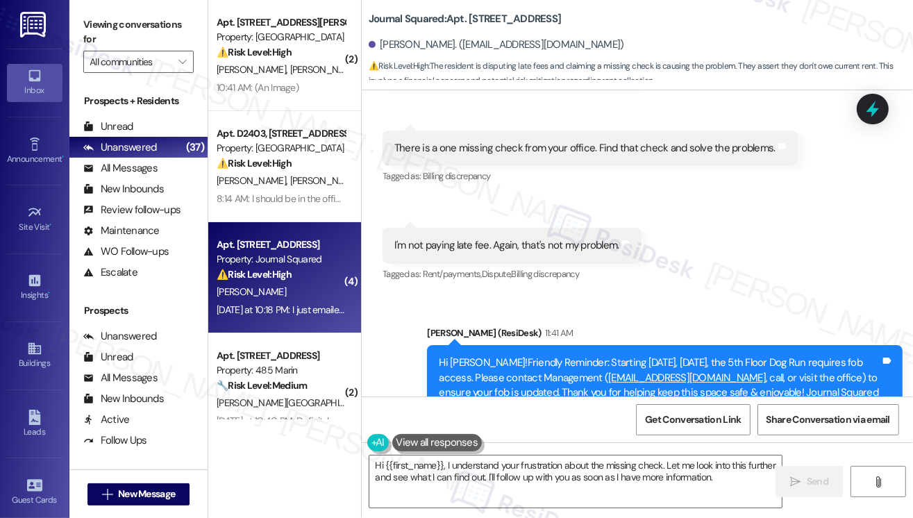
click at [579, 326] on div "Jane (ResiDesk) 11:41 AM" at bounding box center [664, 335] width 475 height 19
click at [512, 466] on textarea "Hi {{first_name}}, I understand your frustration about the missing check. Let m…" at bounding box center [575, 481] width 412 height 52
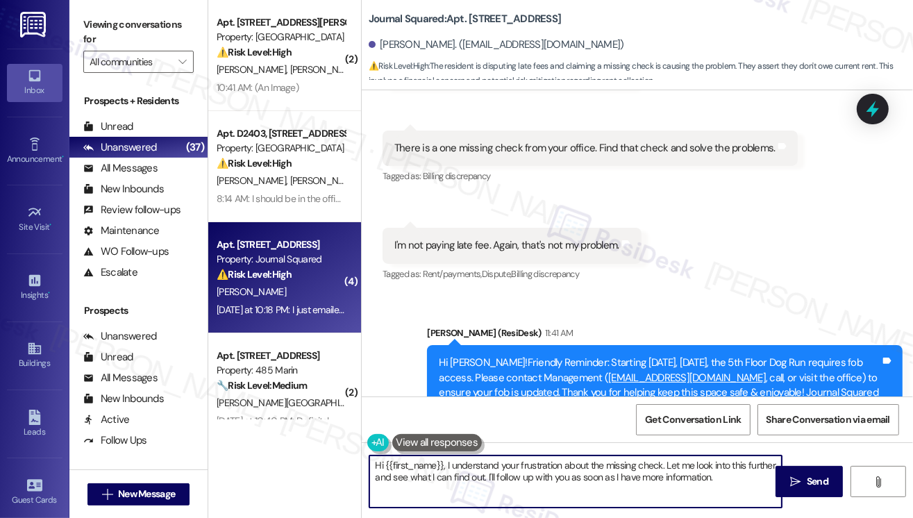
click at [512, 466] on textarea "Hi {{first_name}}, I understand your frustration about the missing check. Let m…" at bounding box center [575, 481] width 412 height 52
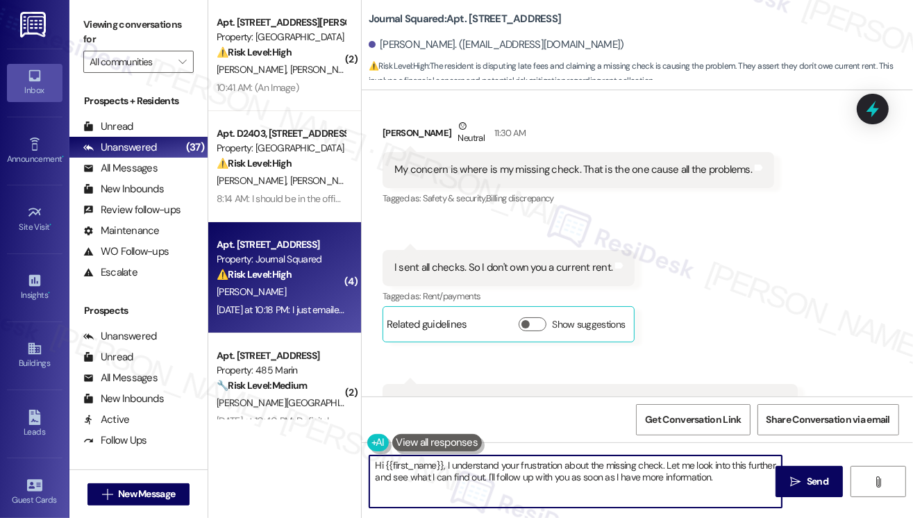
scroll to position [13423, 0]
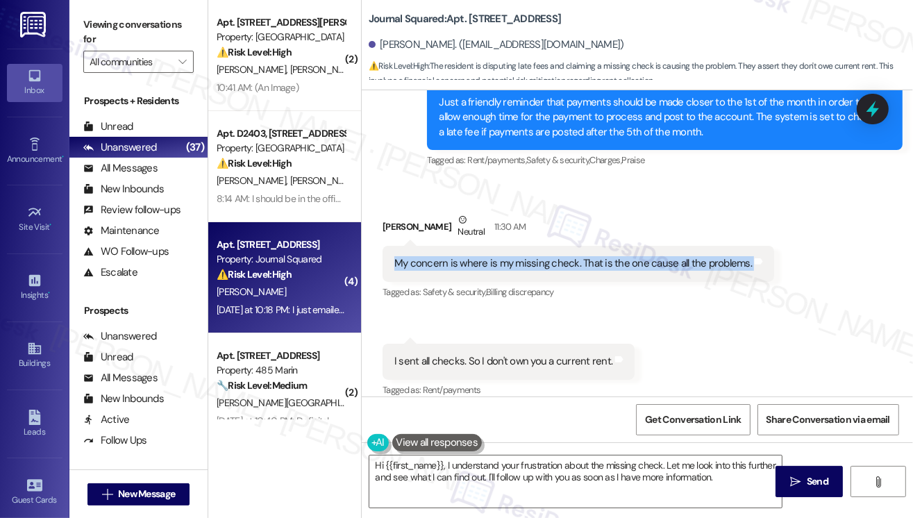
drag, startPoint x: 394, startPoint y: 219, endPoint x: 779, endPoint y: 212, distance: 385.3
click at [779, 212] on div "Received via SMS Kelly Duan Neutral 11:30 AM My concern is where is my missing …" at bounding box center [637, 411] width 551 height 461
click at [732, 246] on div "My concern is where is my missing check. That is the one cause all the problems…" at bounding box center [577, 263] width 391 height 35
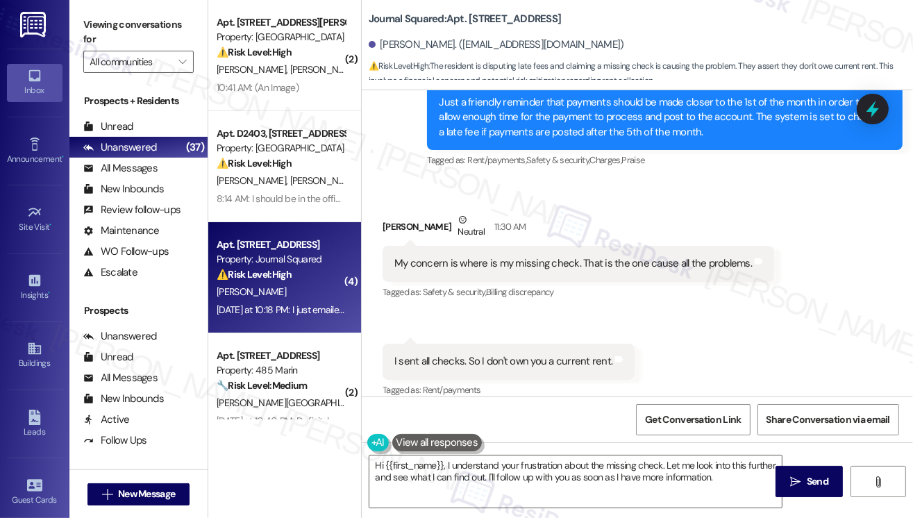
click at [702, 256] on div "My concern is where is my missing check. That is the one cause all the problems." at bounding box center [572, 263] width 357 height 15
click at [700, 256] on div "My concern is where is my missing check. That is the one cause all the problems." at bounding box center [572, 263] width 357 height 15
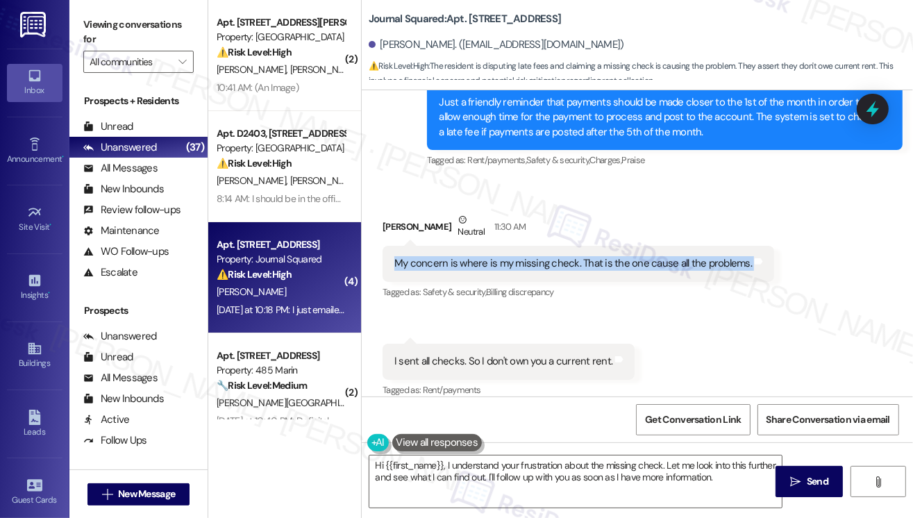
click at [700, 256] on div "My concern is where is my missing check. That is the one cause all the problems." at bounding box center [572, 263] width 357 height 15
click at [666, 256] on div "My concern is where is my missing check. That is the one cause all the problems." at bounding box center [572, 263] width 357 height 15
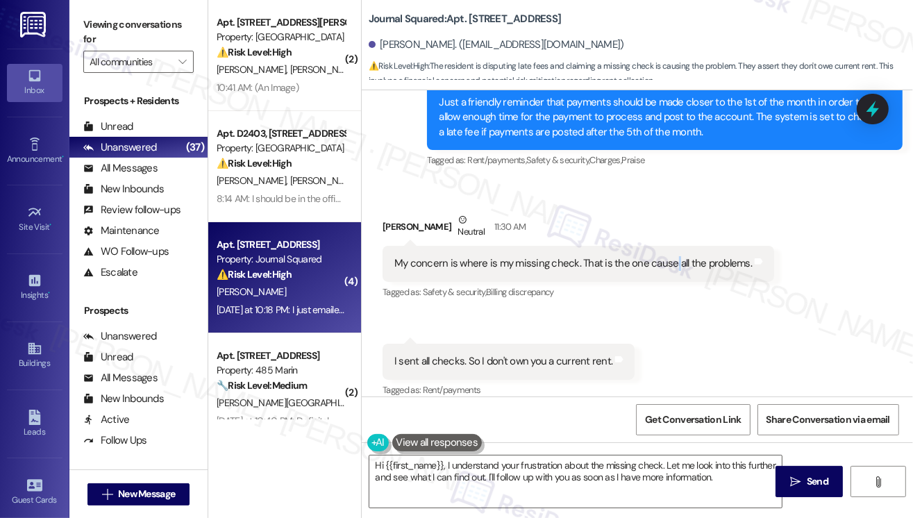
click at [666, 256] on div "My concern is where is my missing check. That is the one cause all the problems." at bounding box center [572, 263] width 357 height 15
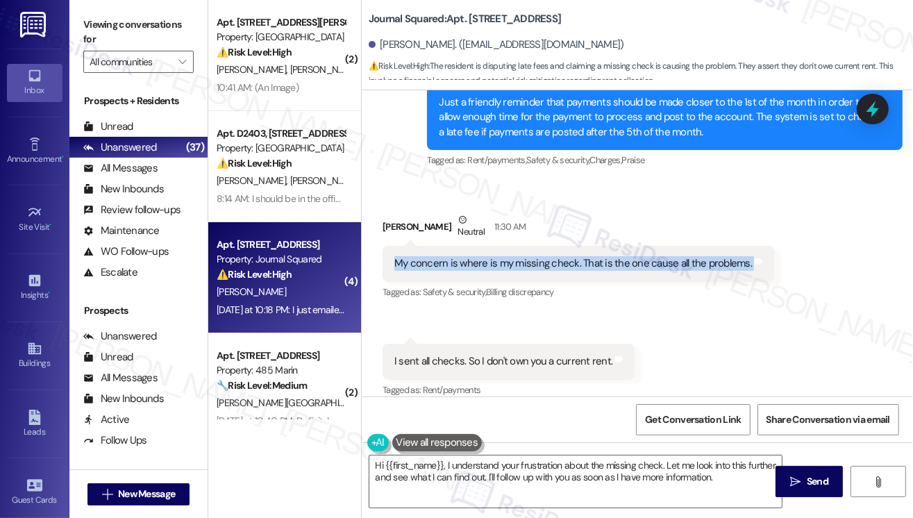
click at [666, 256] on div "My concern is where is my missing check. That is the one cause all the problems." at bounding box center [572, 263] width 357 height 15
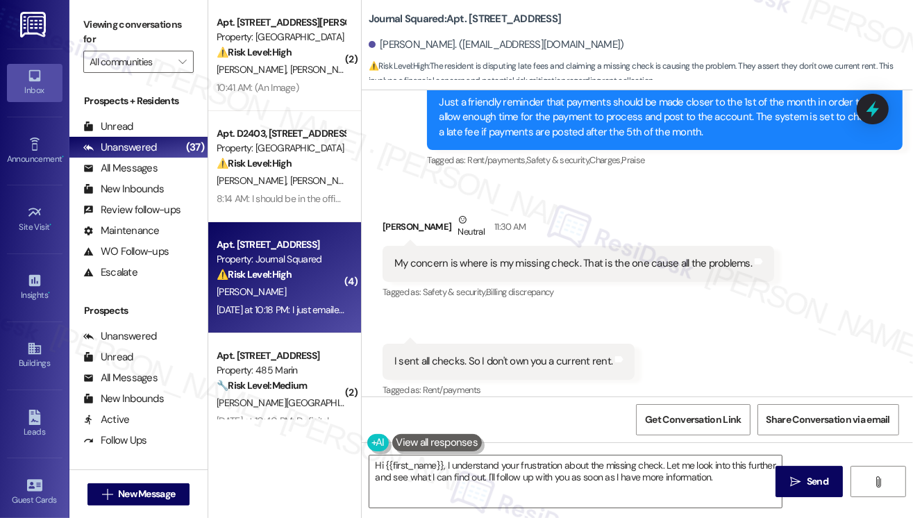
click at [439, 354] on div "I sent all checks. So I don't own you a current rent." at bounding box center [503, 361] width 218 height 15
copy div "I sent all checks. So I don't own you a current rent. Tags and notes"
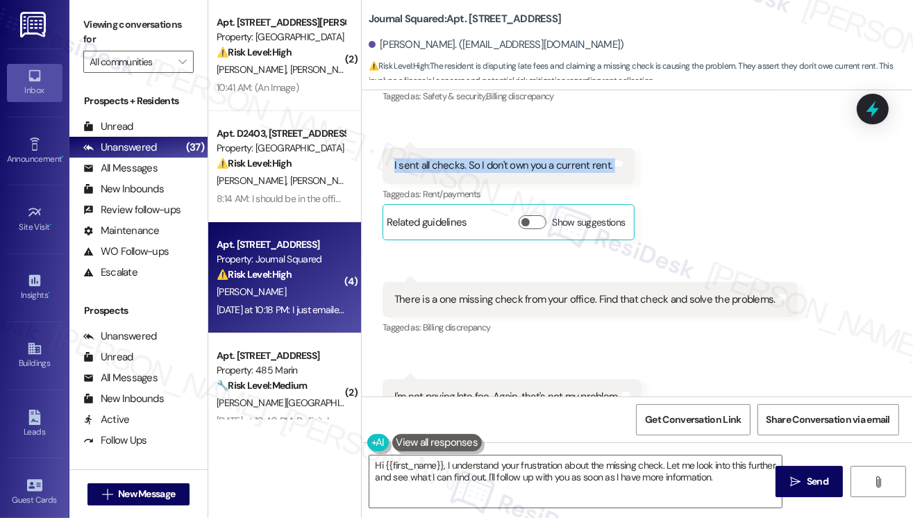
scroll to position [13701, 0]
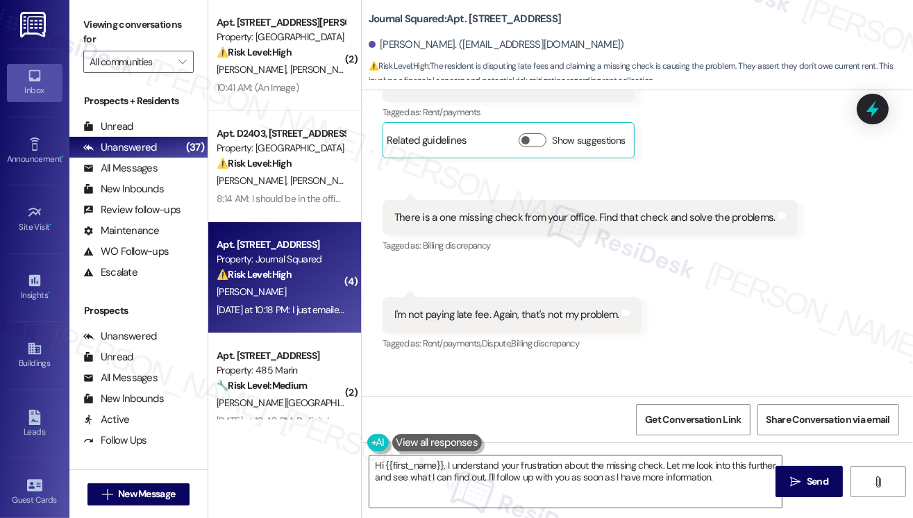
click at [491, 210] on div "There is a one missing check from your office. Find that check and solve the pr…" at bounding box center [584, 217] width 381 height 15
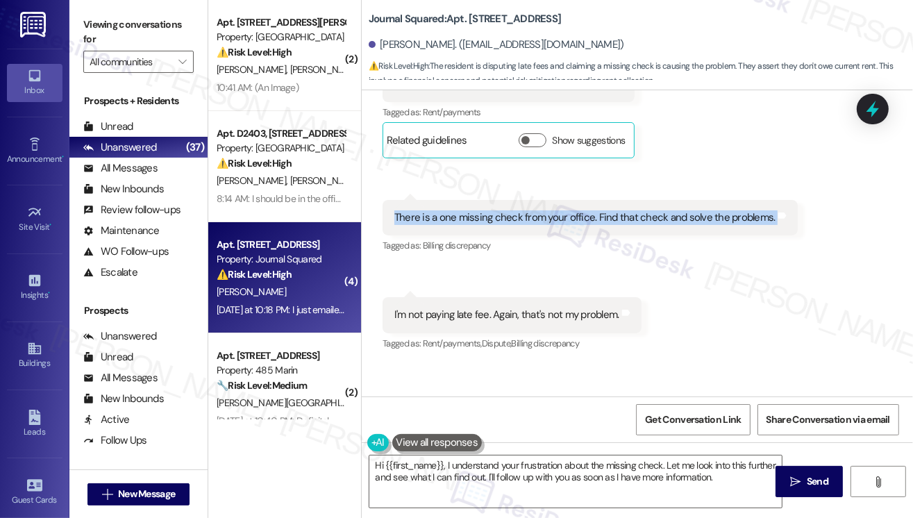
click at [491, 210] on div "There is a one missing check from your office. Find that check and solve the pr…" at bounding box center [584, 217] width 381 height 15
copy div "There is a one missing check from your office. Find that check and solve the pr…"
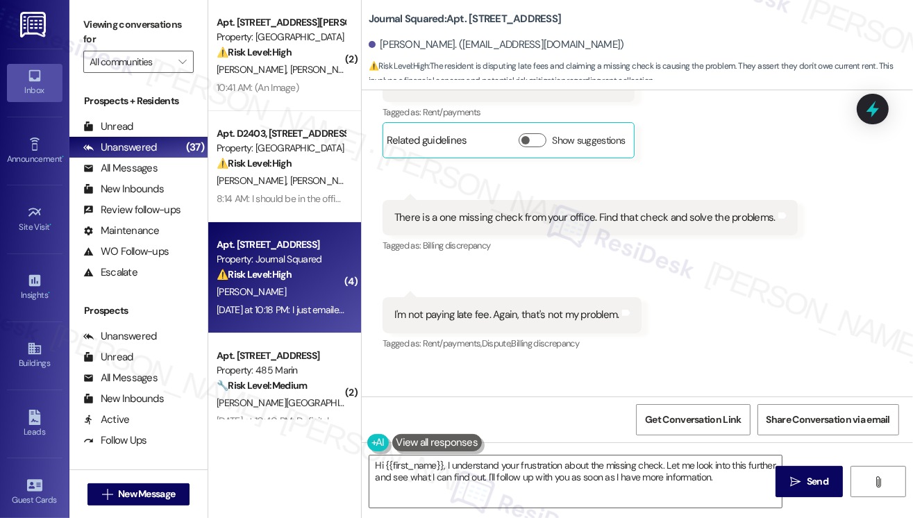
click at [480, 307] on div "I'm not paying late fee. Again, that's not my problem." at bounding box center [506, 314] width 225 height 15
copy div "I'm not paying late fee. Again, that's not my problem. Tags and notes"
